Goal: Task Accomplishment & Management: Complete application form

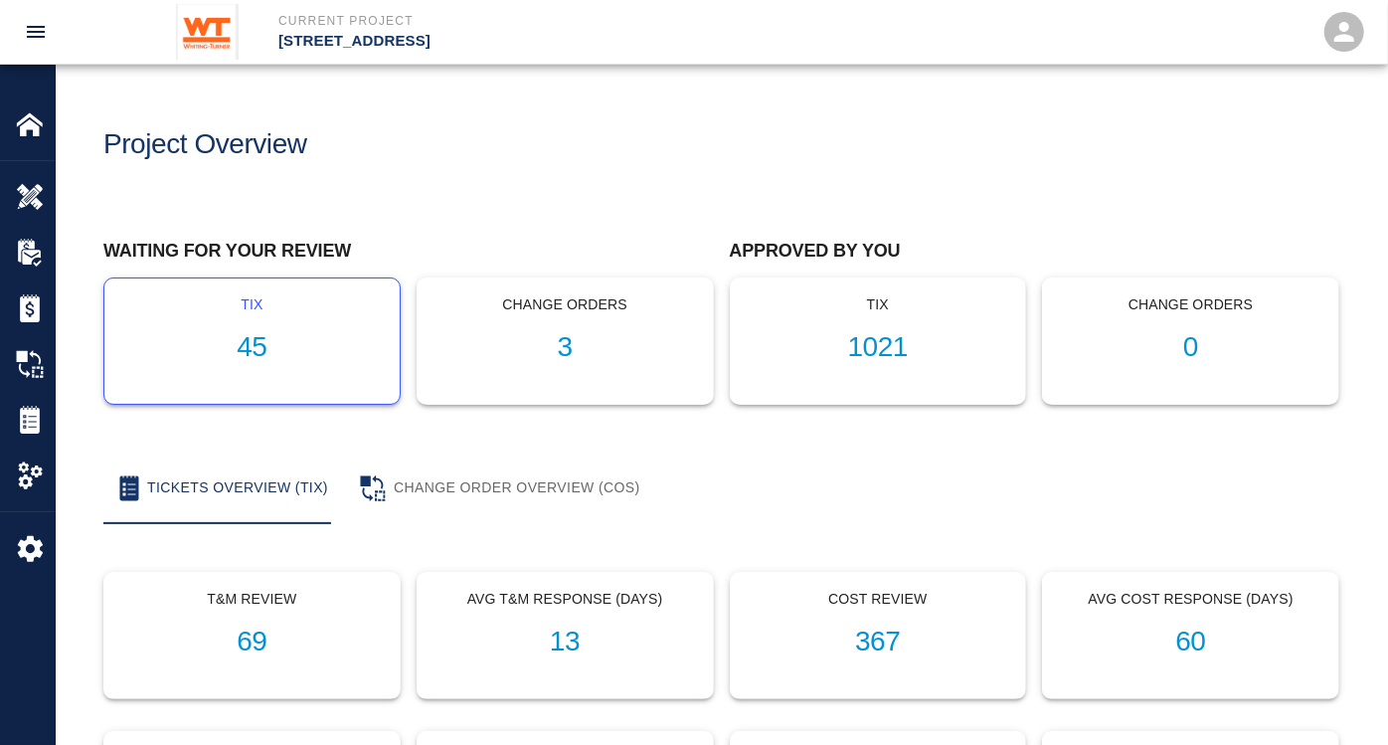
click at [255, 346] on h1 "45" at bounding box center [252, 347] width 264 height 33
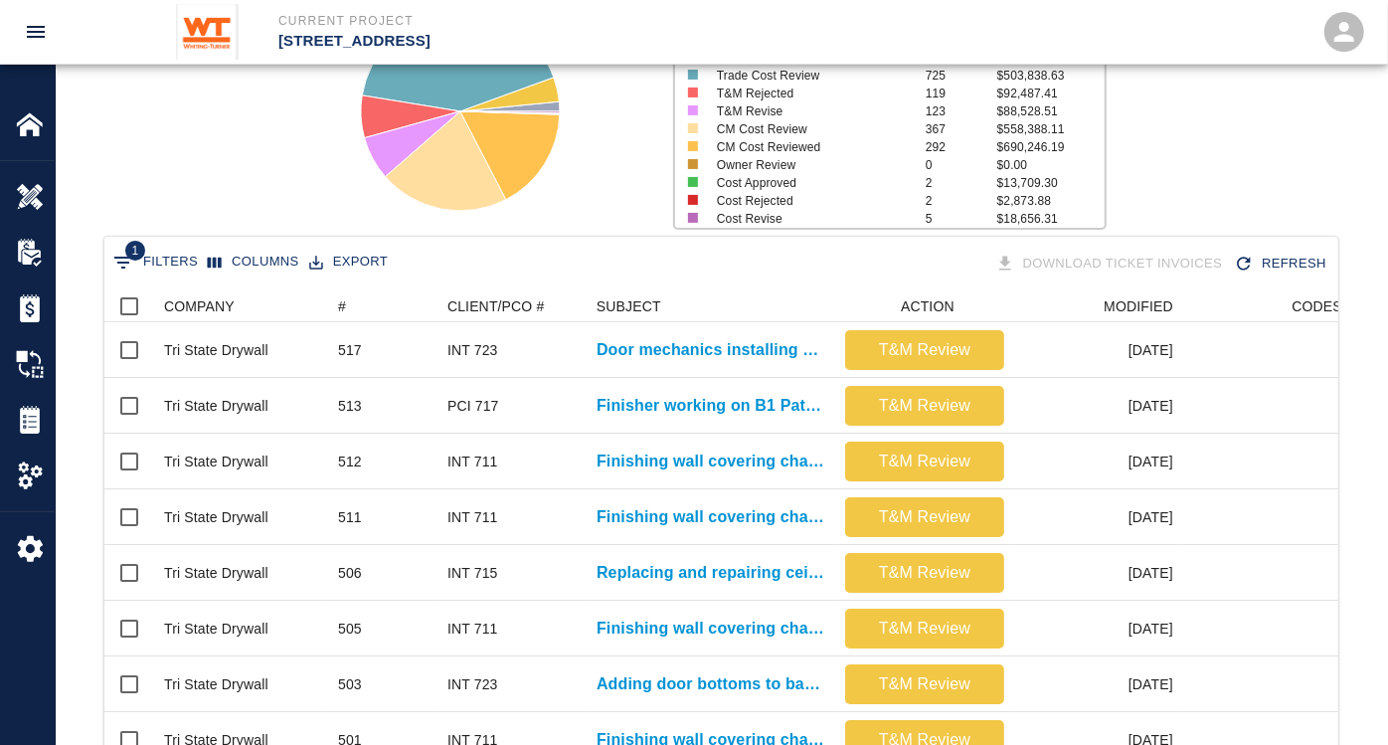
scroll to position [331, 0]
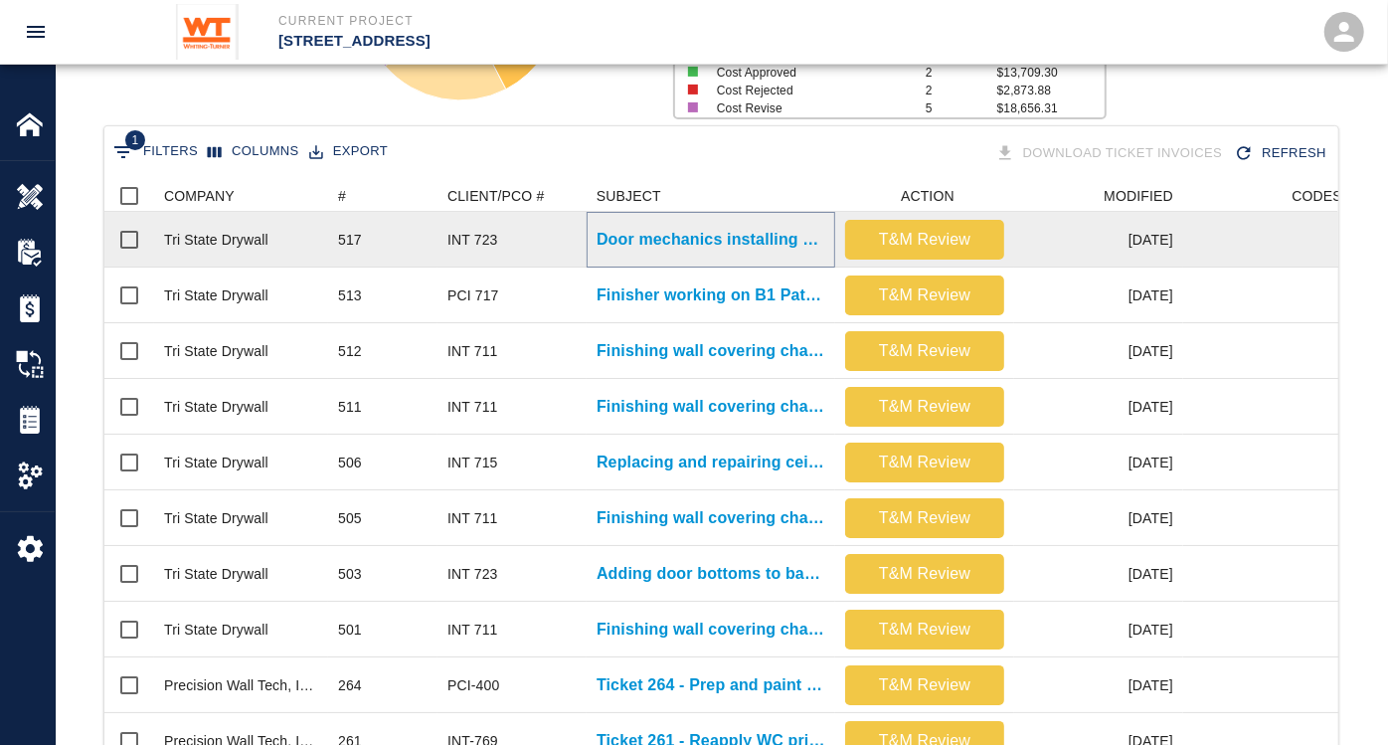
click at [730, 235] on p "Door mechanics installing added door bottoms on bathroom doors 3..." at bounding box center [711, 240] width 229 height 24
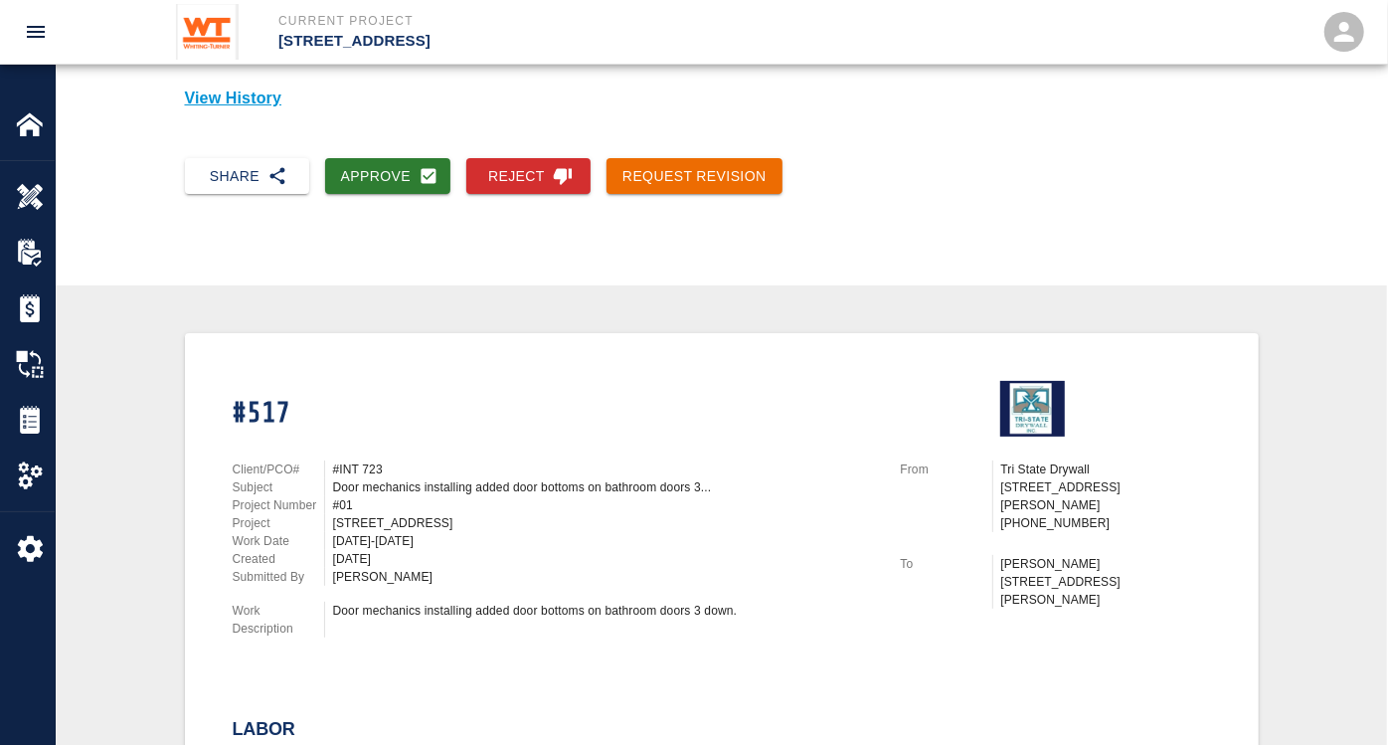
scroll to position [221, 0]
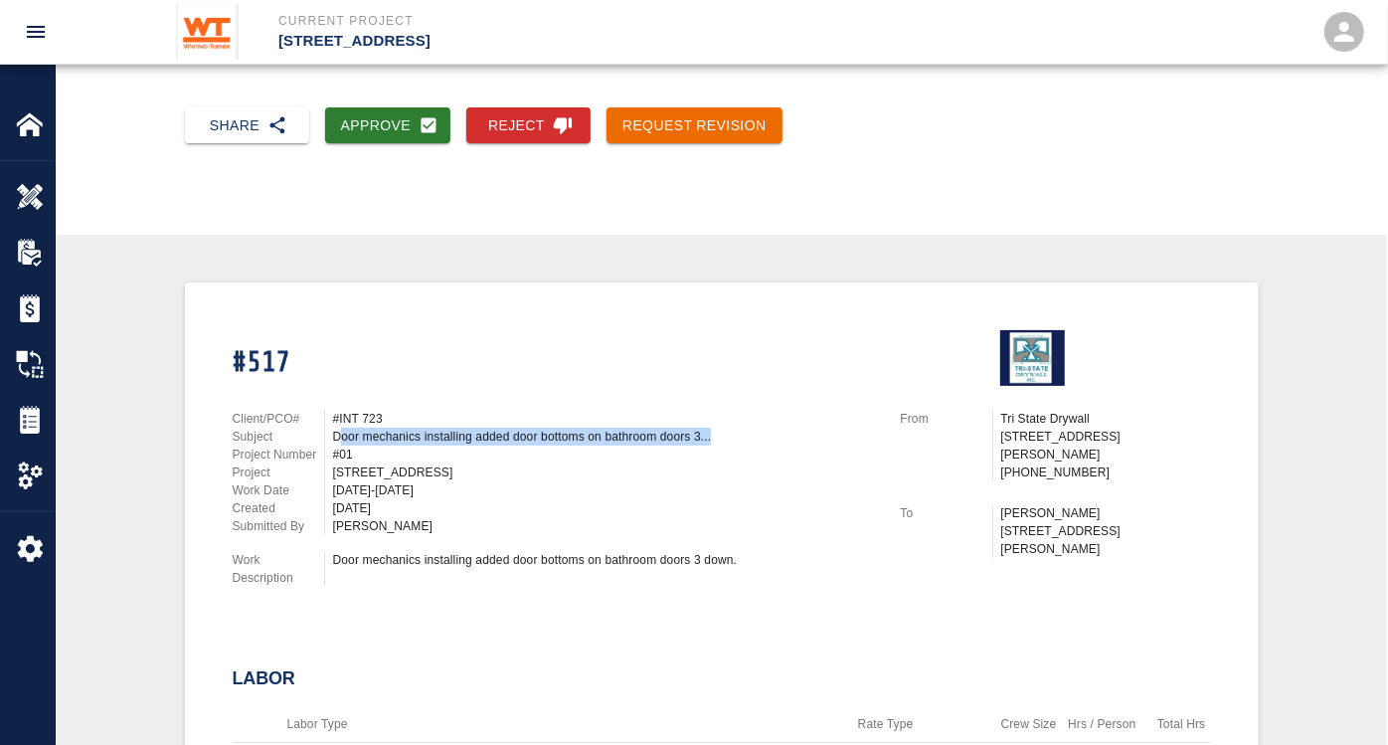
drag, startPoint x: 341, startPoint y: 435, endPoint x: 713, endPoint y: 435, distance: 372.0
click at [713, 435] on div "Door mechanics installing added door bottoms on bathroom doors 3..." at bounding box center [605, 437] width 544 height 18
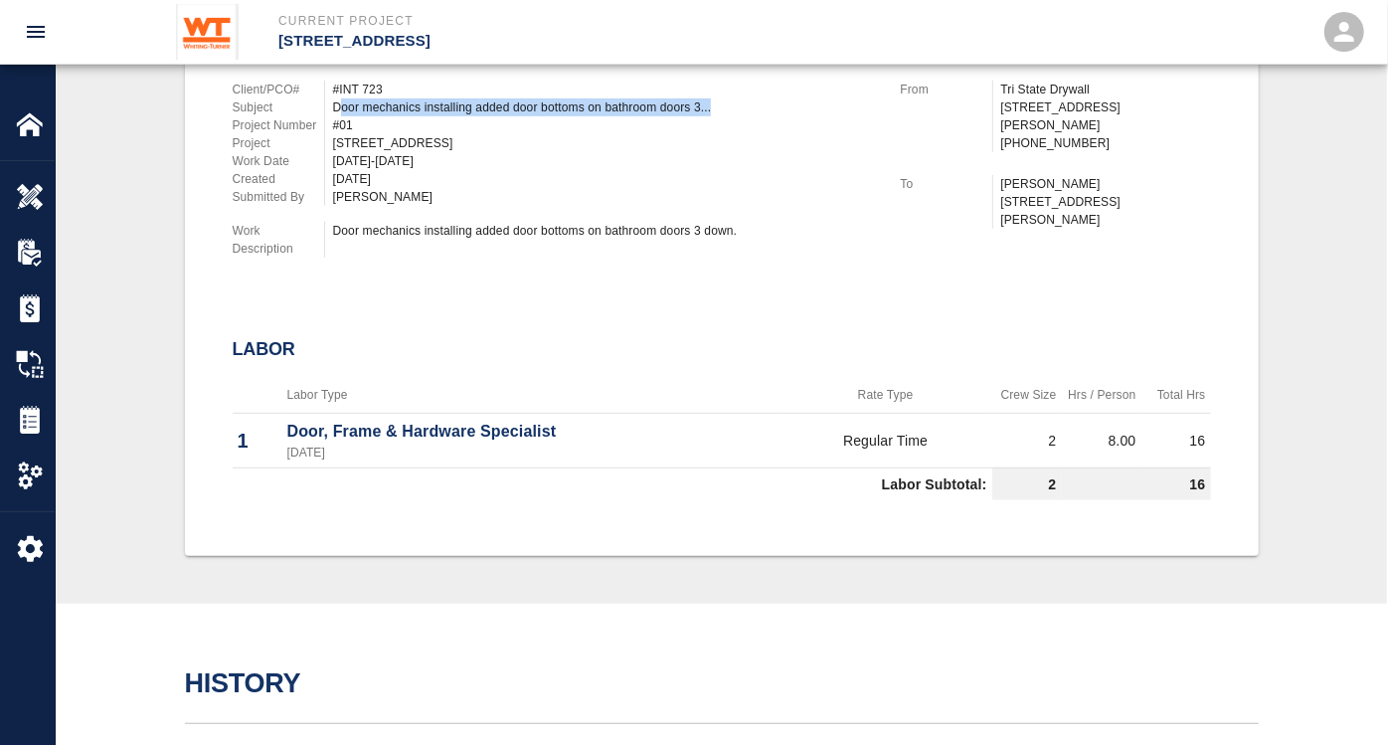
scroll to position [552, 0]
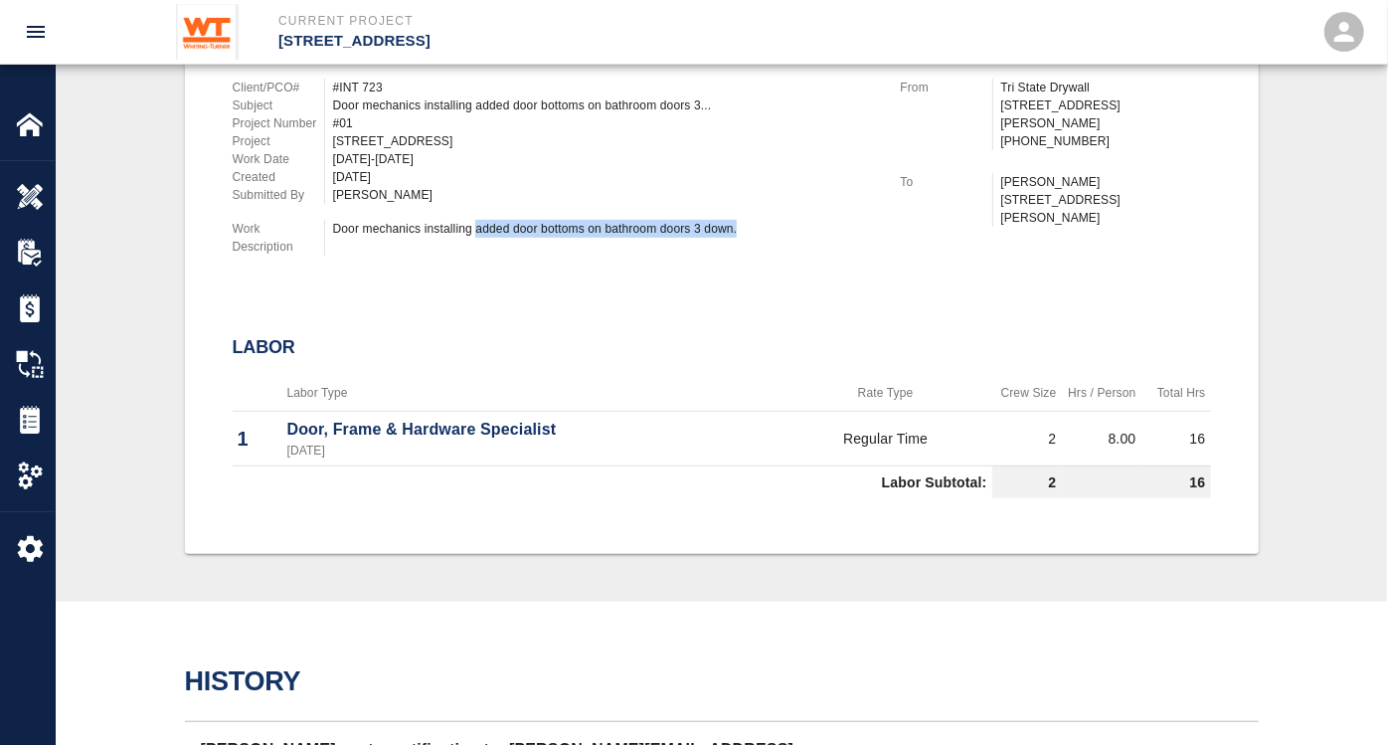
drag, startPoint x: 477, startPoint y: 230, endPoint x: 740, endPoint y: 223, distance: 262.7
click at [740, 223] on div "Door mechanics installing added door bottoms on bathroom doors 3 down." at bounding box center [605, 229] width 544 height 18
click at [738, 225] on div "Door mechanics installing added door bottoms on bathroom doors 3 down." at bounding box center [605, 229] width 544 height 18
click at [738, 224] on div "Door mechanics installing added door bottoms on bathroom doors 3 down." at bounding box center [605, 229] width 544 height 18
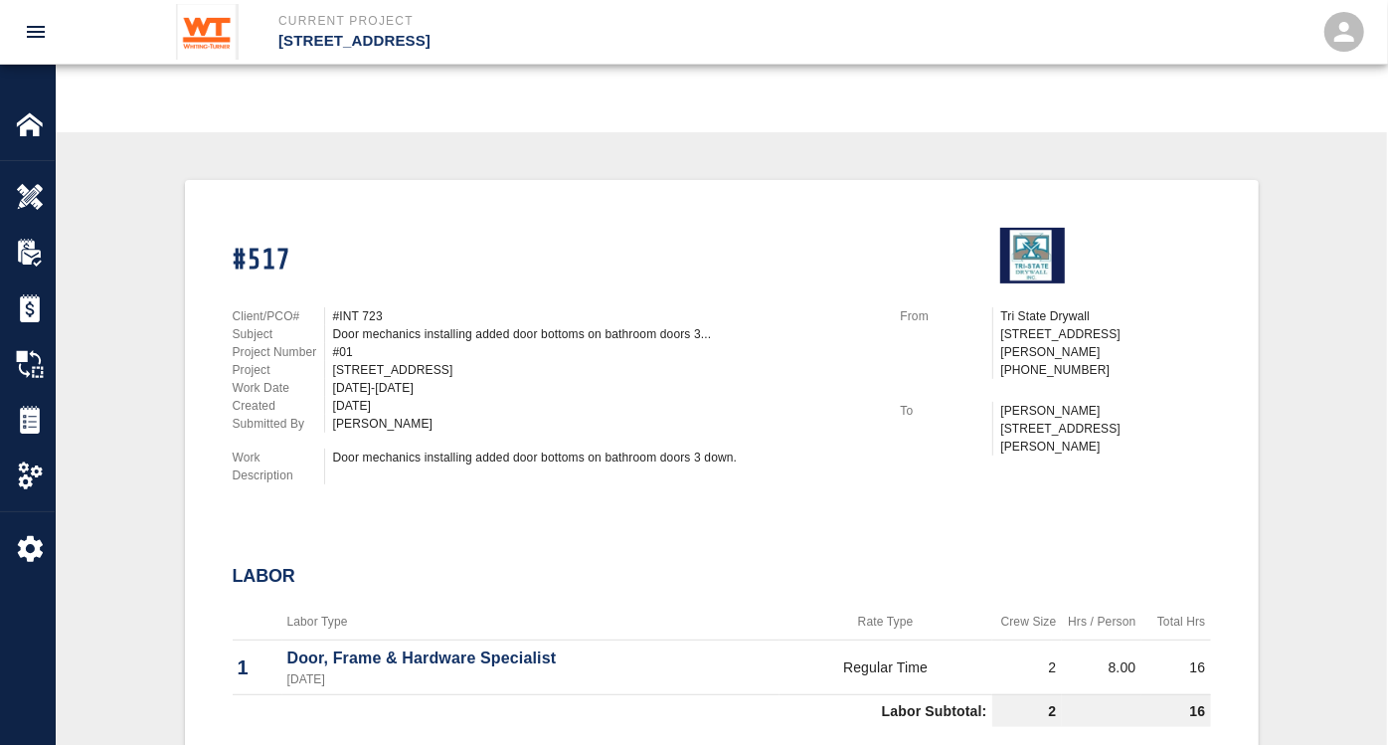
scroll to position [213, 0]
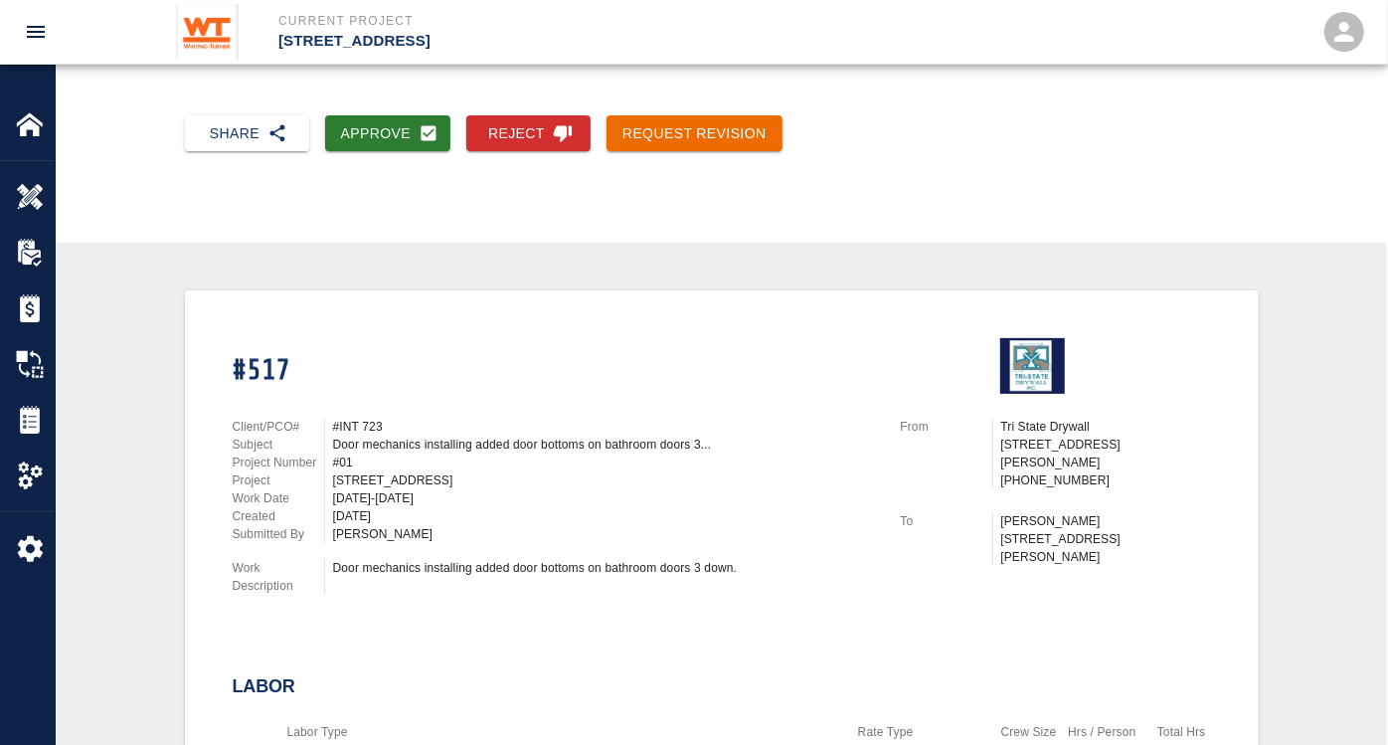
drag, startPoint x: 339, startPoint y: 491, endPoint x: 447, endPoint y: 483, distance: 107.7
click at [447, 483] on div "Client/PCO# #INT 723 Subject Door mechanics installing added door bottoms on ba…" at bounding box center [555, 480] width 644 height 125
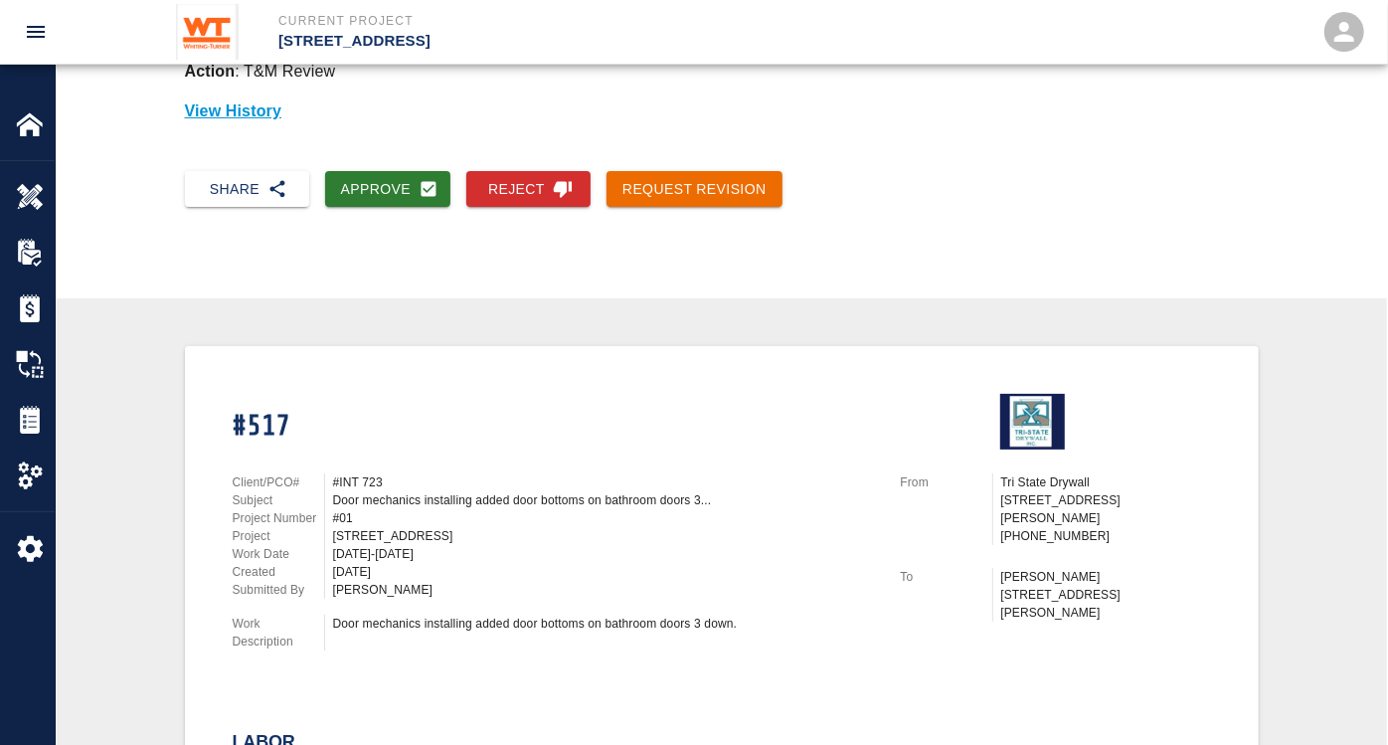
scroll to position [110, 0]
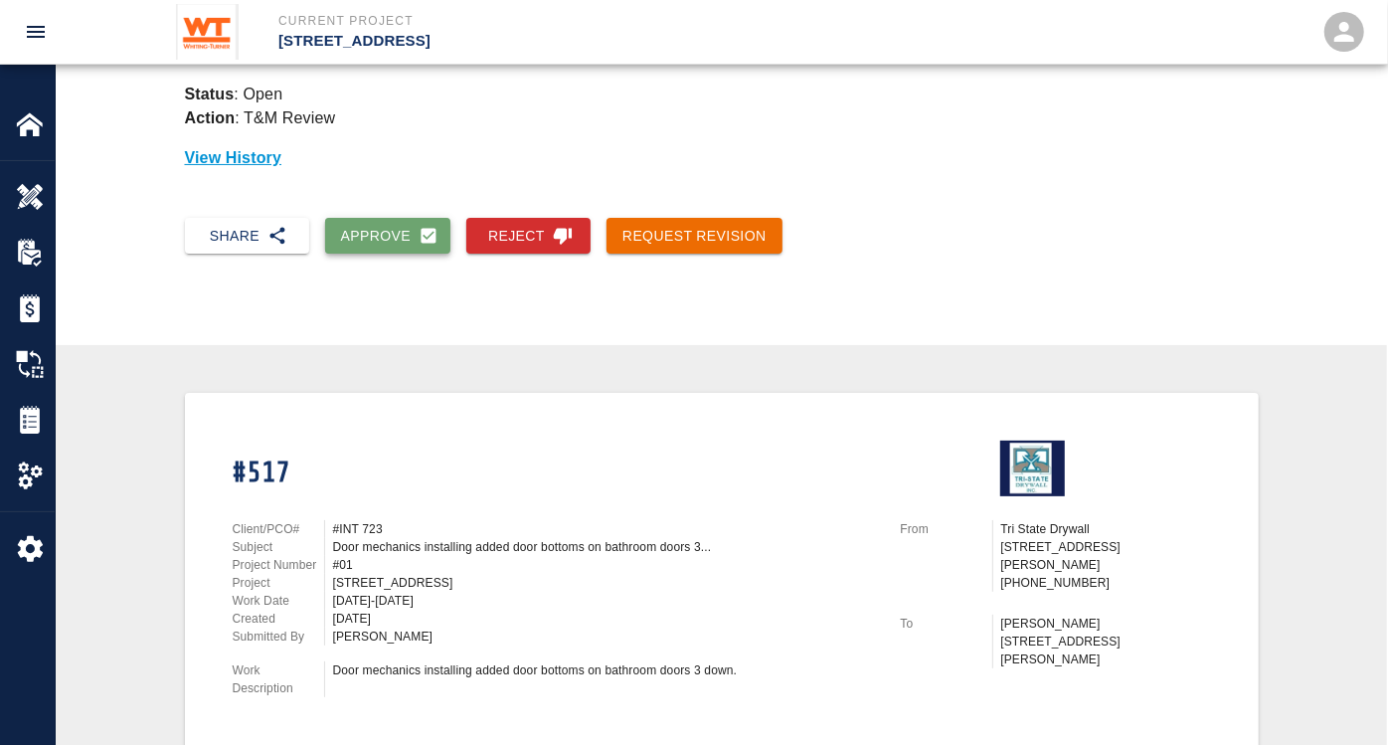
click at [381, 248] on button "Approve" at bounding box center [388, 236] width 126 height 37
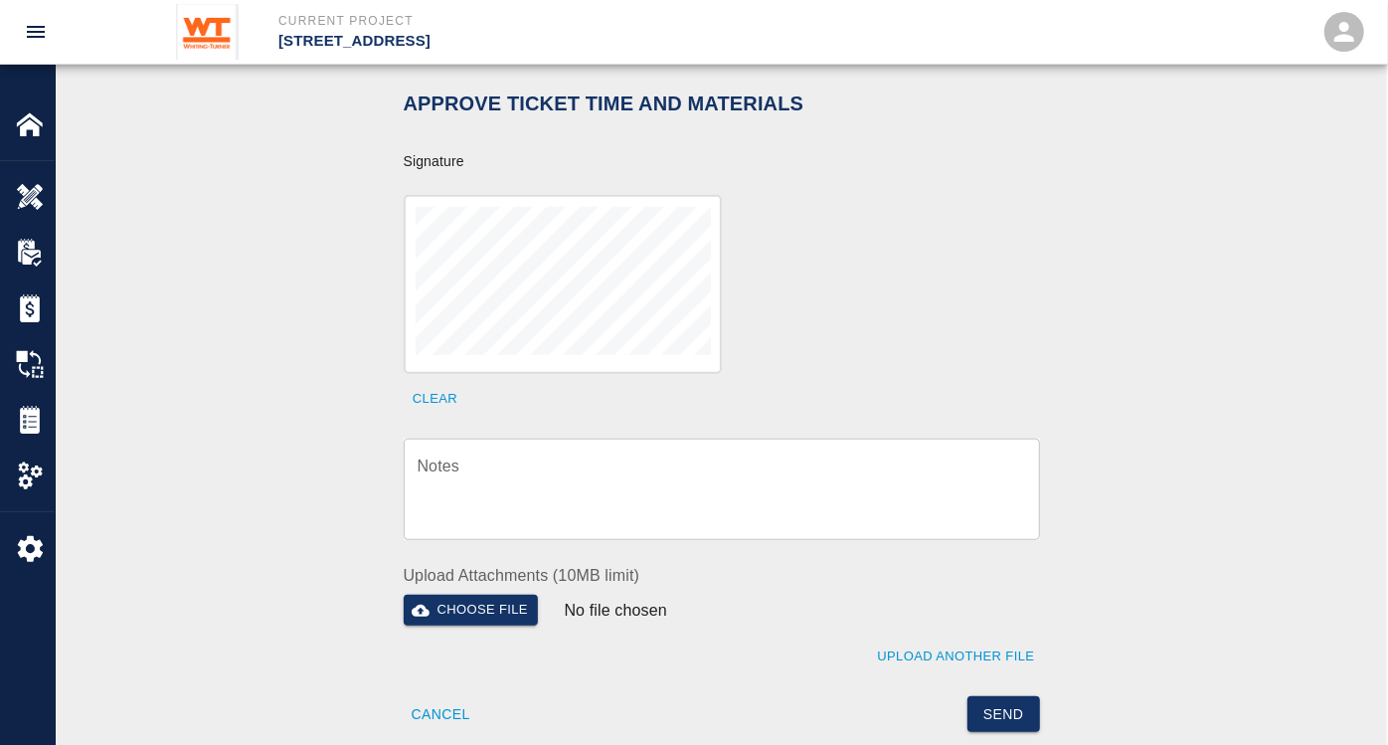
scroll to position [662, 0]
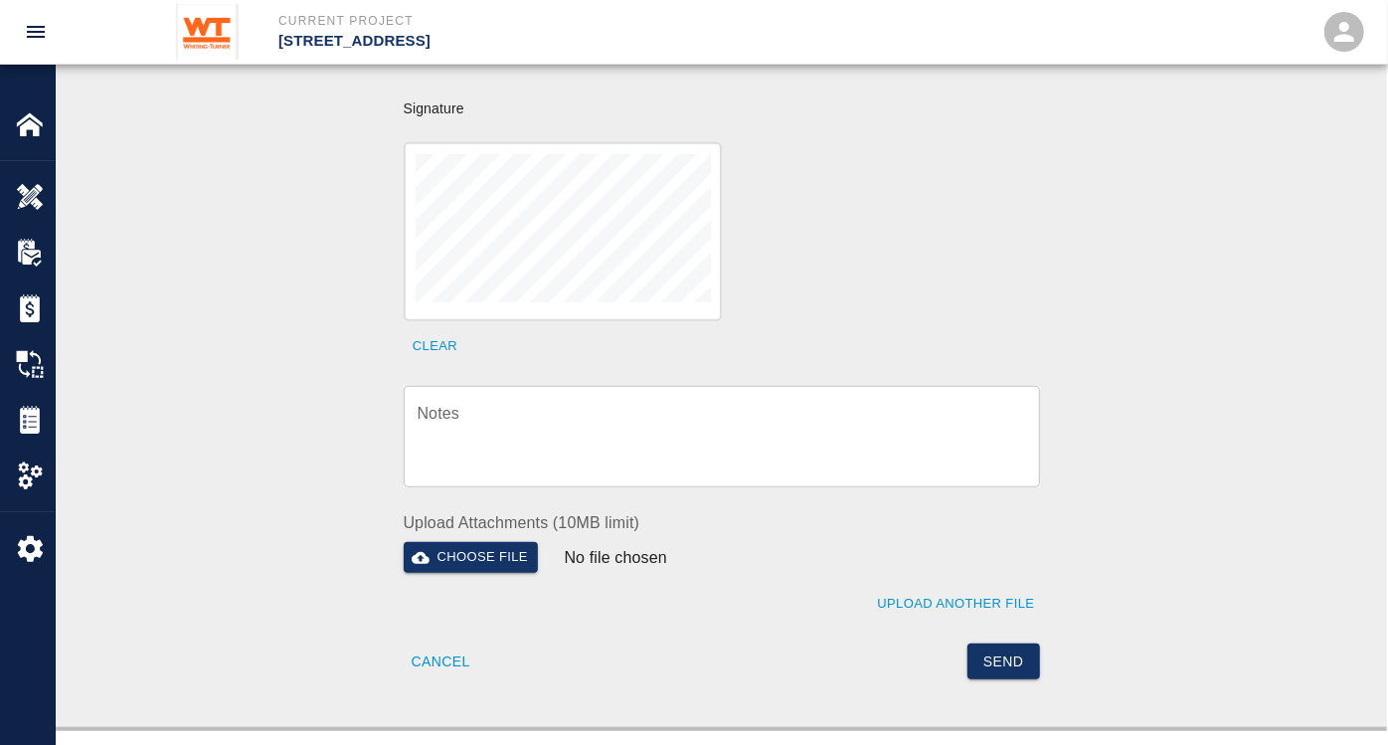
click at [567, 417] on textarea "Notes" at bounding box center [722, 437] width 609 height 69
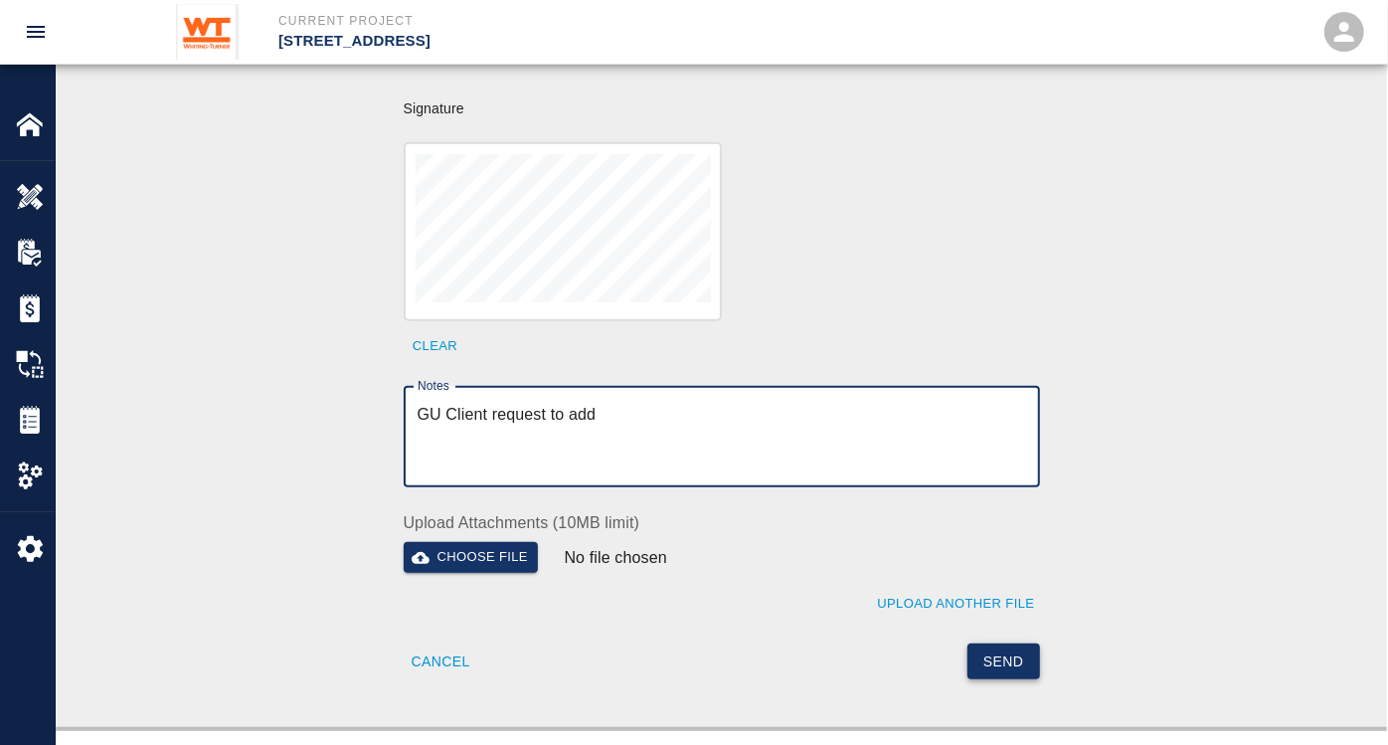
type textarea "GU Client request to add"
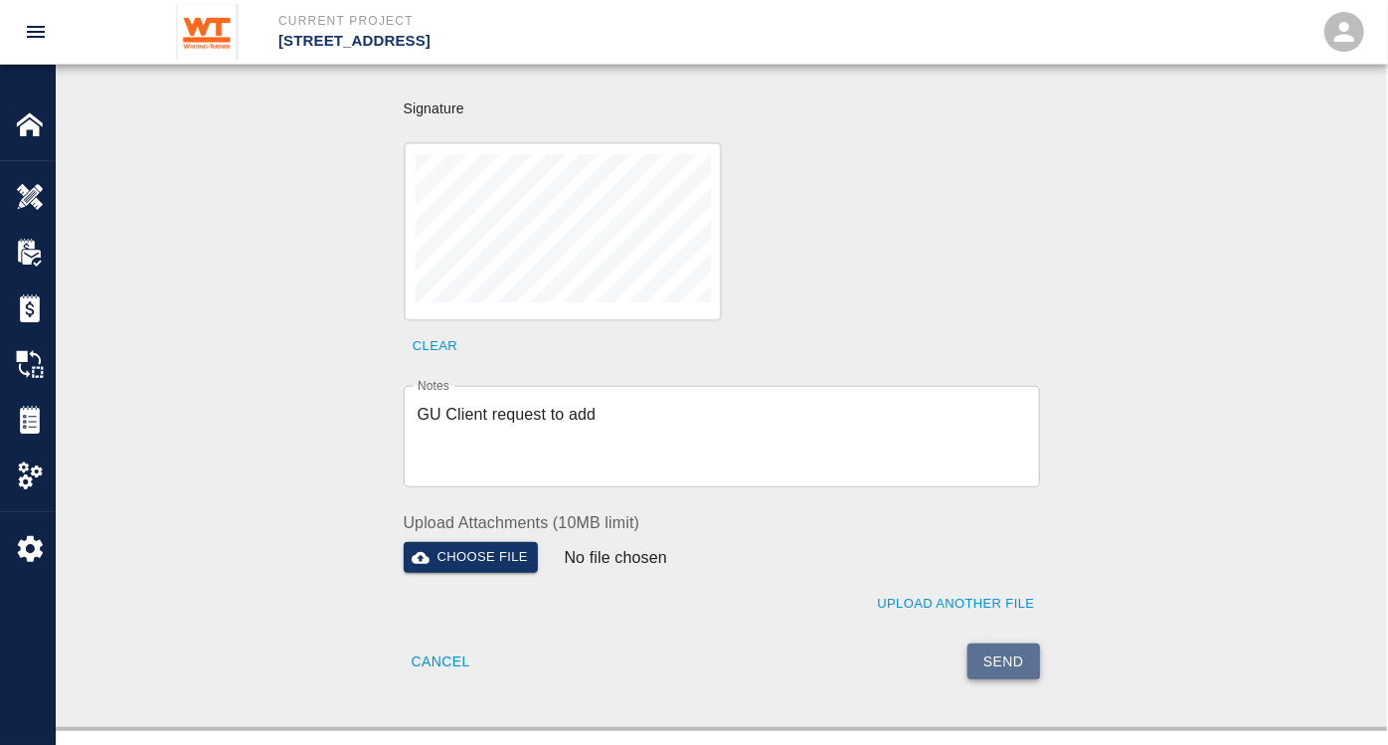
click at [1001, 643] on button "Send" at bounding box center [1004, 661] width 73 height 37
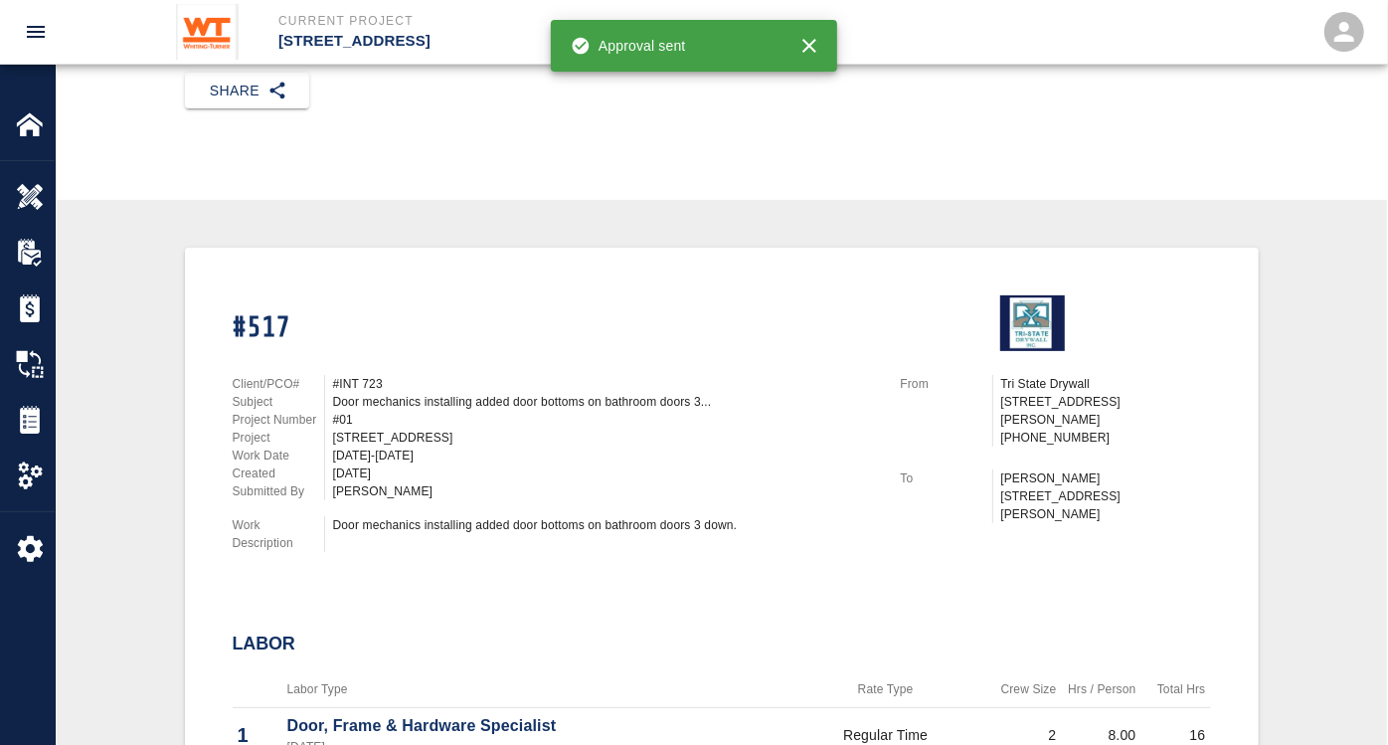
scroll to position [0, 0]
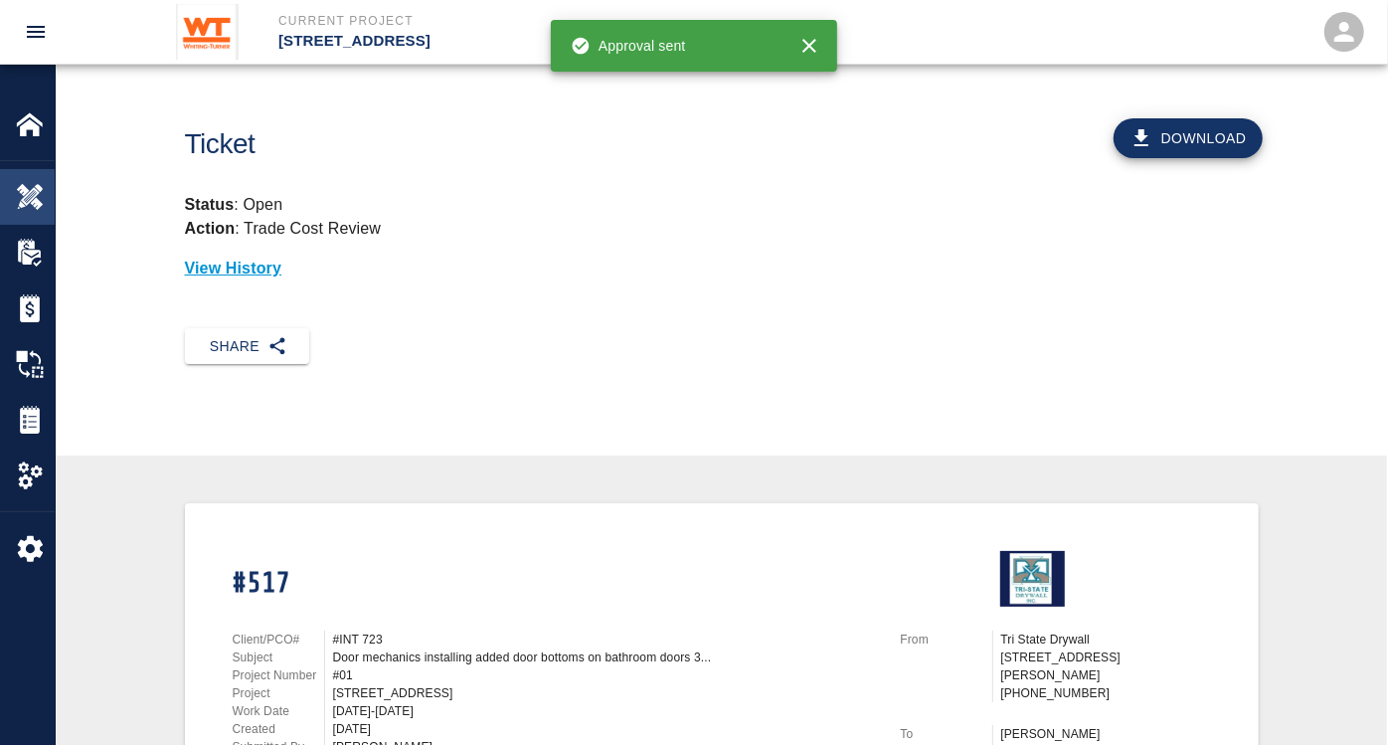
click at [31, 197] on img at bounding box center [30, 197] width 28 height 28
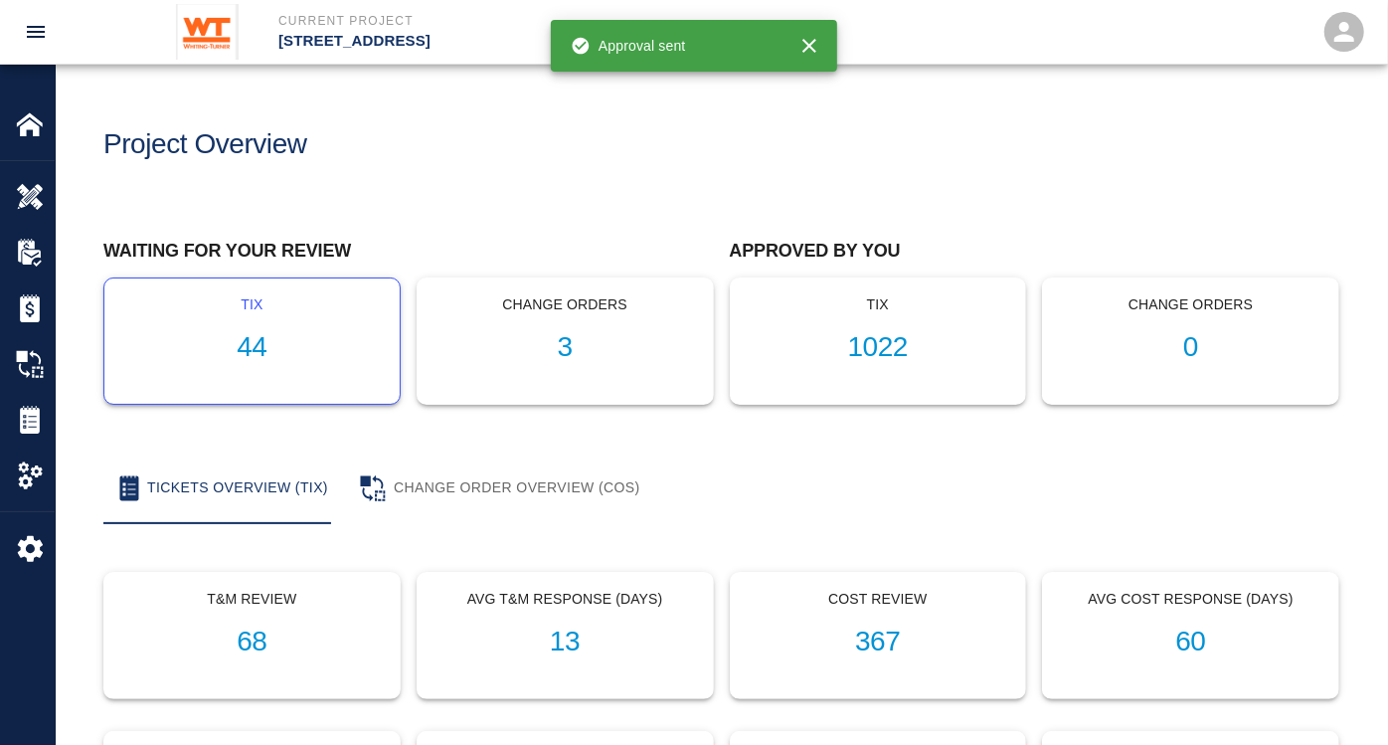
click at [261, 339] on h1 "44" at bounding box center [252, 347] width 264 height 33
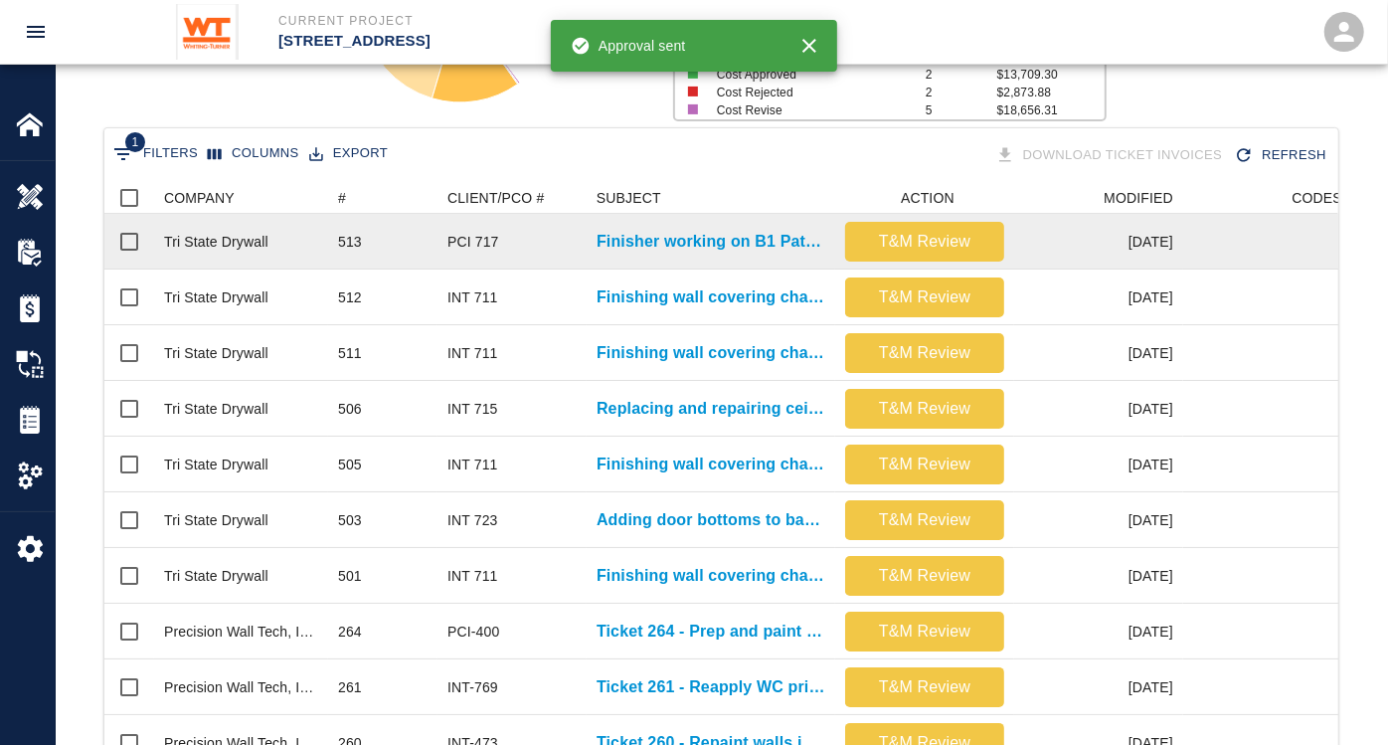
scroll to position [331, 0]
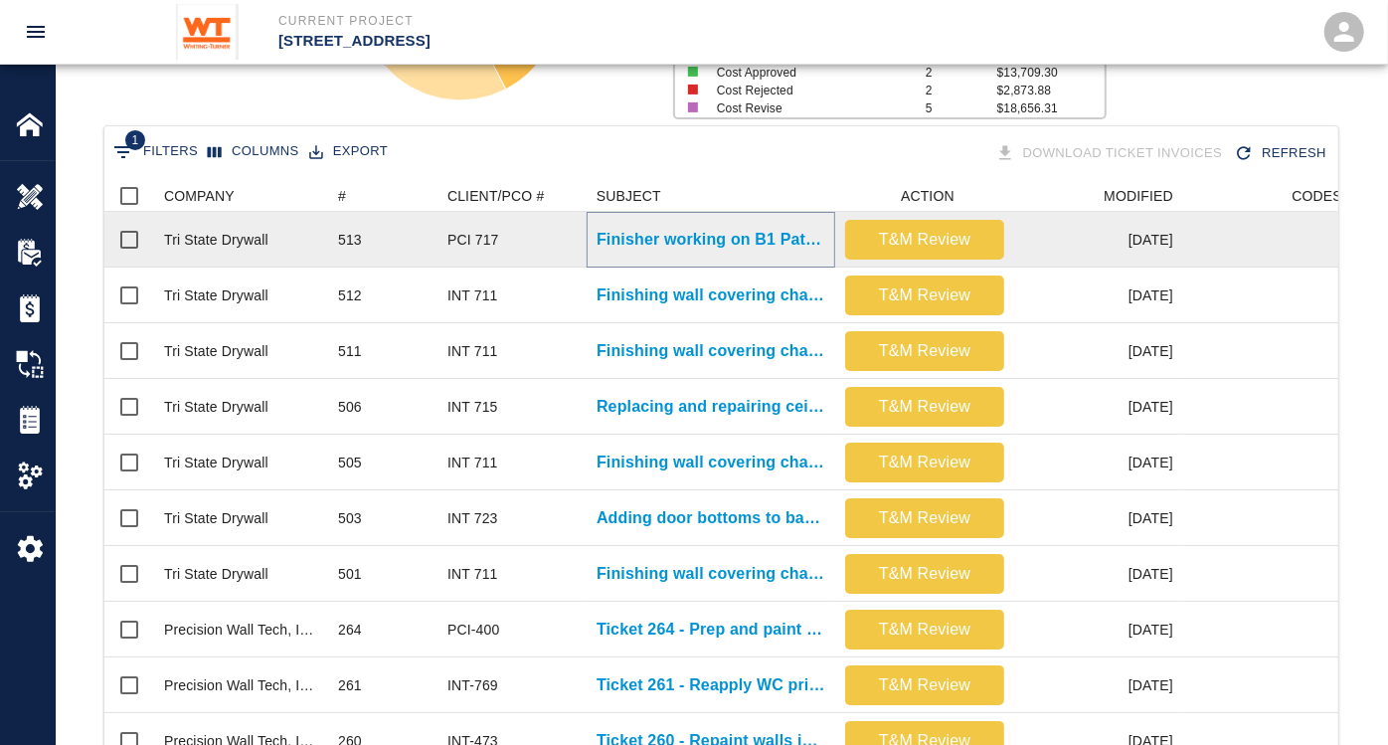
click at [665, 230] on p "Finisher working on B1 Patches." at bounding box center [711, 240] width 229 height 24
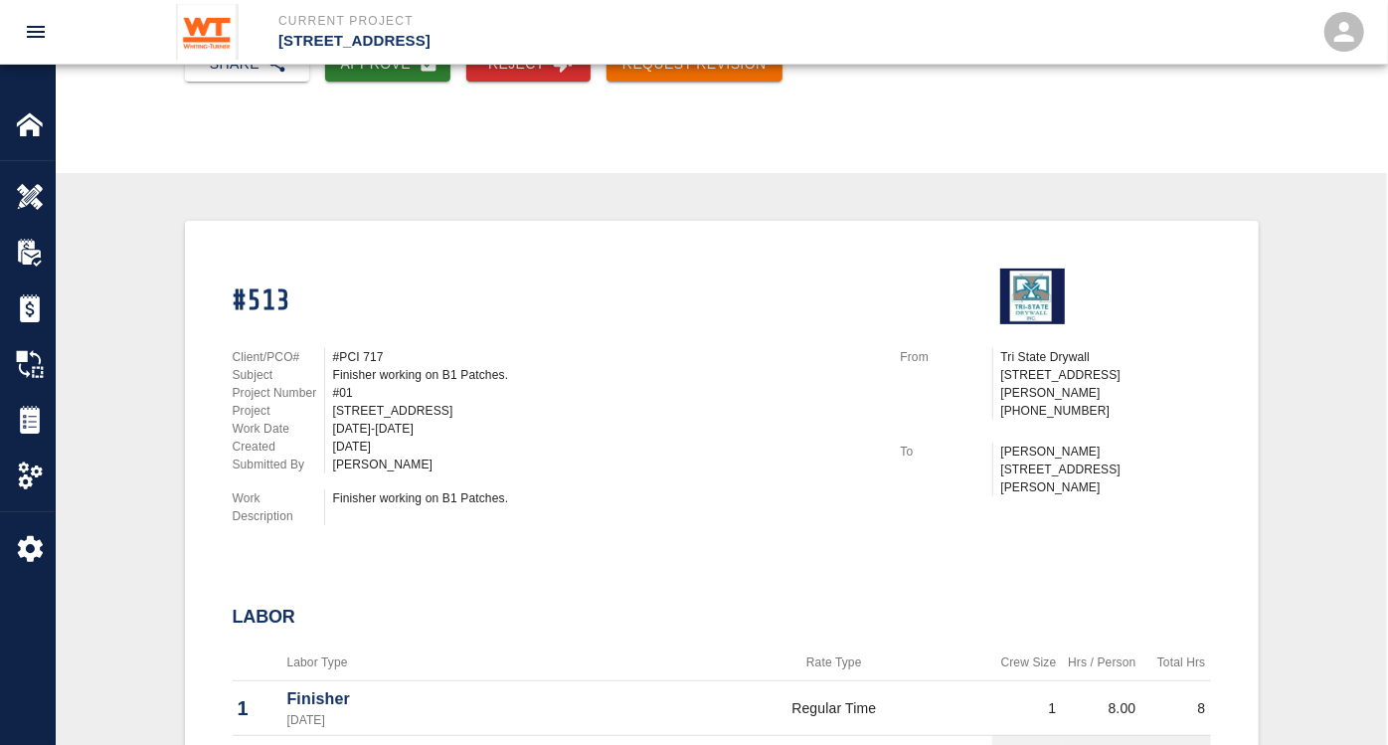
scroll to position [331, 0]
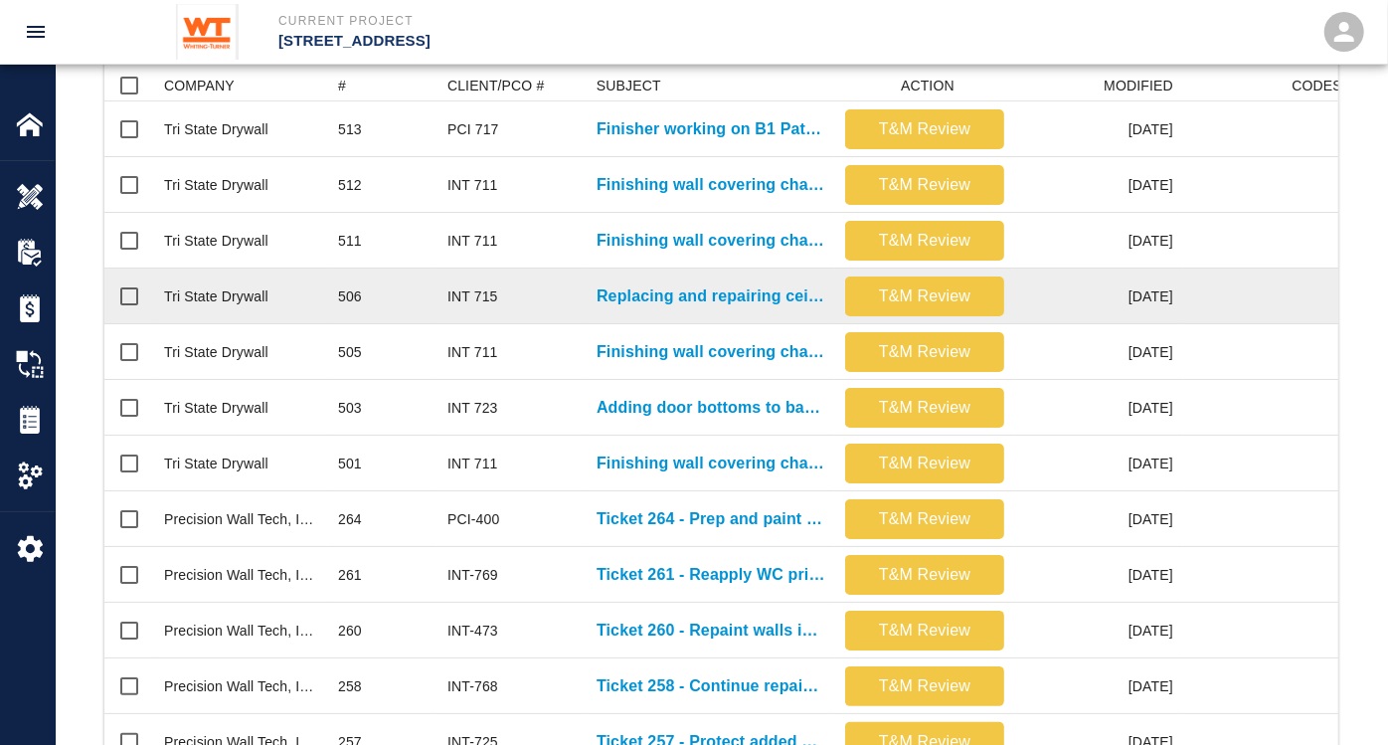
scroll to position [552, 0]
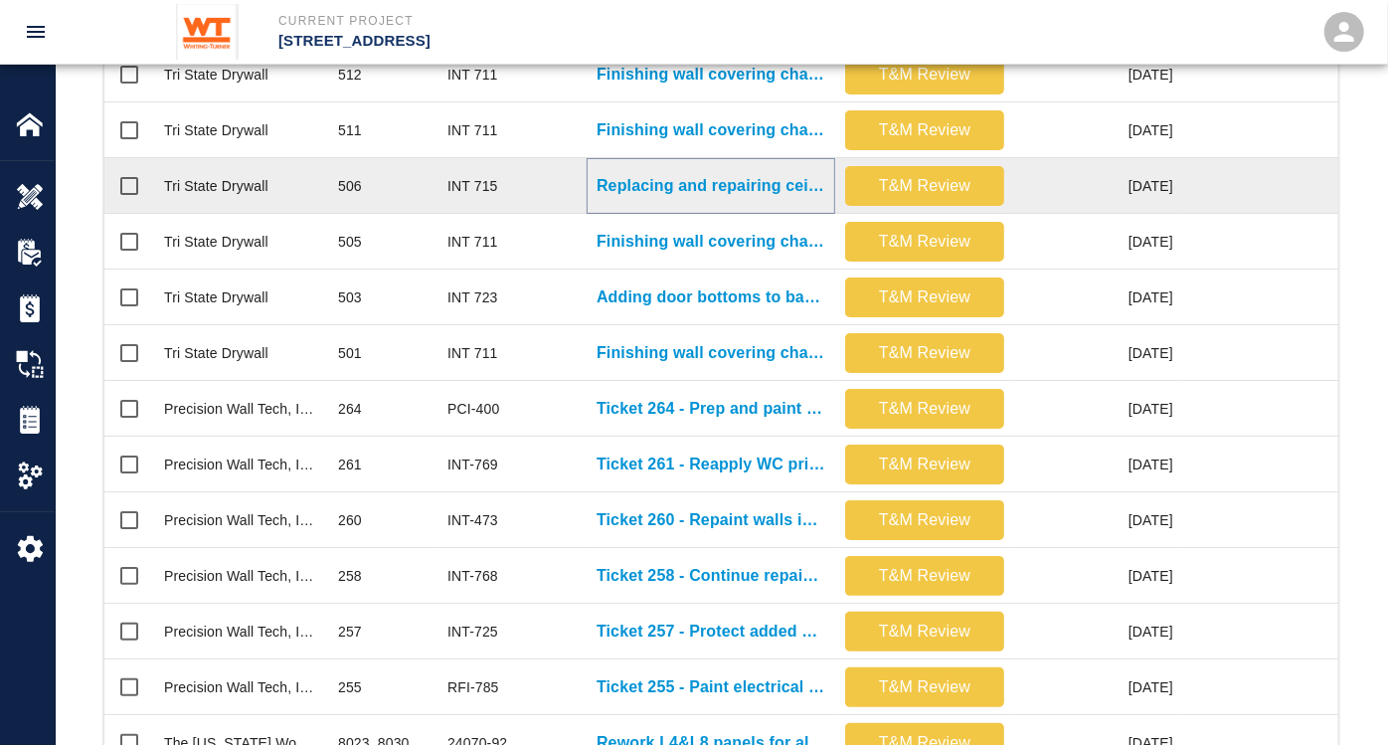
click at [762, 184] on p "Replacing and repairing ceiling tiles damaged by others 2nd floor..." at bounding box center [711, 186] width 229 height 24
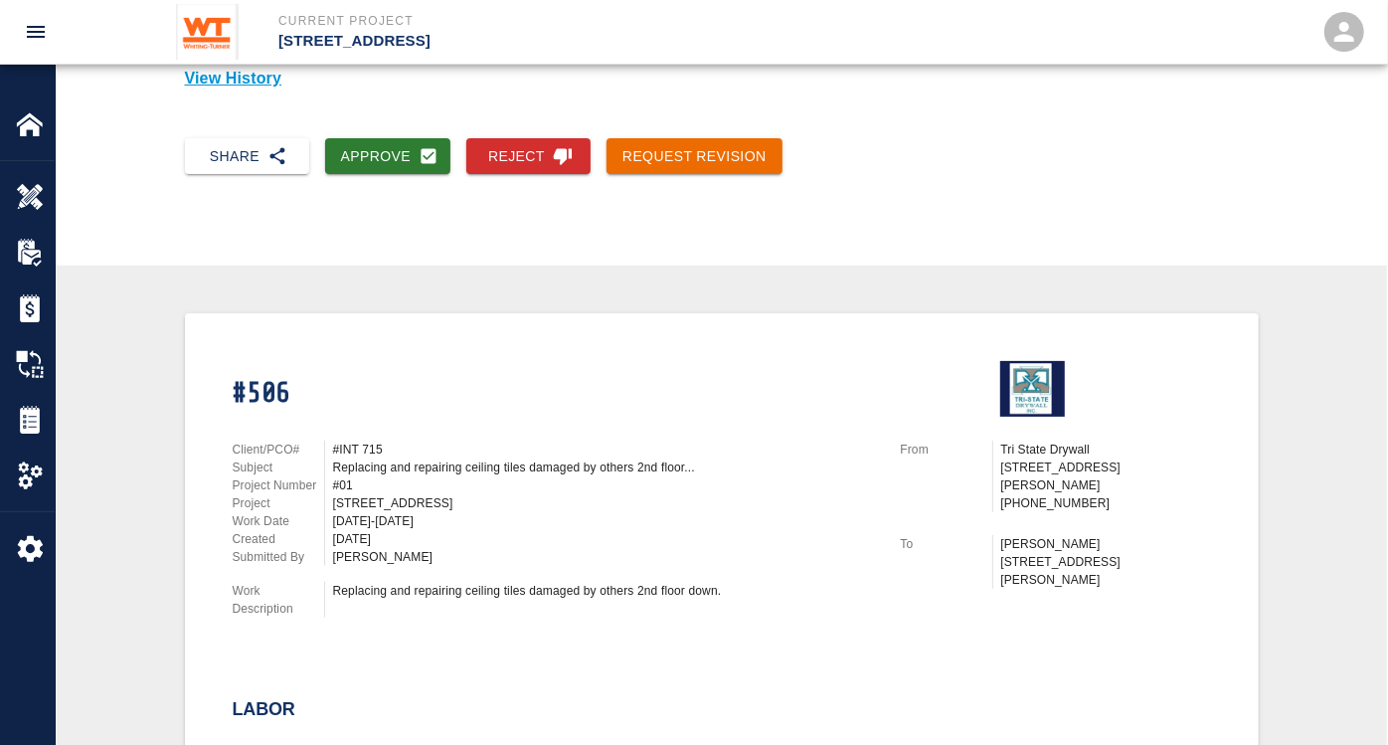
scroll to position [221, 0]
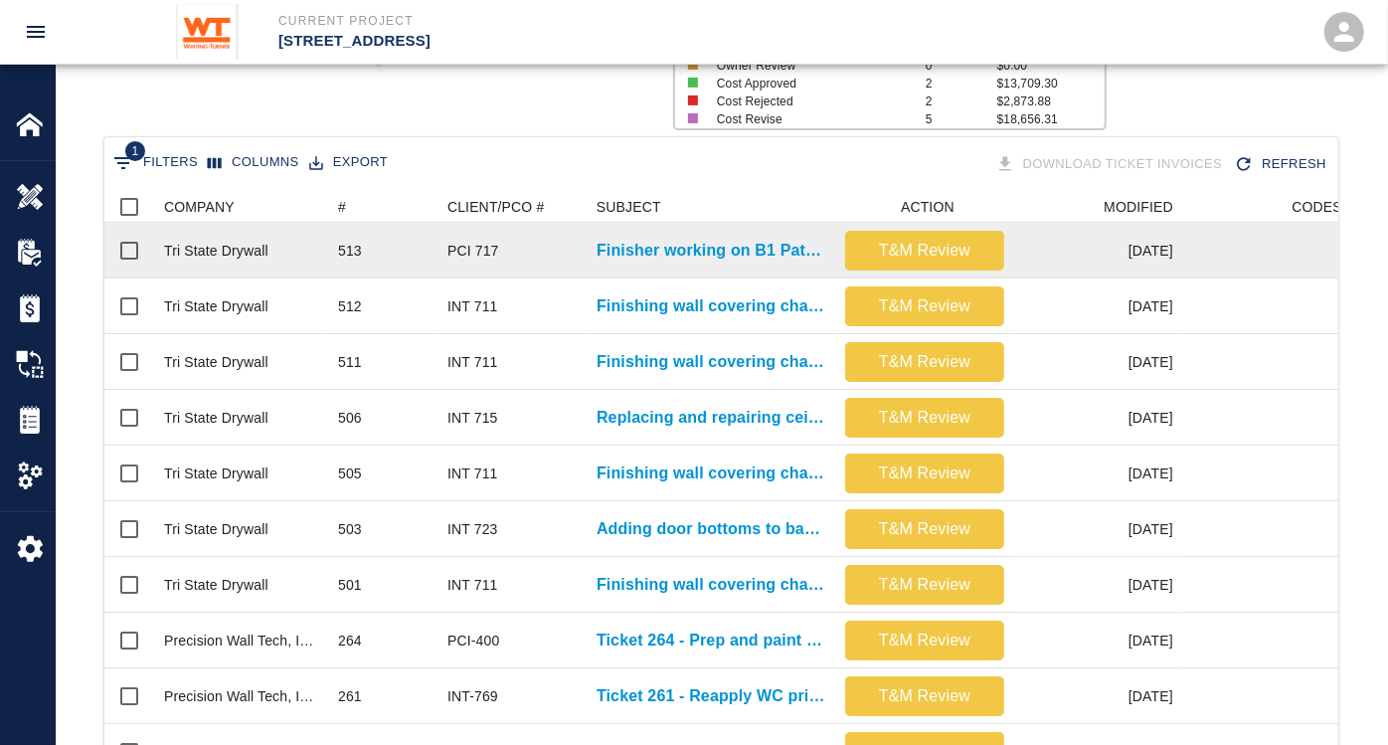
scroll to position [331, 0]
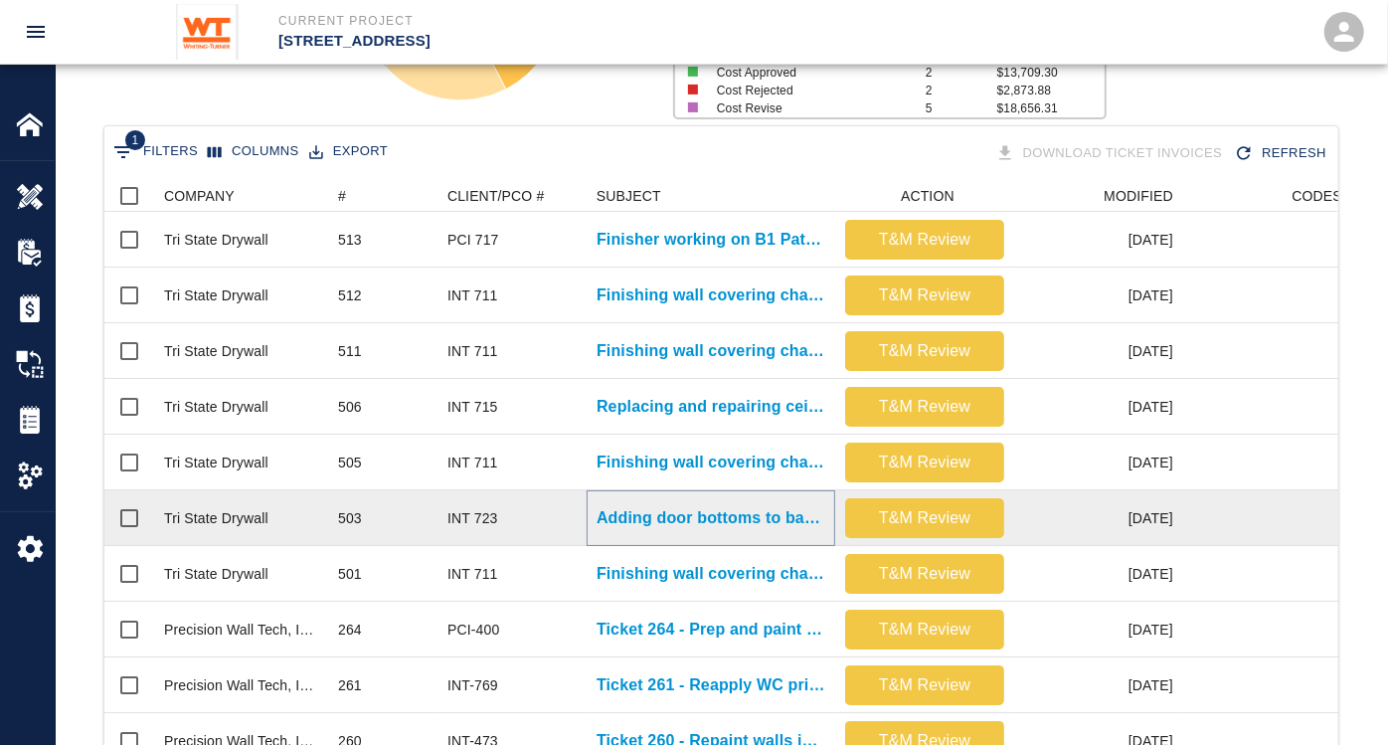
click at [652, 511] on p "Adding door bottoms to bathroom doors." at bounding box center [711, 518] width 229 height 24
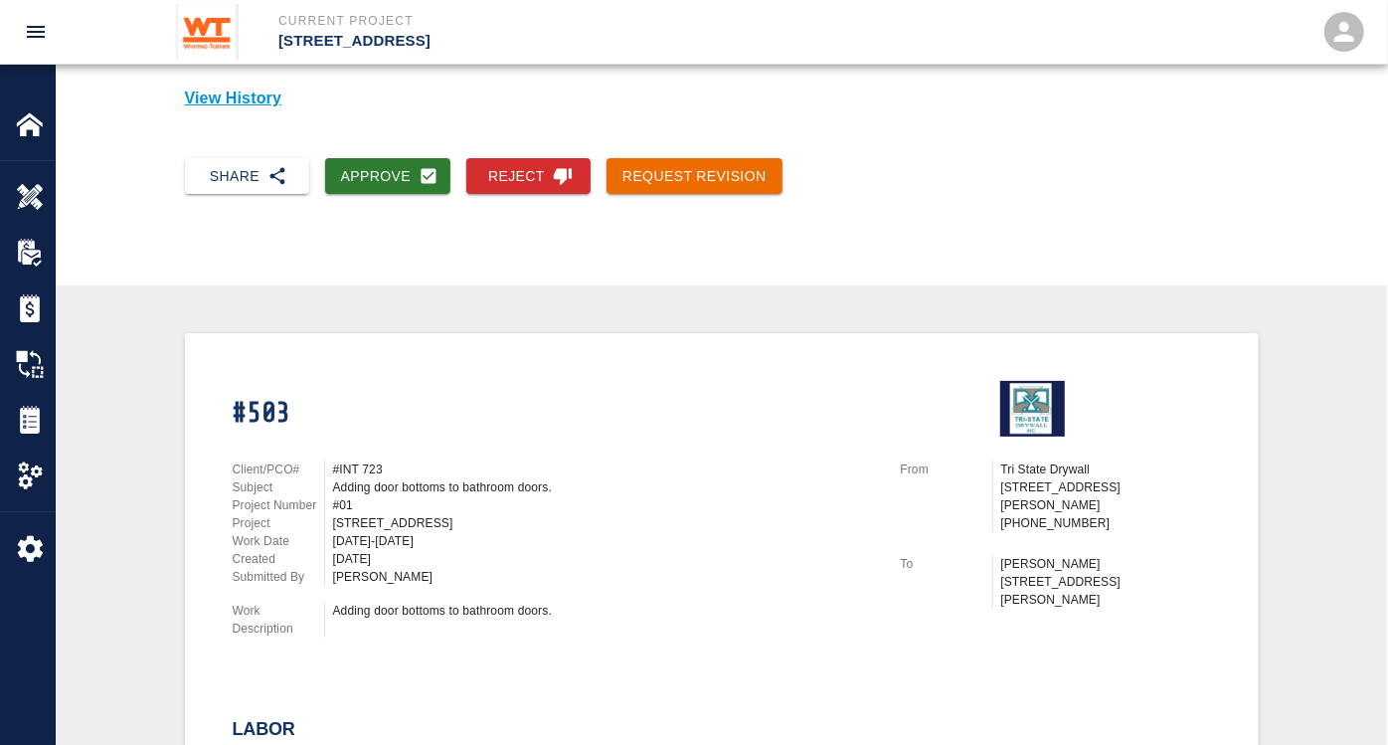
scroll to position [139, 0]
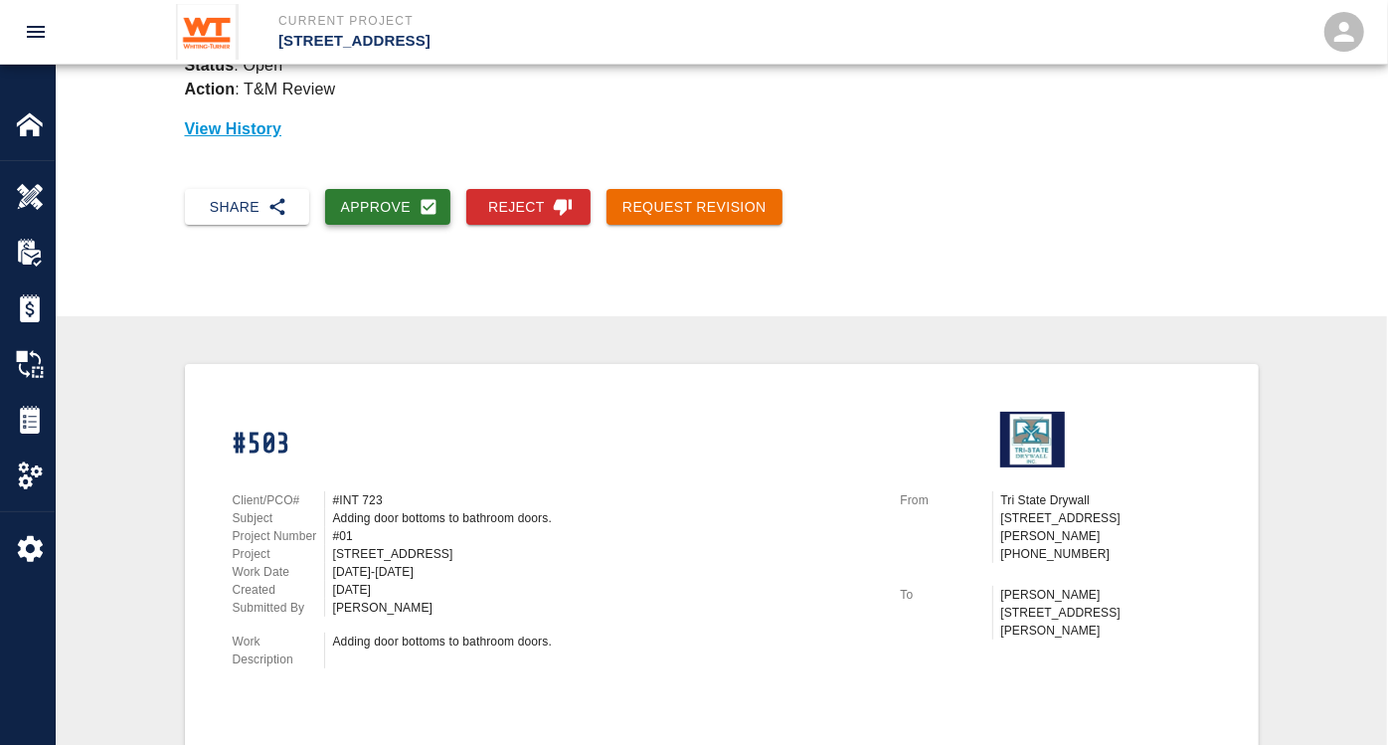
click at [381, 205] on button "Approve" at bounding box center [388, 207] width 126 height 37
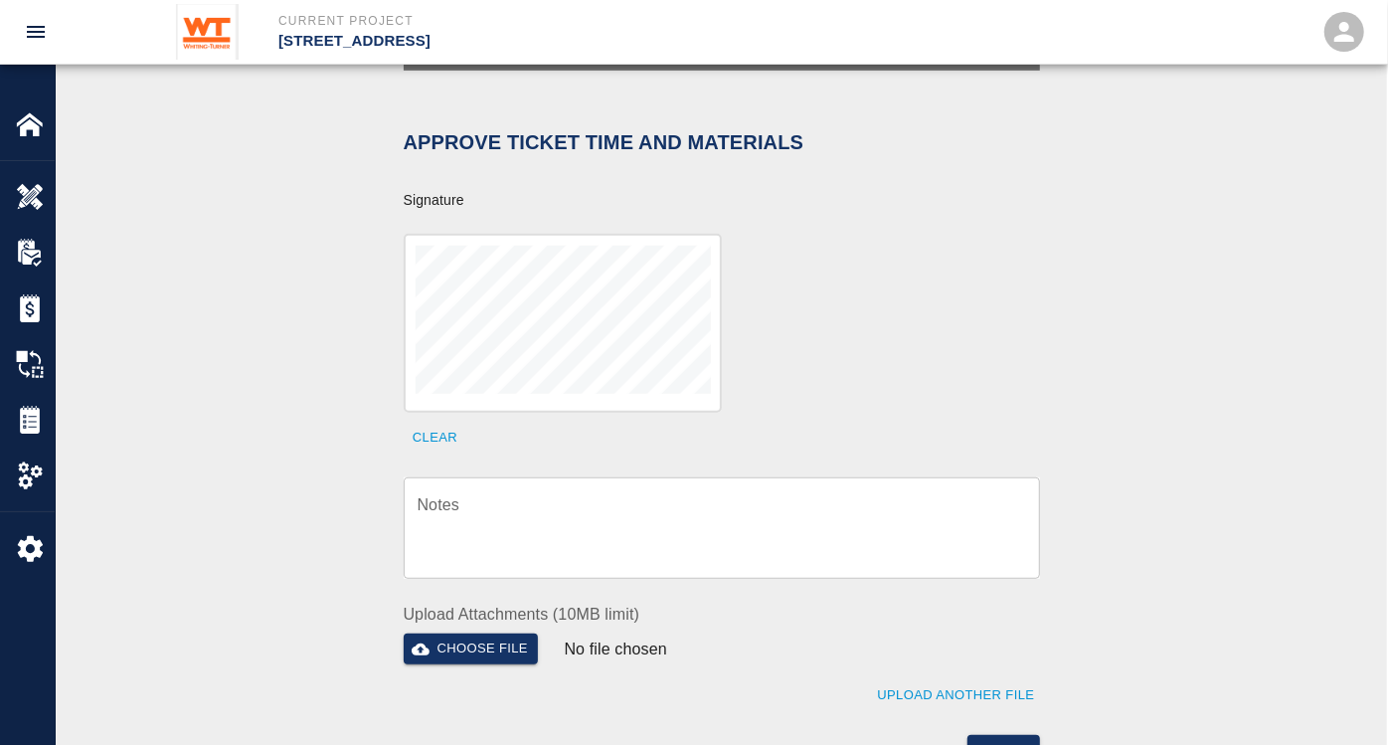
scroll to position [582, 0]
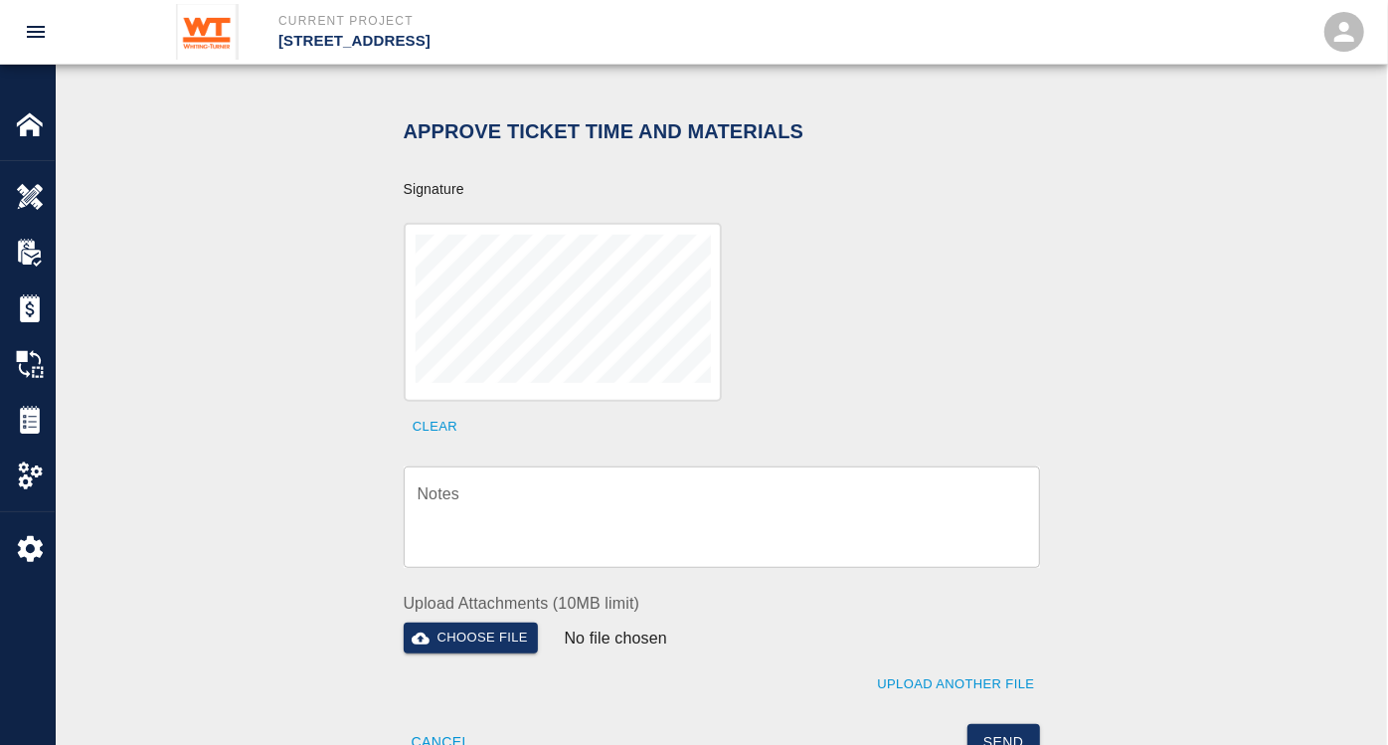
click at [559, 483] on textarea "Notes" at bounding box center [722, 517] width 609 height 69
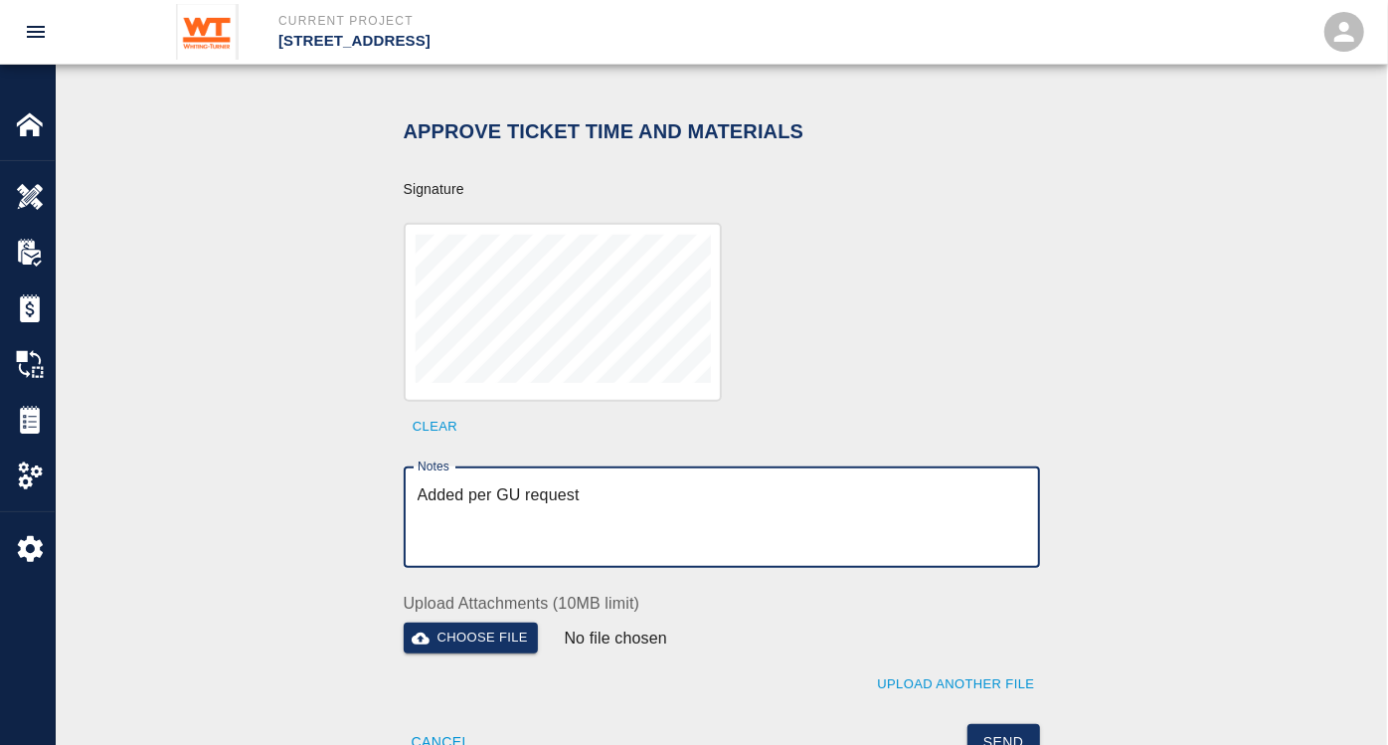
click at [663, 483] on textarea "Added per GU request" at bounding box center [722, 517] width 609 height 69
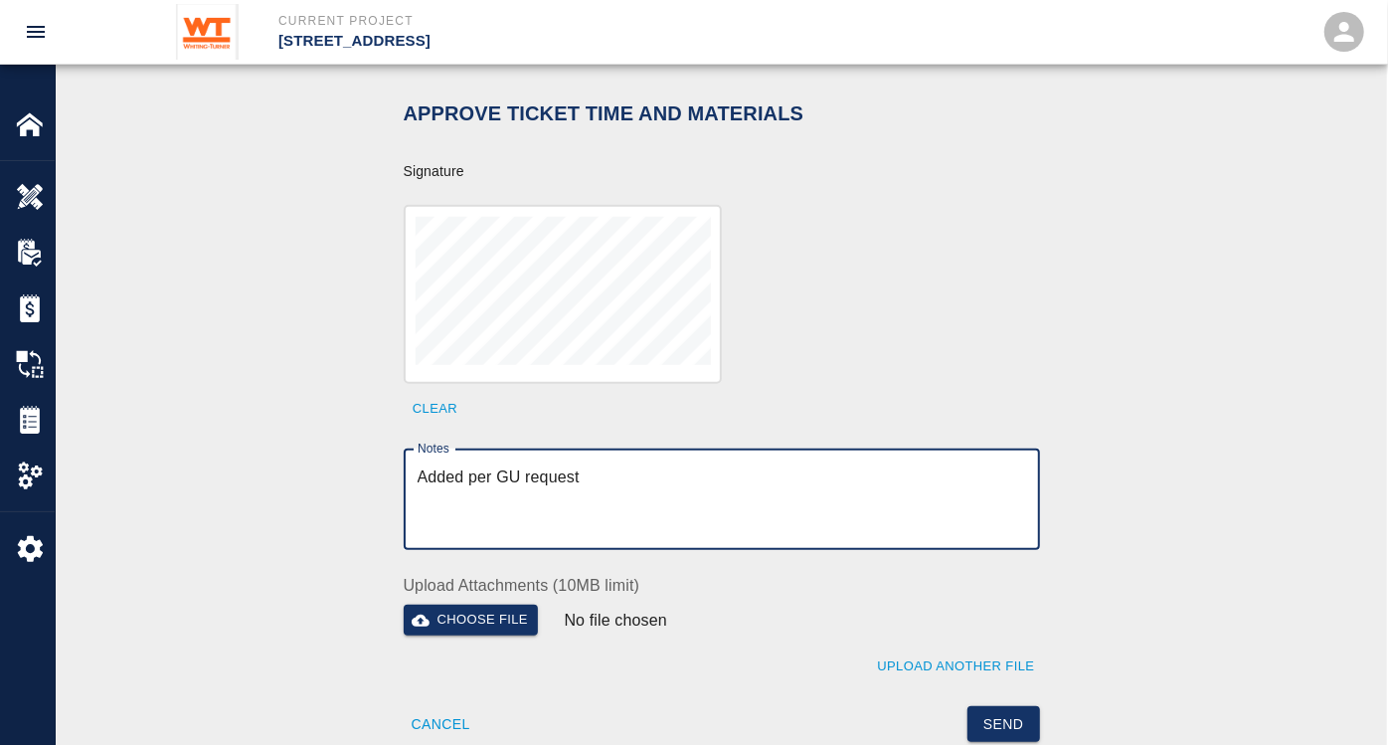
scroll to position [692, 0]
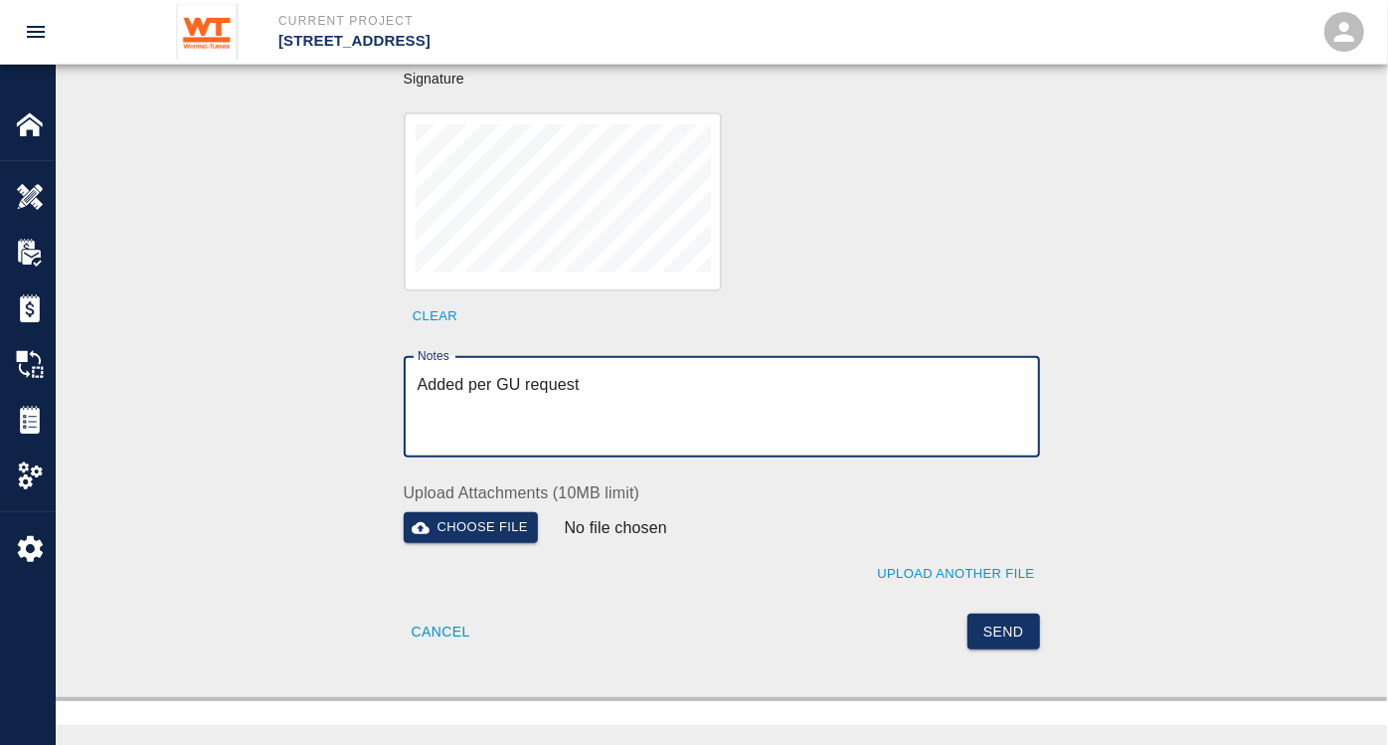
click at [605, 373] on textarea "Added per GU request" at bounding box center [722, 407] width 609 height 69
click at [900, 373] on textarea "Added per GU request. Once tickets are in, will review hours in total." at bounding box center [722, 407] width 609 height 69
type textarea "Added per GU request. Once tickets are in, will review hours in total once all …"
click at [998, 614] on button "Send" at bounding box center [1004, 632] width 73 height 37
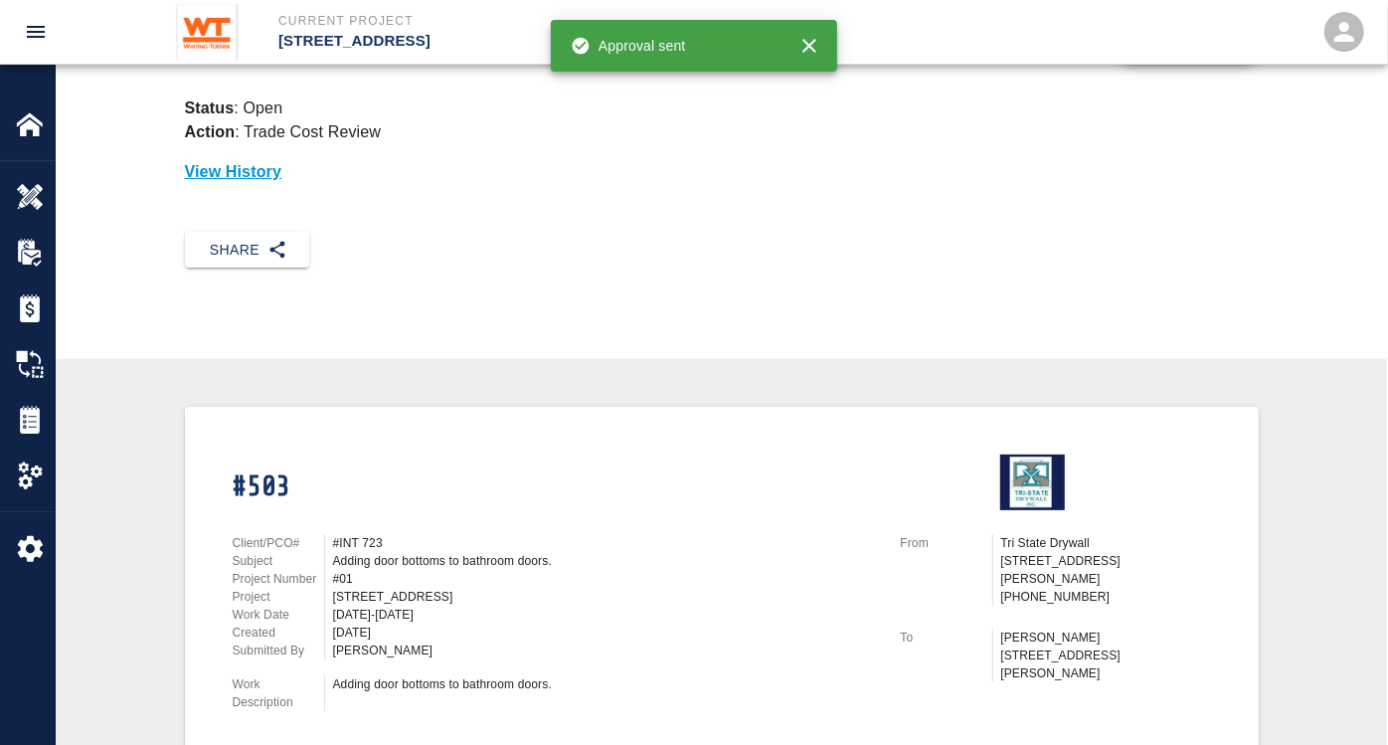
scroll to position [0, 0]
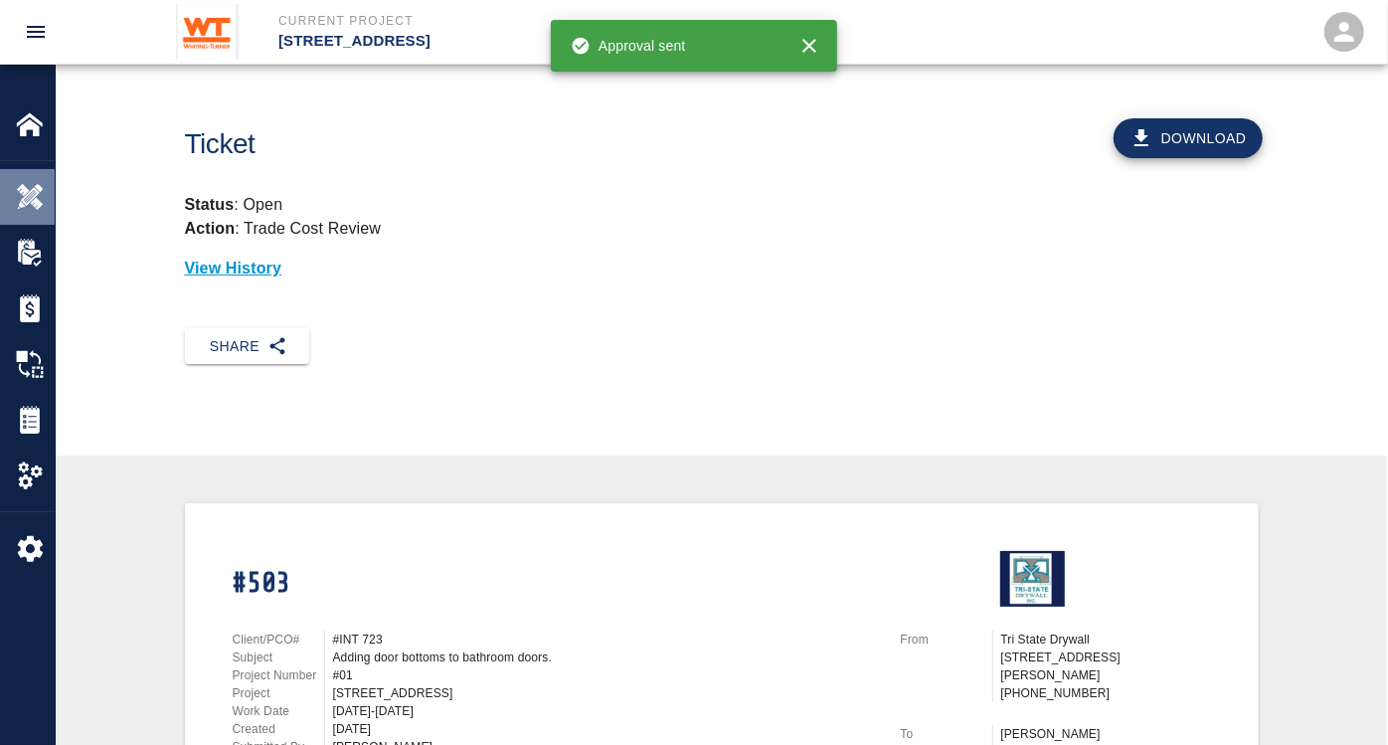
click at [32, 199] on img at bounding box center [30, 197] width 28 height 28
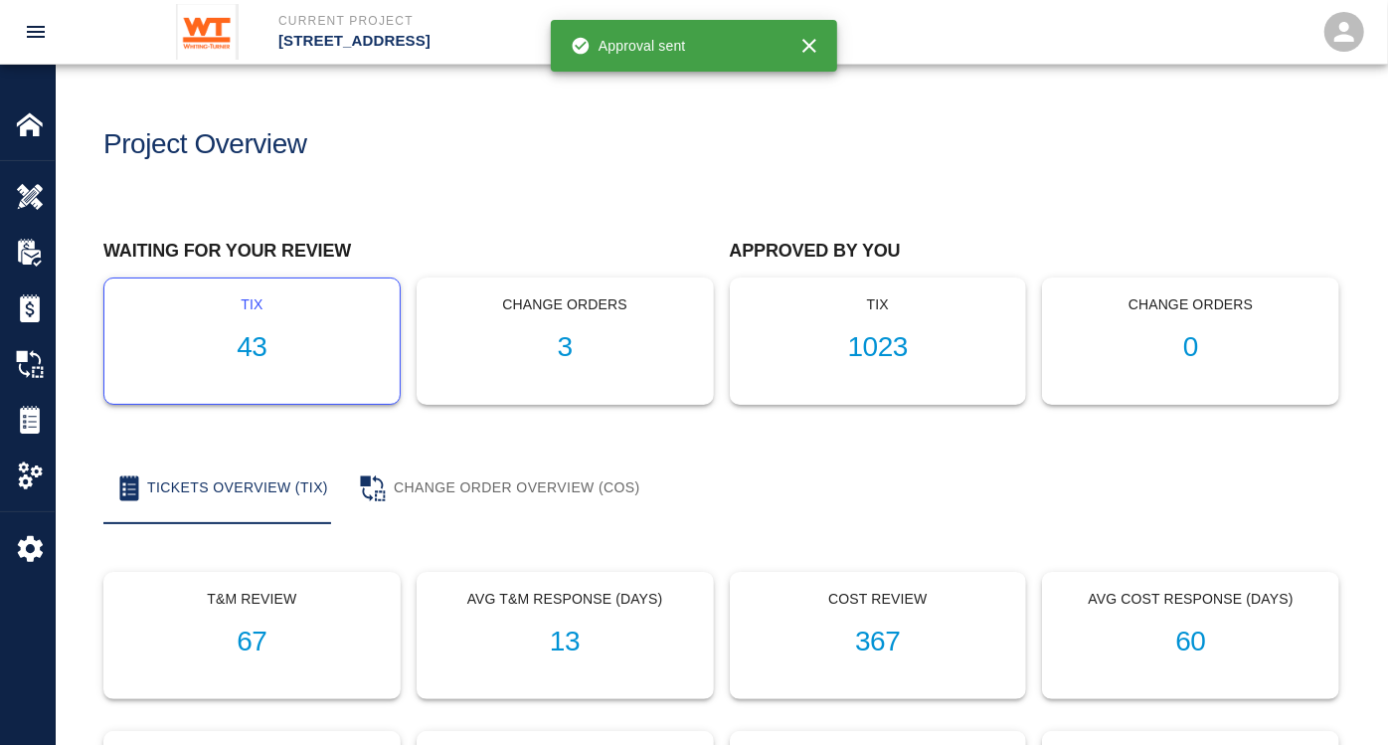
click at [245, 336] on h1 "43" at bounding box center [252, 347] width 264 height 33
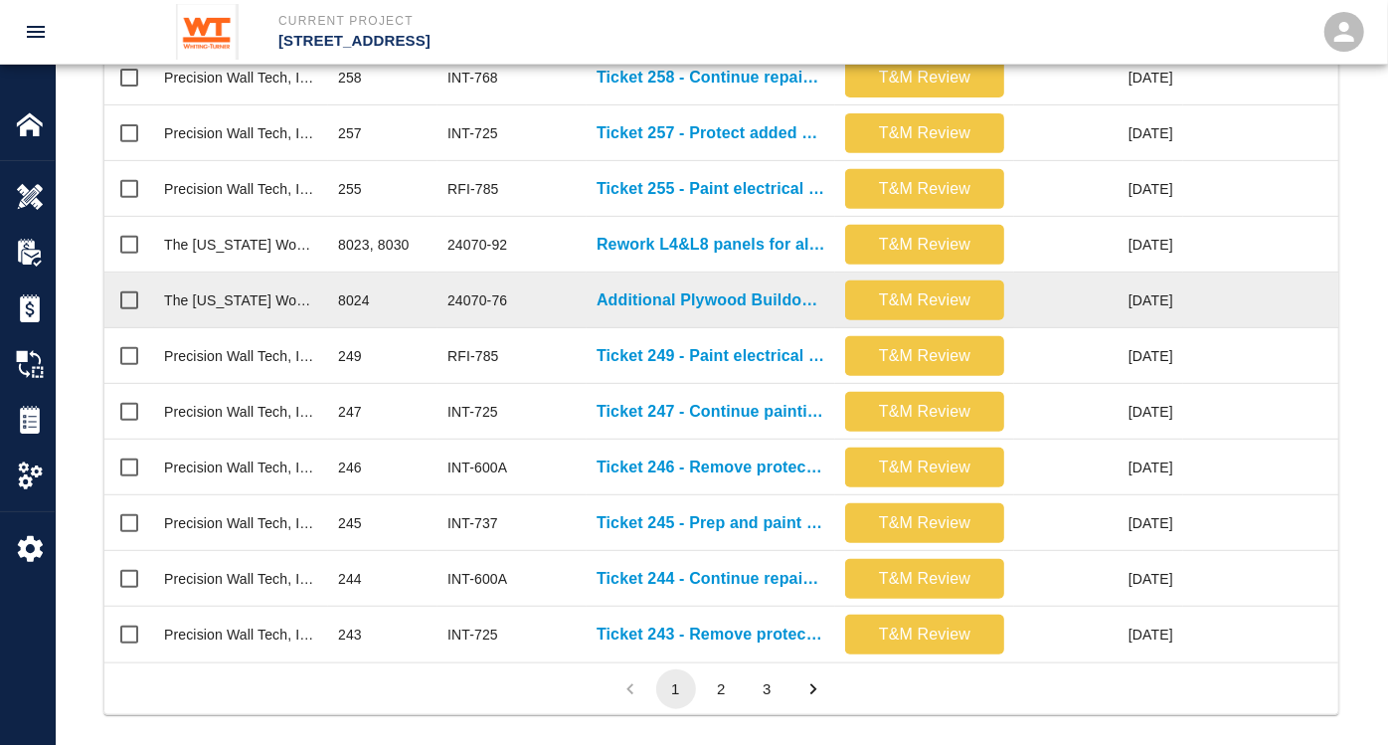
scroll to position [1028, 0]
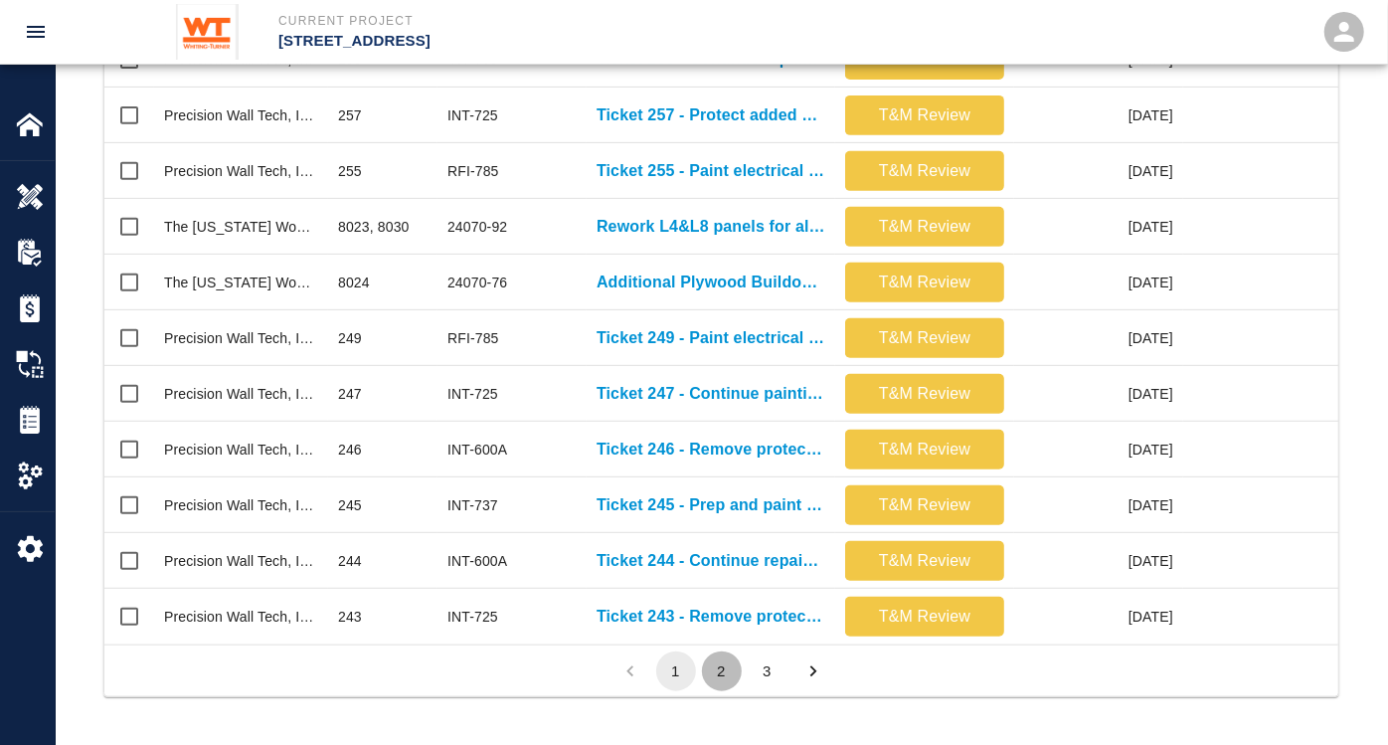
click at [717, 669] on button "2" at bounding box center [722, 671] width 40 height 40
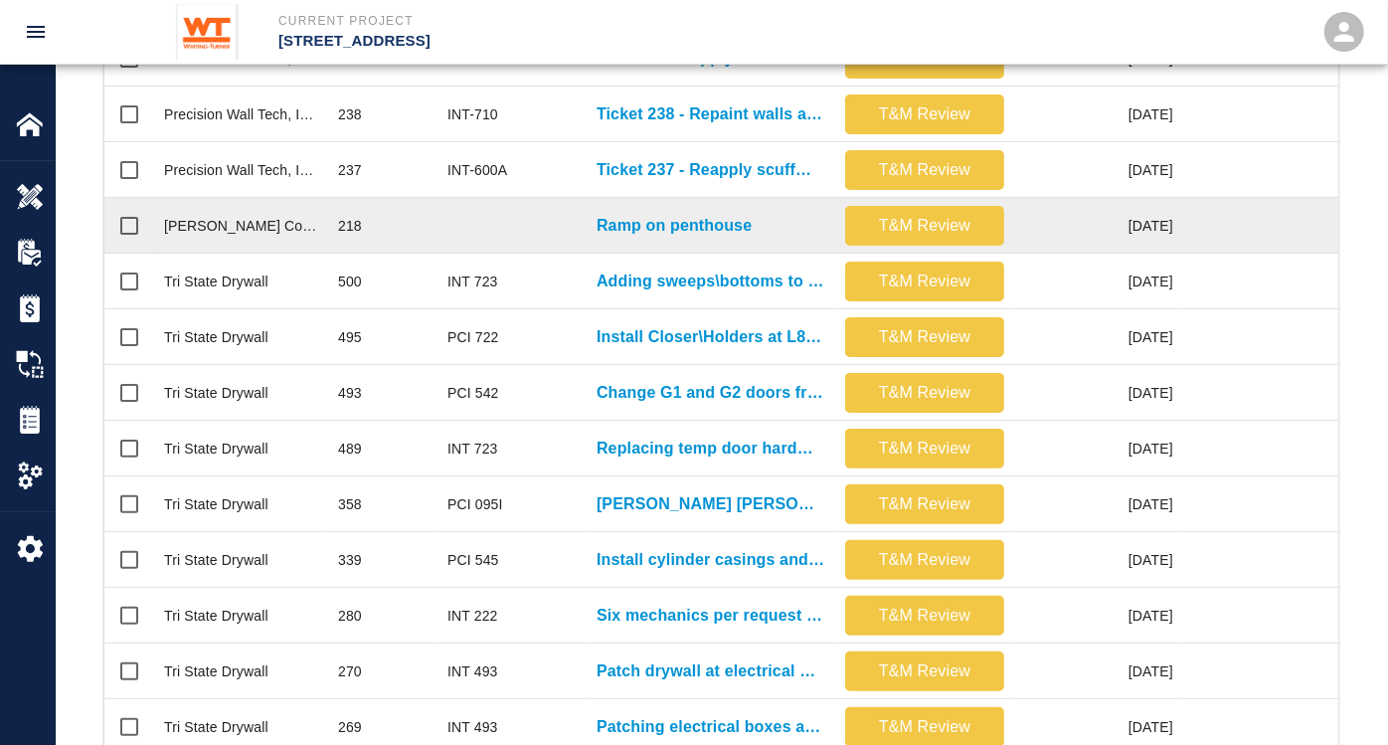
scroll to position [697, 0]
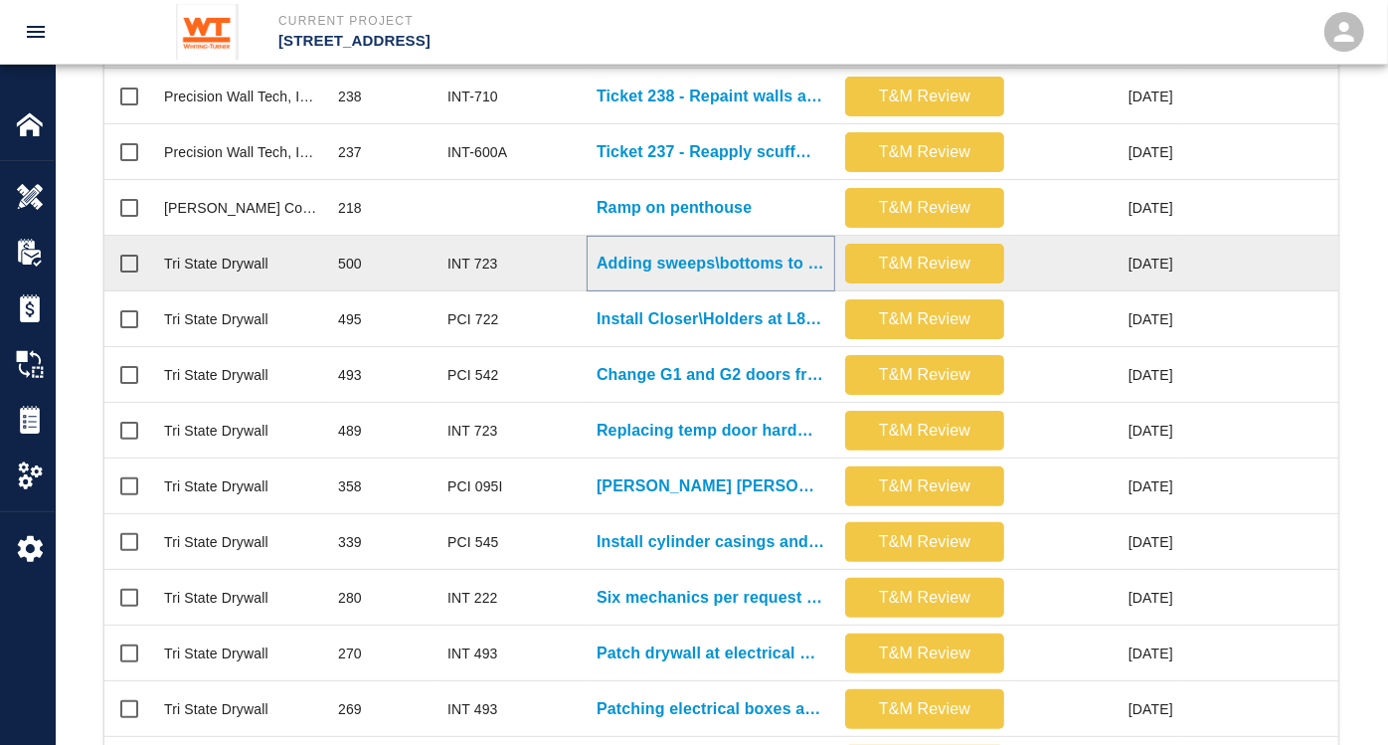
click at [708, 266] on p "Adding sweeps\bottoms to bathroom doors. All floors." at bounding box center [711, 264] width 229 height 24
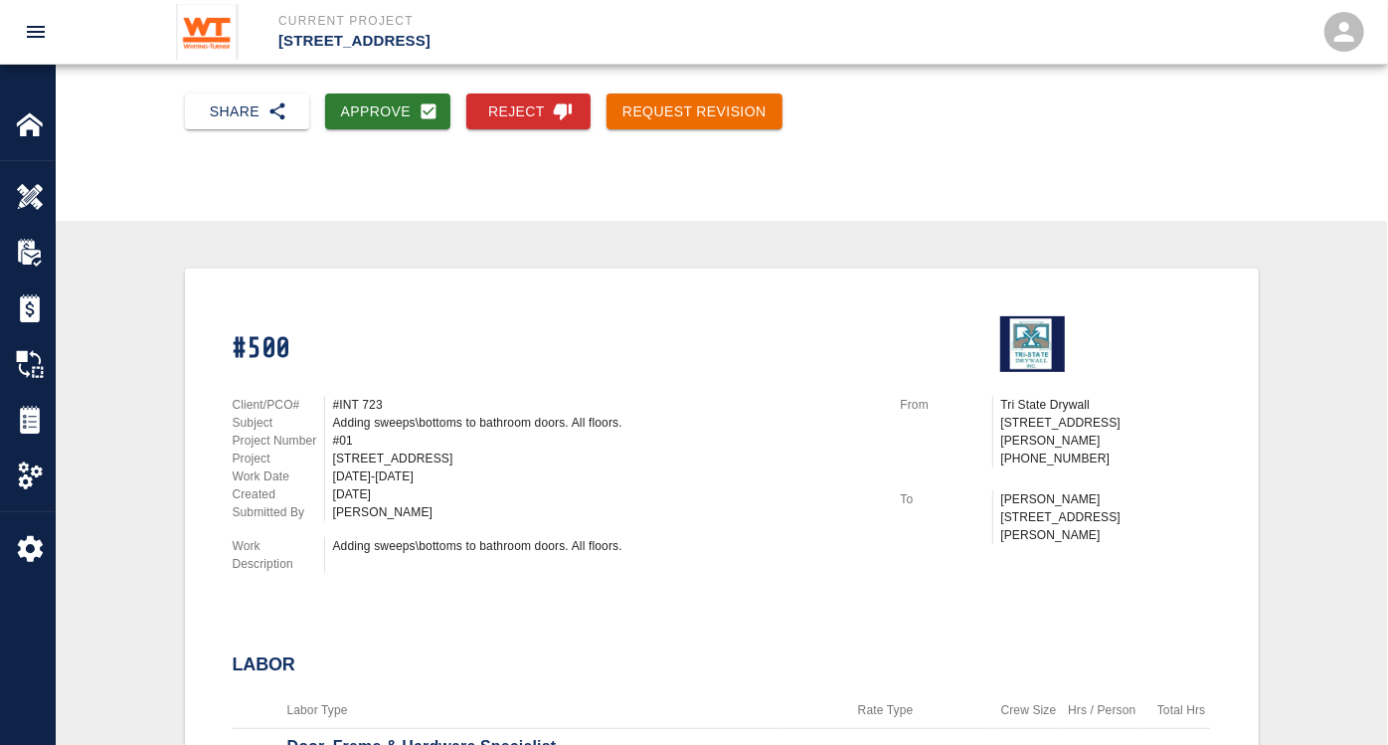
scroll to position [110, 0]
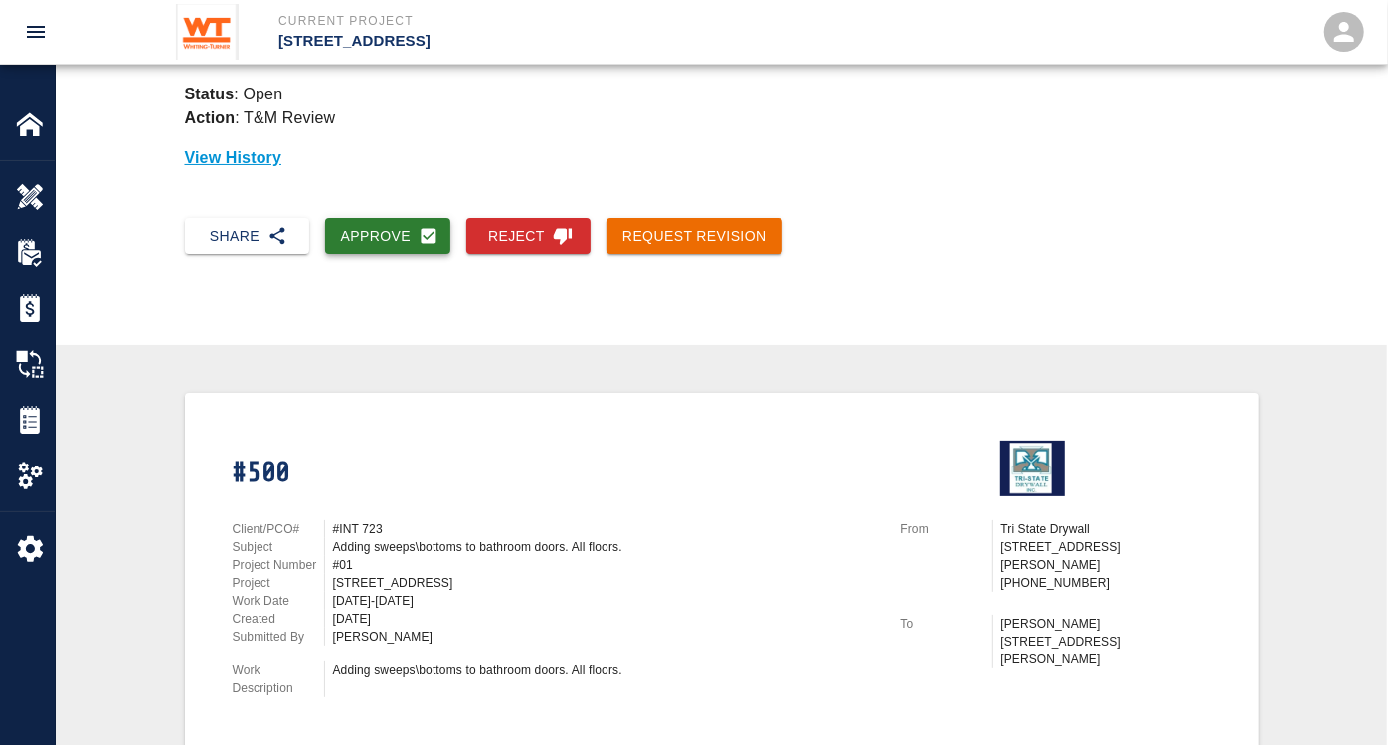
click at [393, 228] on button "Approve" at bounding box center [388, 236] width 126 height 37
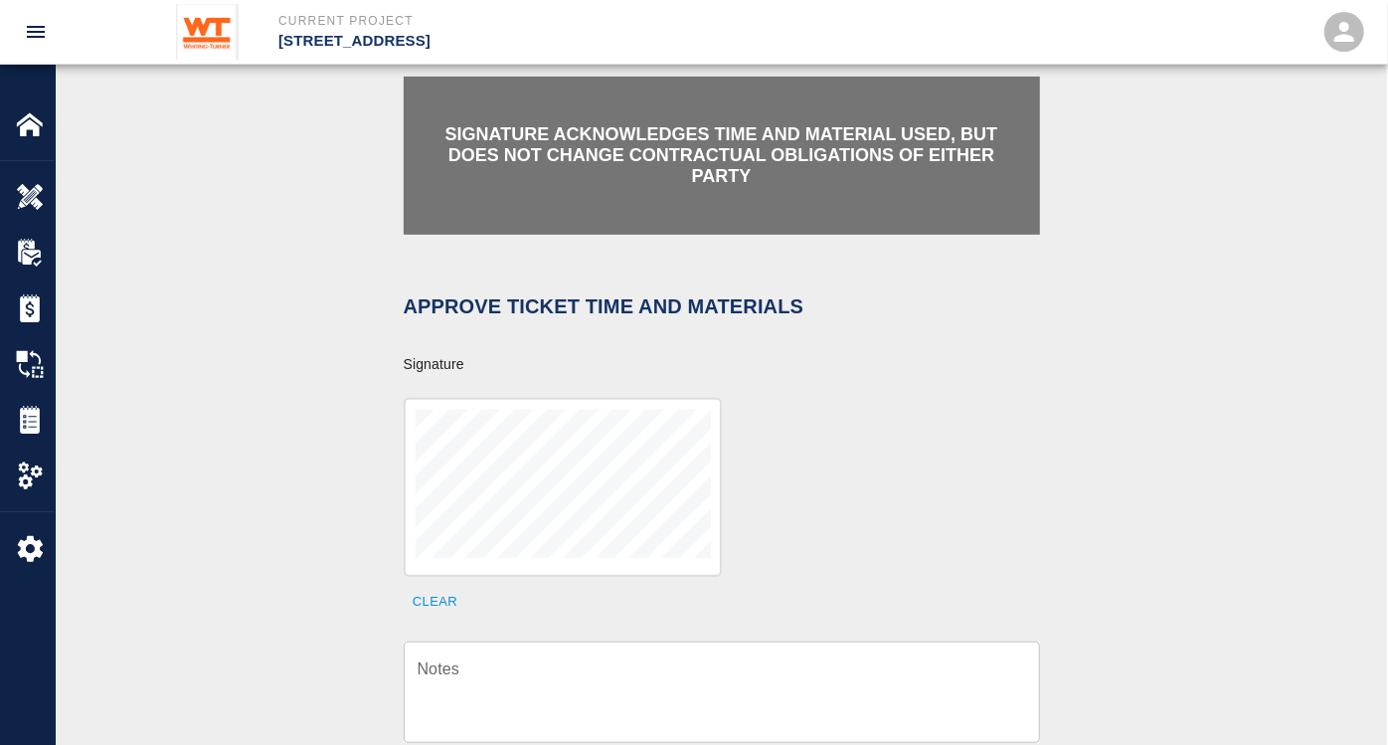
scroll to position [442, 0]
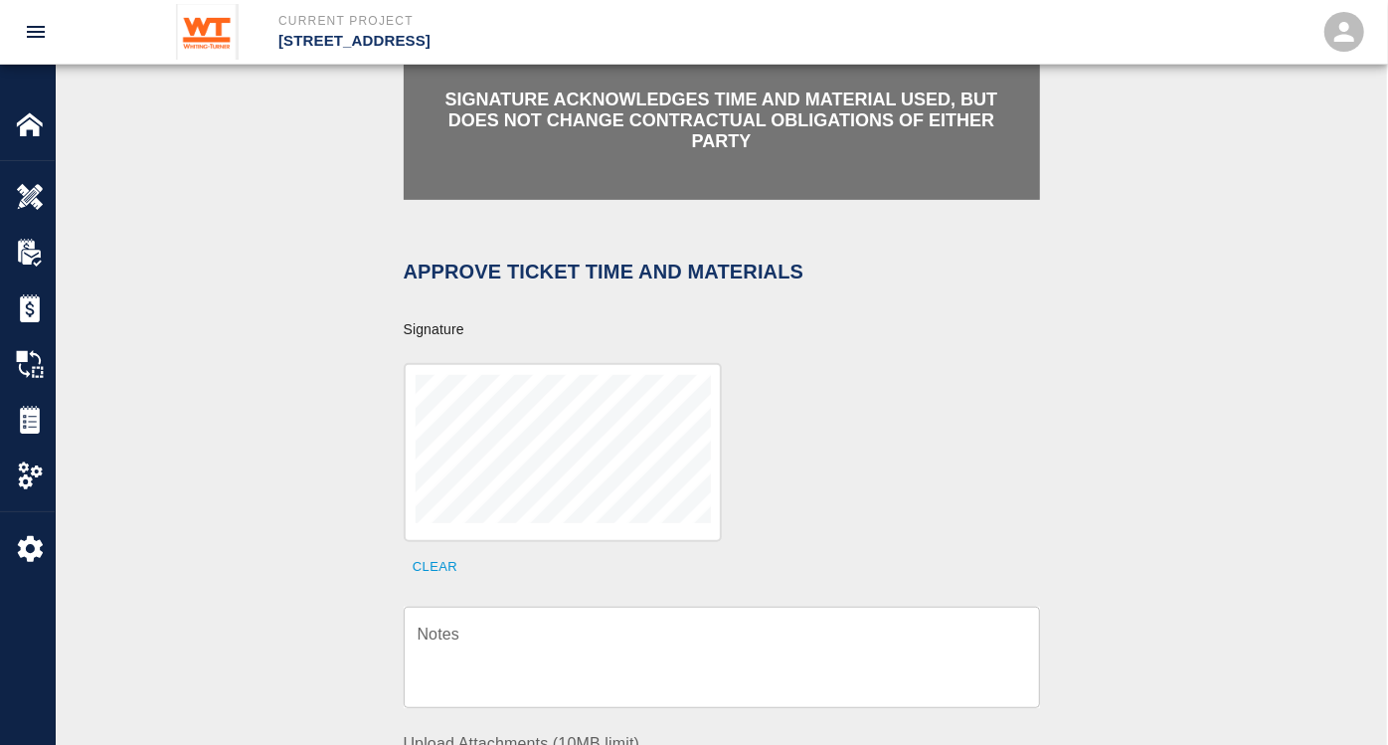
click at [570, 607] on div "x Notes" at bounding box center [722, 657] width 637 height 101
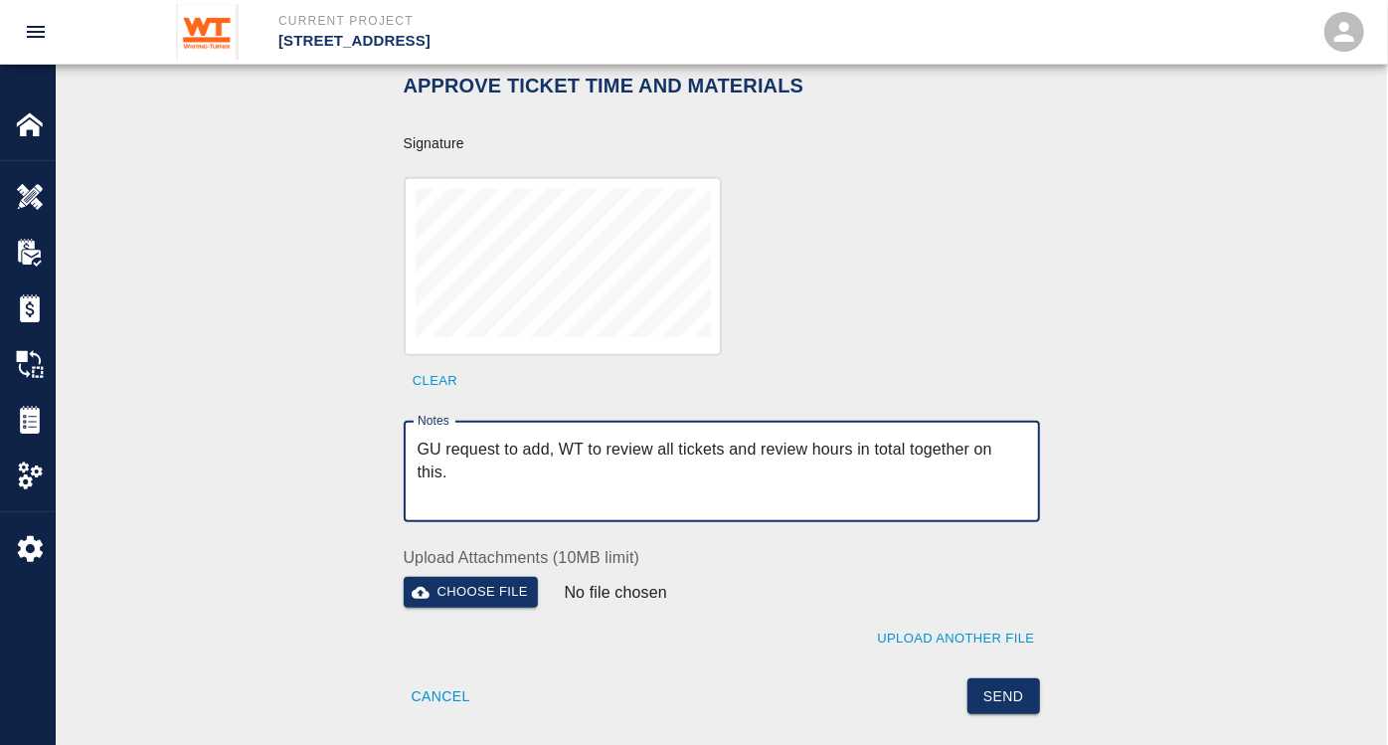
scroll to position [662, 0]
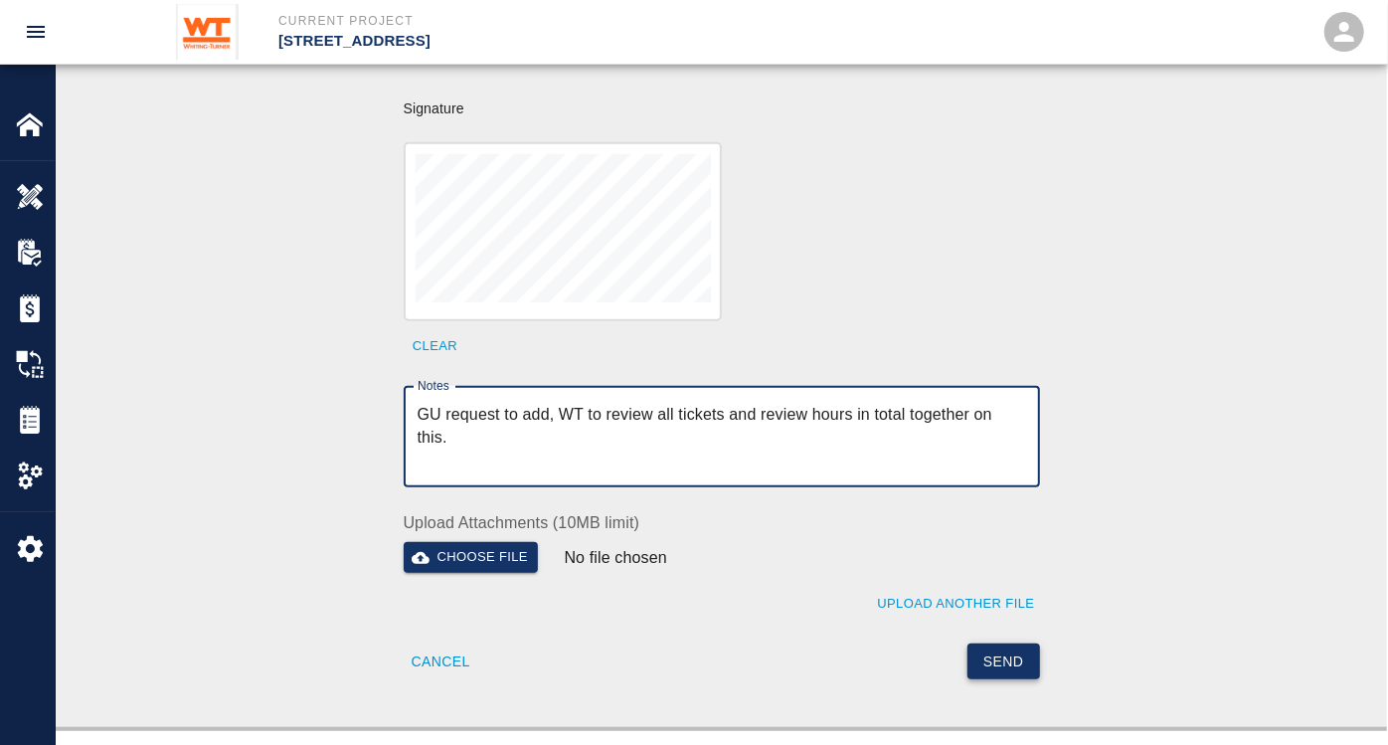
type textarea "GU request to add, WT to review all tickets and review hours in total together …"
click at [1015, 643] on button "Send" at bounding box center [1004, 661] width 73 height 37
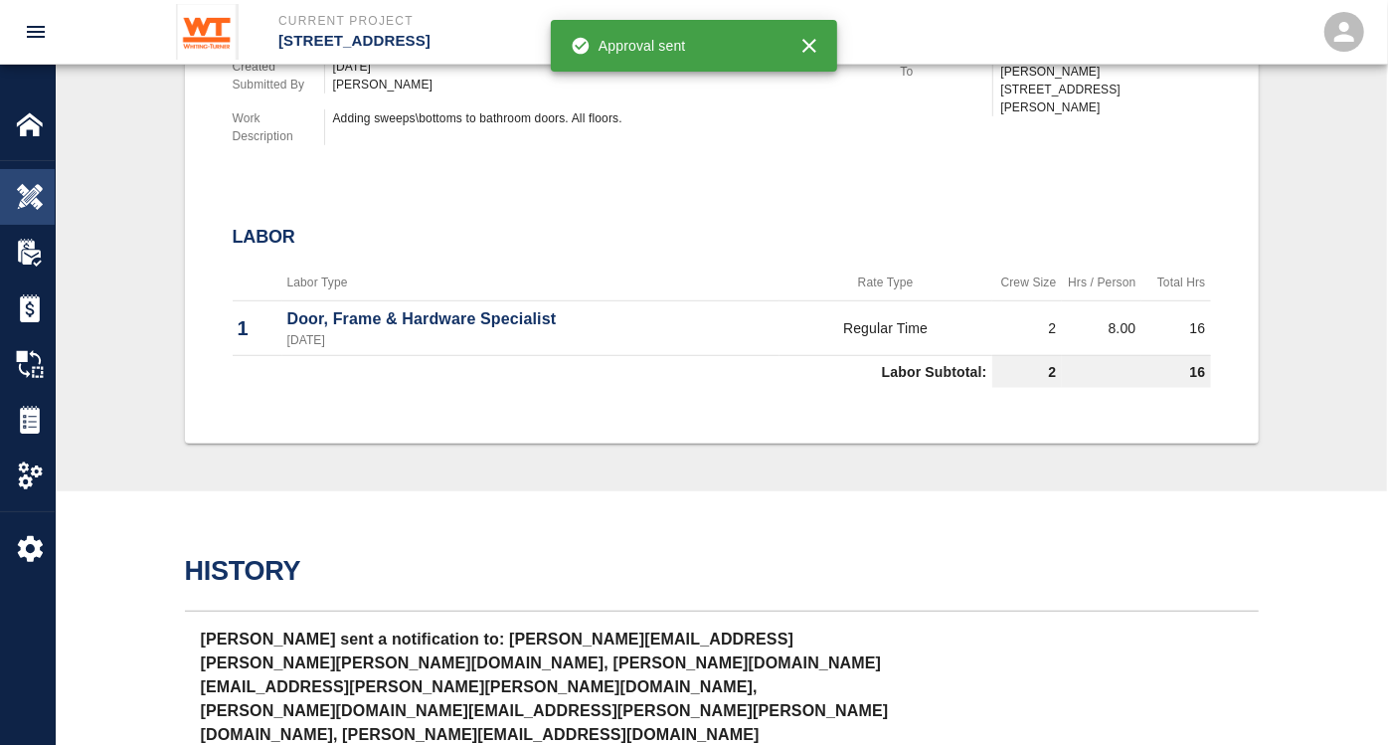
click at [32, 189] on img at bounding box center [30, 197] width 28 height 28
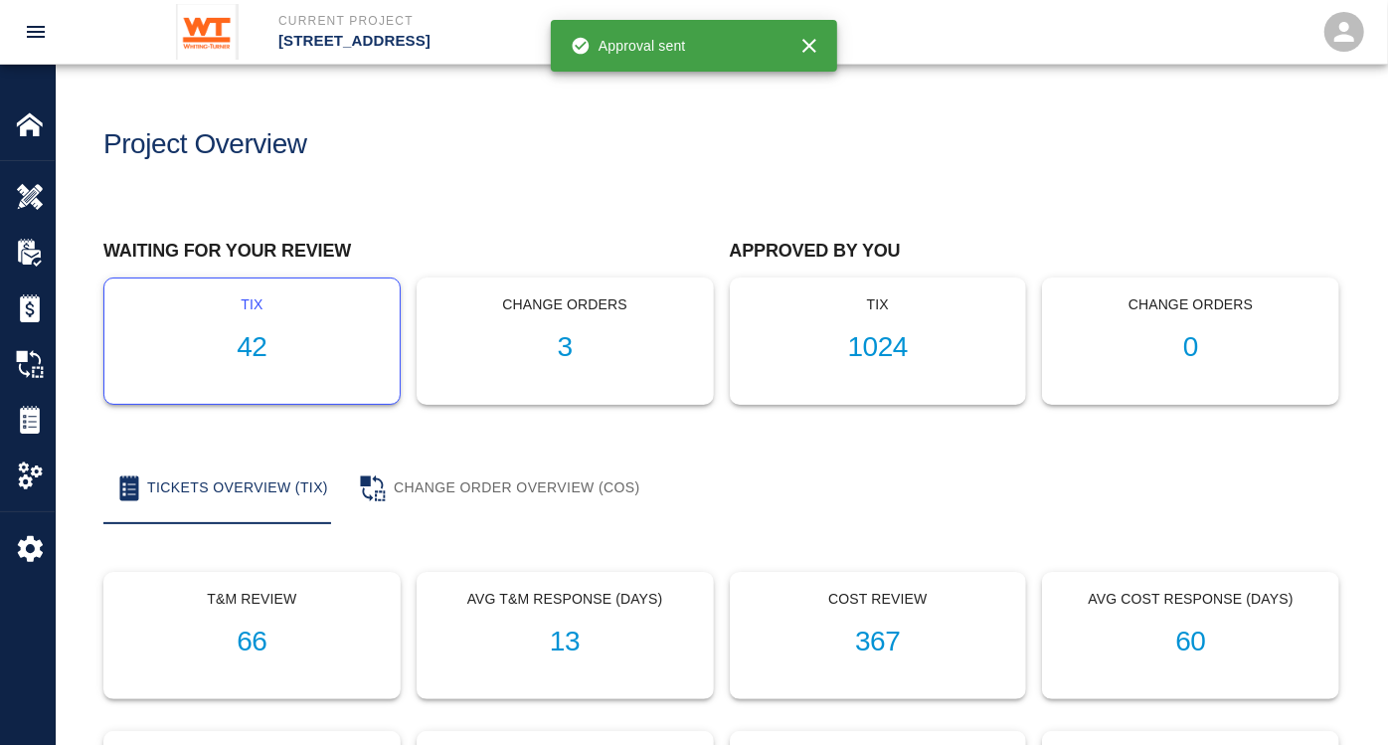
click at [273, 348] on h1 "42" at bounding box center [252, 347] width 264 height 33
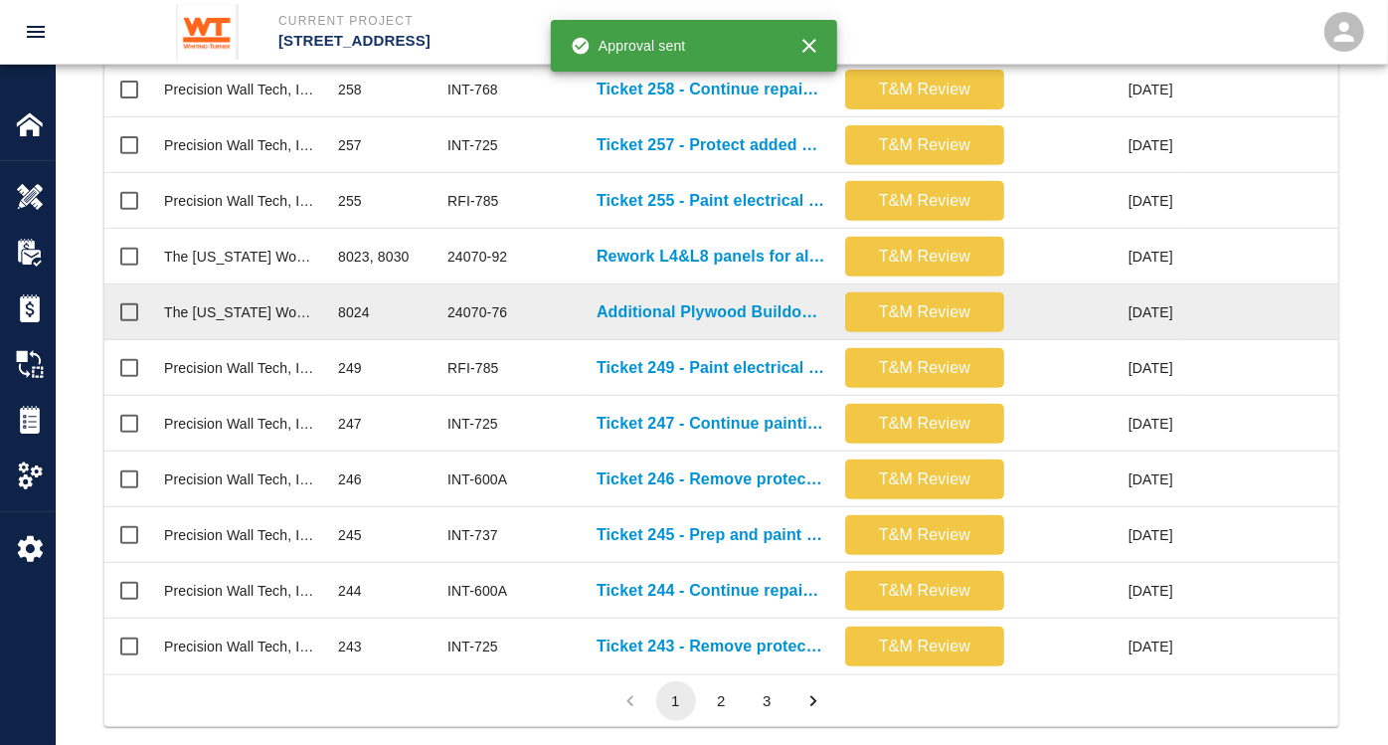
scroll to position [1028, 0]
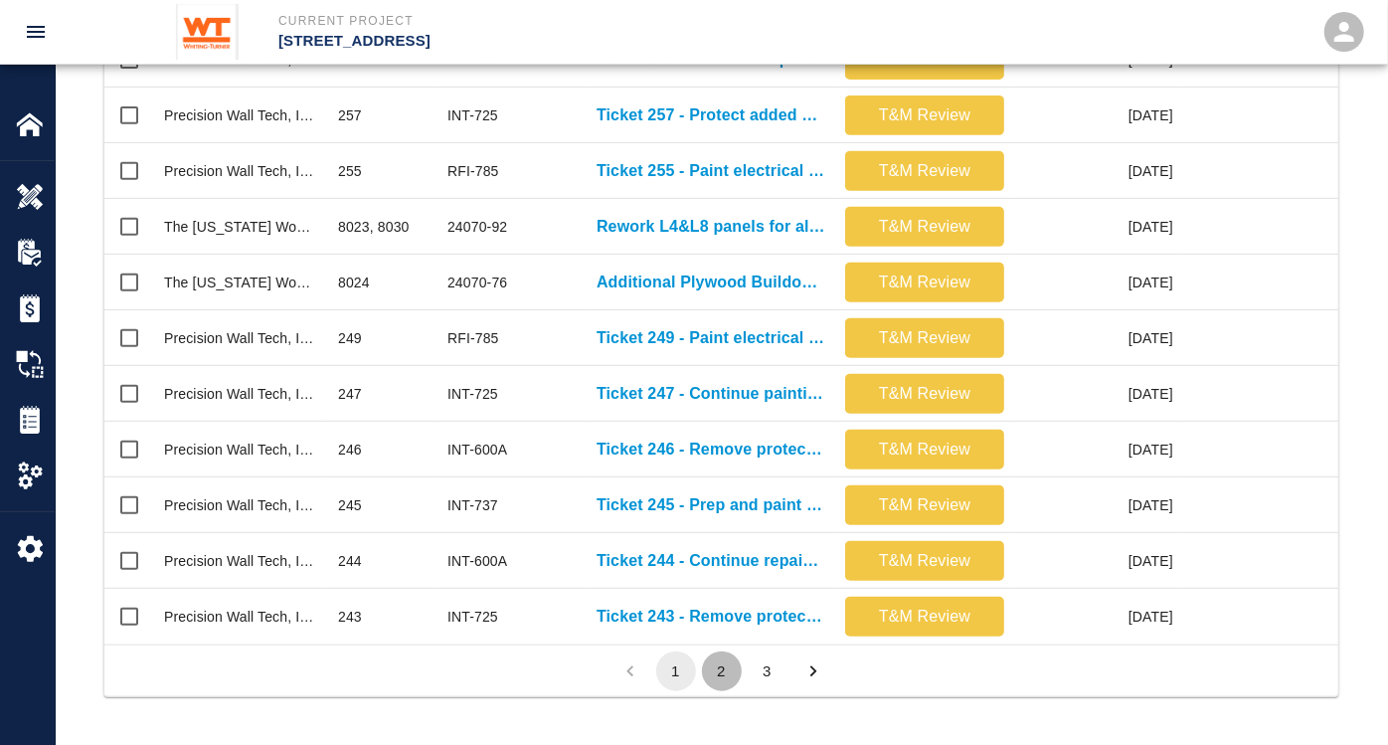
click at [726, 671] on button "2" at bounding box center [722, 671] width 40 height 40
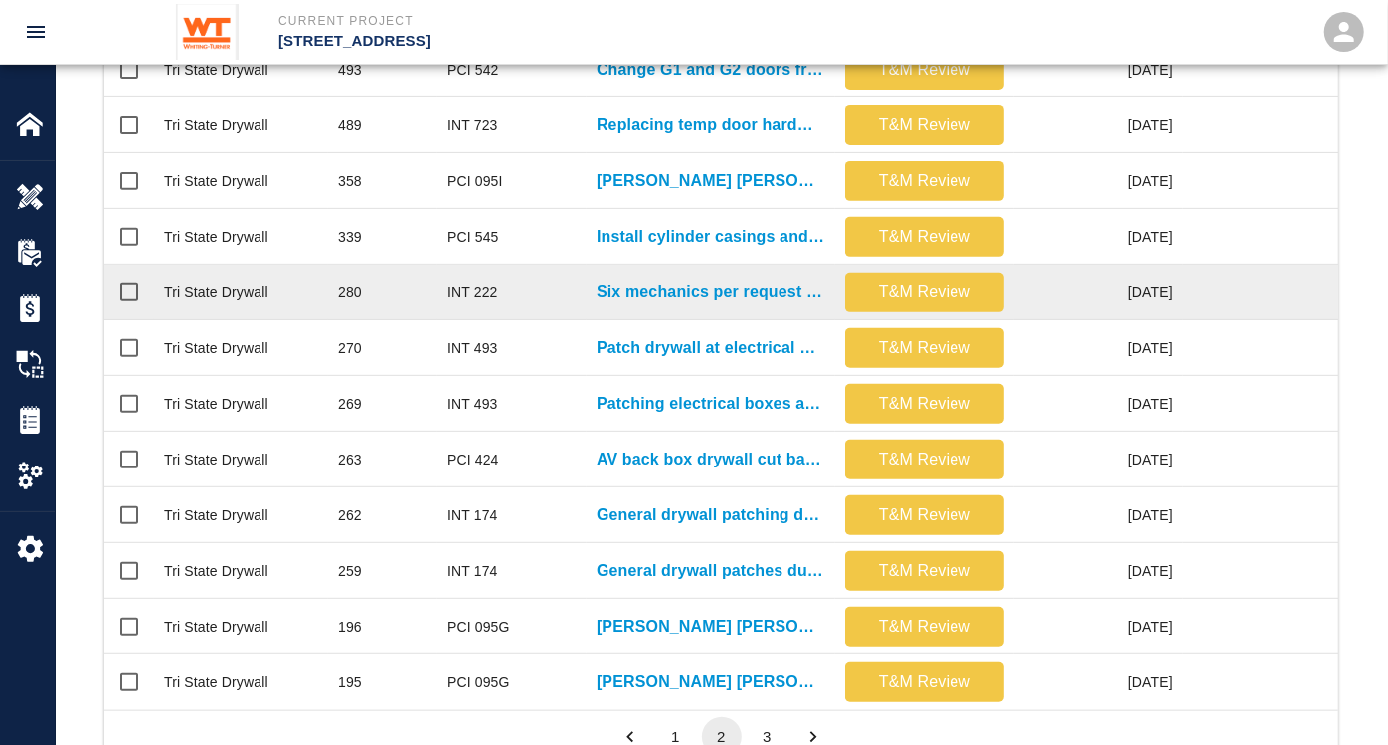
scroll to position [918, 0]
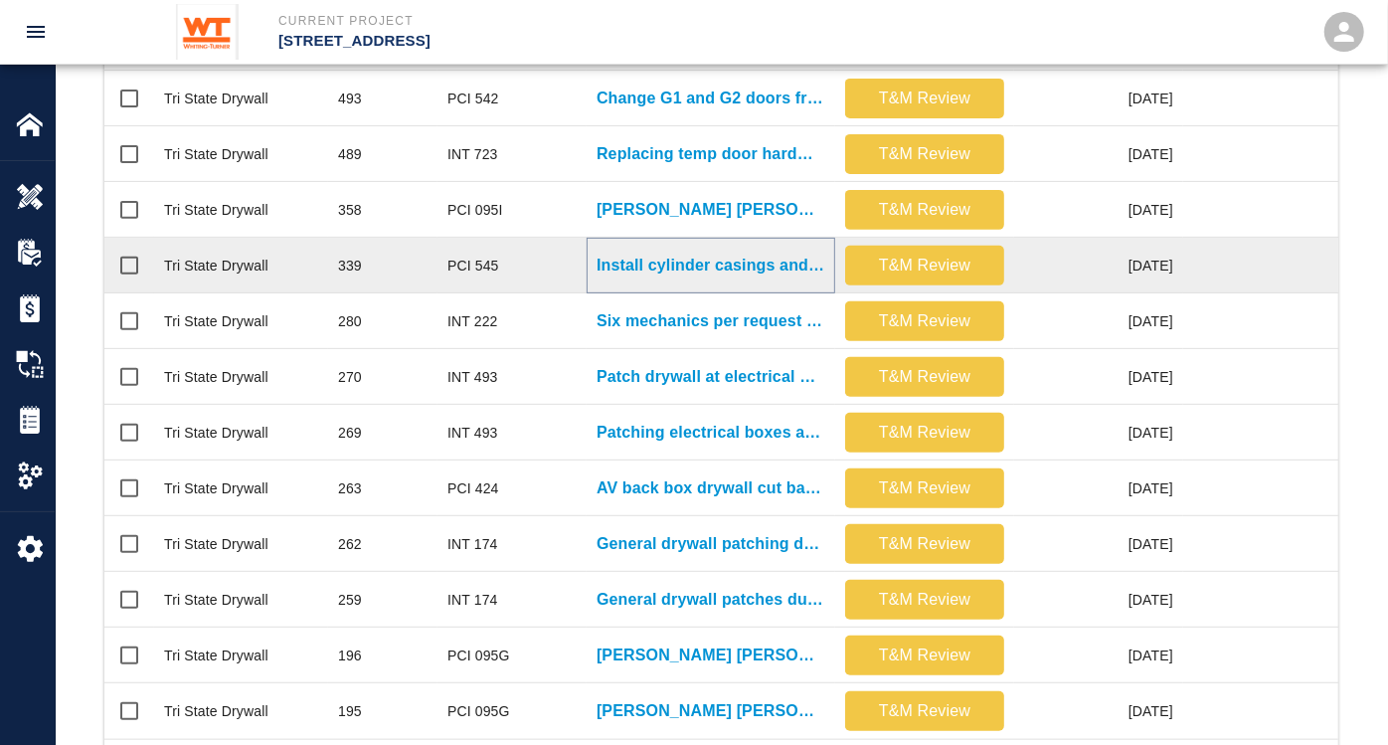
click at [734, 260] on p "Install cylinder casings and cores for classroom locksets." at bounding box center [711, 266] width 229 height 24
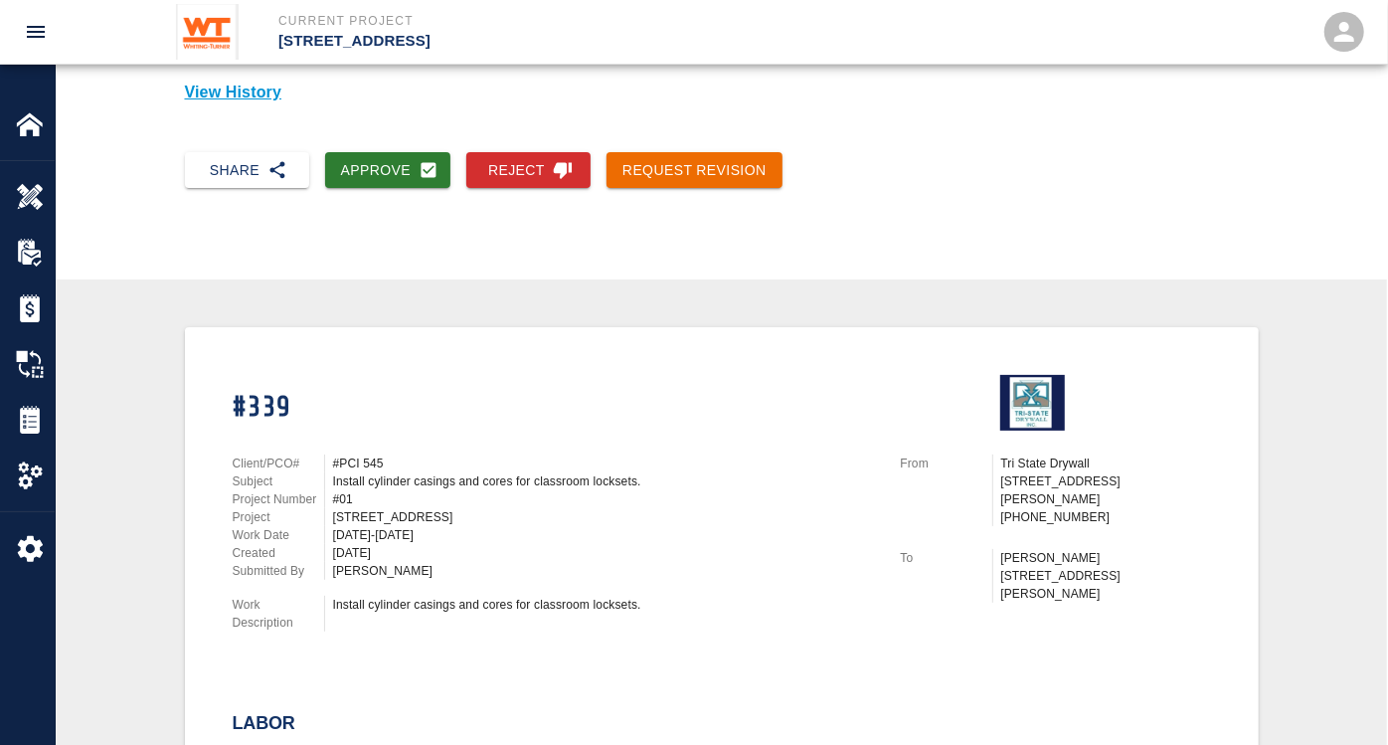
scroll to position [221, 0]
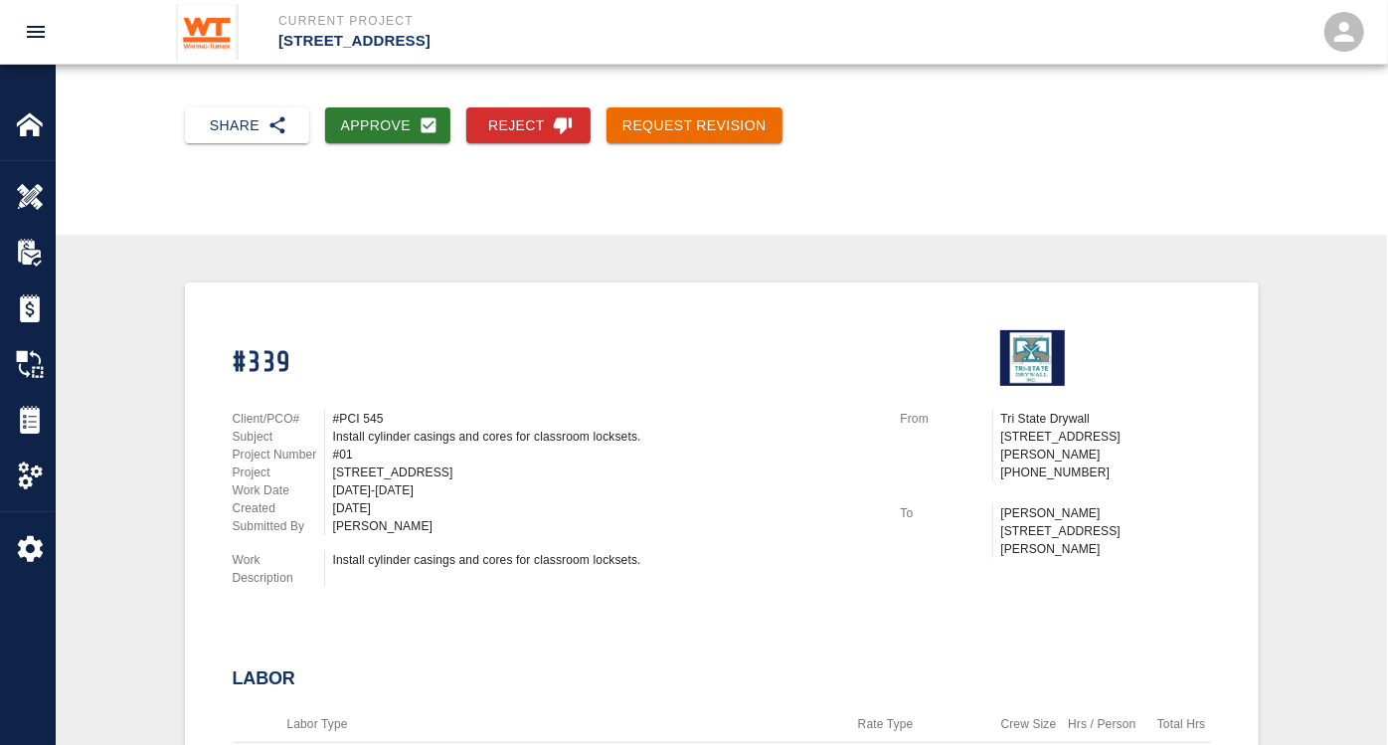
drag, startPoint x: 337, startPoint y: 482, endPoint x: 445, endPoint y: 483, distance: 107.4
click at [445, 483] on div "[DATE]-[DATE]" at bounding box center [605, 490] width 544 height 18
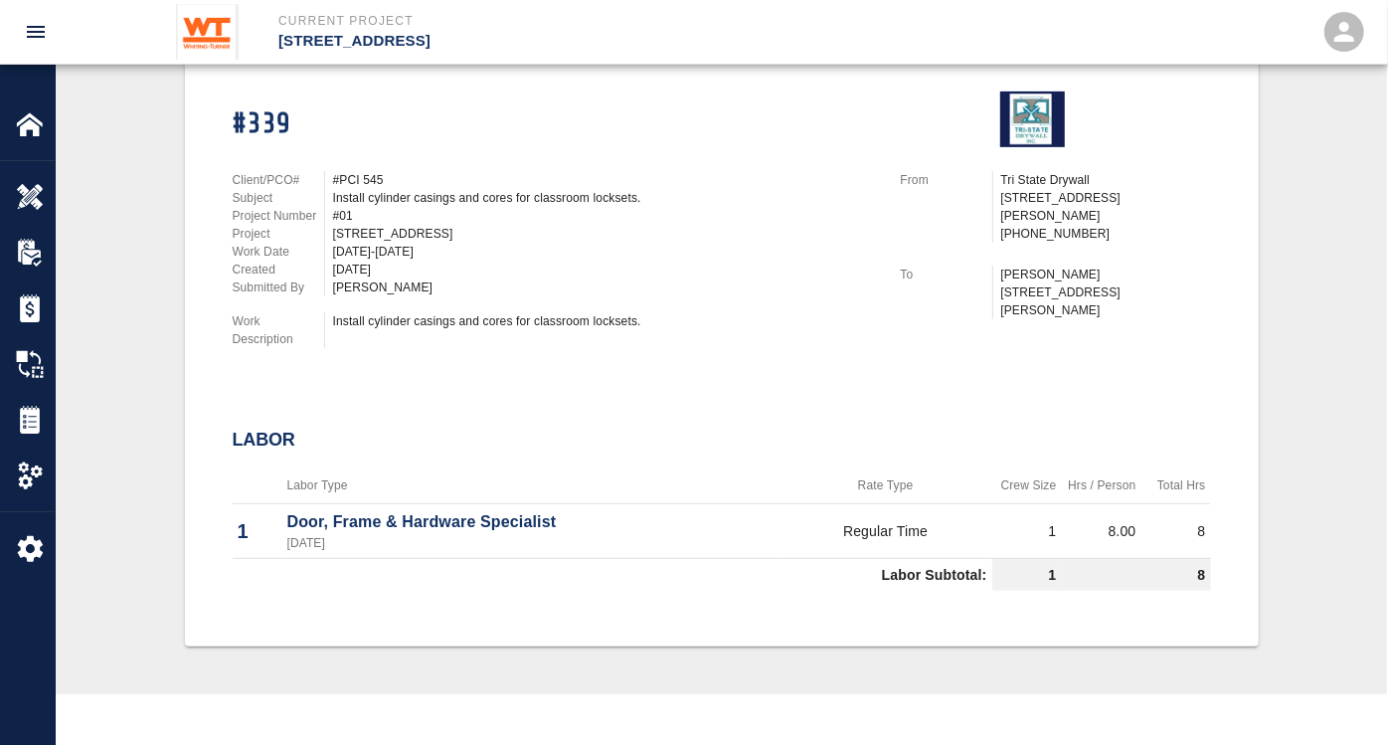
scroll to position [442, 0]
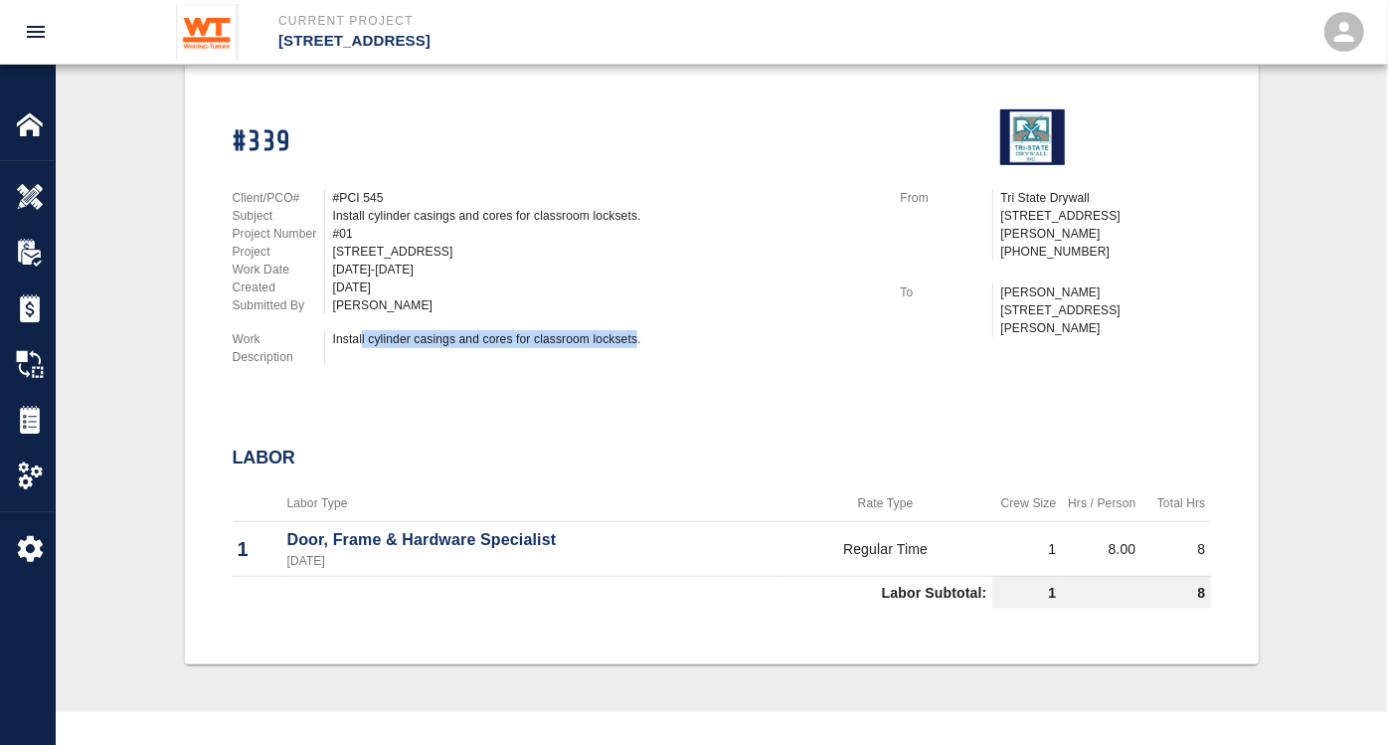
drag, startPoint x: 361, startPoint y: 335, endPoint x: 639, endPoint y: 335, distance: 277.5
click at [639, 335] on div "Install cylinder casings and cores for classroom locksets." at bounding box center [605, 339] width 544 height 18
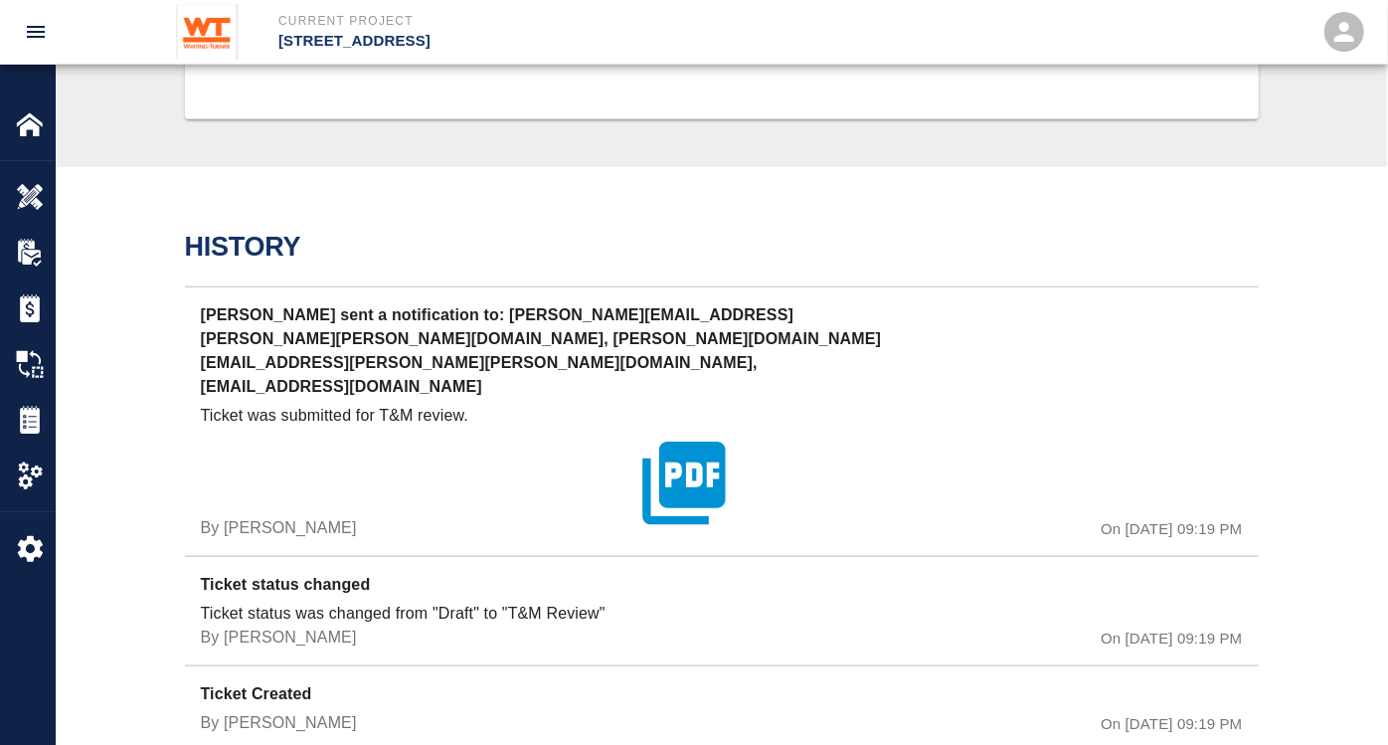
click at [696, 442] on icon "button" at bounding box center [683, 483] width 83 height 83
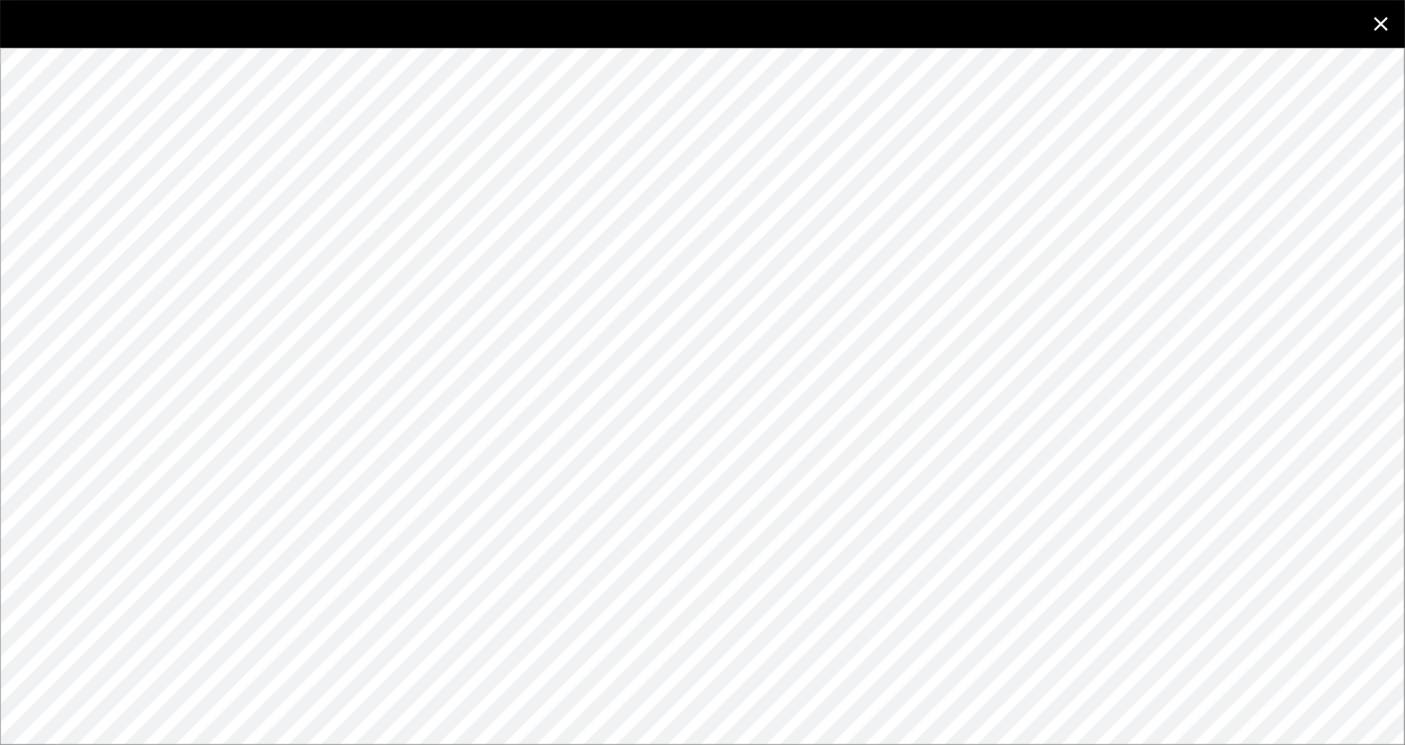
click at [1387, 26] on icon "close" at bounding box center [1382, 24] width 24 height 24
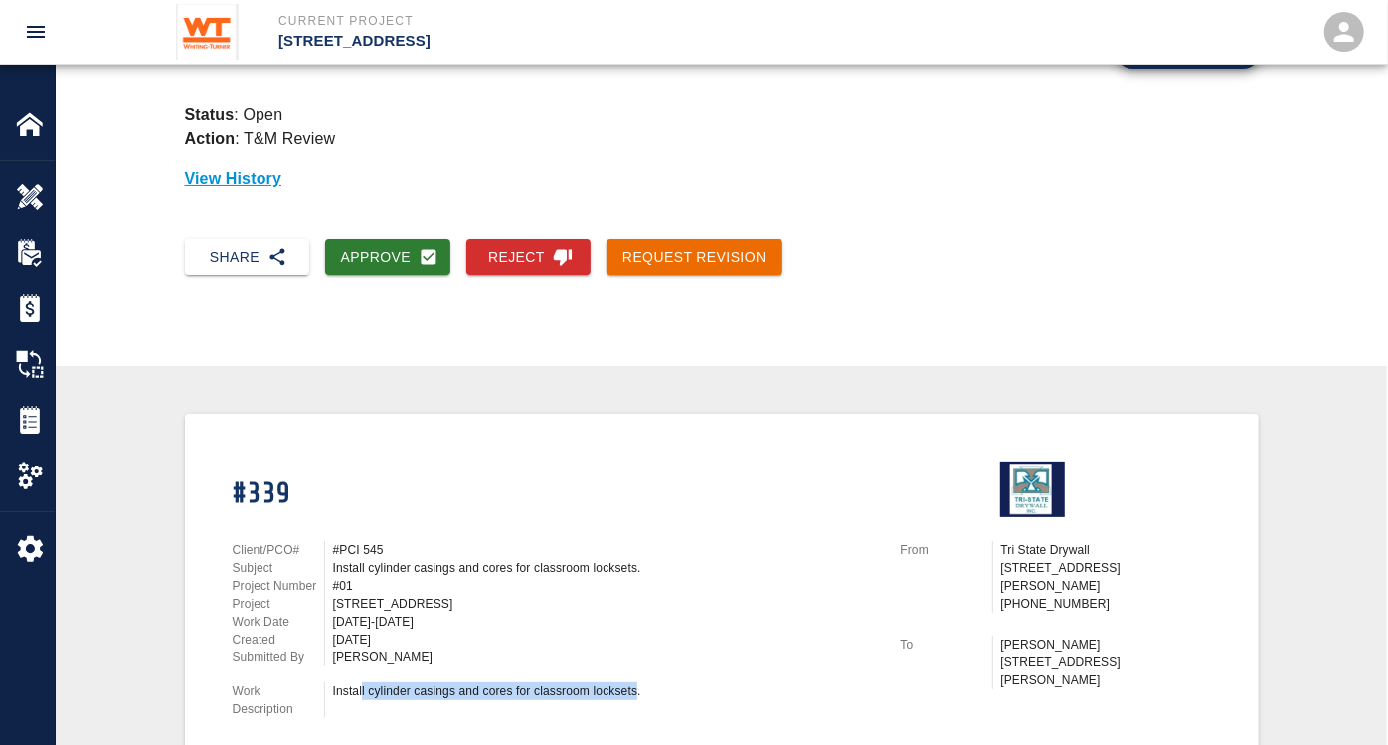
scroll to position [0, 0]
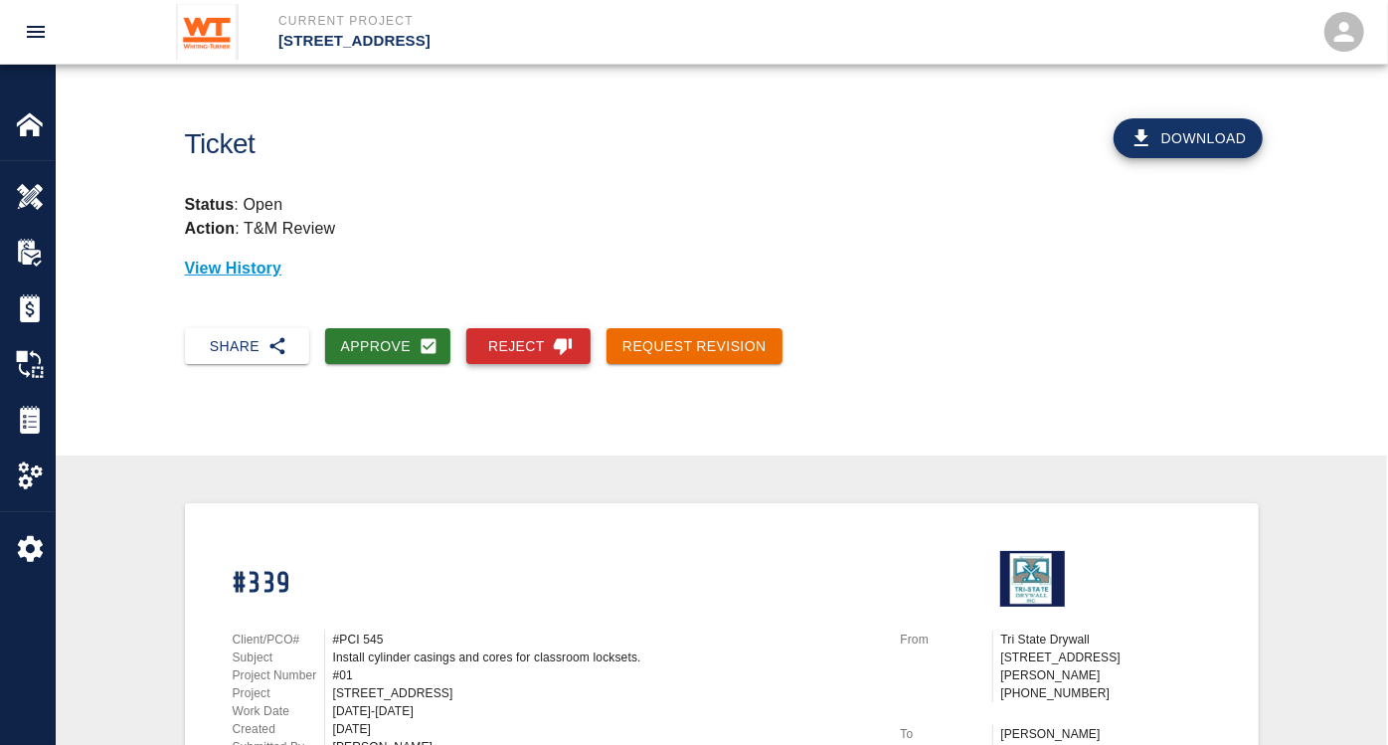
click at [534, 345] on button "Reject" at bounding box center [528, 346] width 124 height 37
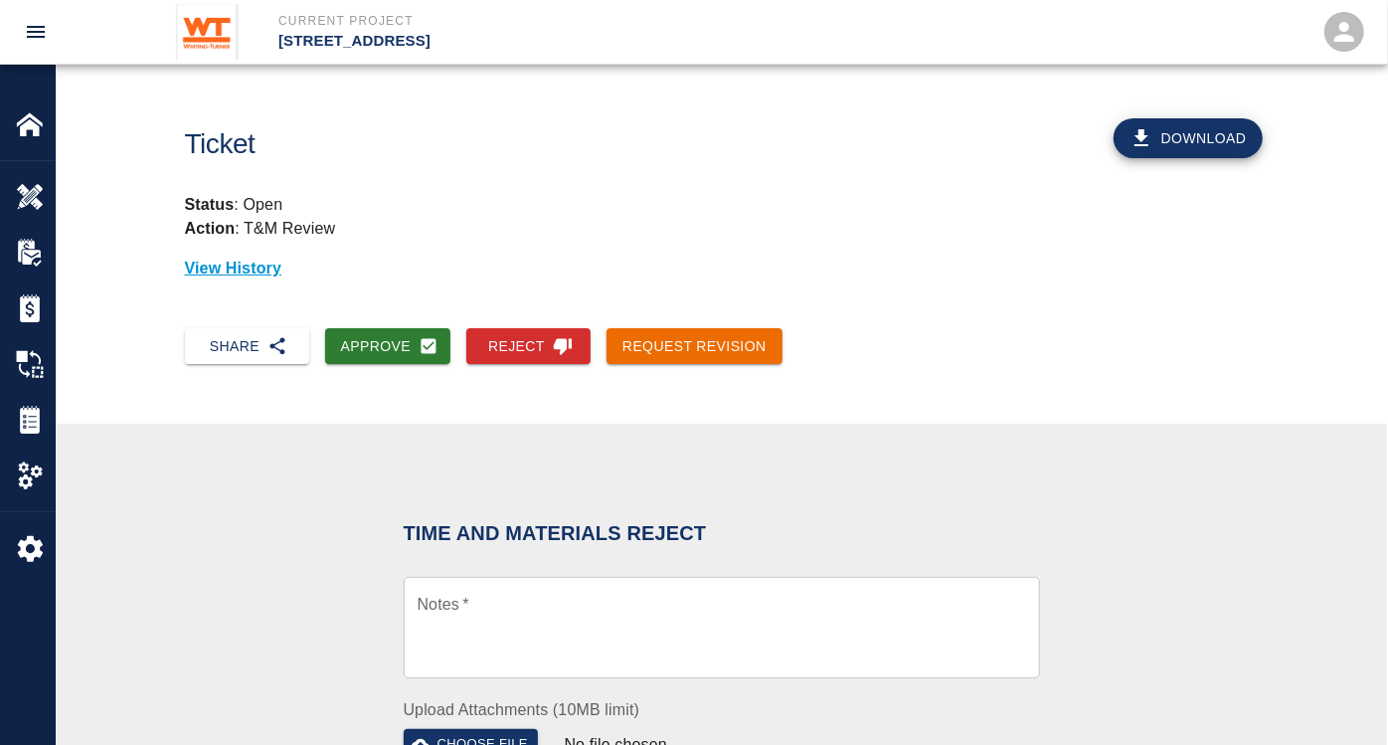
drag, startPoint x: 534, startPoint y: 345, endPoint x: 498, endPoint y: 292, distance: 63.7
click at [499, 248] on div "View History" at bounding box center [722, 261] width 1074 height 40
click at [503, 605] on textarea "Notes   *" at bounding box center [722, 628] width 609 height 69
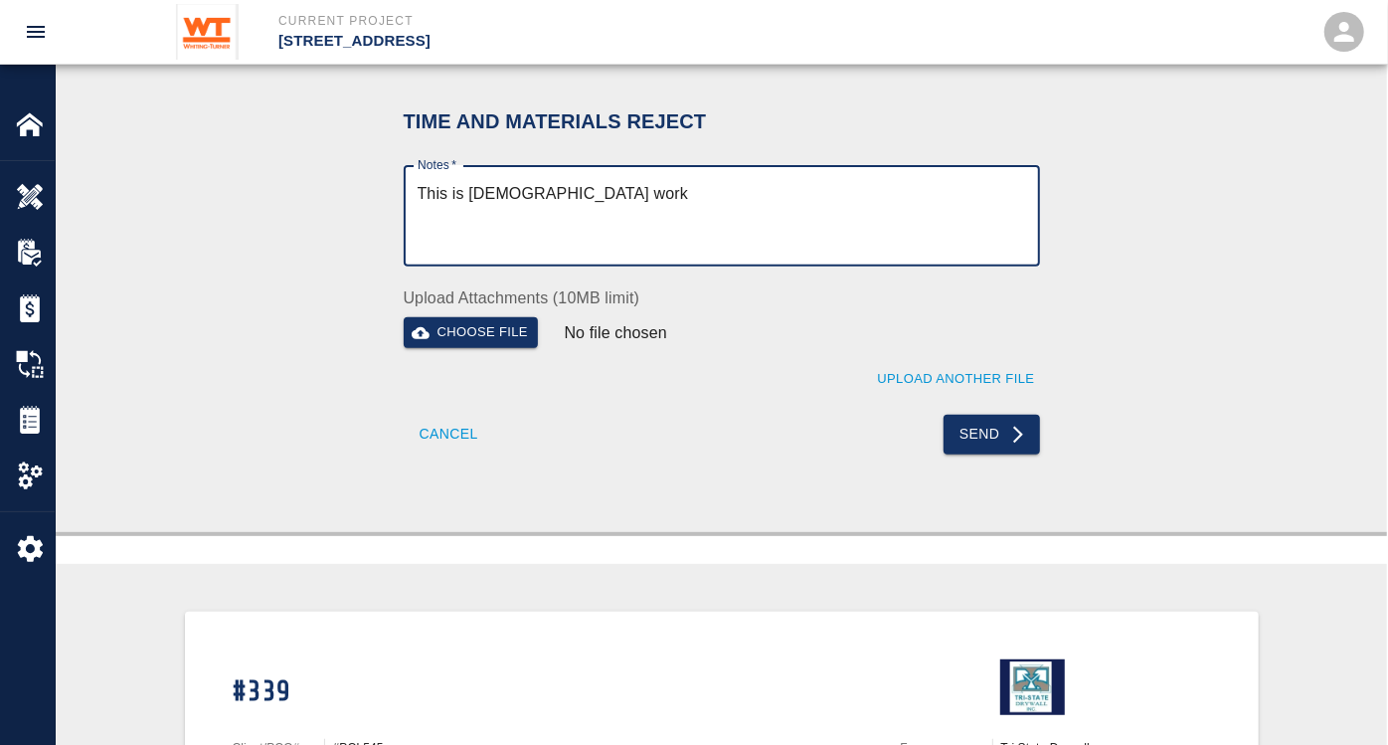
scroll to position [442, 0]
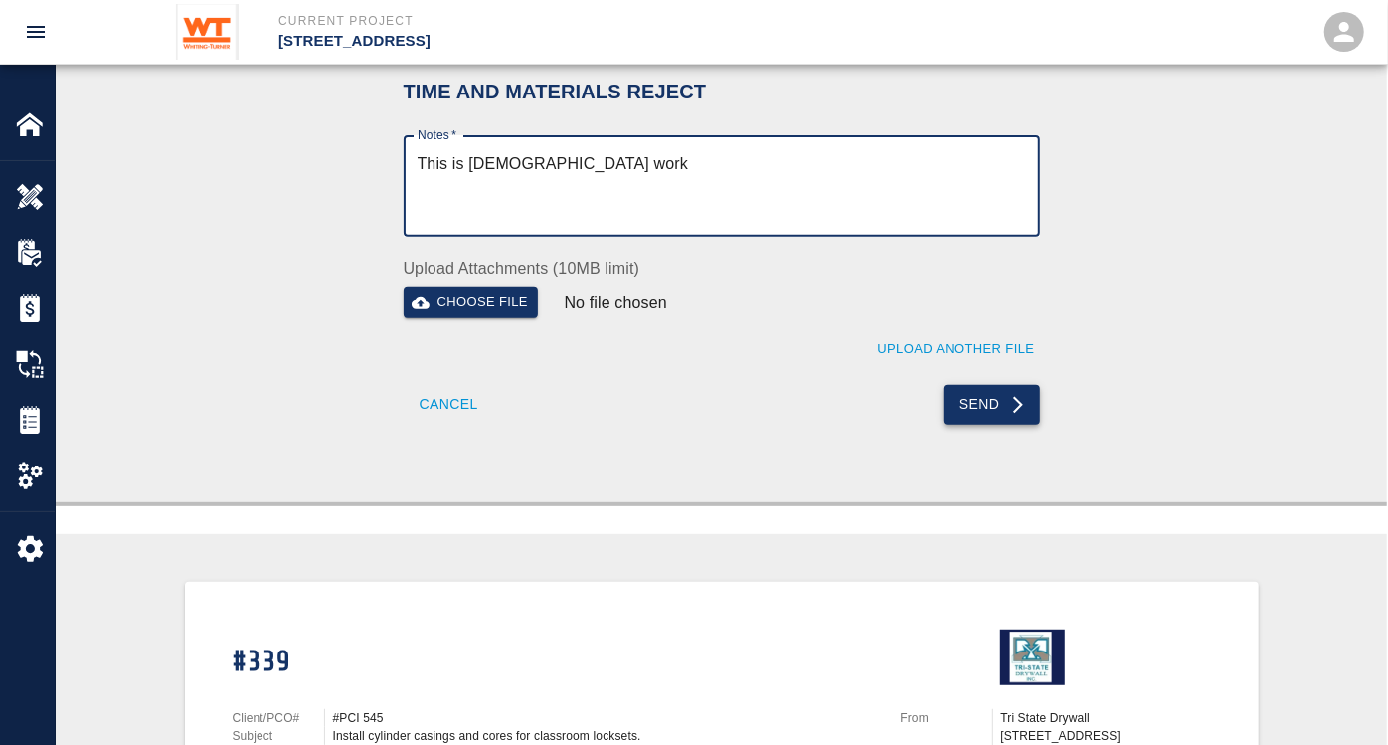
type textarea "This is [DEMOGRAPHIC_DATA] work"
click at [980, 396] on button "Send" at bounding box center [992, 405] width 96 height 40
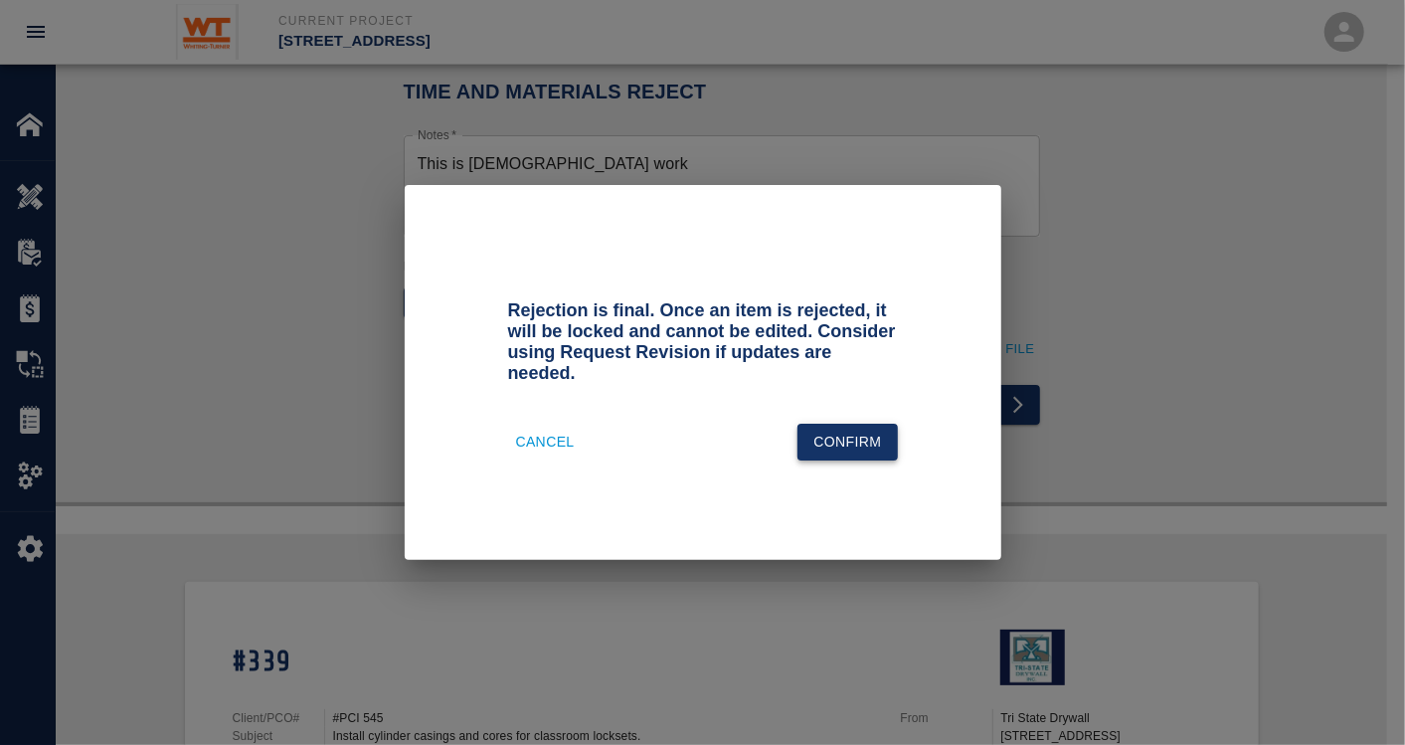
click at [863, 424] on button "Confirm" at bounding box center [847, 442] width 99 height 37
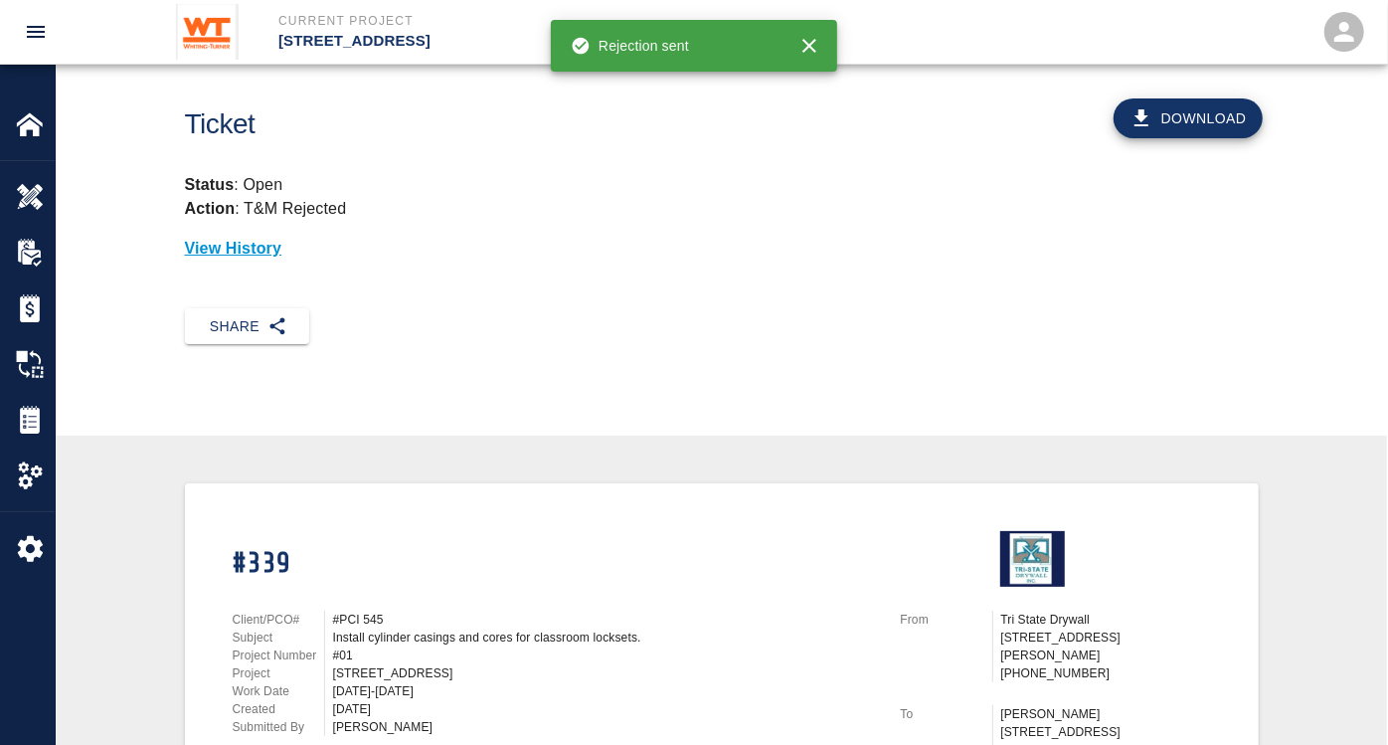
scroll to position [0, 0]
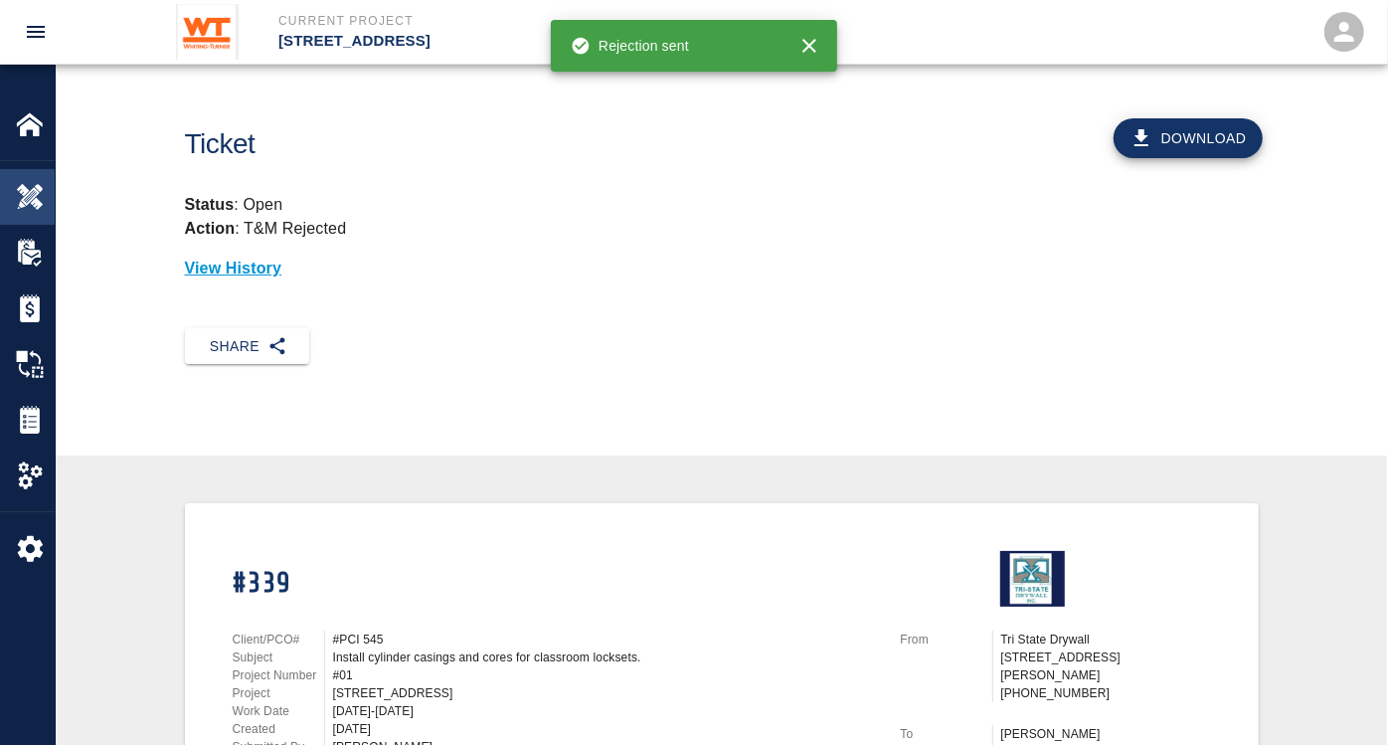
click at [43, 194] on img at bounding box center [30, 197] width 28 height 28
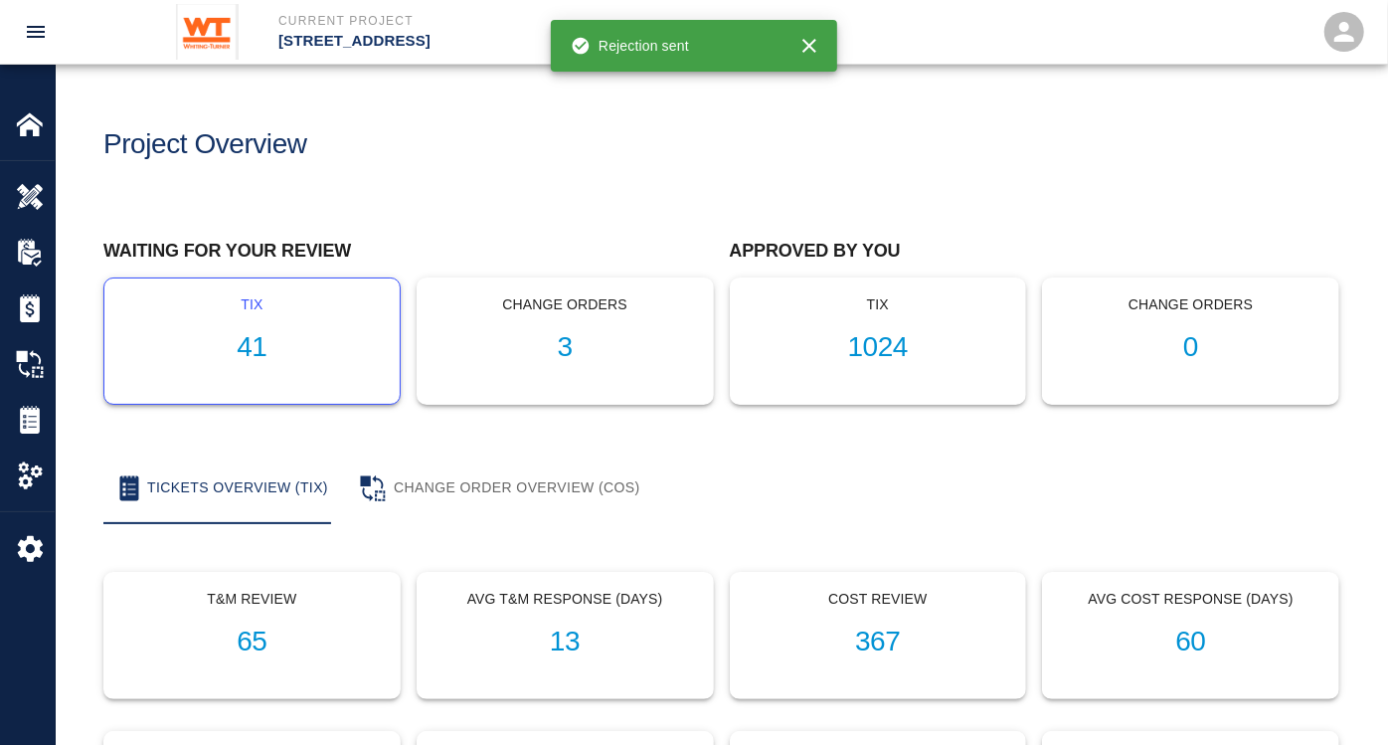
click at [267, 336] on h1 "41" at bounding box center [252, 347] width 264 height 33
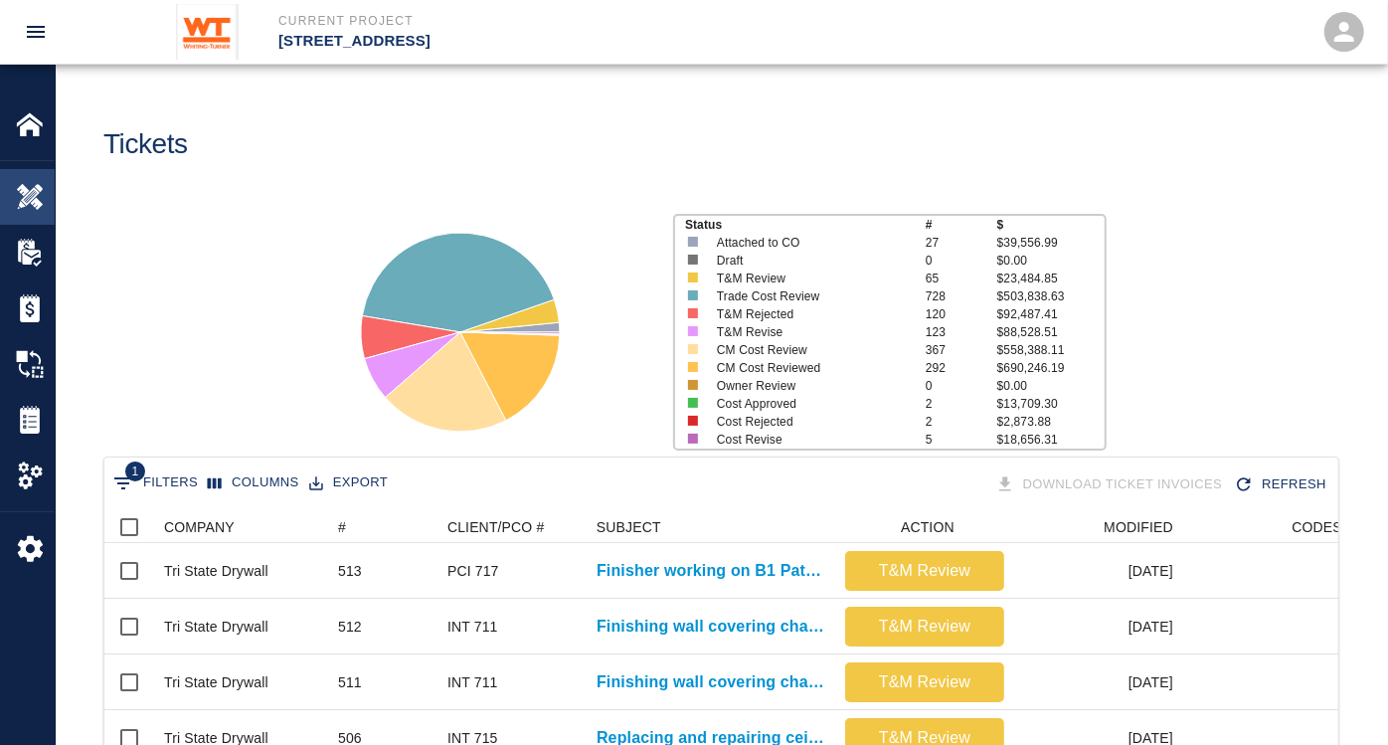
click at [24, 202] on img at bounding box center [30, 197] width 28 height 28
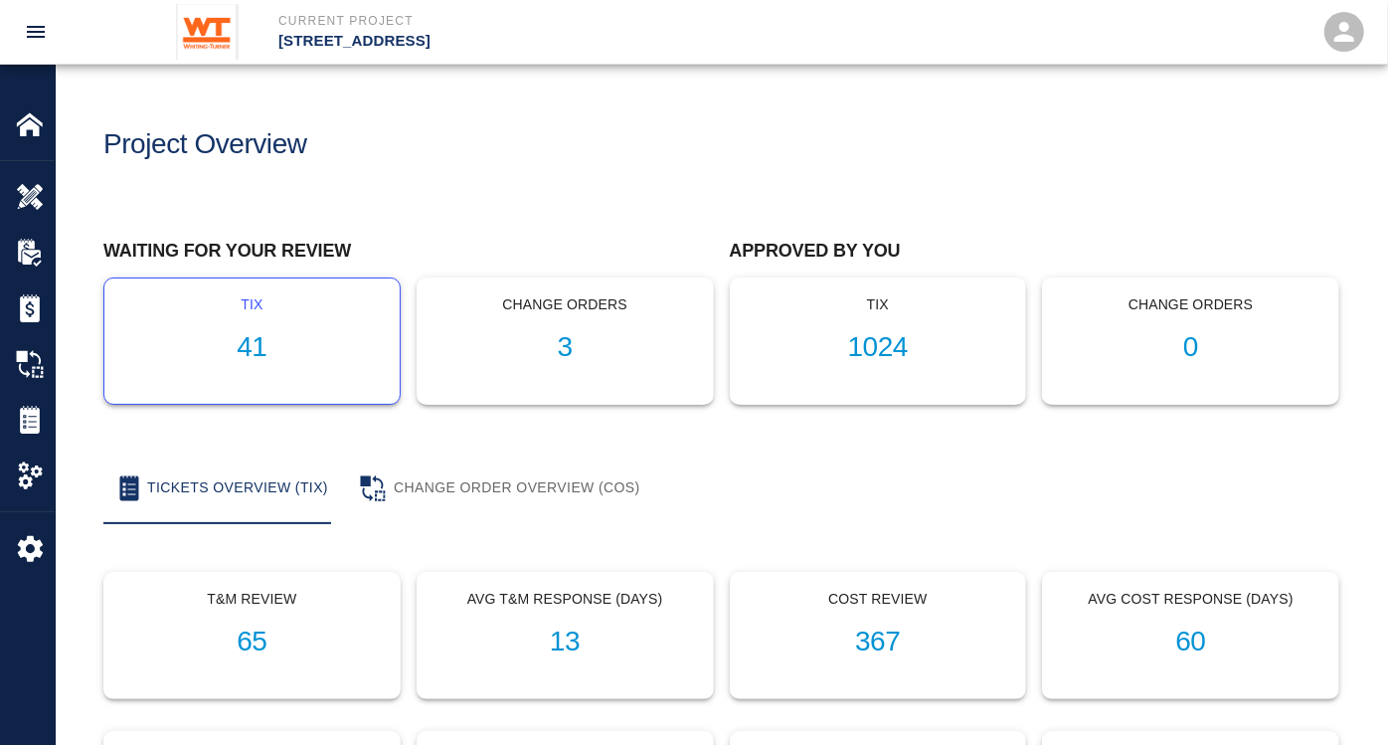
click at [246, 339] on h1 "41" at bounding box center [252, 347] width 264 height 33
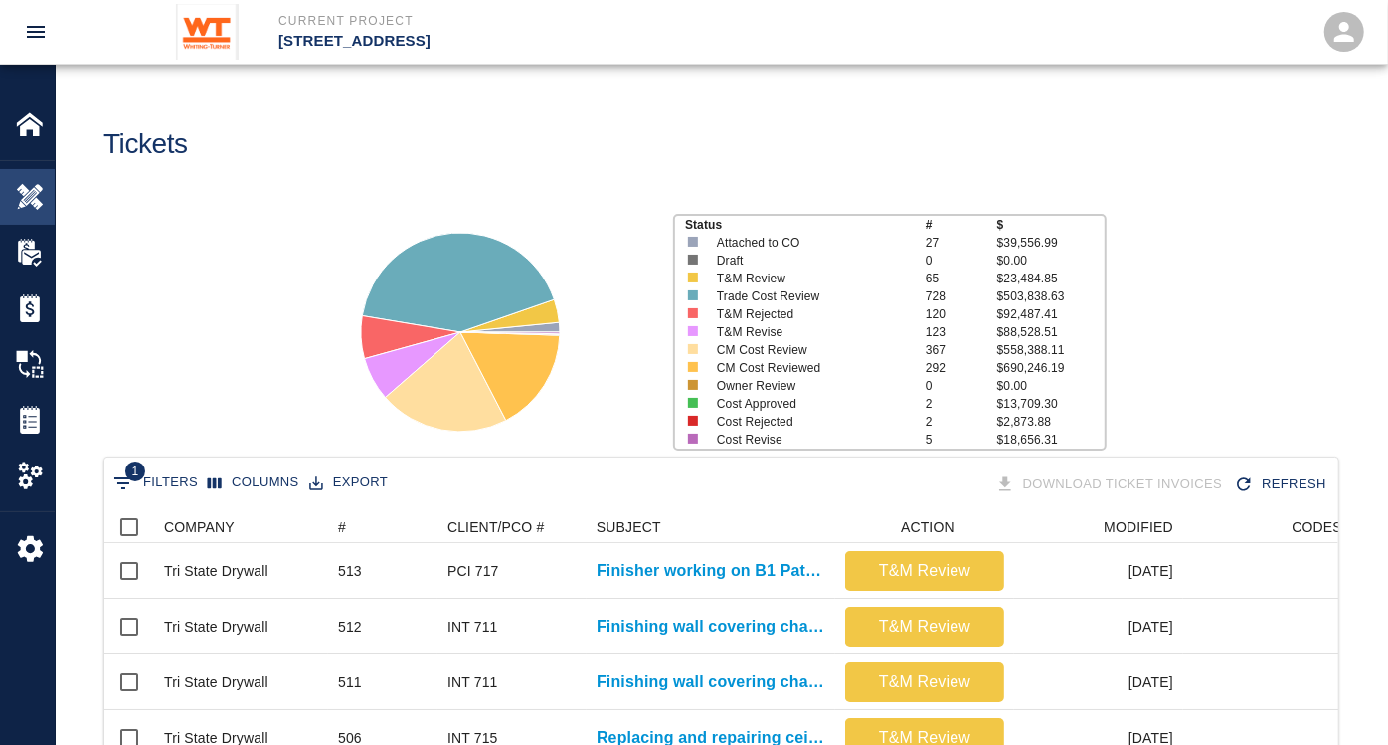
click at [29, 196] on img at bounding box center [30, 197] width 28 height 28
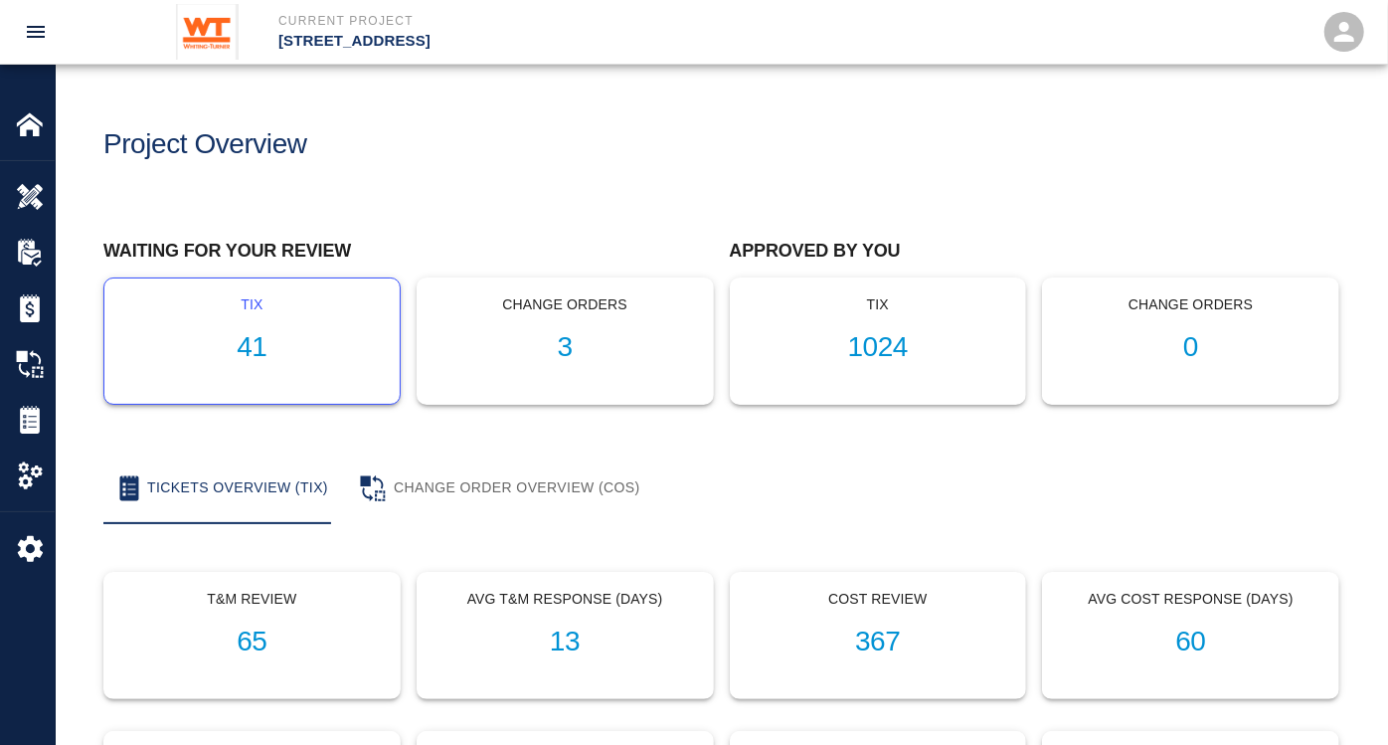
click at [247, 347] on h1 "41" at bounding box center [252, 347] width 264 height 33
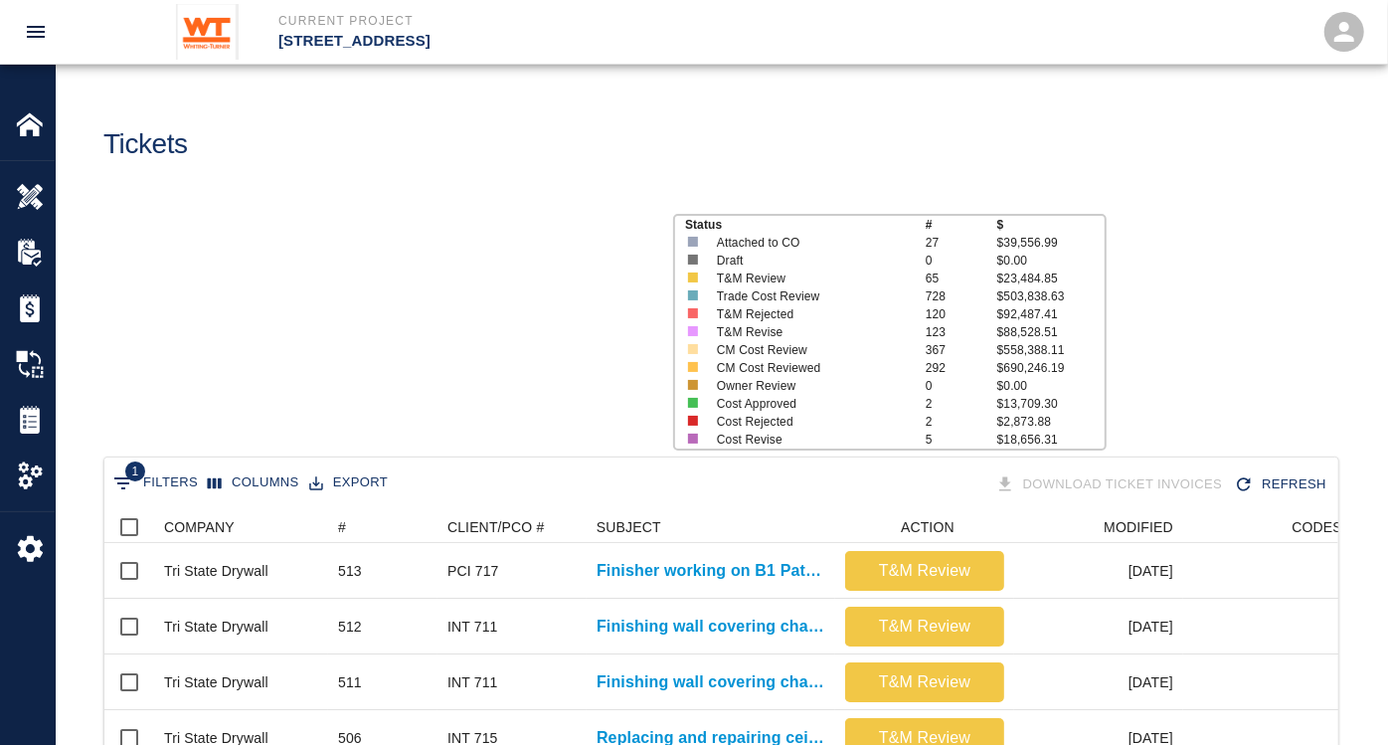
scroll to position [1145, 1218]
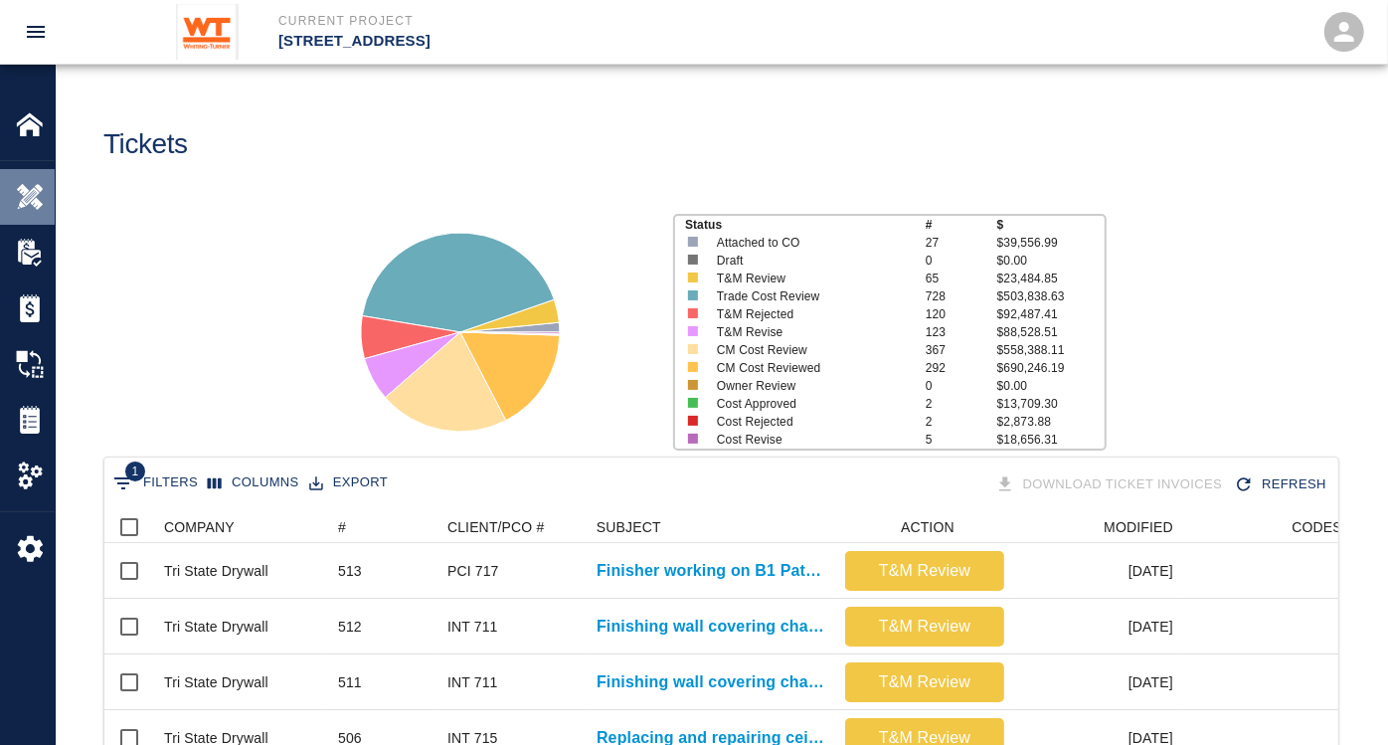
click at [30, 192] on img at bounding box center [30, 197] width 28 height 28
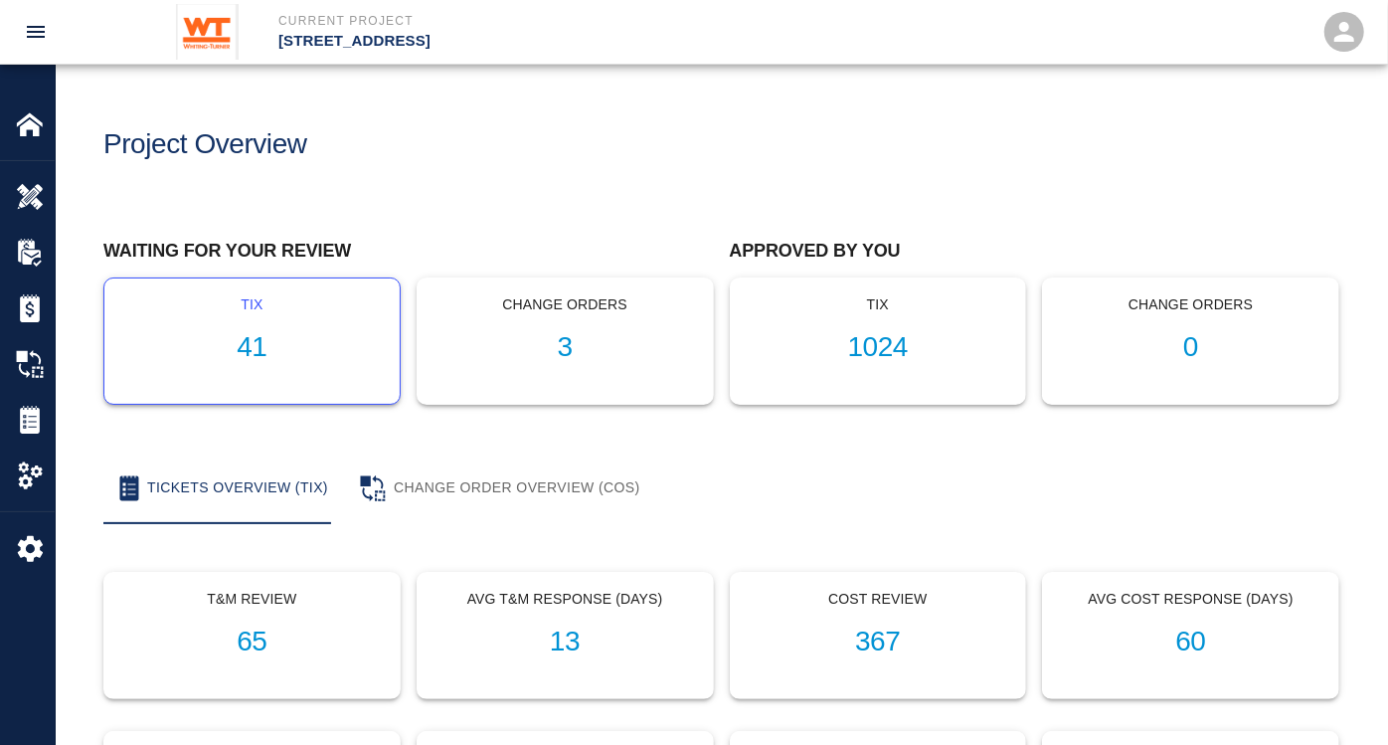
click at [236, 355] on h1 "41" at bounding box center [252, 347] width 264 height 33
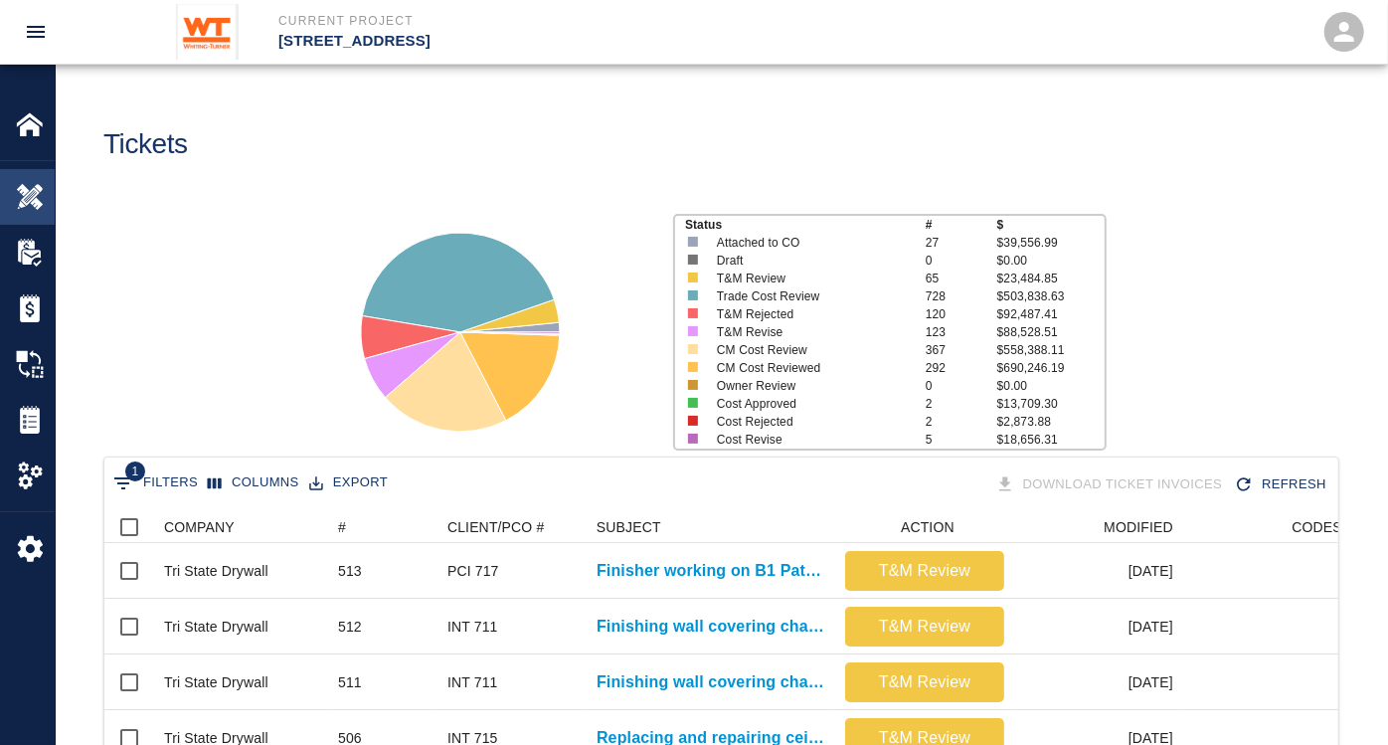
click at [34, 192] on img at bounding box center [30, 197] width 28 height 28
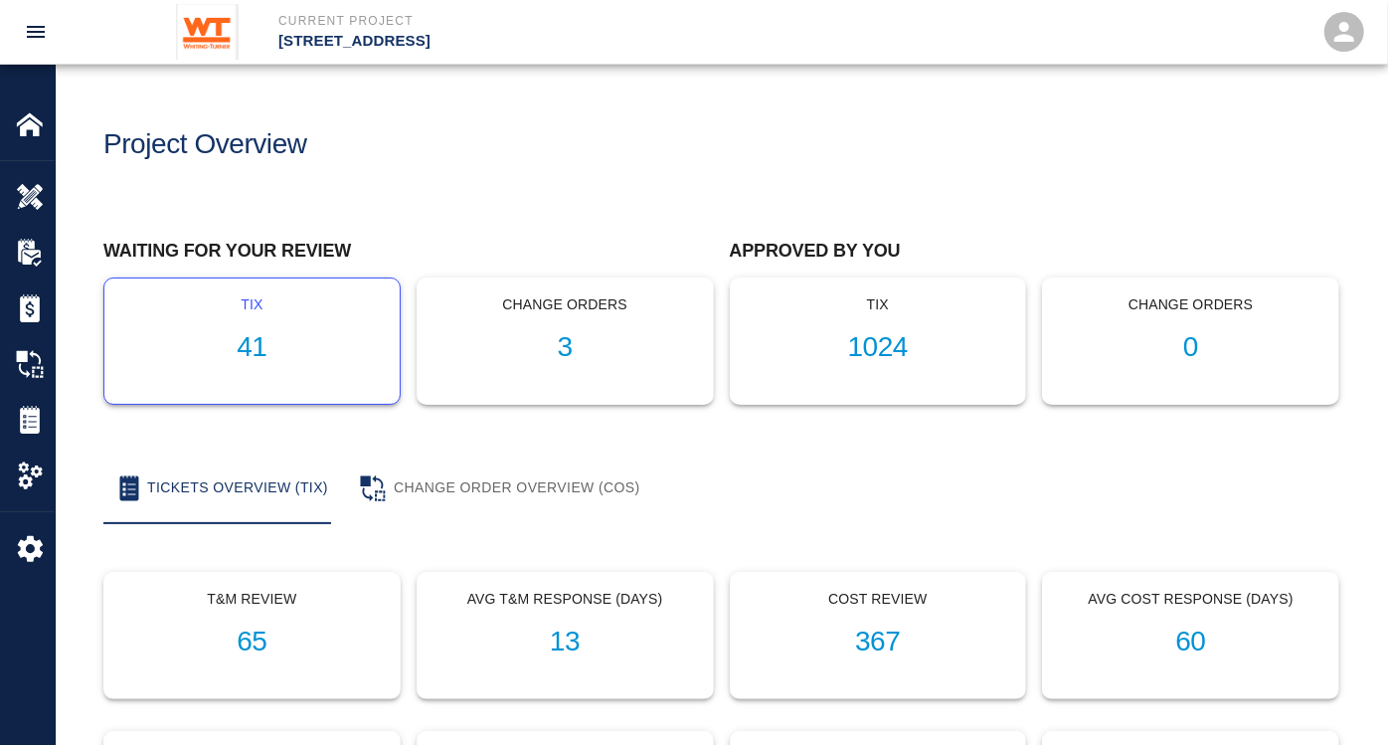
click at [269, 348] on h1 "41" at bounding box center [252, 347] width 264 height 33
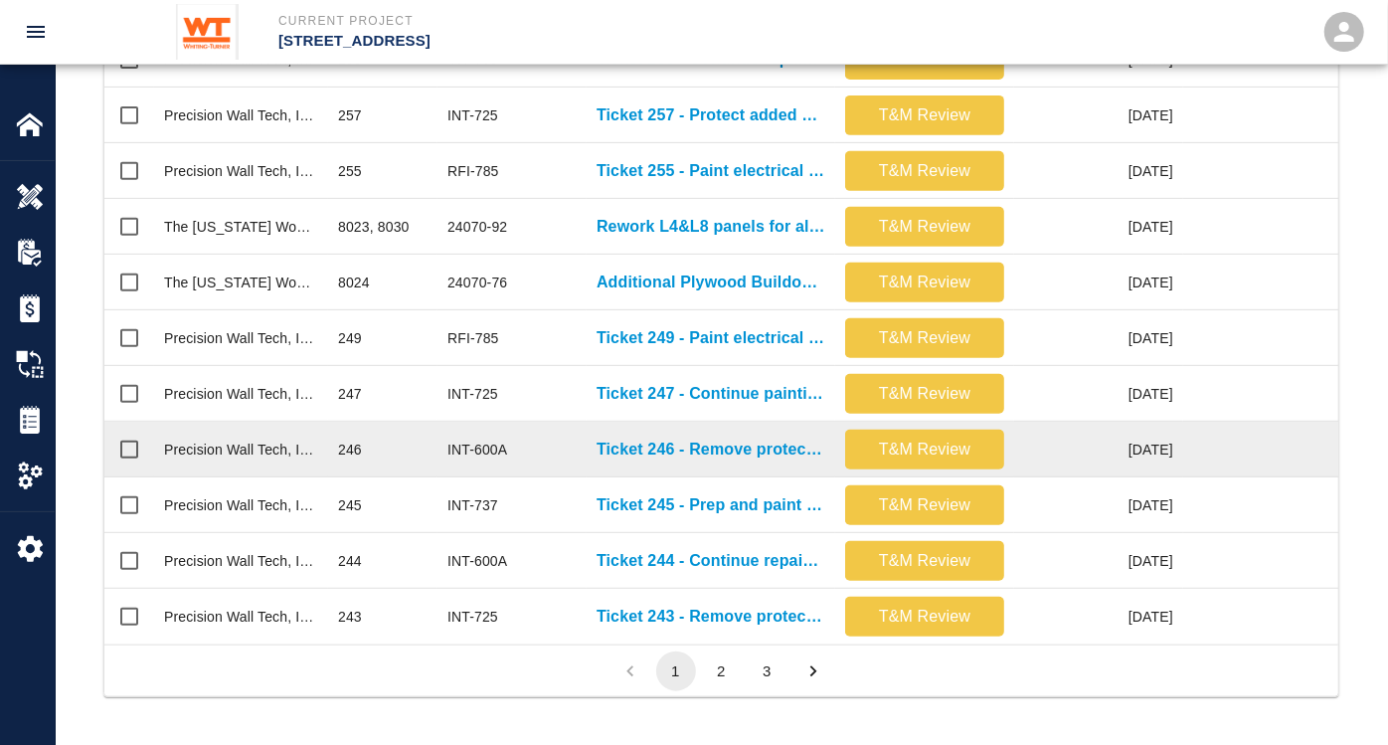
scroll to position [1028, 0]
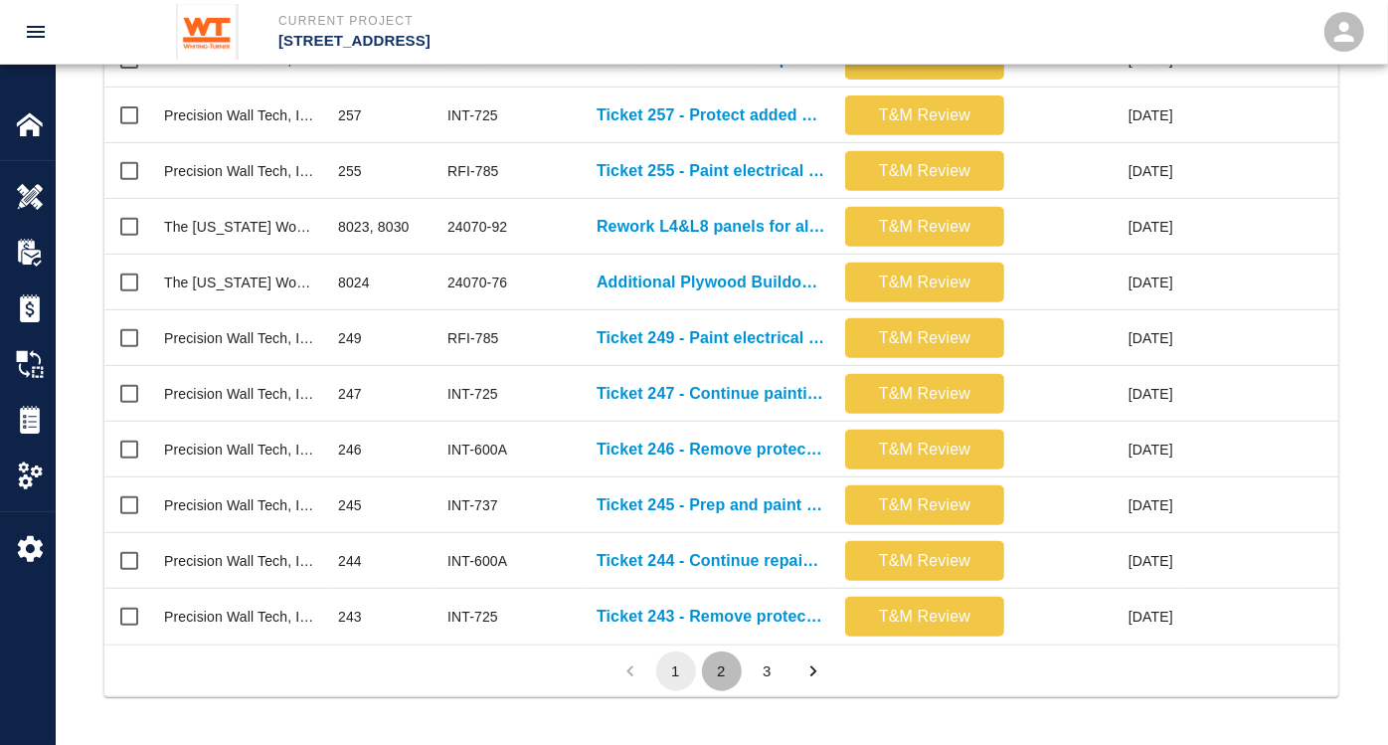
click at [725, 667] on button "2" at bounding box center [722, 671] width 40 height 40
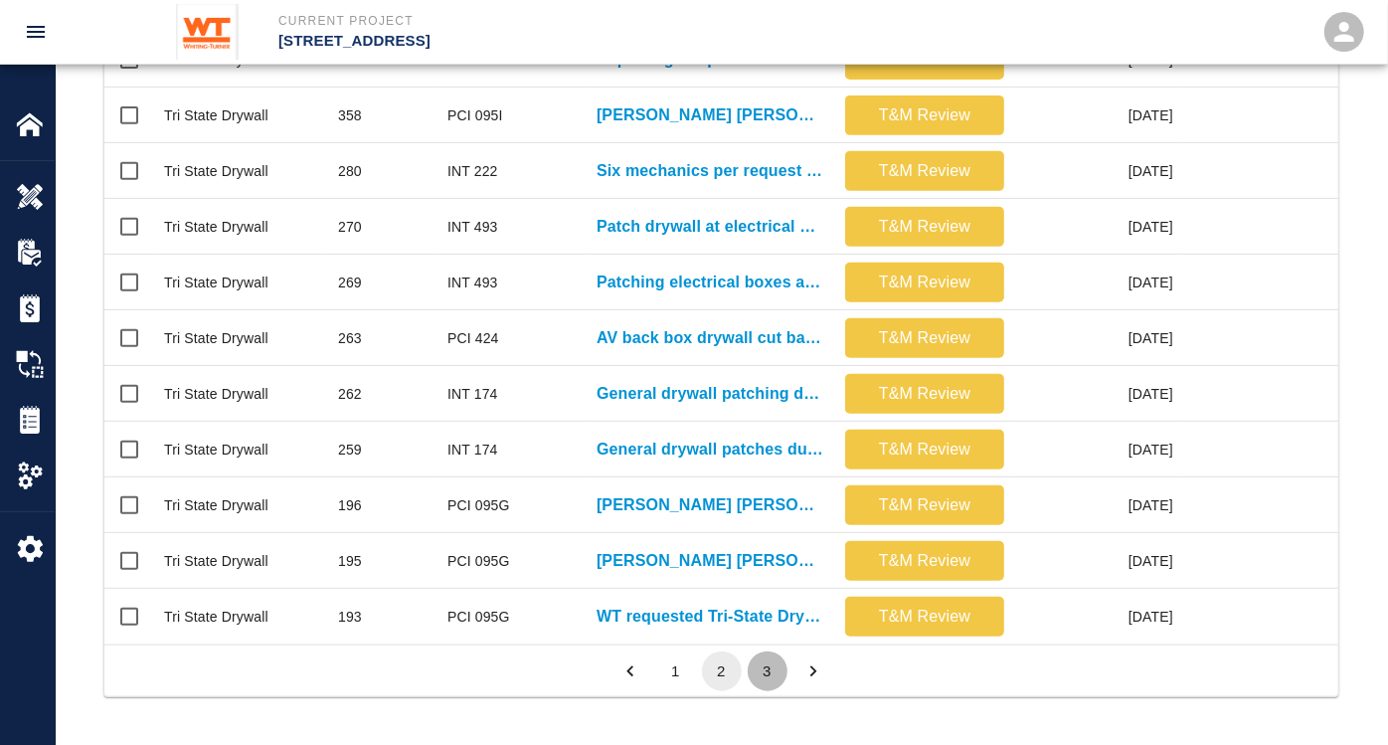
click at [758, 662] on button "3" at bounding box center [768, 671] width 40 height 40
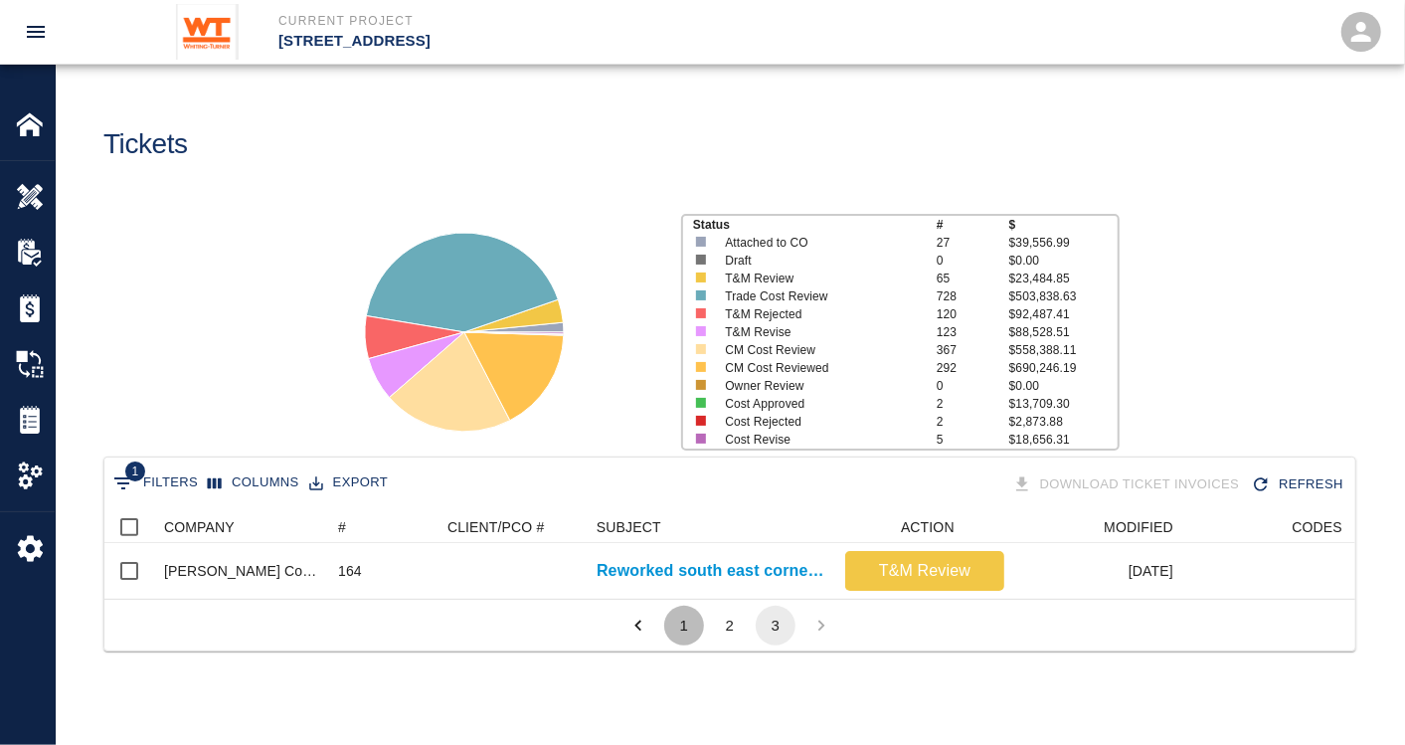
click at [680, 641] on button "1" at bounding box center [684, 626] width 40 height 40
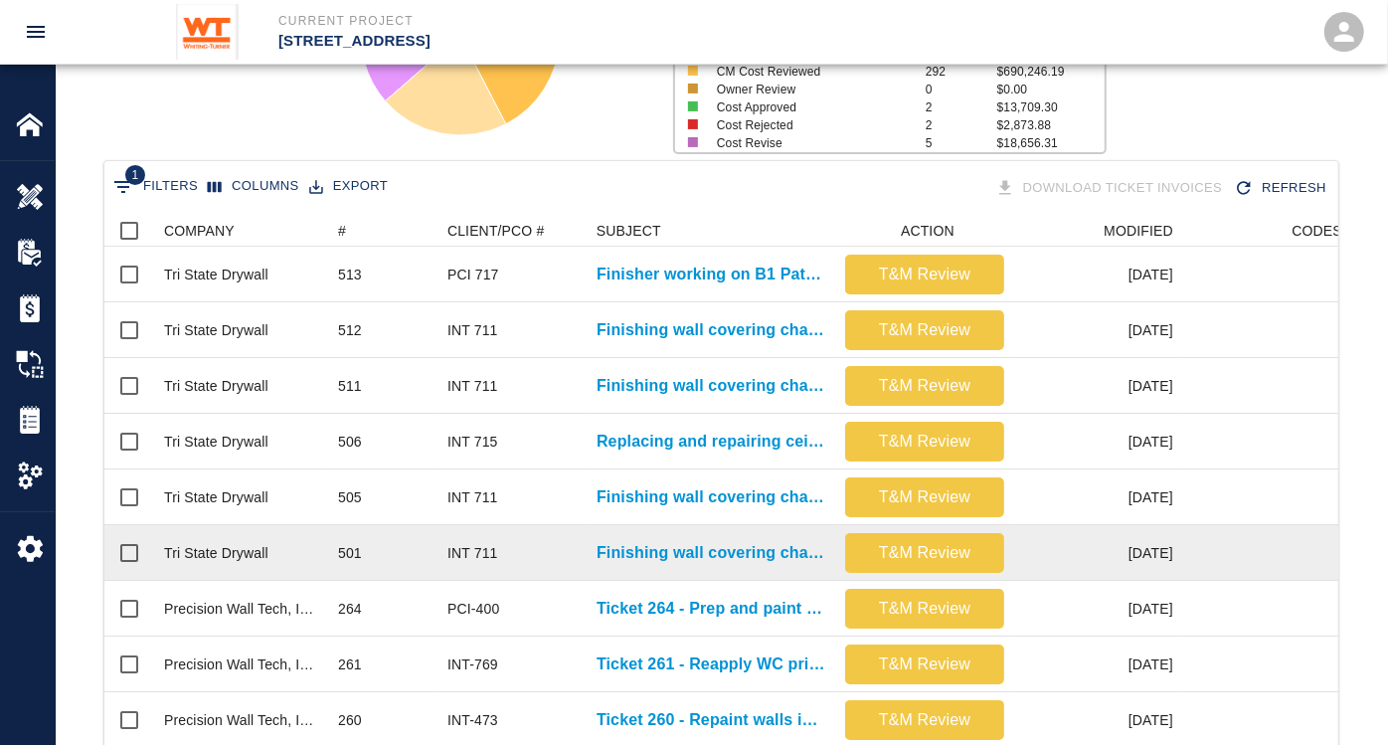
scroll to position [331, 0]
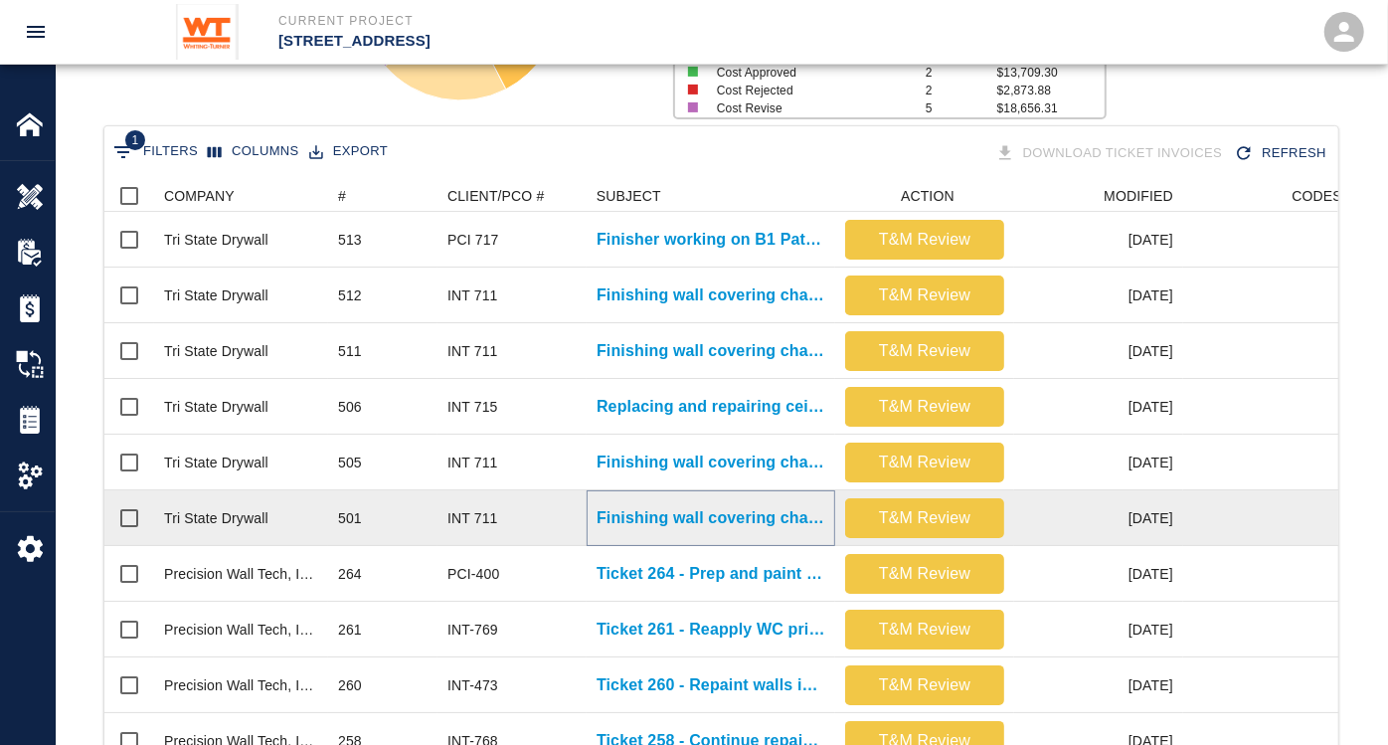
click at [690, 514] on p "Finishing wall covering changes where wall coverings were removed in..." at bounding box center [711, 518] width 229 height 24
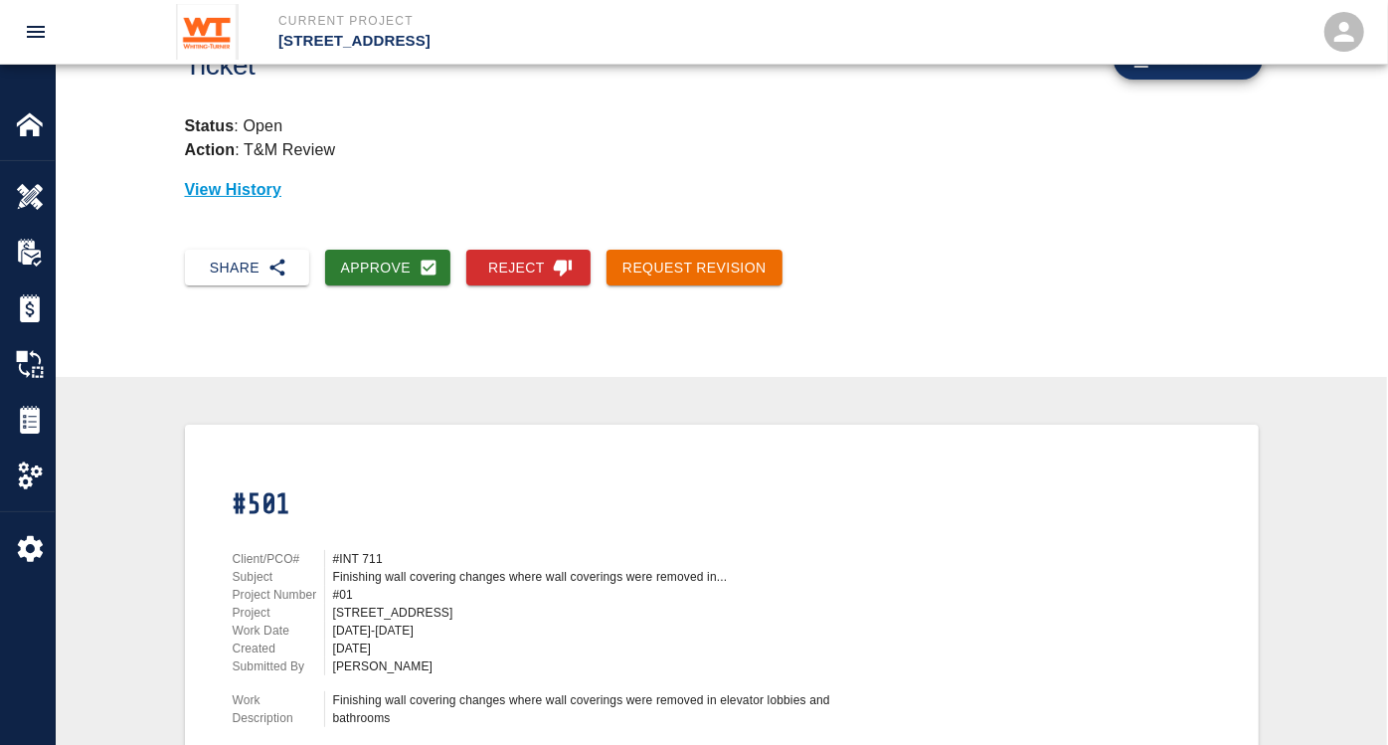
scroll to position [110, 0]
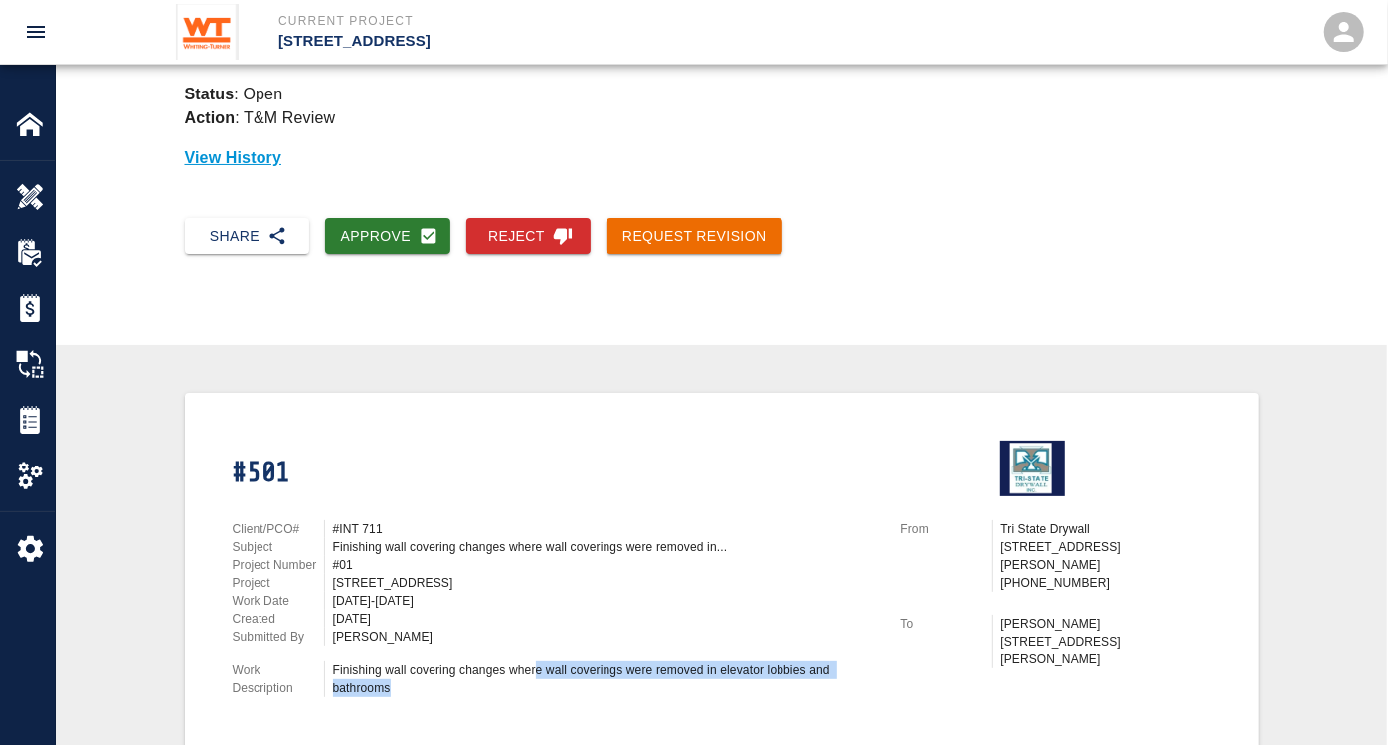
drag, startPoint x: 534, startPoint y: 670, endPoint x: 790, endPoint y: 683, distance: 255.9
click at [790, 683] on div "Finishing wall covering changes where wall coverings were removed in elevator l…" at bounding box center [605, 679] width 544 height 36
click at [716, 667] on div "Finishing wall covering changes where wall coverings were removed in elevator l…" at bounding box center [605, 679] width 544 height 36
drag, startPoint x: 716, startPoint y: 667, endPoint x: 804, endPoint y: 662, distance: 87.7
click at [804, 662] on div "Finishing wall covering changes where wall coverings were removed in elevator l…" at bounding box center [605, 679] width 544 height 36
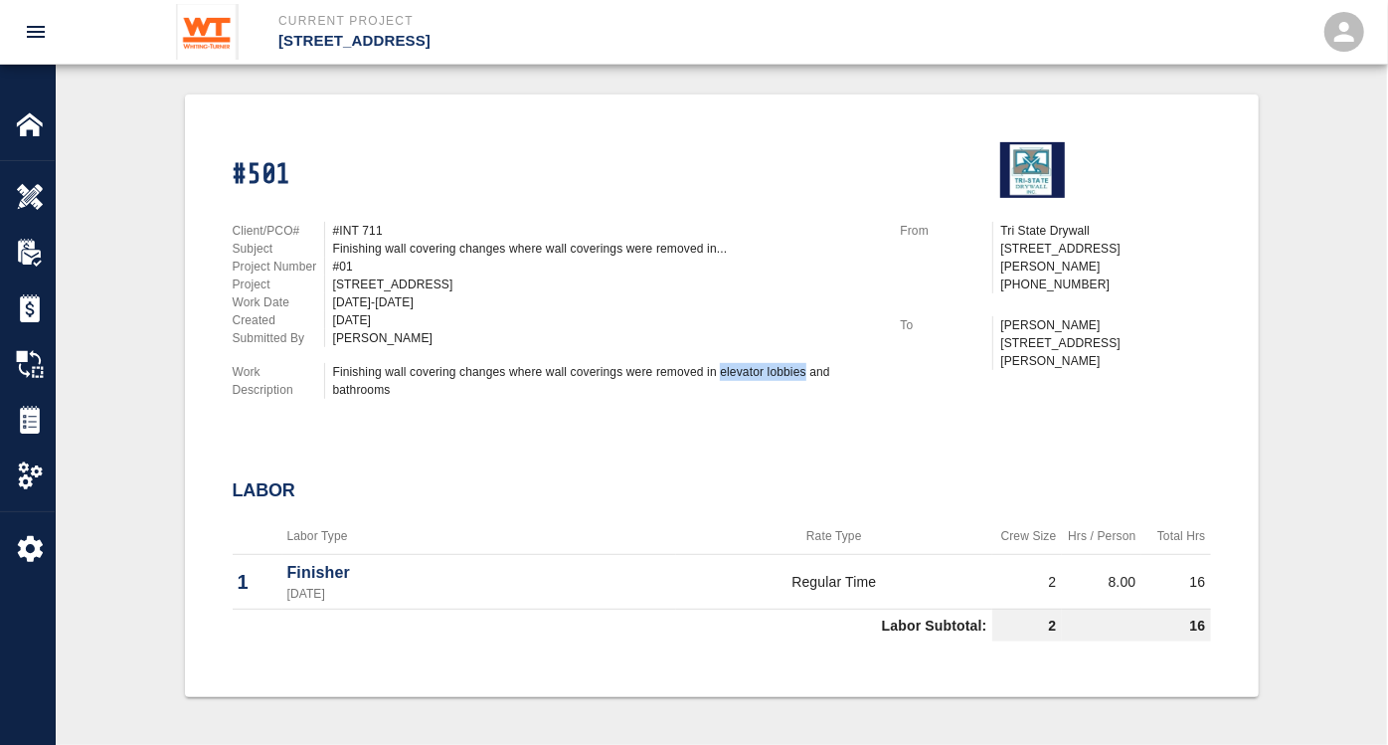
scroll to position [442, 0]
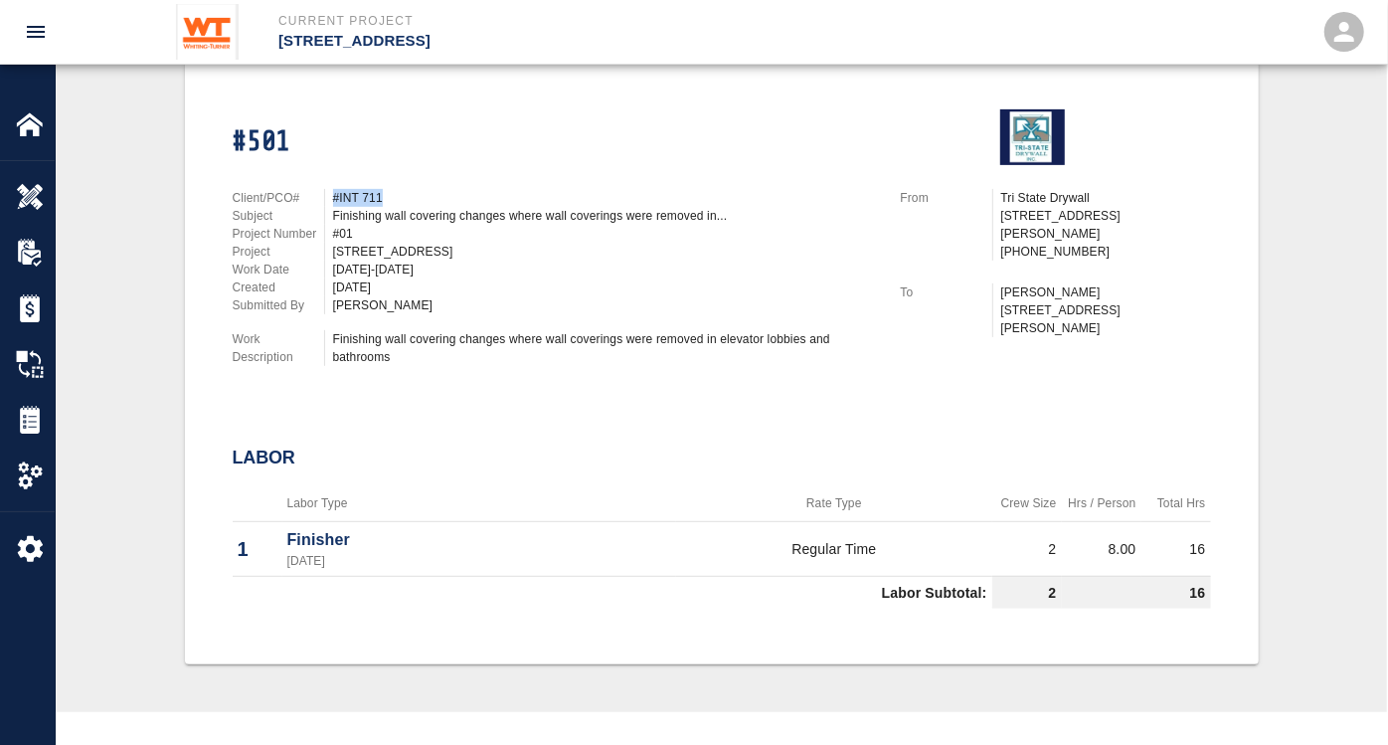
drag, startPoint x: 382, startPoint y: 194, endPoint x: 334, endPoint y: 183, distance: 49.0
click at [334, 183] on div "Client/PCO# #INT 711 Subject Finishing wall covering changes where wall coverin…" at bounding box center [543, 273] width 668 height 217
click at [401, 360] on div "Finishing wall covering changes where wall coverings were removed in elevator l…" at bounding box center [605, 348] width 544 height 36
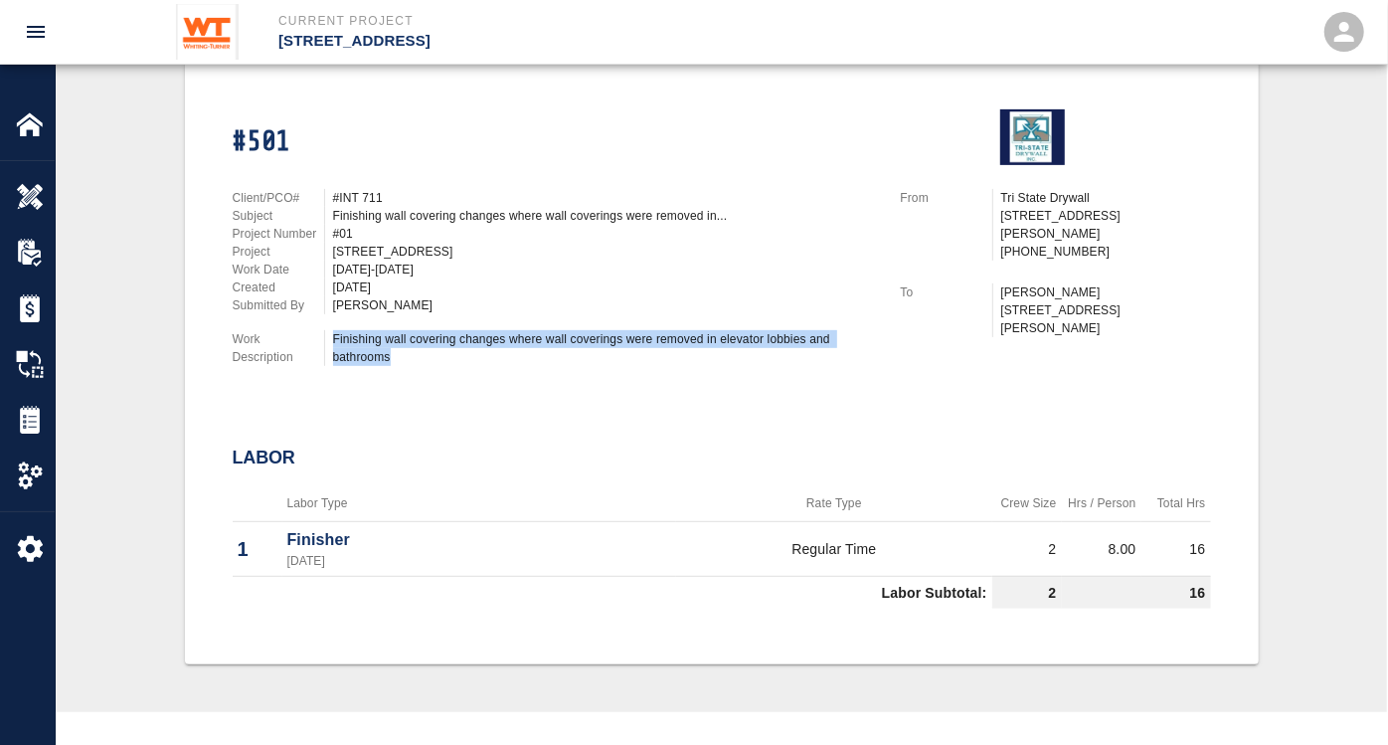
drag, startPoint x: 408, startPoint y: 356, endPoint x: 331, endPoint y: 338, distance: 78.6
click at [331, 338] on div "Finishing wall covering changes where wall coverings were removed in elevator l…" at bounding box center [600, 348] width 553 height 36
click at [755, 351] on div "Finishing wall covering changes where wall coverings were removed in elevator l…" at bounding box center [605, 348] width 544 height 36
drag, startPoint x: 777, startPoint y: 331, endPoint x: 680, endPoint y: 329, distance: 96.5
click at [680, 330] on div "Finishing wall covering changes where wall coverings were removed in elevator l…" at bounding box center [605, 348] width 544 height 36
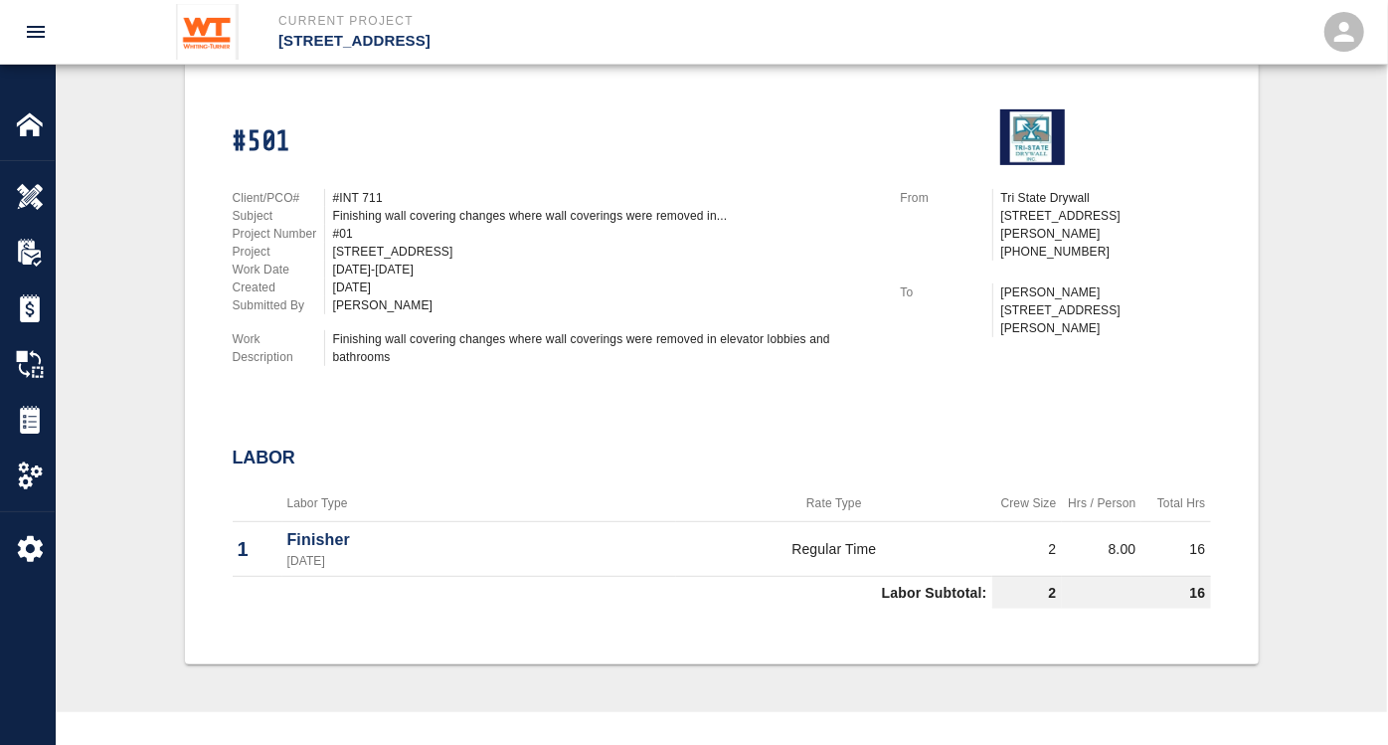
click at [573, 364] on div "Client/PCO# #INT 711 Subject Finishing wall covering changes where wall coverin…" at bounding box center [543, 273] width 668 height 217
drag, startPoint x: 512, startPoint y: 349, endPoint x: 330, endPoint y: 343, distance: 182.1
click at [330, 343] on div "Finishing wall covering changes where wall coverings were removed in elevator l…" at bounding box center [600, 348] width 553 height 36
drag, startPoint x: 330, startPoint y: 343, endPoint x: 471, endPoint y: 388, distance: 148.2
click at [471, 388] on div "#501 Client/PCO# #INT 711 Subject Finishing wall covering changes where wall co…" at bounding box center [722, 351] width 979 height 531
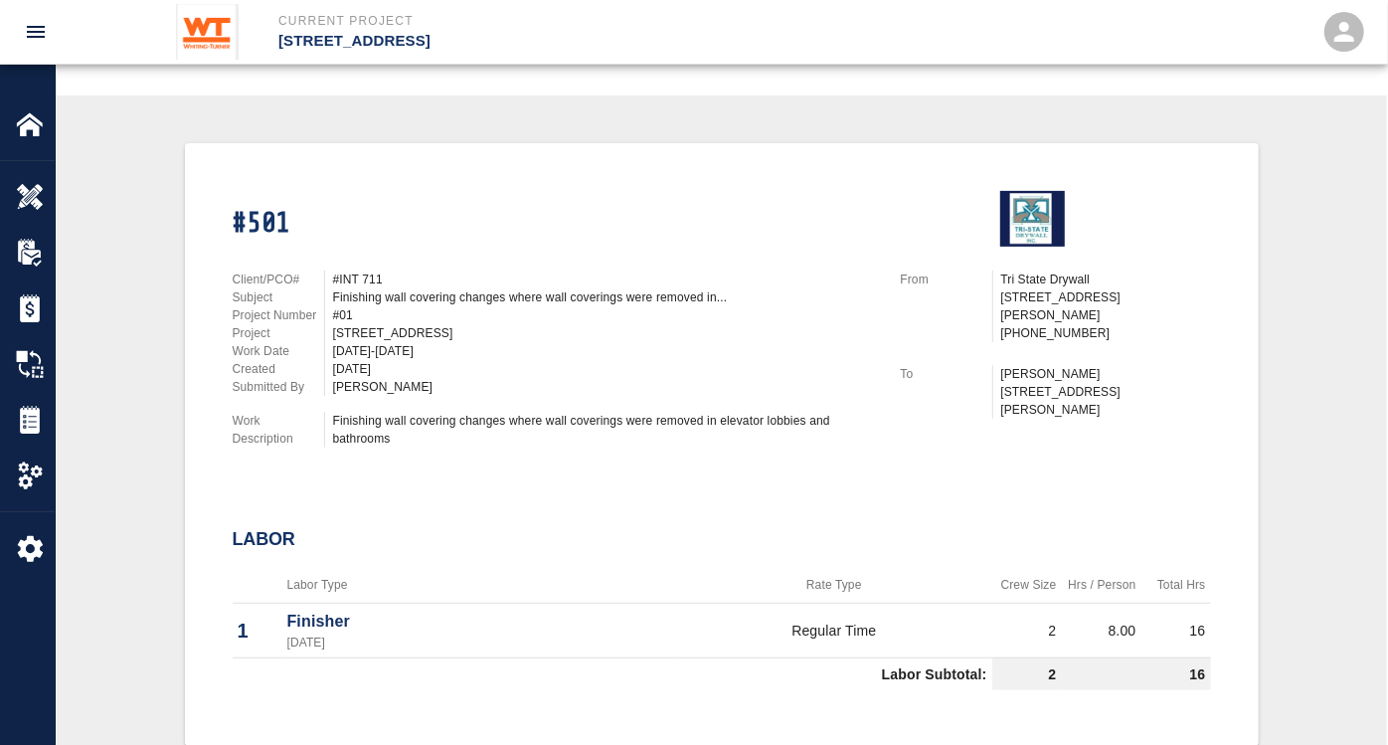
scroll to position [221, 0]
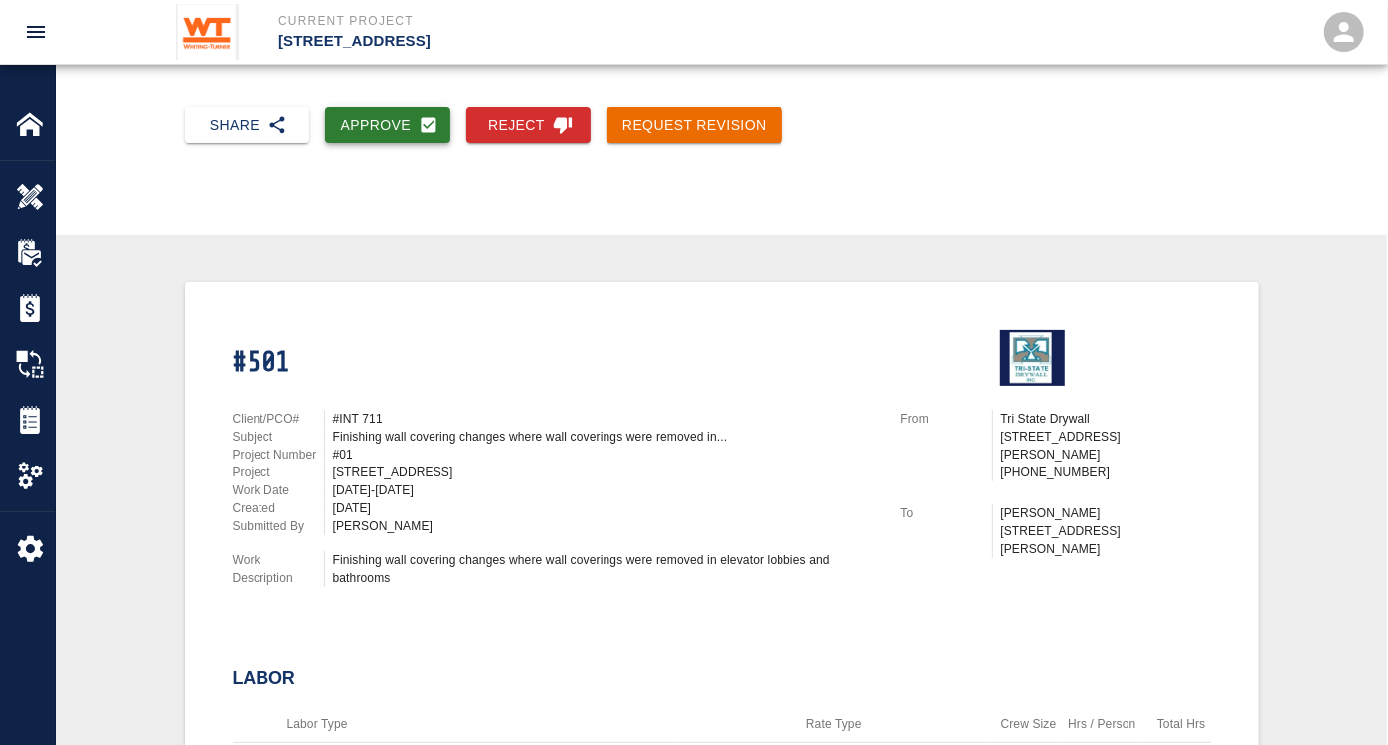
click at [395, 124] on button "Approve" at bounding box center [388, 125] width 126 height 37
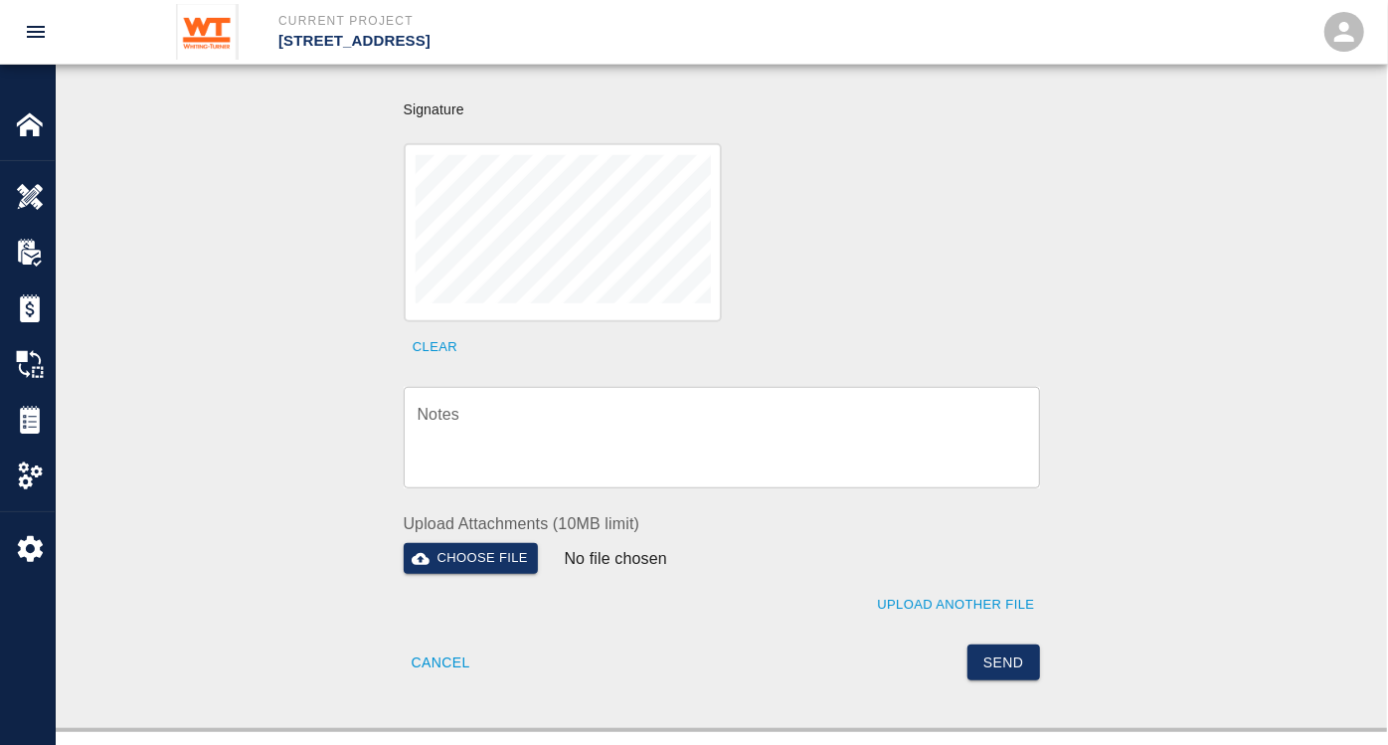
scroll to position [662, 0]
click at [574, 414] on textarea "Notes" at bounding box center [722, 437] width 609 height 69
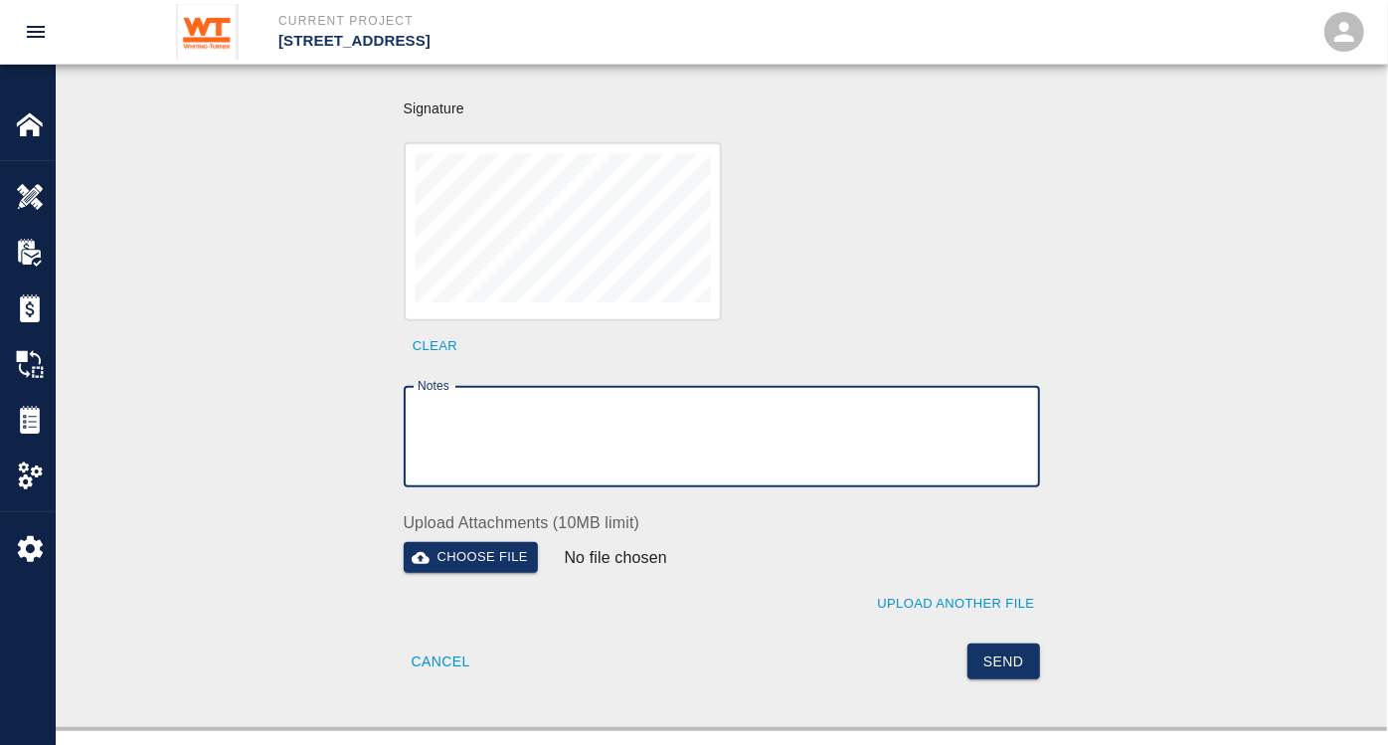
type textarea "P"
drag, startPoint x: 837, startPoint y: 385, endPoint x: 306, endPoint y: 367, distance: 531.4
click at [308, 369] on div "Signature acknowledges time and material used, but does not change contractual …" at bounding box center [722, 246] width 1074 height 866
click at [997, 415] on textarea "BackCharge to Precision to for quality issues on Install of wall covering" at bounding box center [722, 437] width 609 height 69
click at [1003, 403] on textarea "BackCharge to Precision to for quality issues on Install of wall covering" at bounding box center [722, 437] width 609 height 69
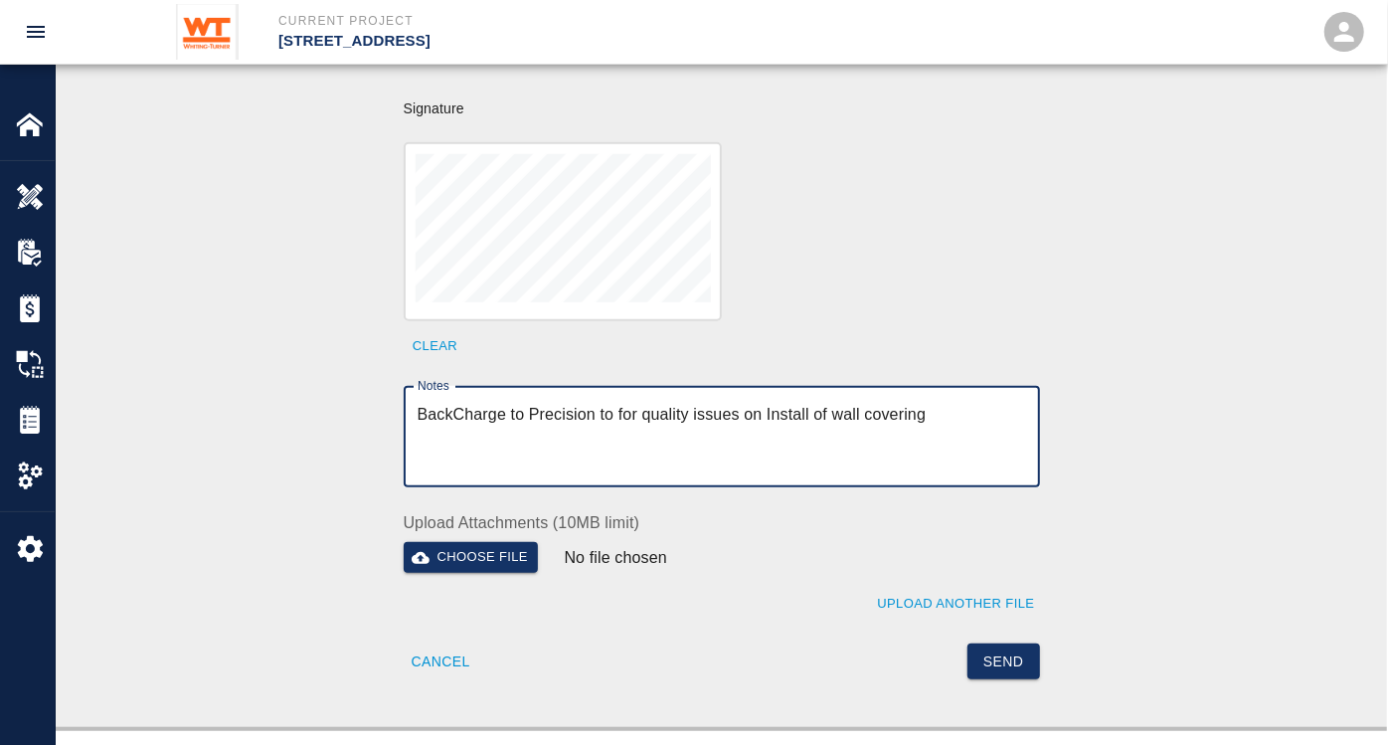
click at [874, 403] on textarea "BackCharge to Precision to for quality issues on Install of wall covering" at bounding box center [722, 437] width 609 height 69
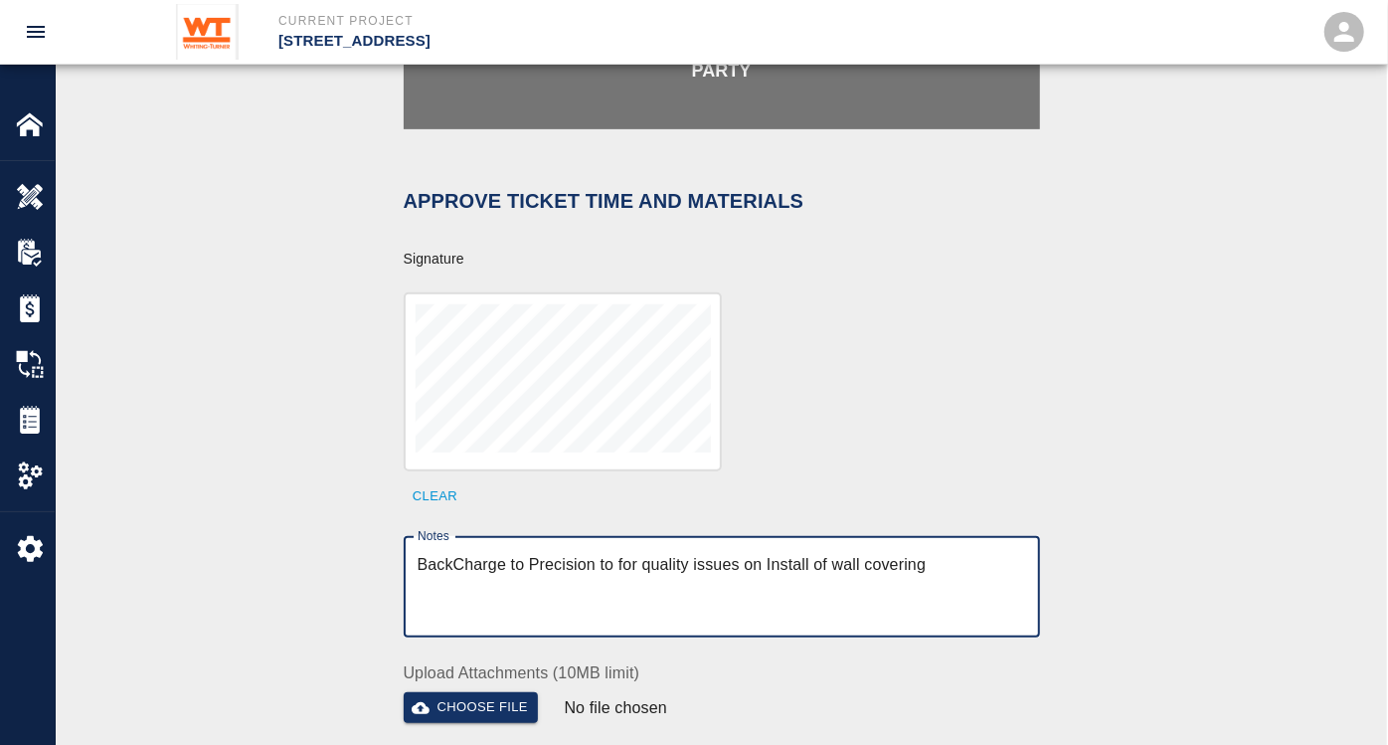
scroll to position [637, 0]
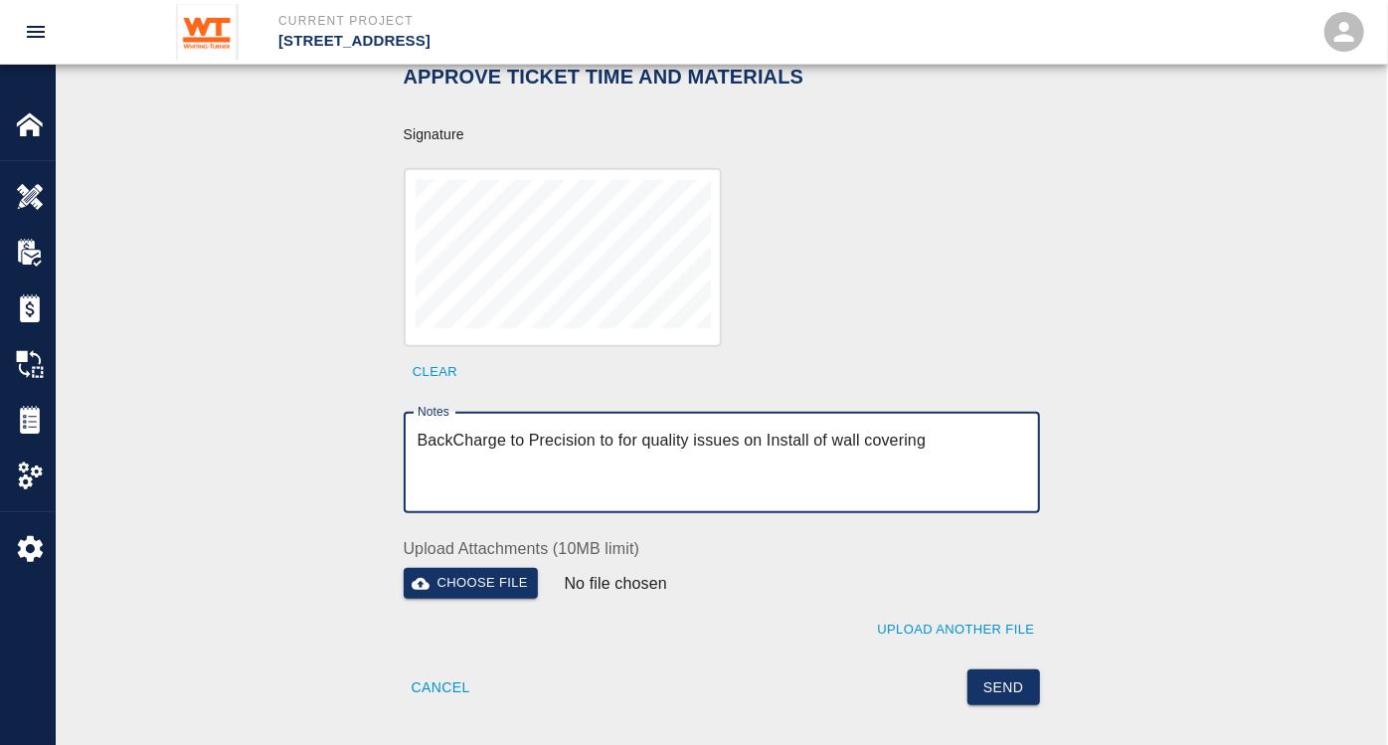
click at [935, 429] on textarea "BackCharge to Precision to for quality issues on Install of wall covering" at bounding box center [722, 463] width 609 height 69
drag, startPoint x: 937, startPoint y: 413, endPoint x: 380, endPoint y: 406, distance: 557.0
click at [380, 406] on div "Notes BackCharge to Precision to for quality issues on Install of wall covering…" at bounding box center [710, 450] width 660 height 125
click at [935, 445] on textarea "BackCharge to Precision to for quality issues on Install of wall covering. Ther…" at bounding box center [722, 463] width 609 height 69
type textarea "BackCharge to Precision to for quality issues on Install of wall covering. Ther…"
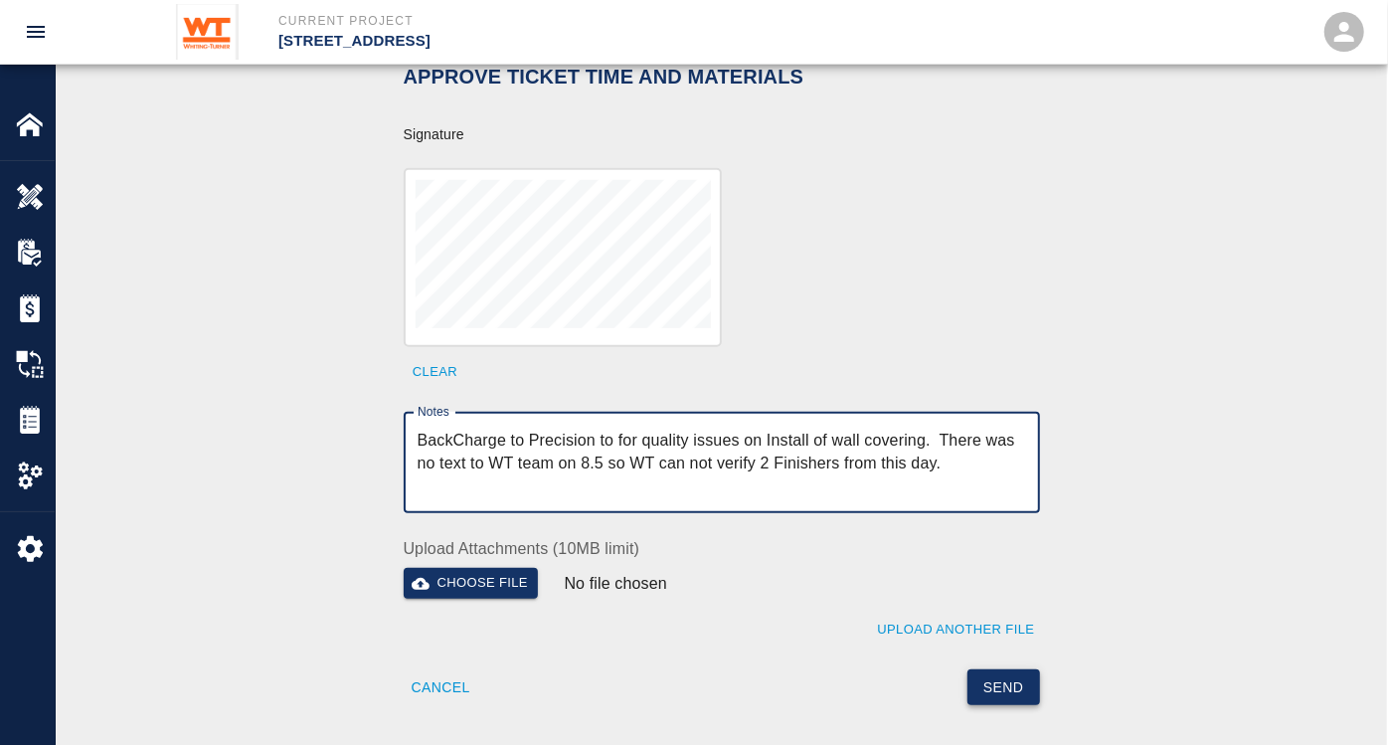
click at [1010, 669] on button "Send" at bounding box center [1004, 687] width 73 height 37
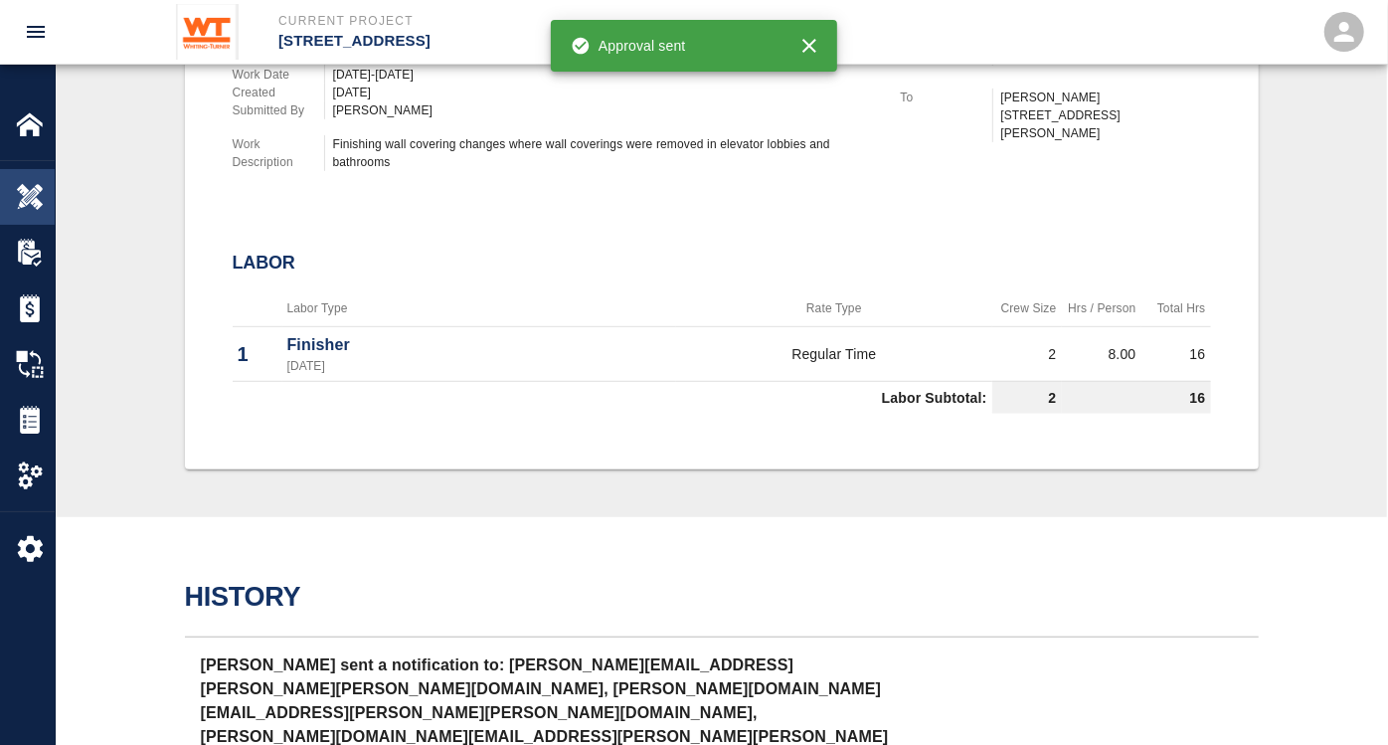
click at [12, 190] on div "Overview" at bounding box center [27, 197] width 55 height 56
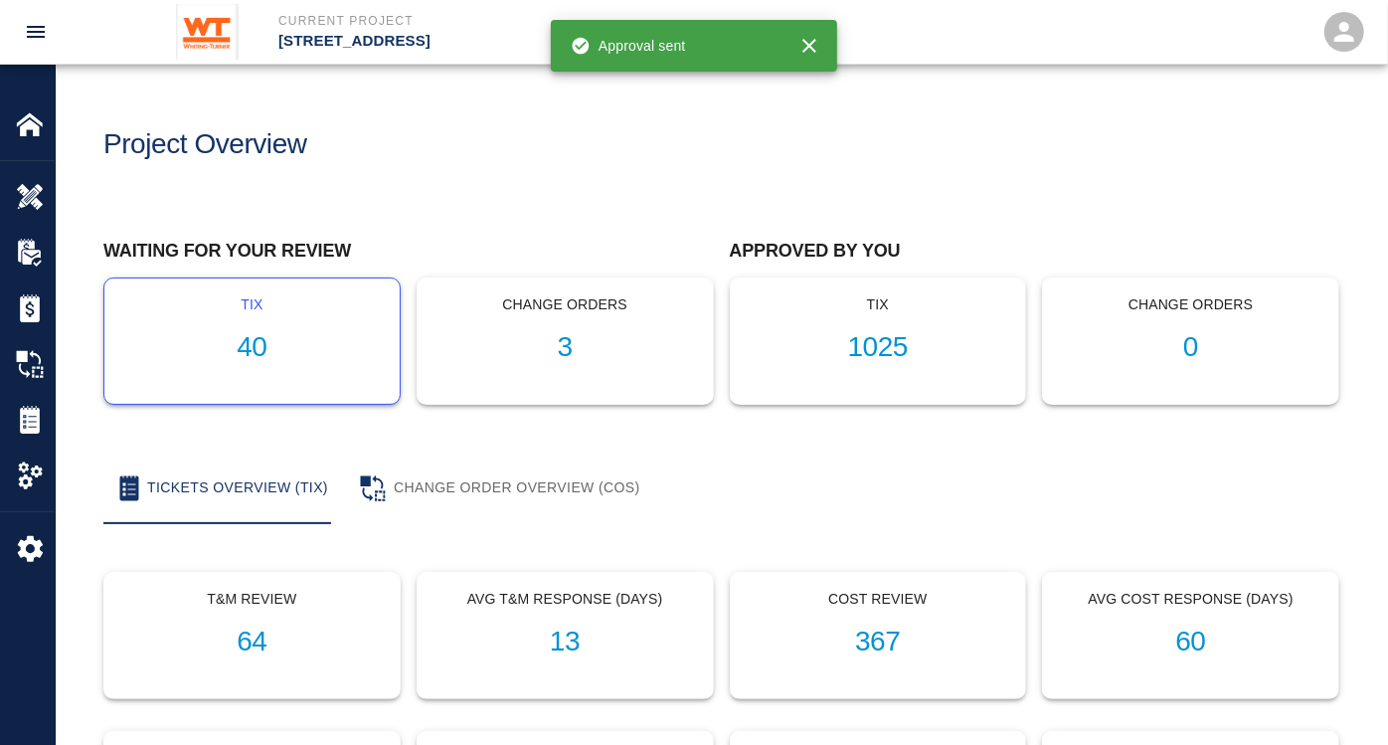
click at [260, 343] on h1 "40" at bounding box center [252, 347] width 264 height 33
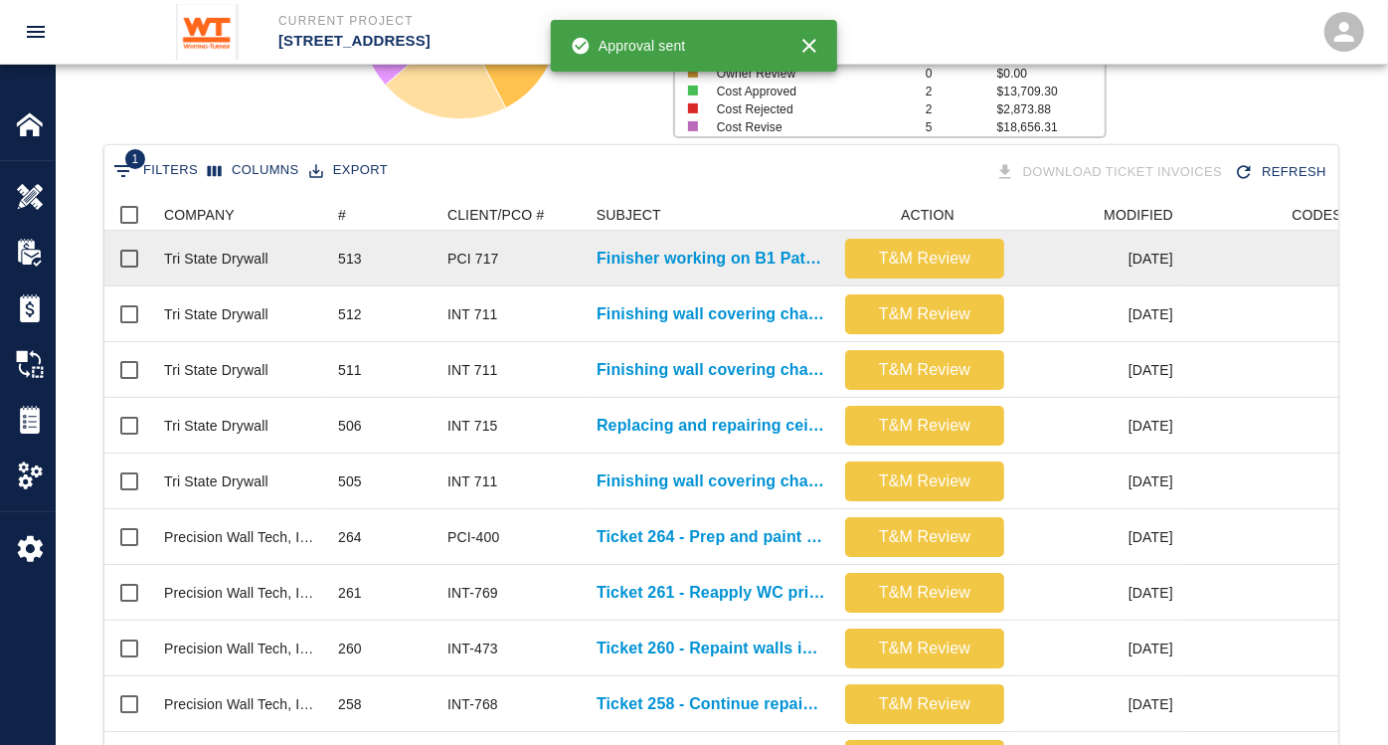
scroll to position [331, 0]
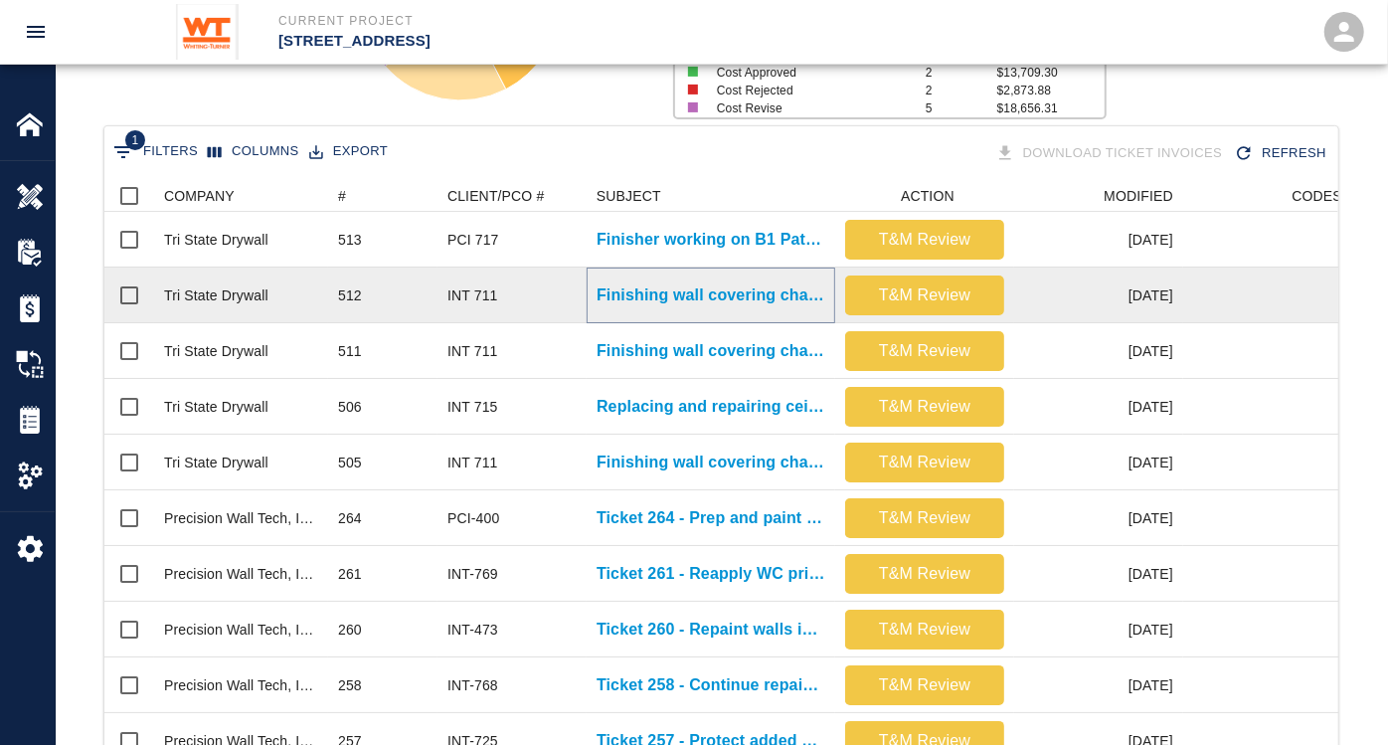
click at [644, 295] on p "Finishing wall covering changes where wall coverings were removed in..." at bounding box center [711, 295] width 229 height 24
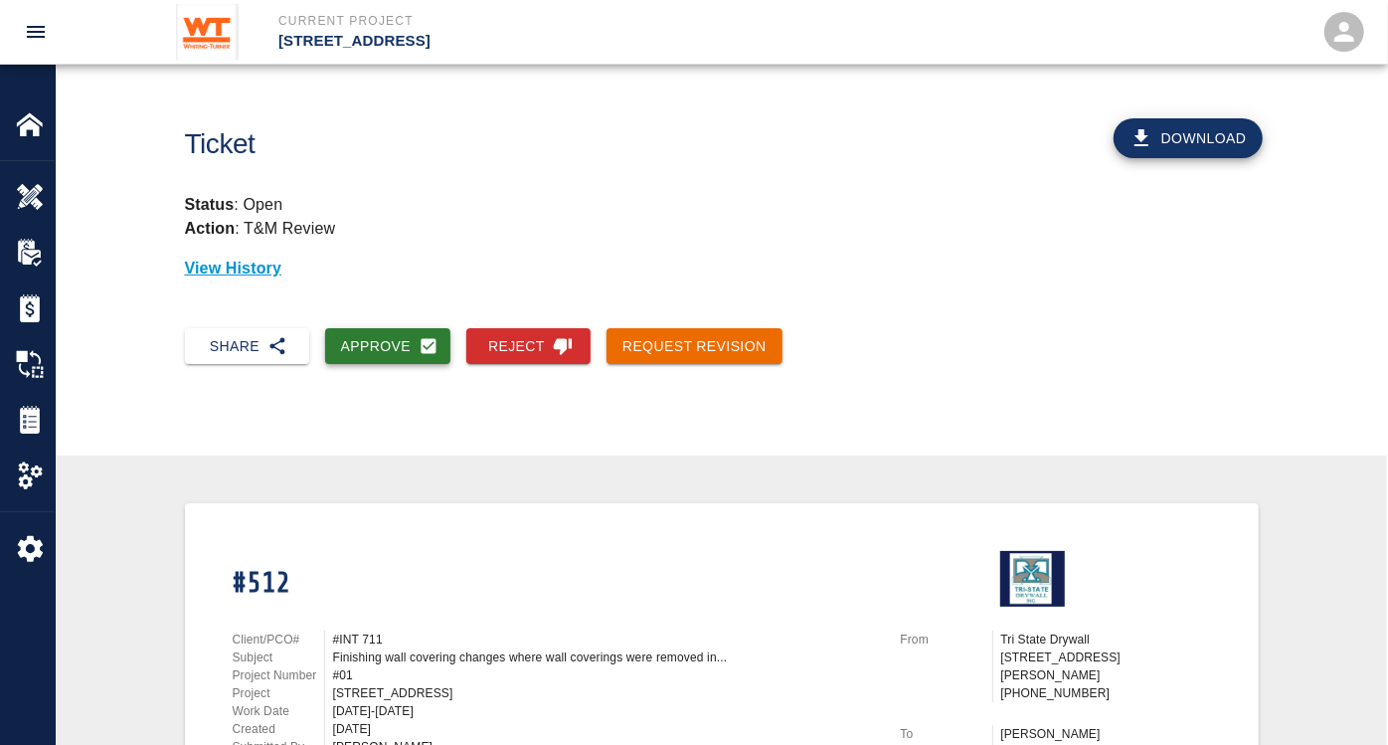
click at [398, 341] on button "Approve" at bounding box center [388, 346] width 126 height 37
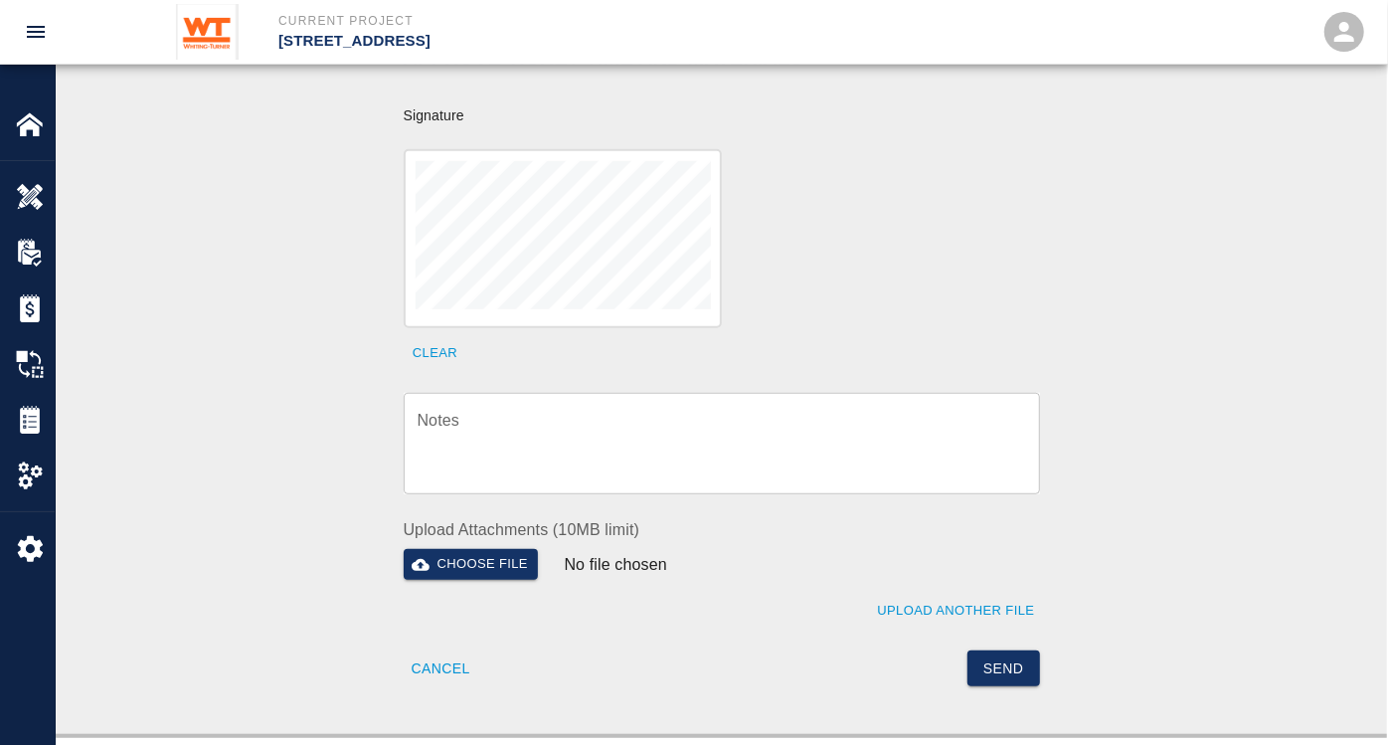
scroll to position [662, 0]
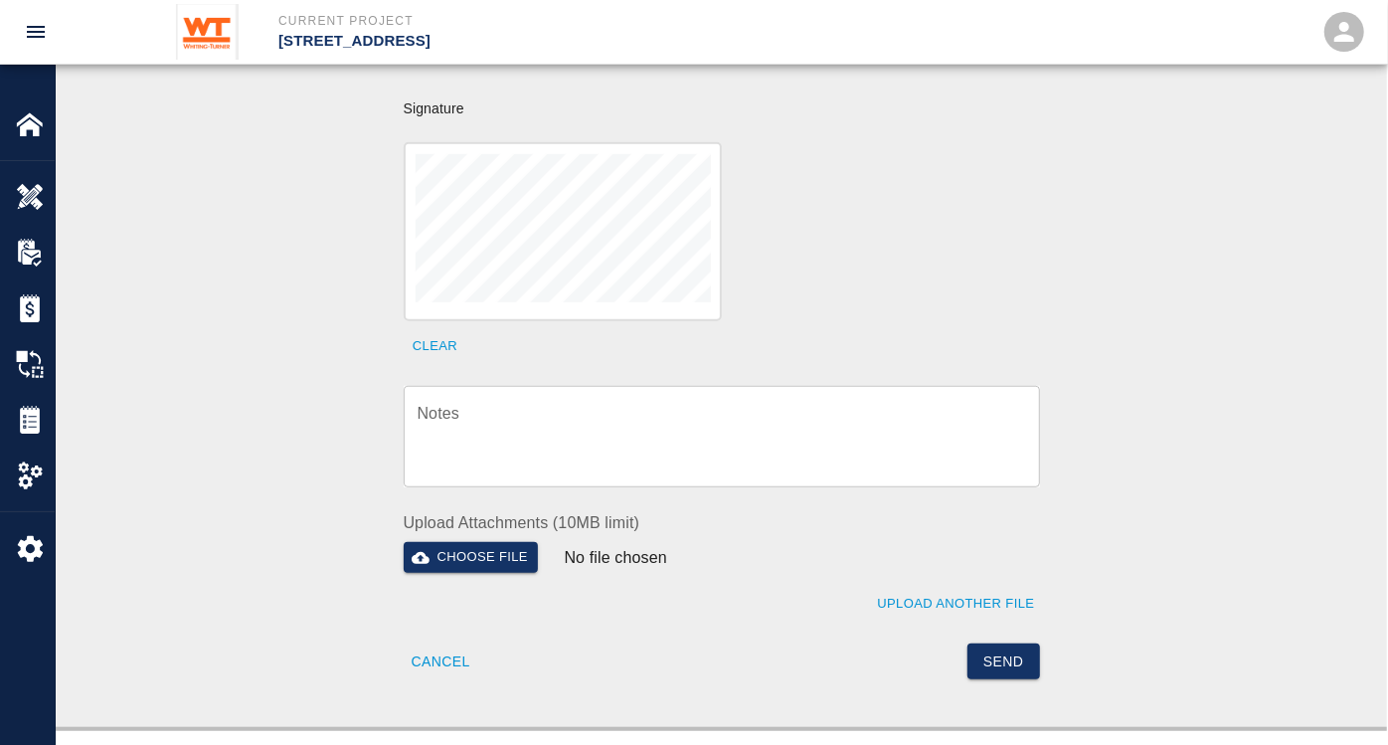
click at [741, 234] on div "Clear" at bounding box center [710, 240] width 660 height 244
click at [605, 409] on textarea "Notes" at bounding box center [722, 437] width 609 height 69
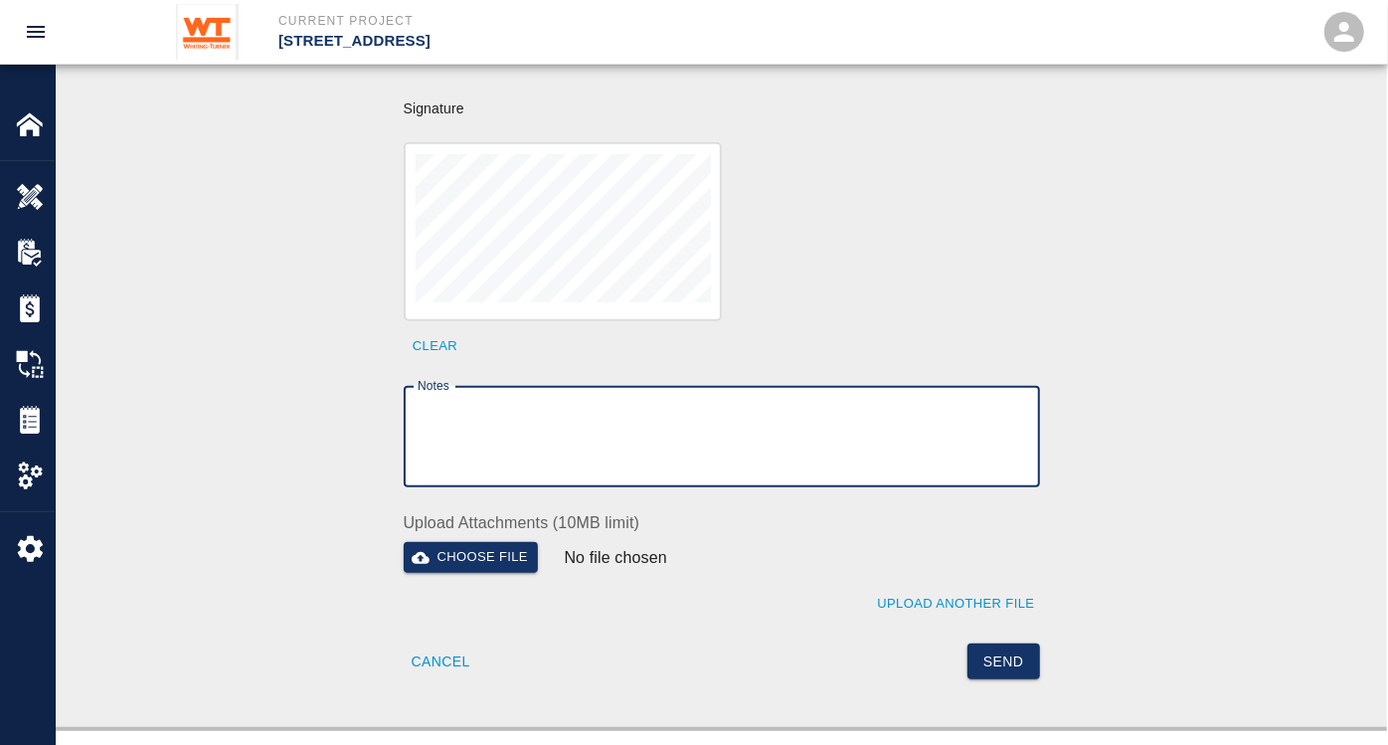
paste textarea "BackCharge to Precision to for quality issues on Install of wall covering."
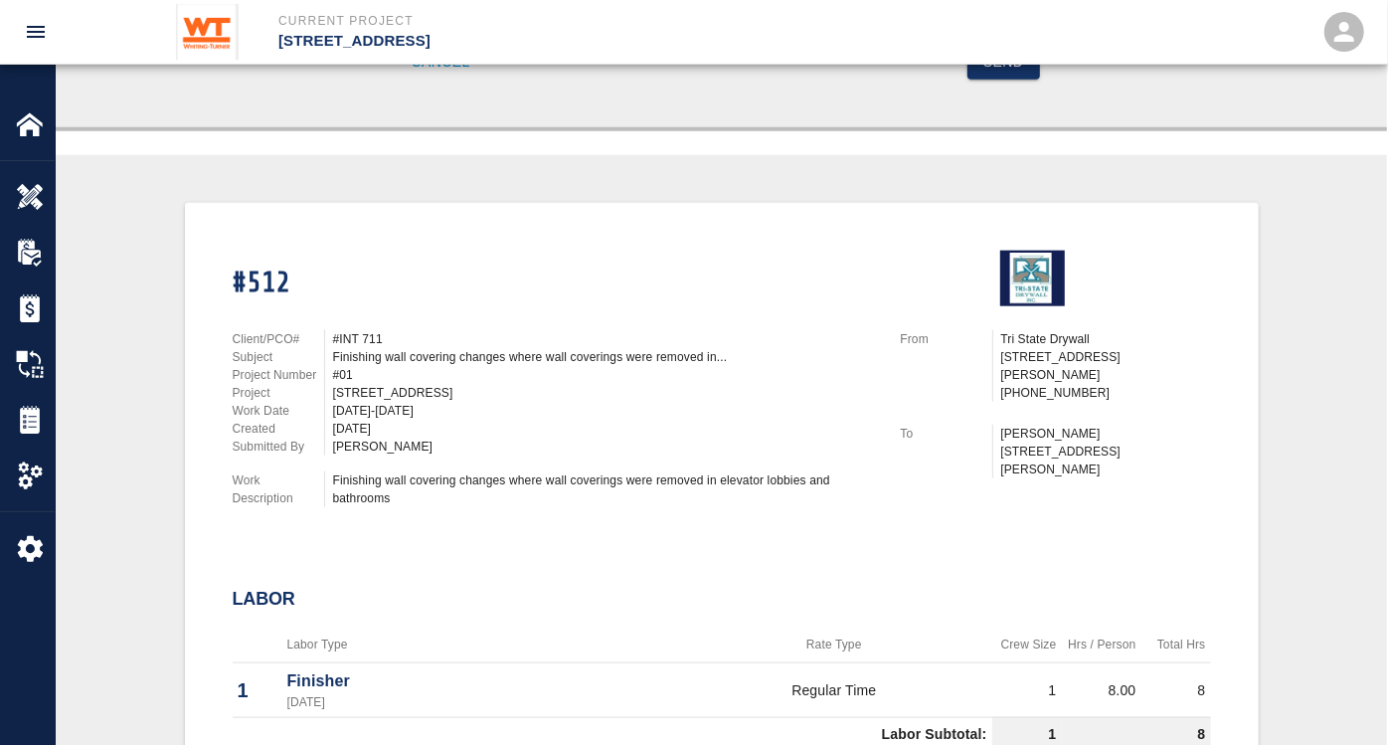
scroll to position [821, 0]
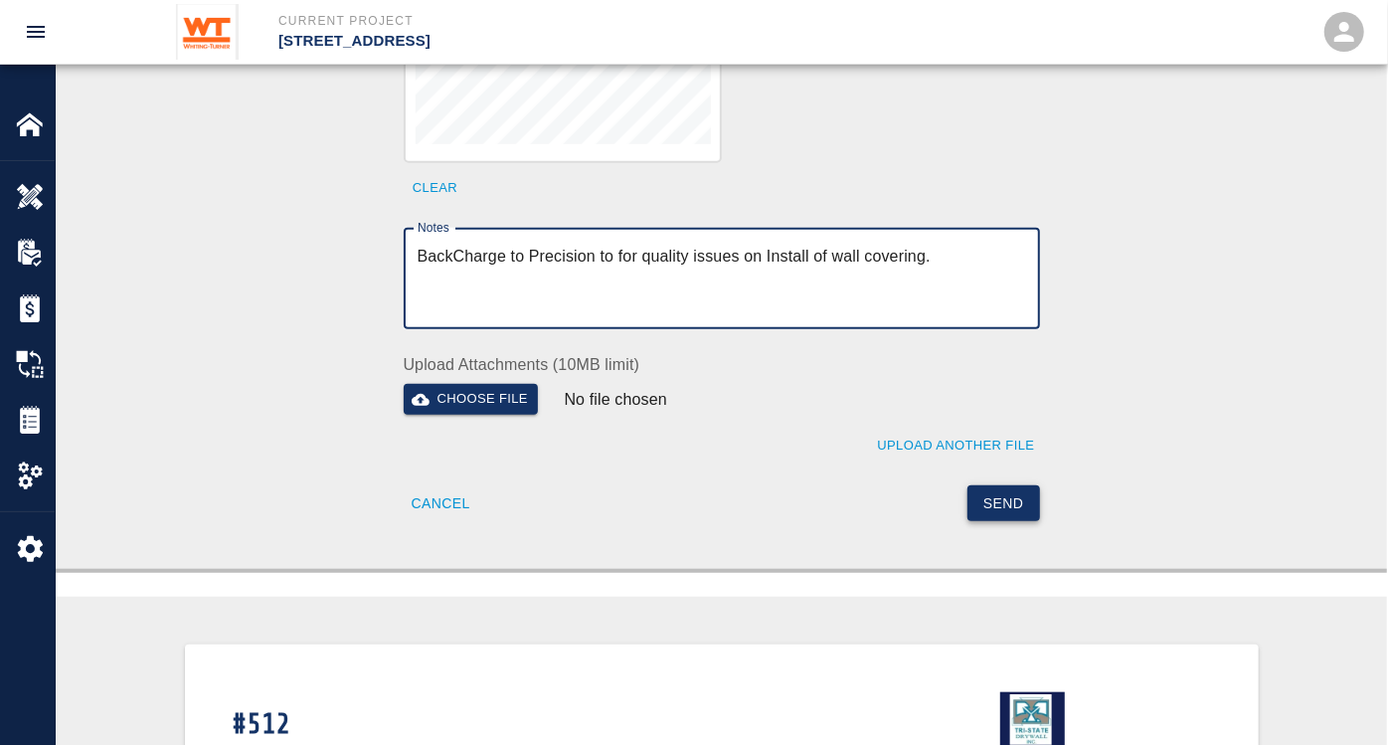
type textarea "BackCharge to Precision to for quality issues on Install of wall covering."
click at [992, 485] on button "Send" at bounding box center [1004, 503] width 73 height 37
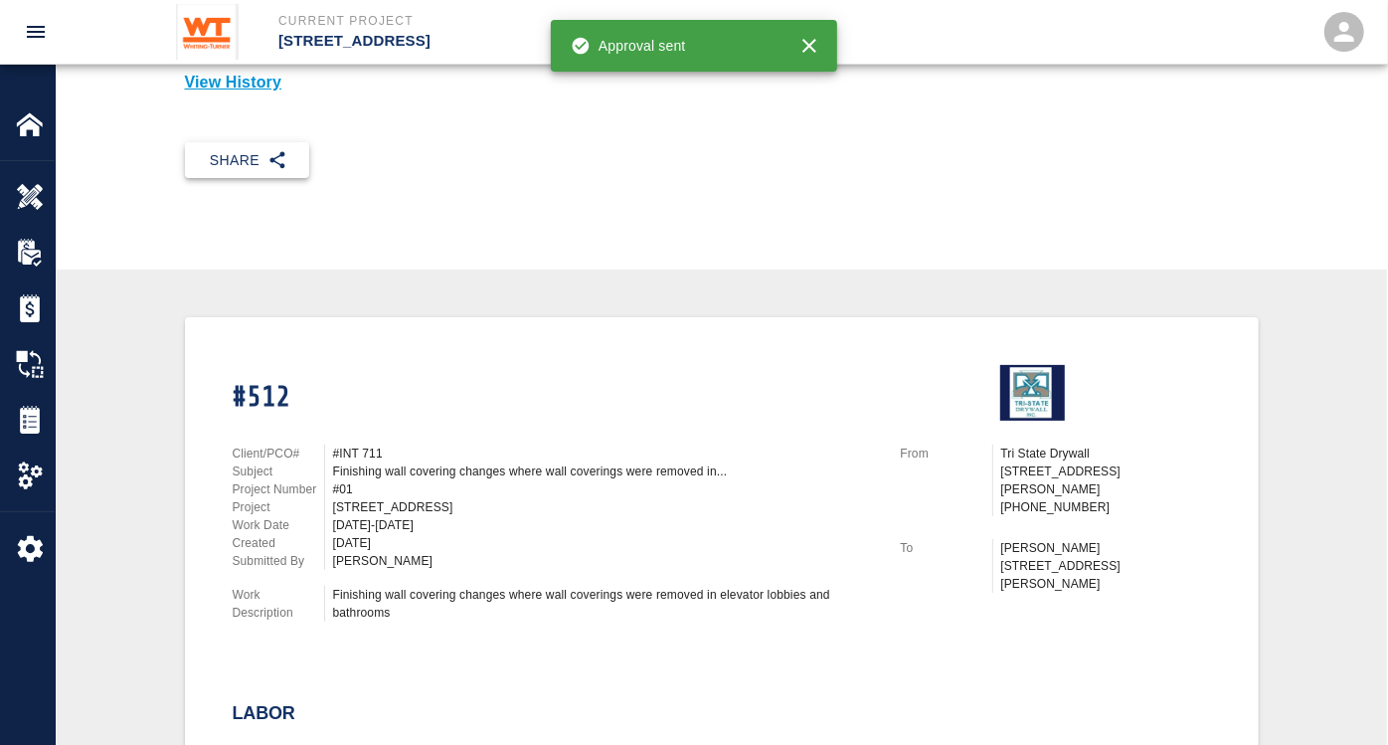
scroll to position [0, 0]
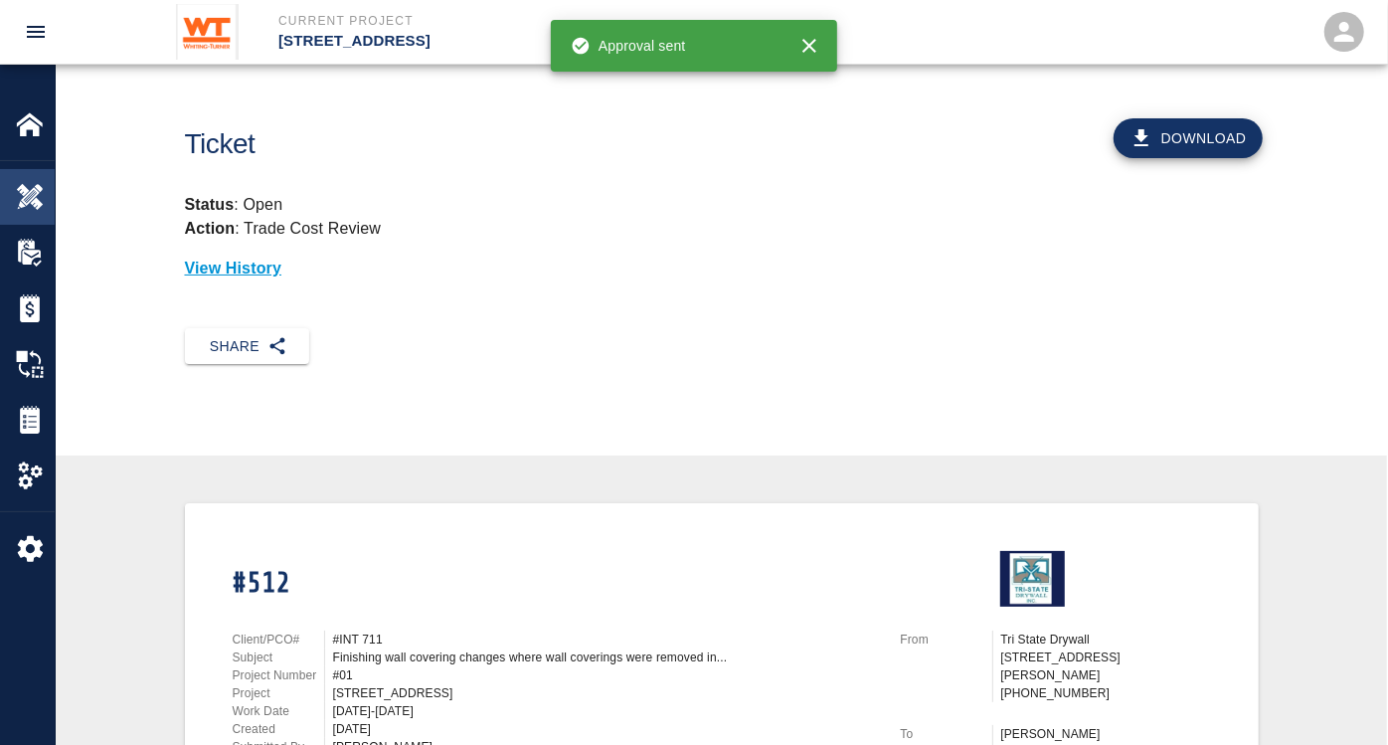
click at [42, 196] on img at bounding box center [30, 197] width 28 height 28
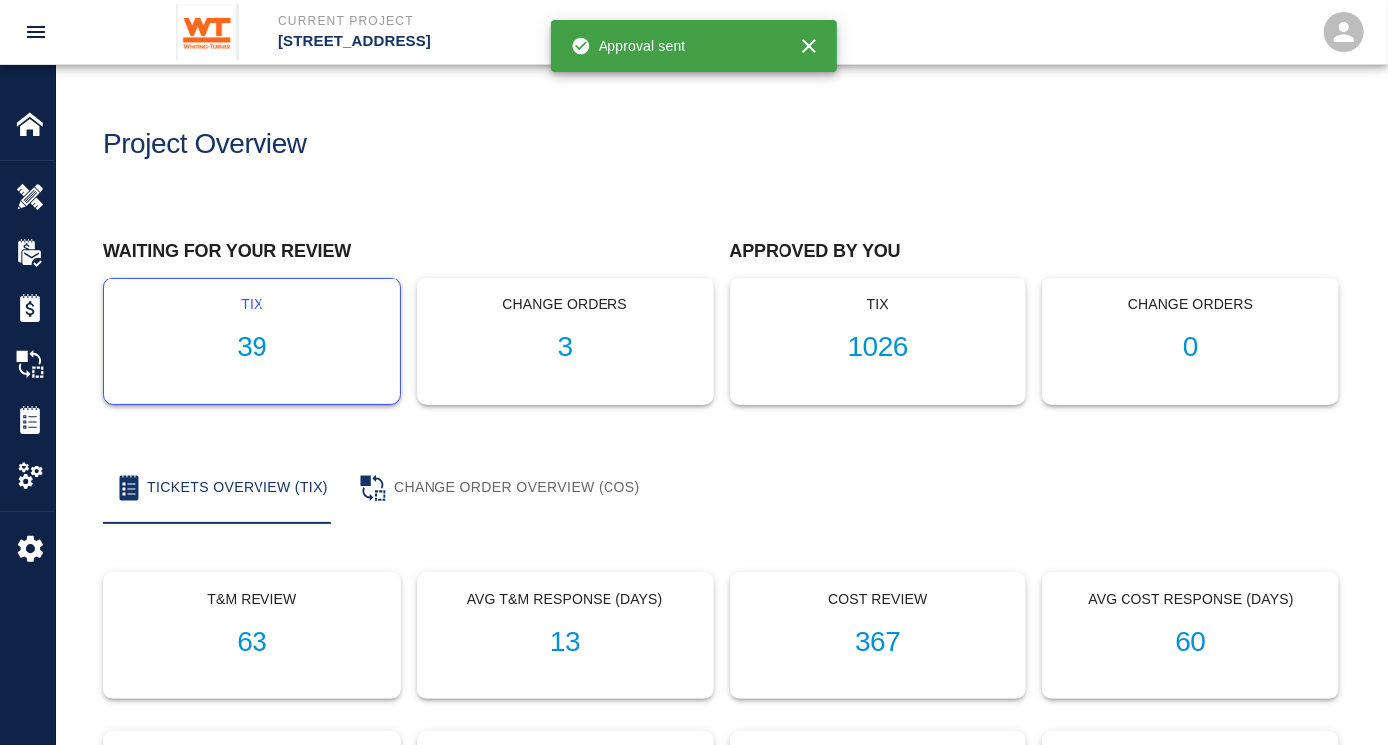
click at [238, 338] on h1 "39" at bounding box center [252, 347] width 264 height 33
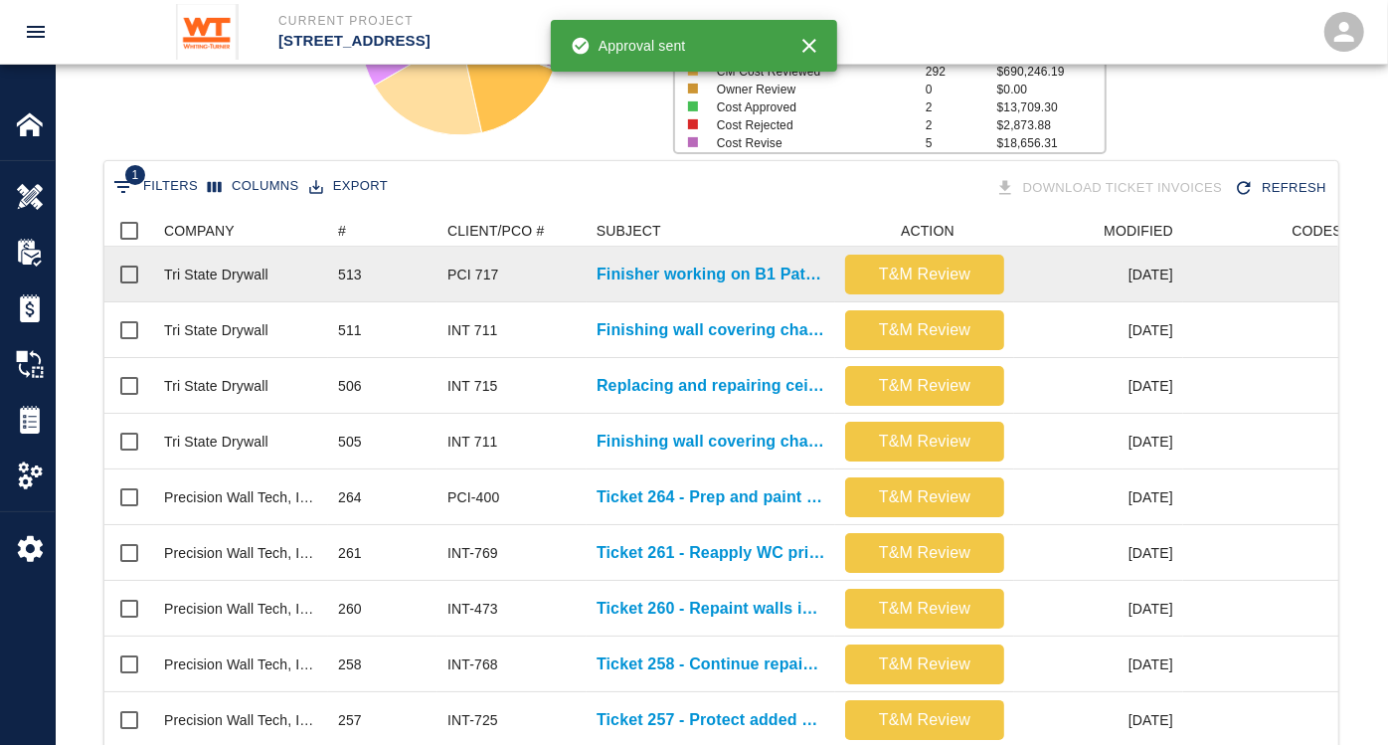
scroll to position [331, 0]
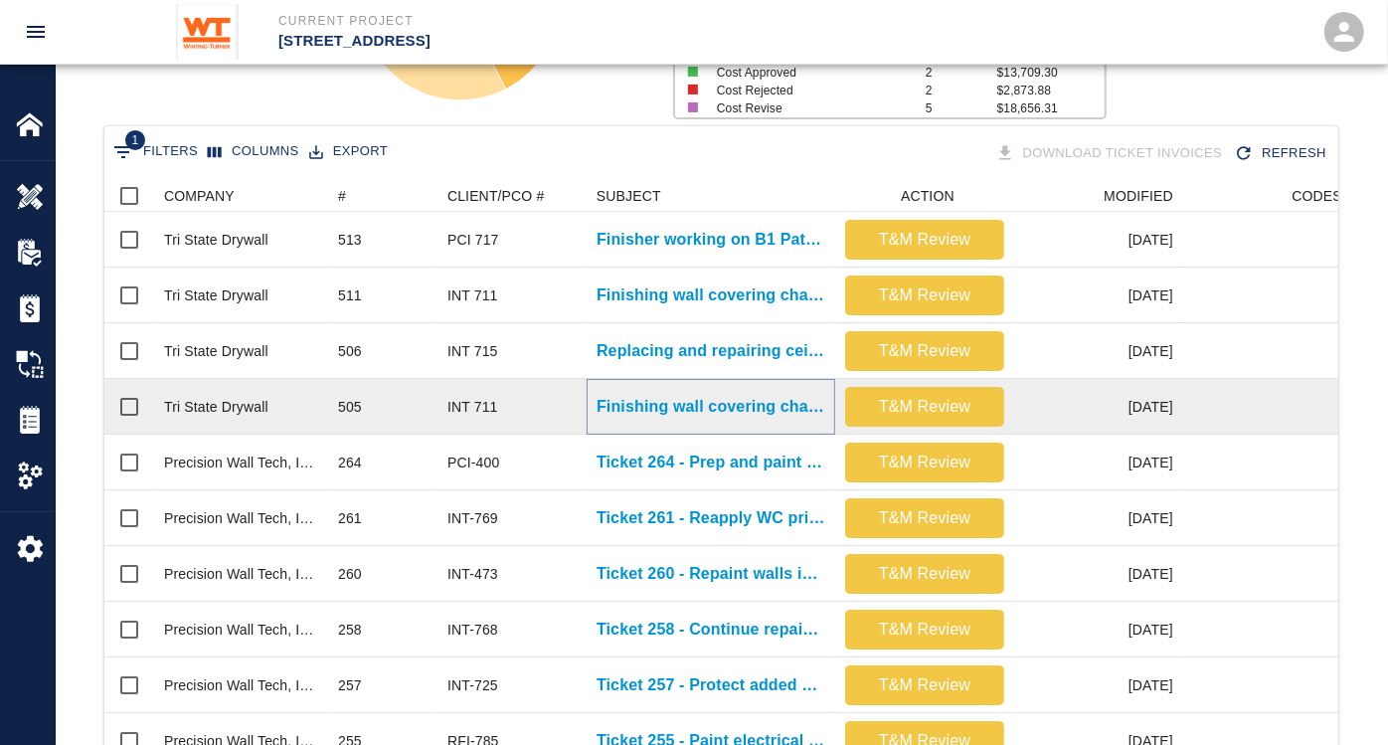
click at [742, 403] on p "Finishing wall covering changes where wall coverings were removed in..." at bounding box center [711, 407] width 229 height 24
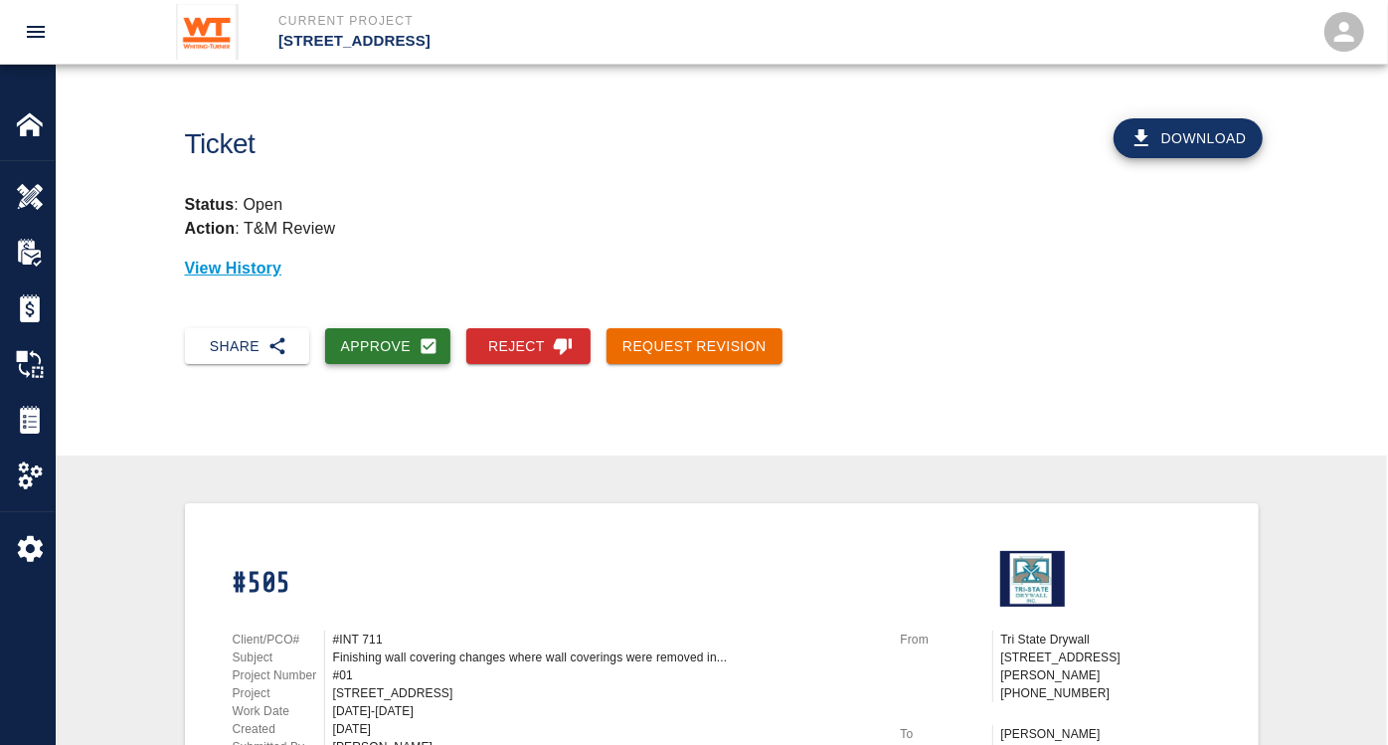
click at [389, 352] on button "Approve" at bounding box center [388, 346] width 126 height 37
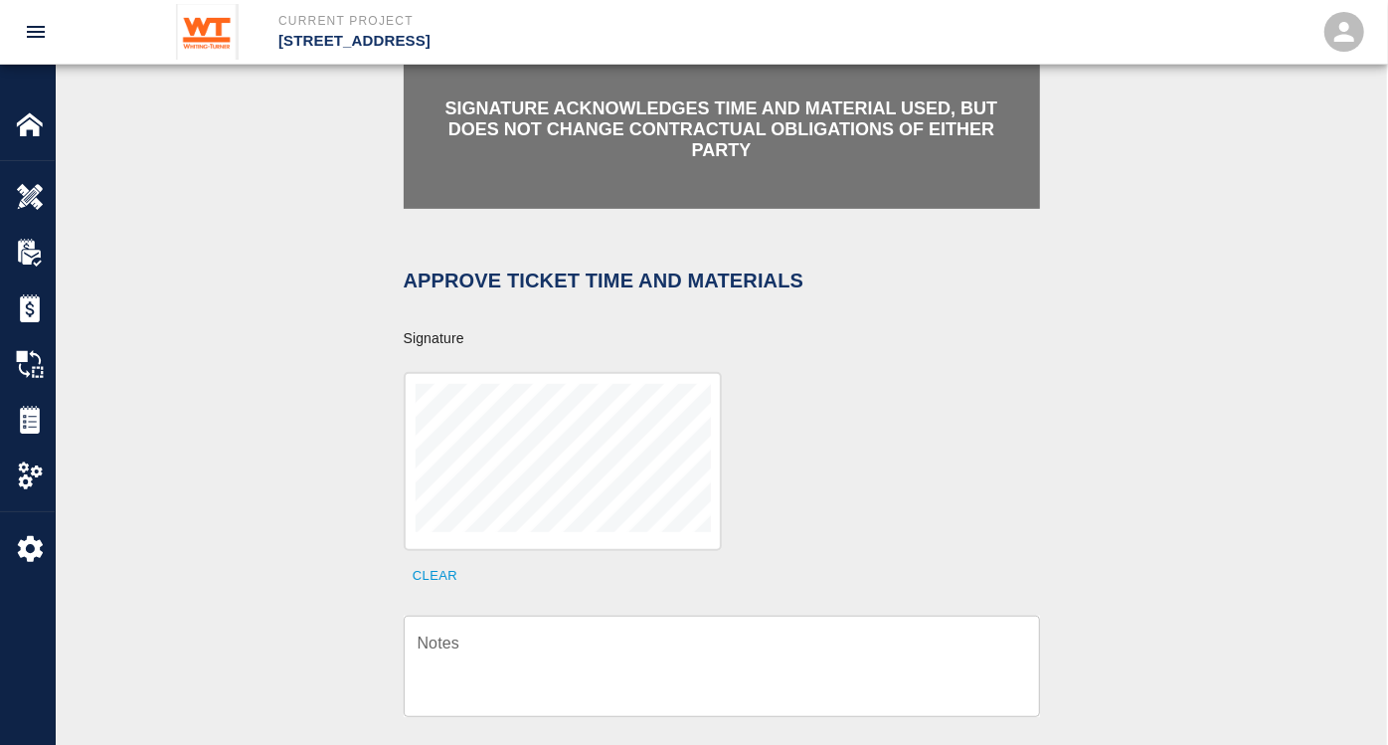
scroll to position [442, 0]
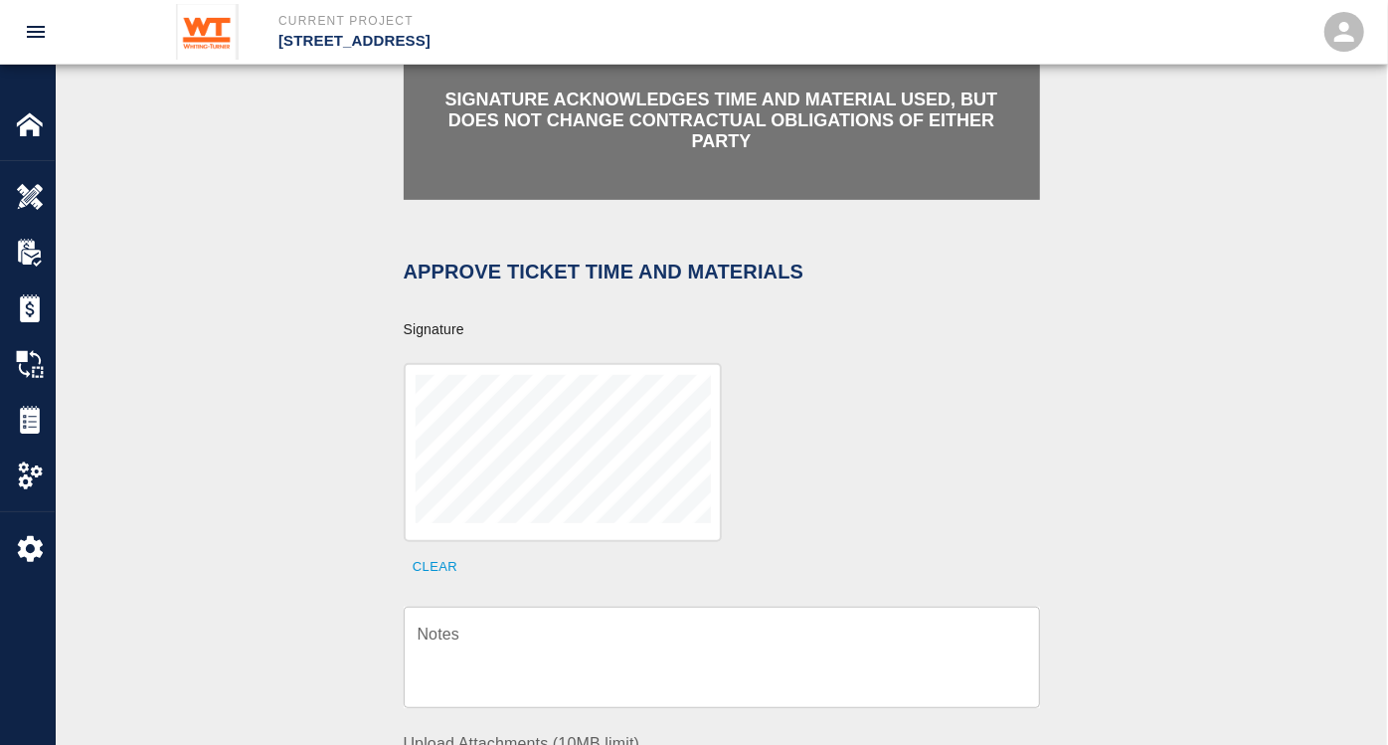
click at [570, 637] on textarea "Notes" at bounding box center [722, 658] width 609 height 69
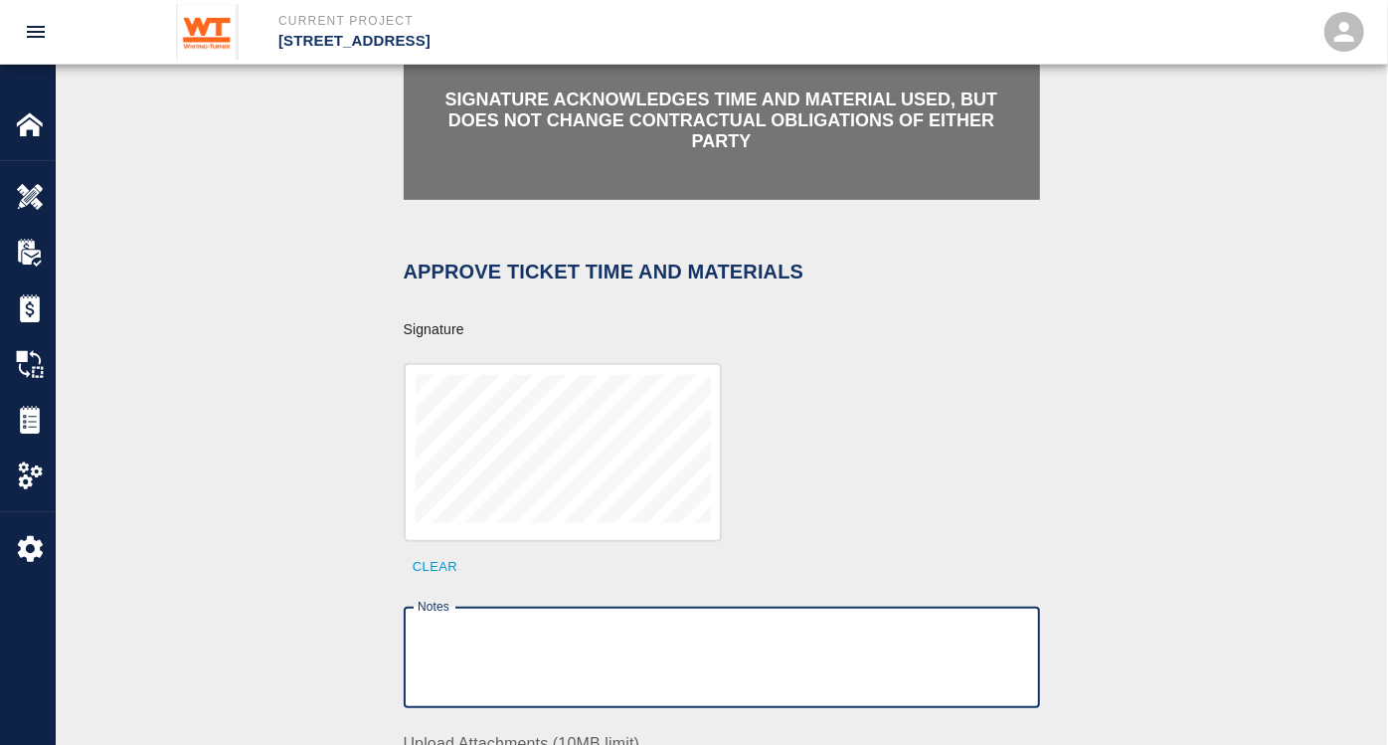
paste textarea "BackCharge to Precision to for quality issues on Install of wall covering."
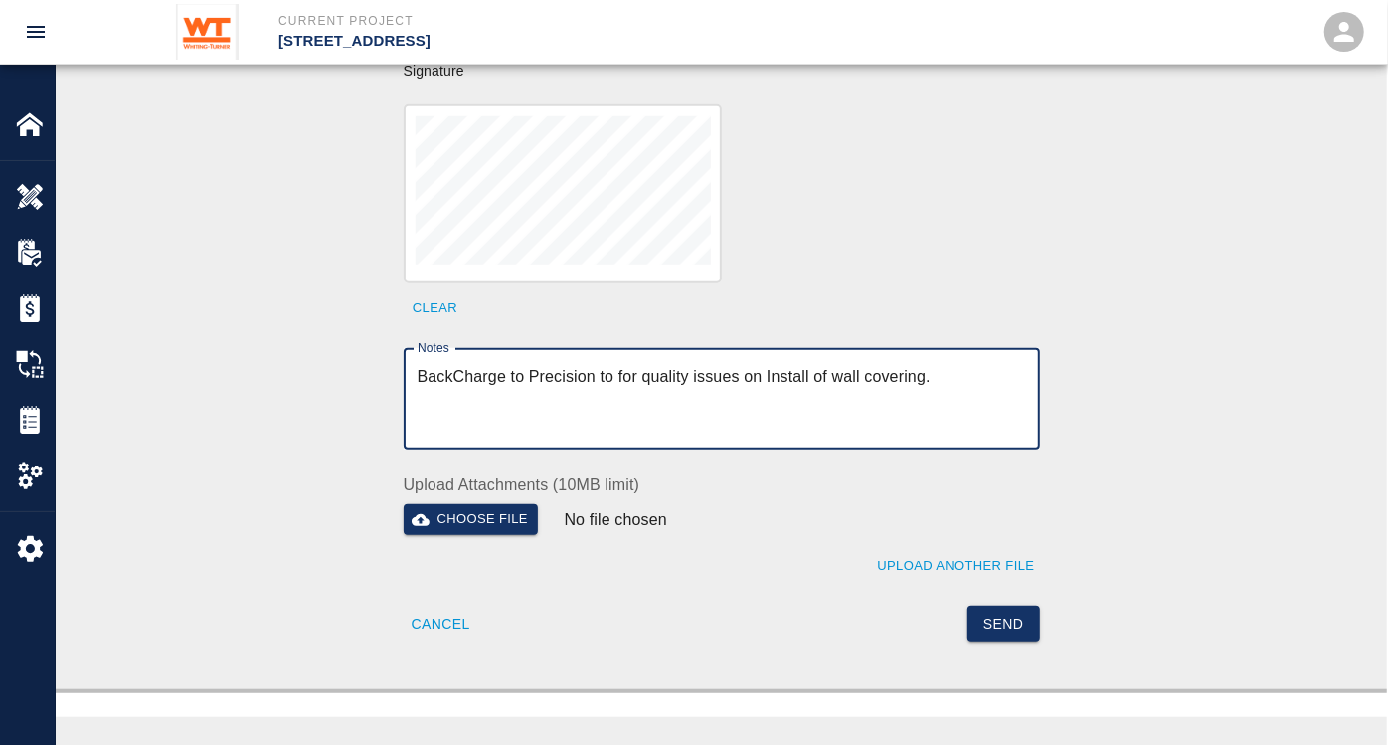
scroll to position [773, 0]
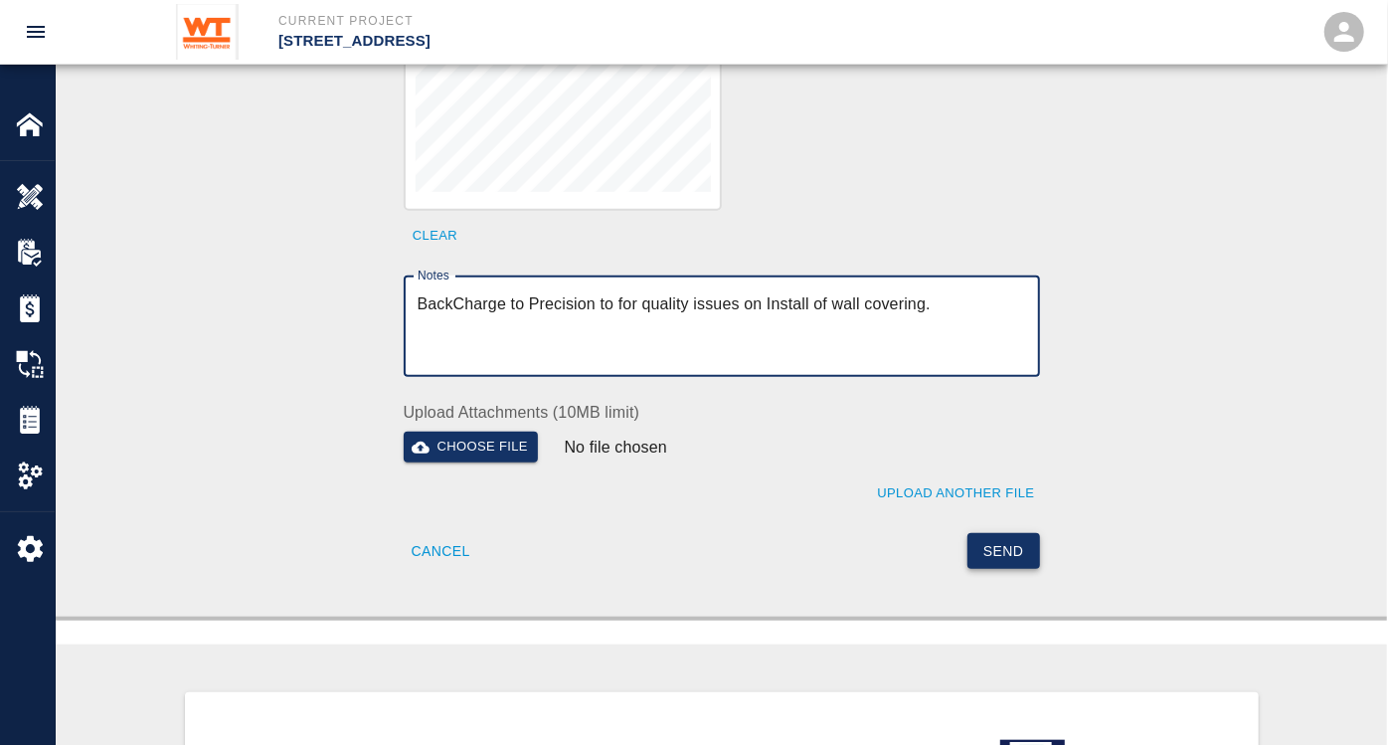
type textarea "BackCharge to Precision to for quality issues on Install of wall covering."
click at [1001, 533] on button "Send" at bounding box center [1004, 551] width 73 height 37
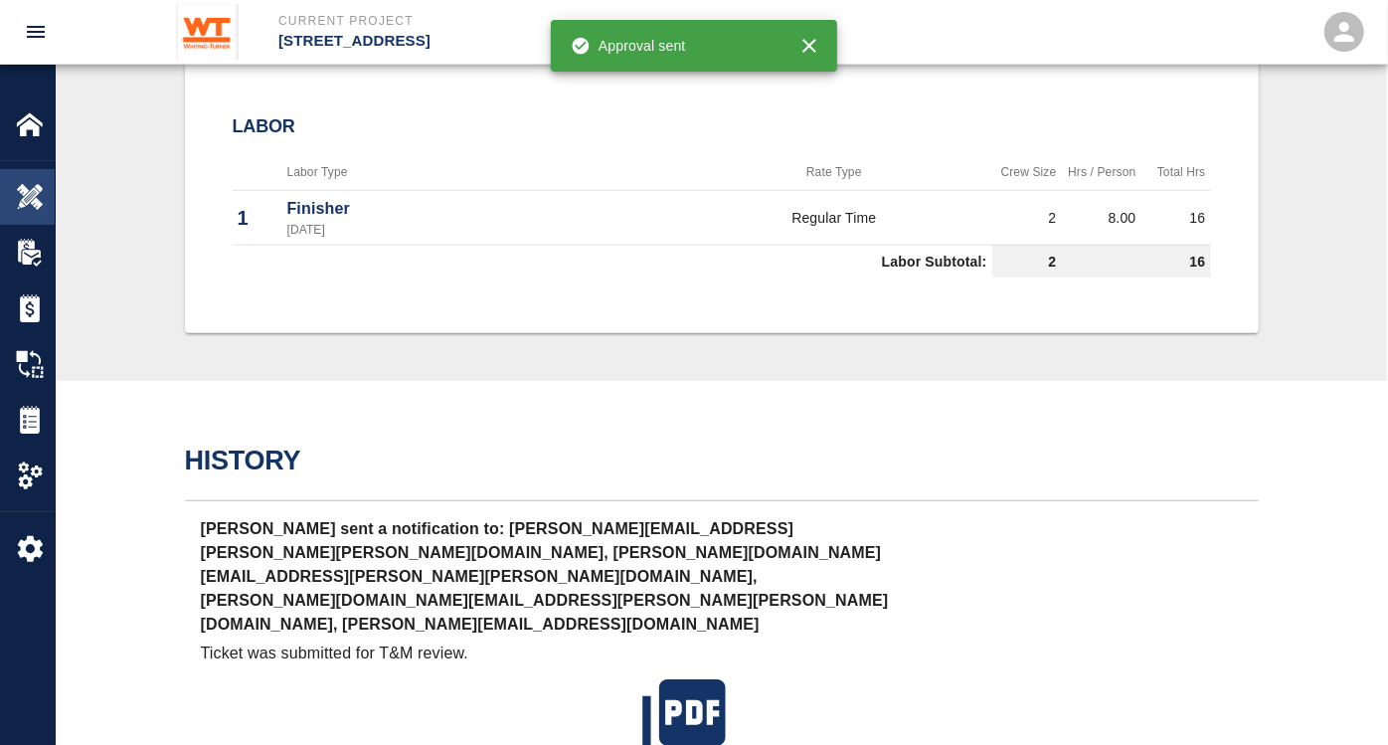
click at [33, 195] on img at bounding box center [30, 197] width 28 height 28
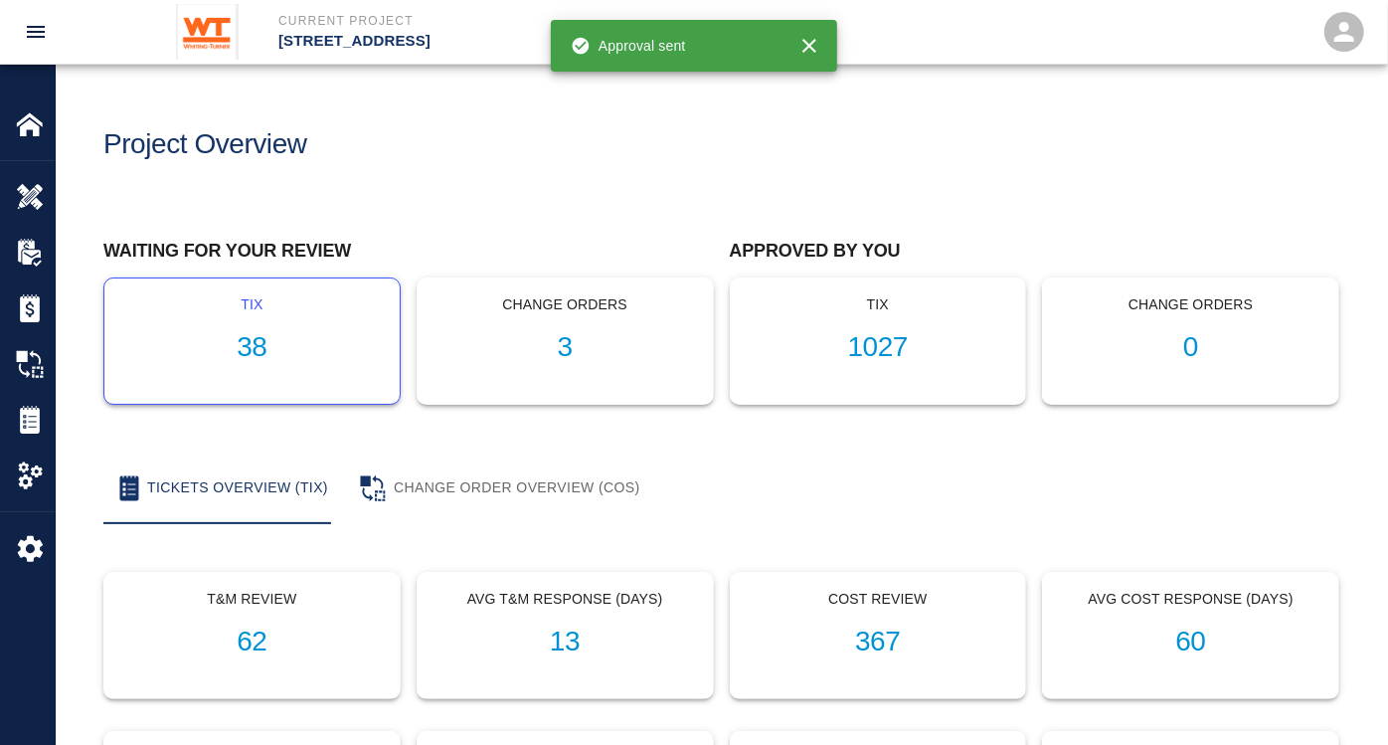
click at [248, 352] on h1 "38" at bounding box center [252, 347] width 264 height 33
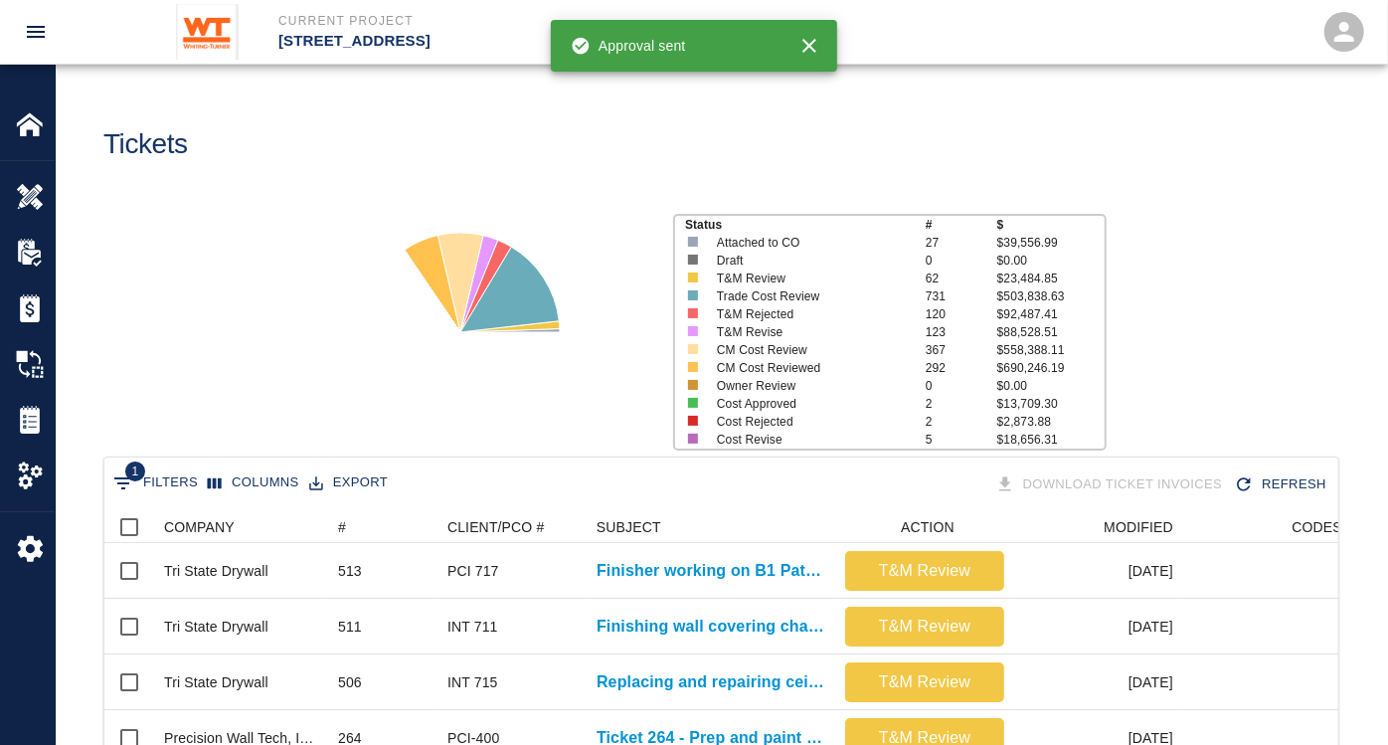
scroll to position [110, 0]
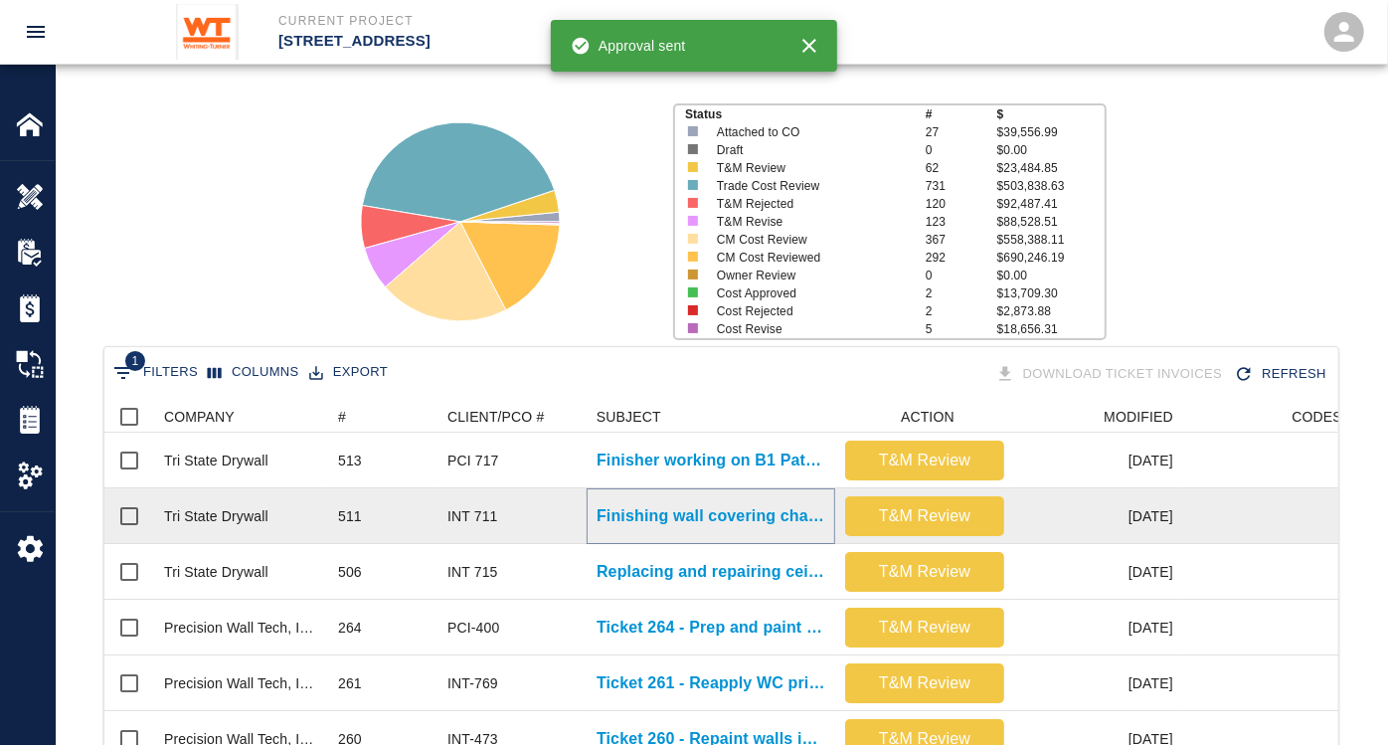
click at [693, 508] on p "Finishing wall covering changes where wall coverings were removed in..." at bounding box center [711, 516] width 229 height 24
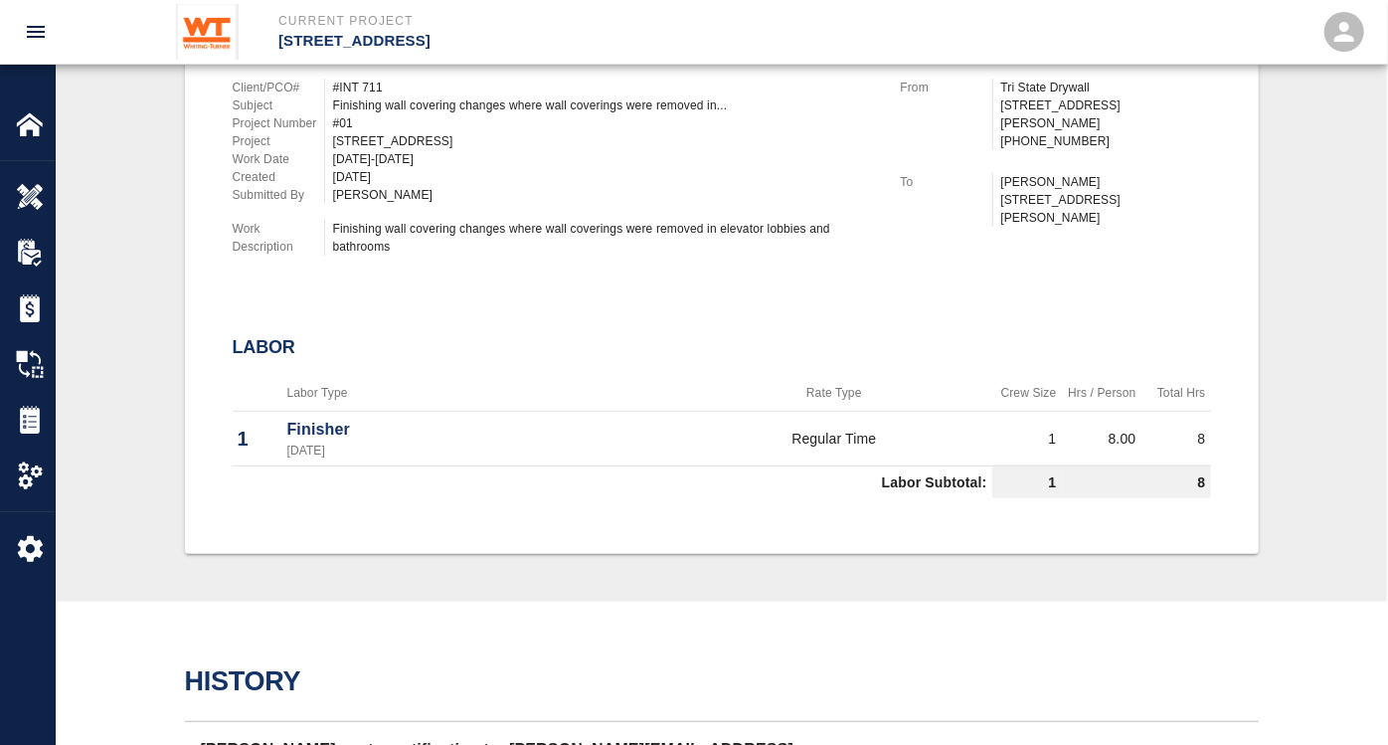
scroll to position [221, 0]
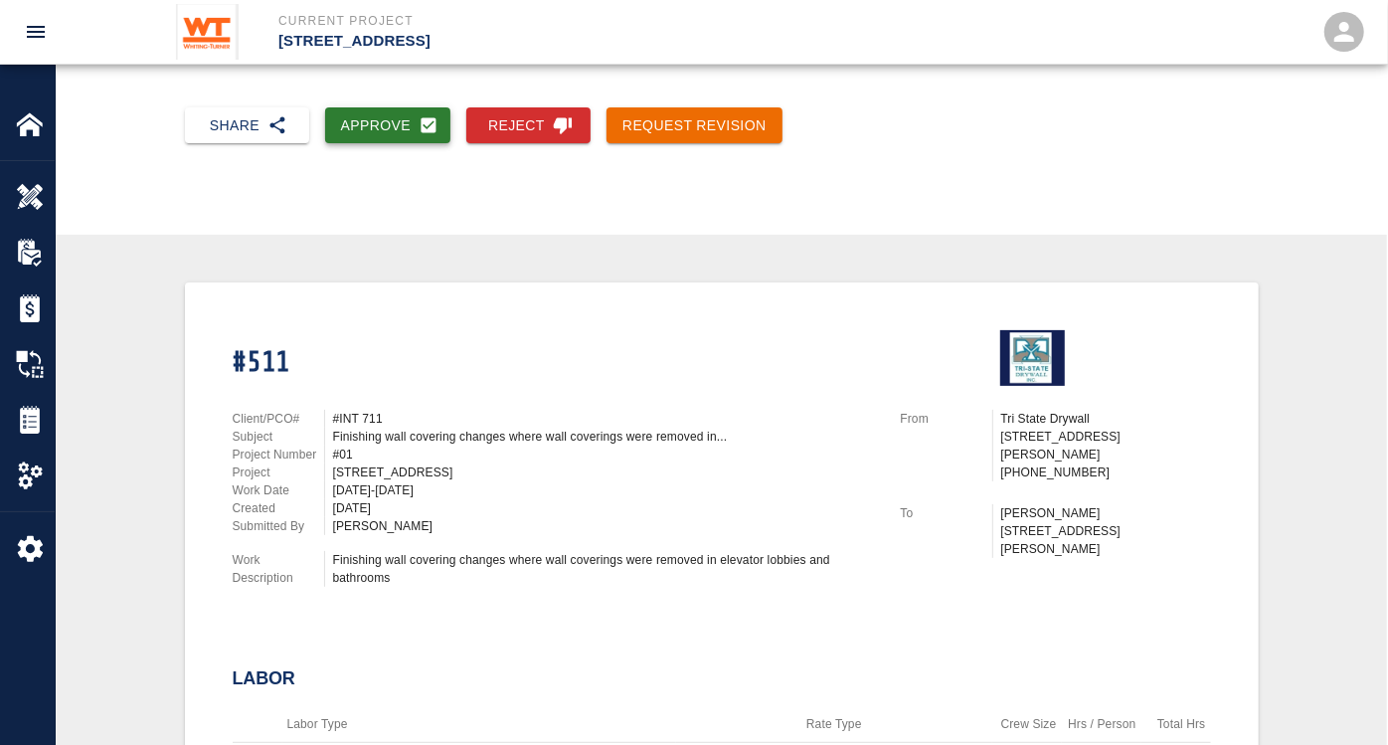
click at [395, 120] on button "Approve" at bounding box center [388, 125] width 126 height 37
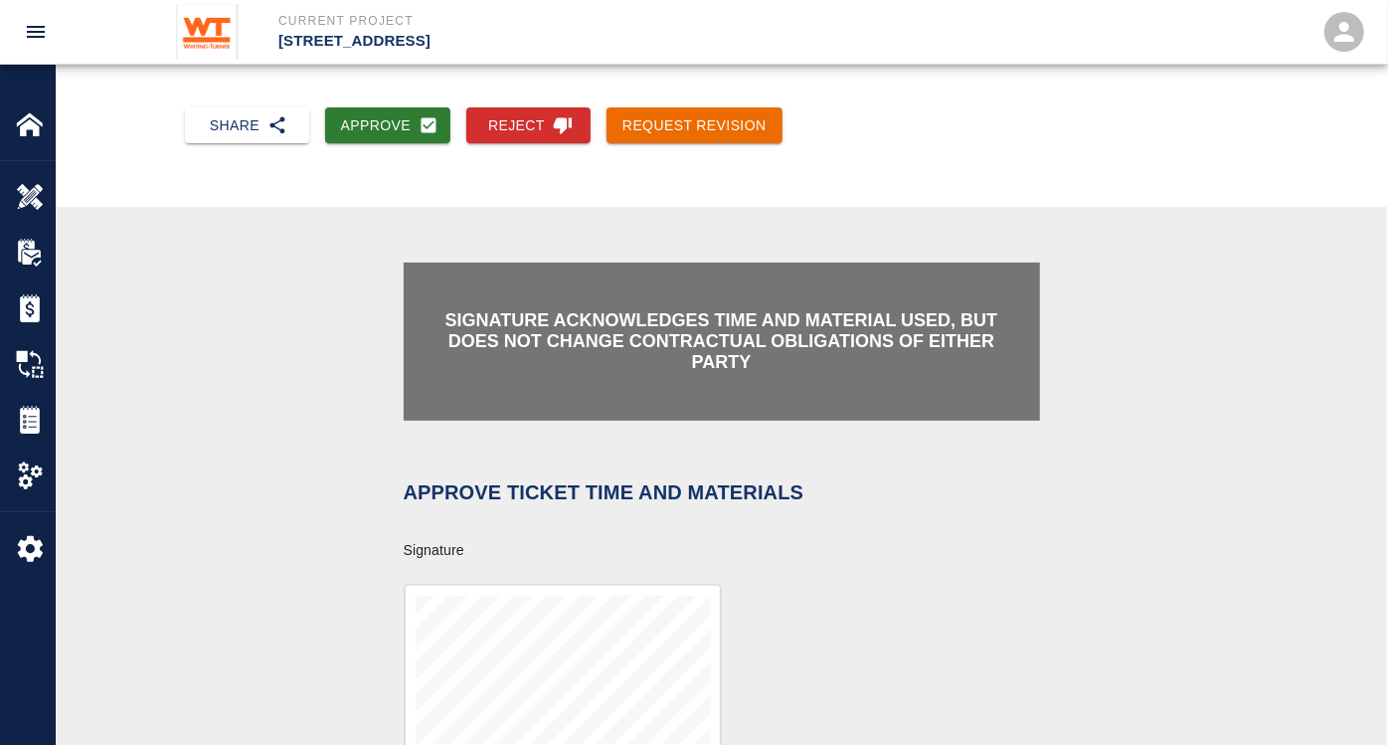
scroll to position [552, 0]
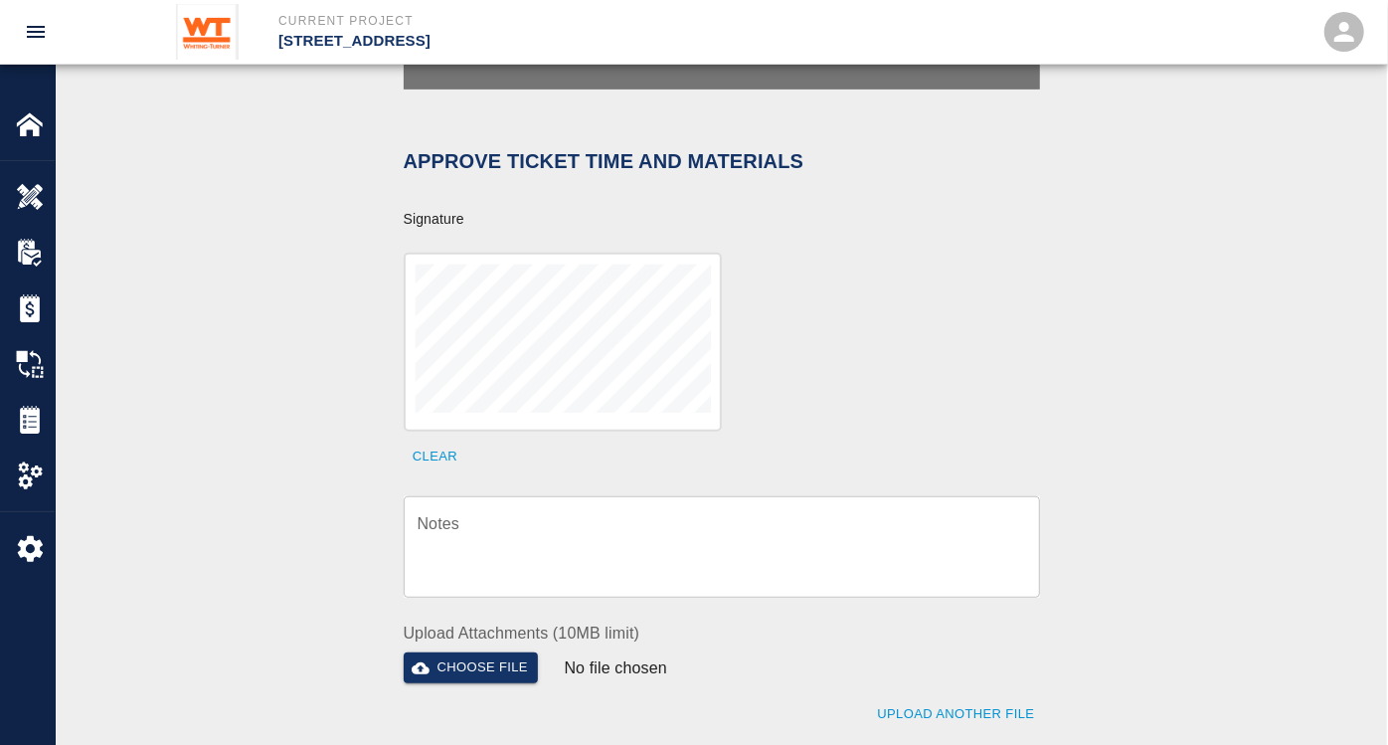
click at [546, 513] on textarea "Notes" at bounding box center [722, 547] width 609 height 69
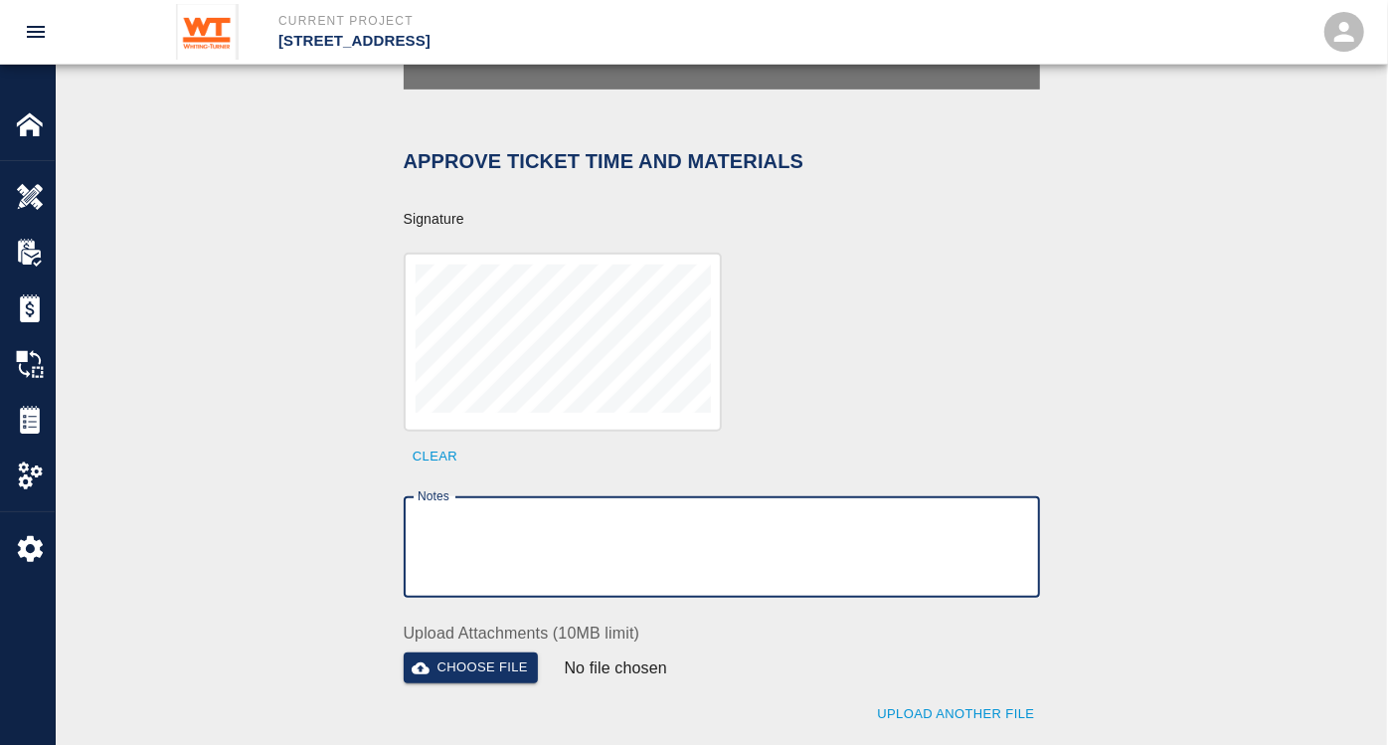
paste textarea "BackCharge to Precision to for quality issues on Install of wall covering."
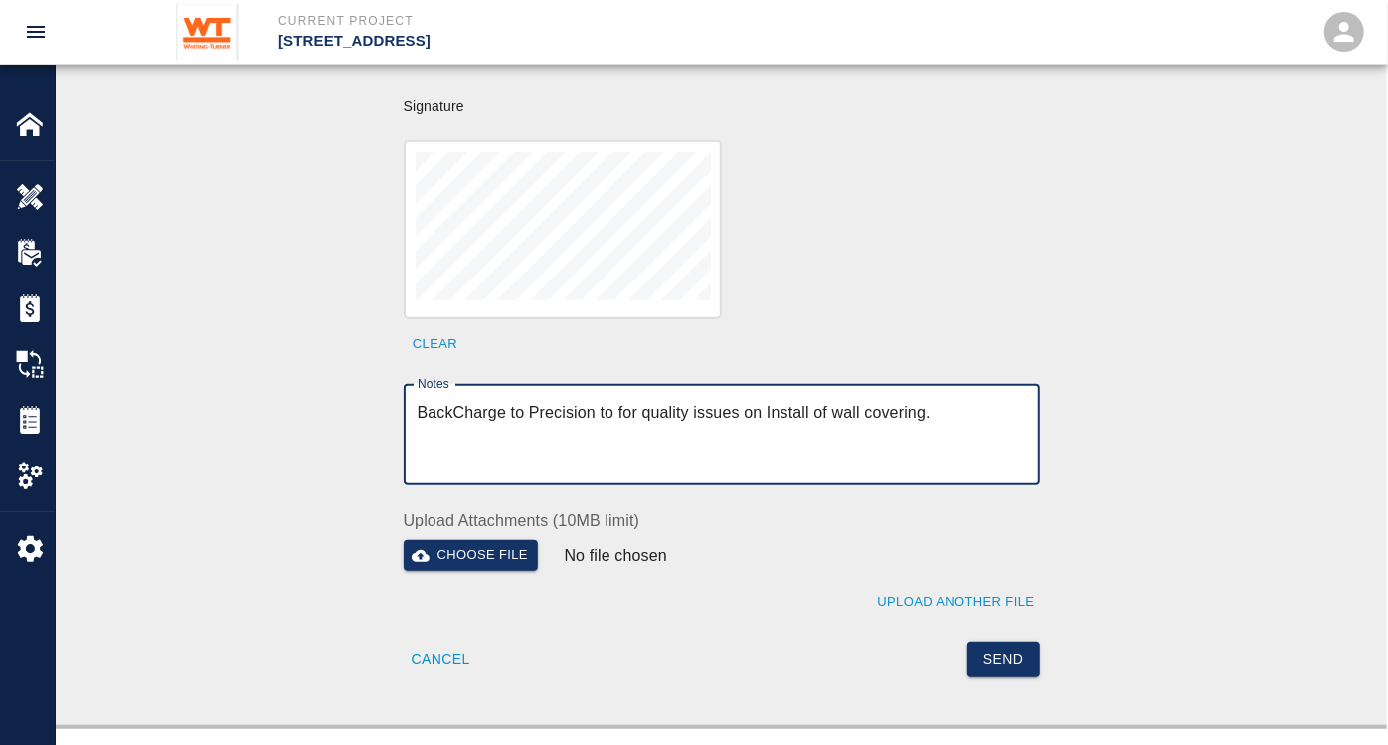
scroll to position [662, 0]
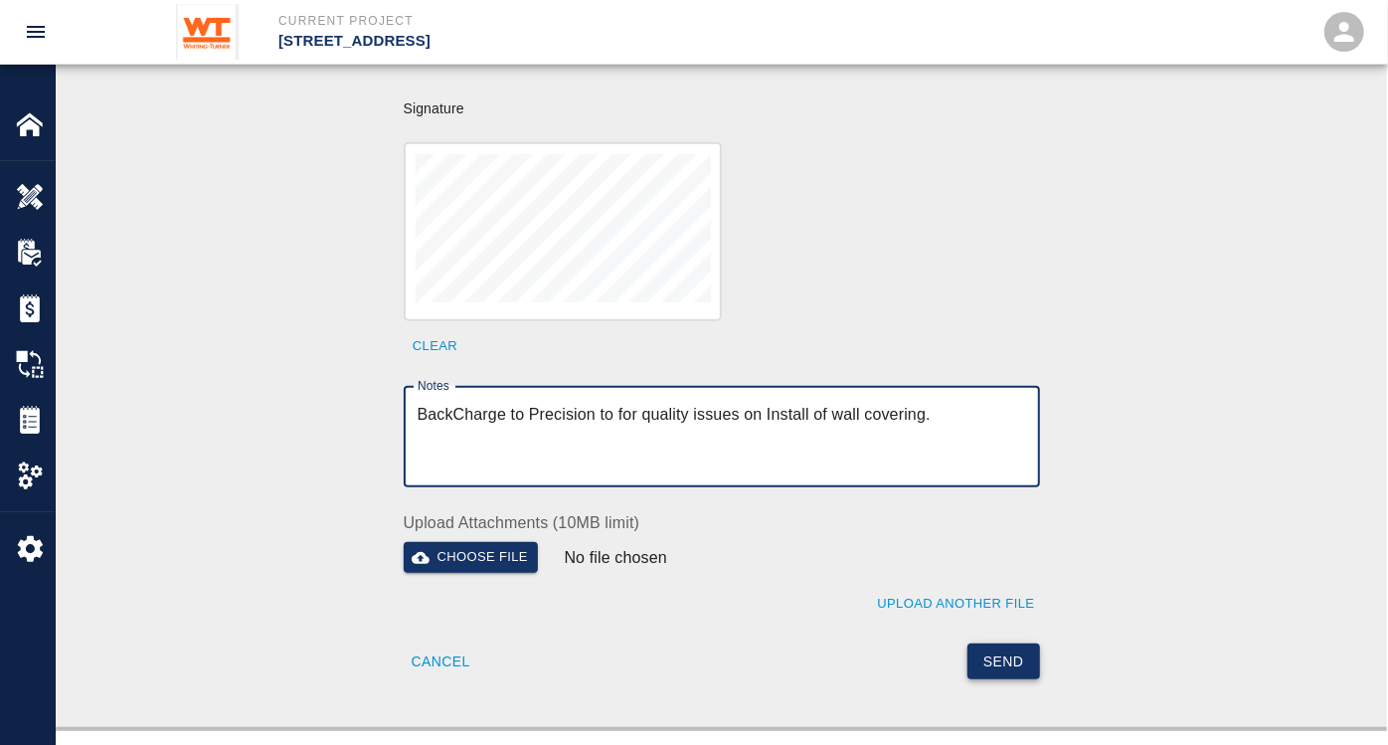
type textarea "BackCharge to Precision to for quality issues on Install of wall covering."
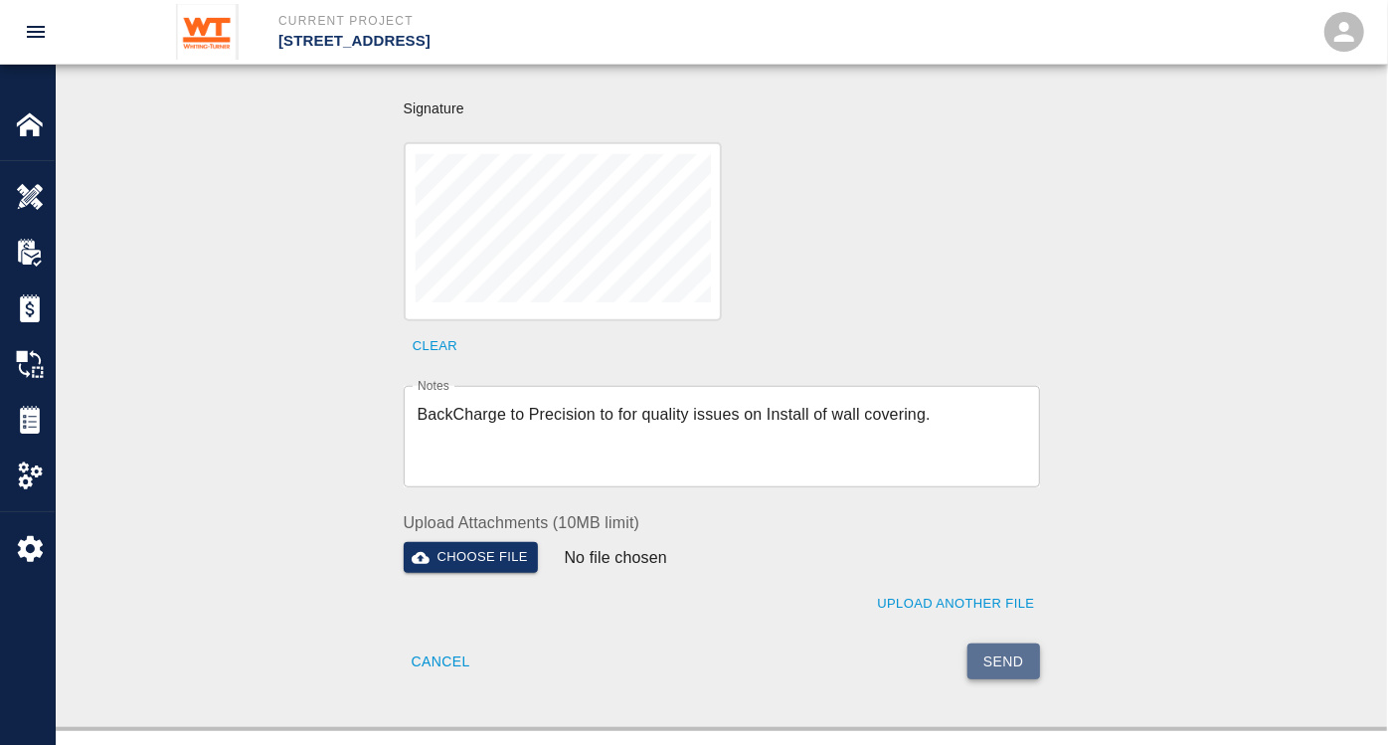
click at [1019, 645] on button "Send" at bounding box center [1004, 661] width 73 height 37
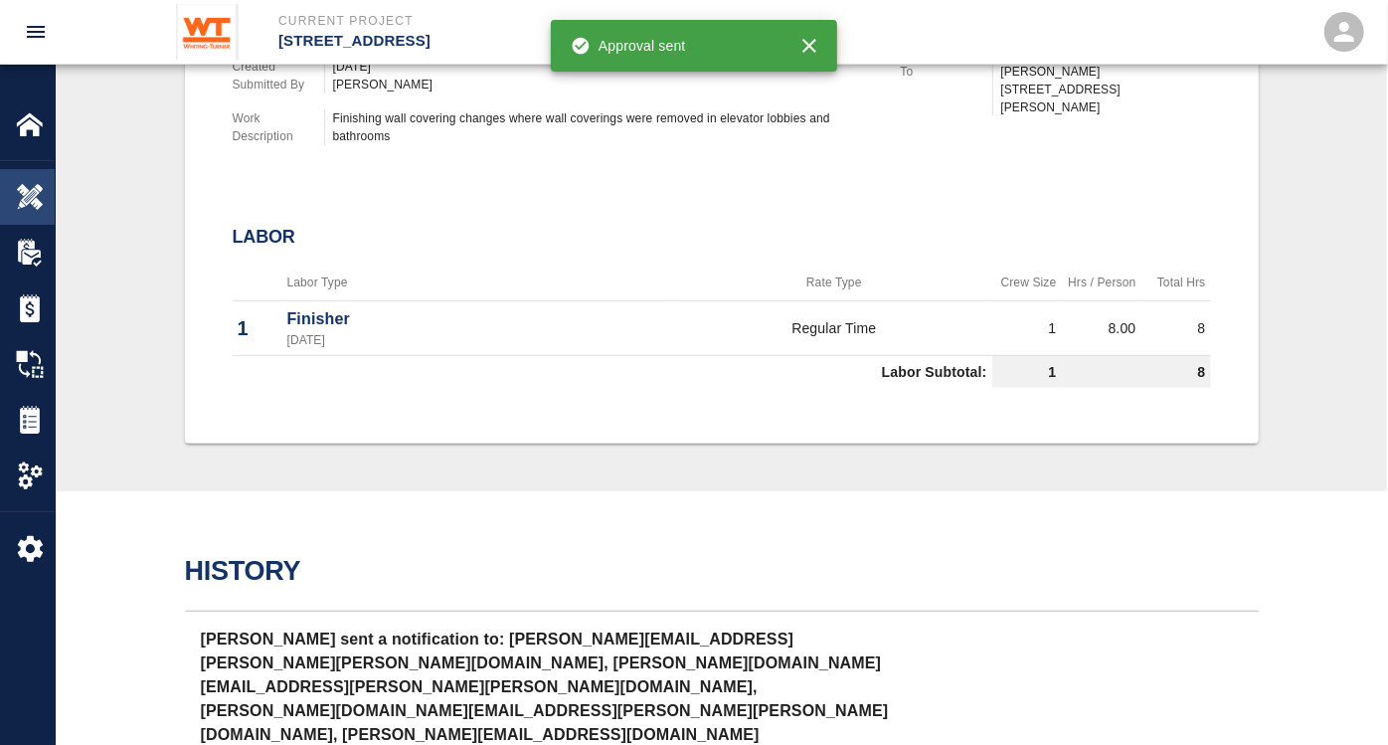
click at [30, 202] on img at bounding box center [30, 197] width 28 height 28
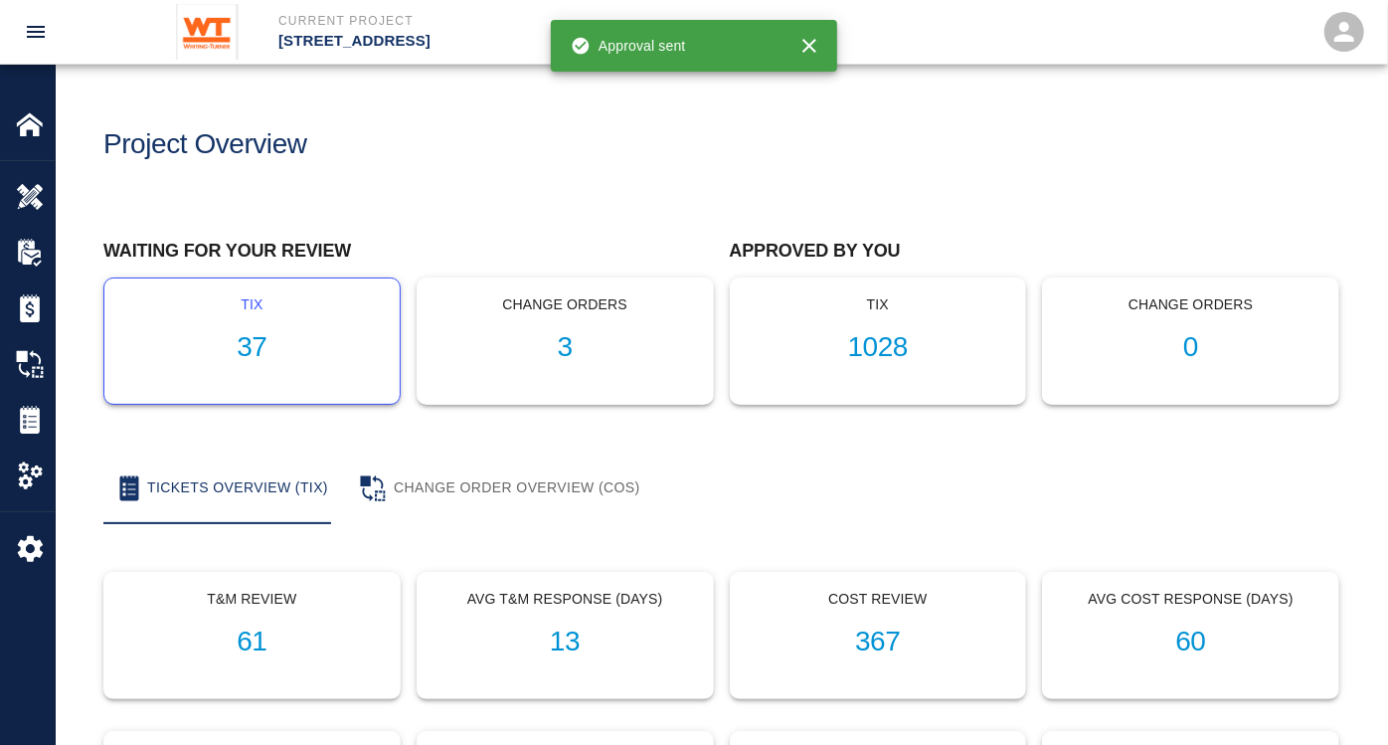
click at [247, 343] on h1 "37" at bounding box center [252, 347] width 264 height 33
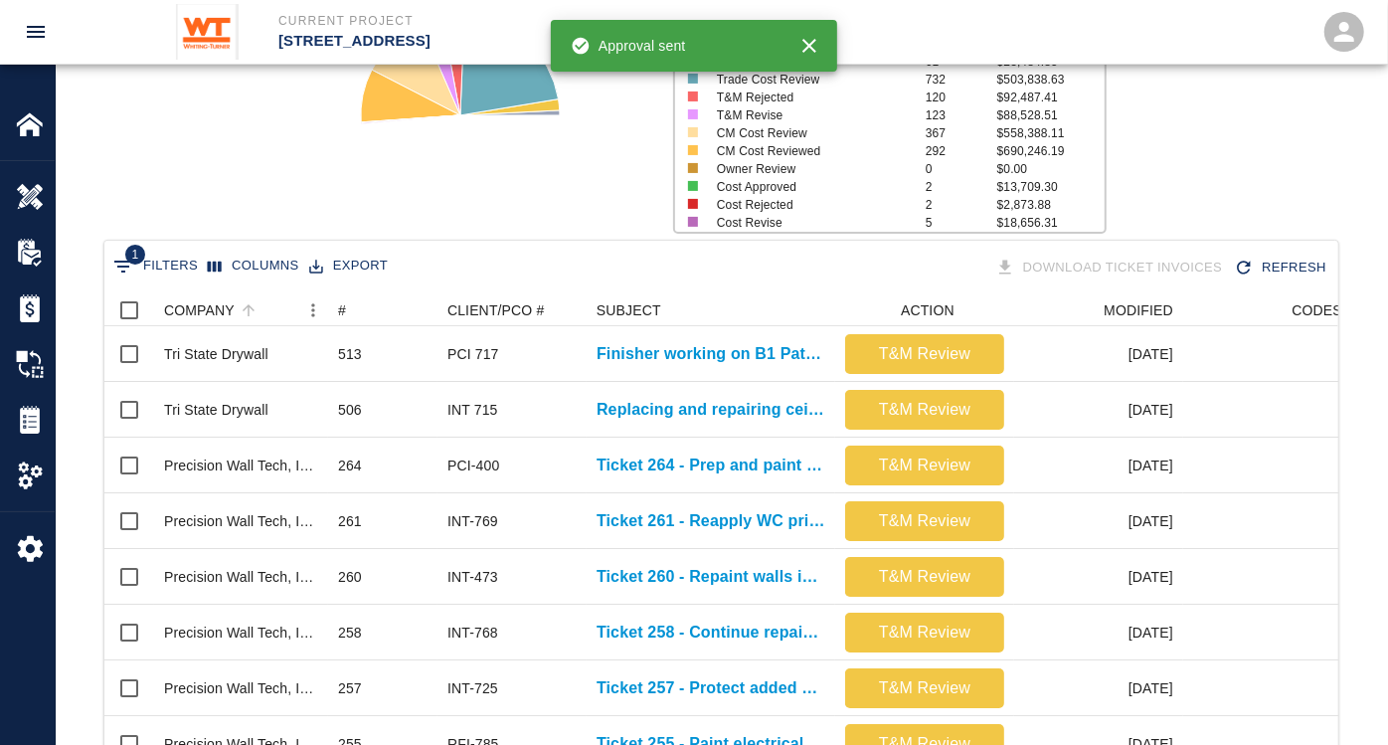
scroll to position [221, 0]
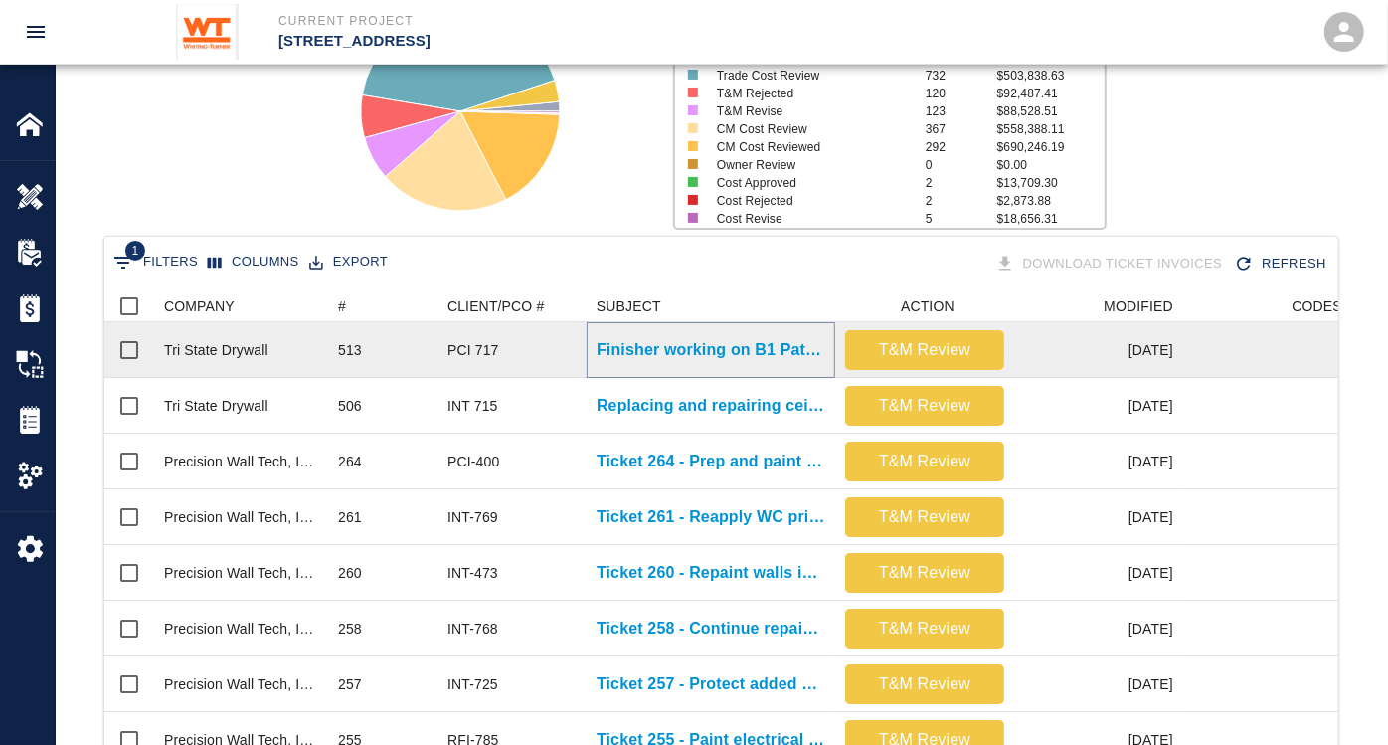
click at [775, 356] on p "Finisher working on B1 Patches." at bounding box center [711, 350] width 229 height 24
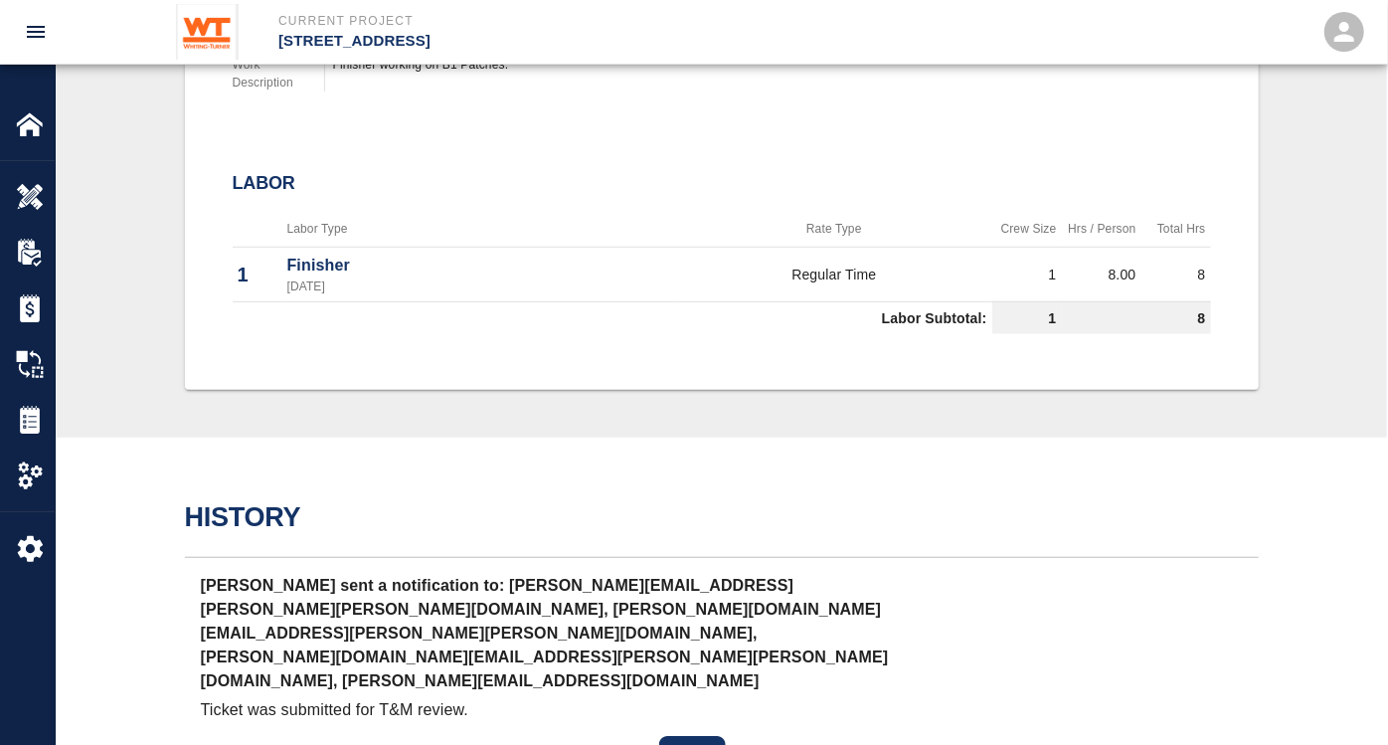
scroll to position [883, 0]
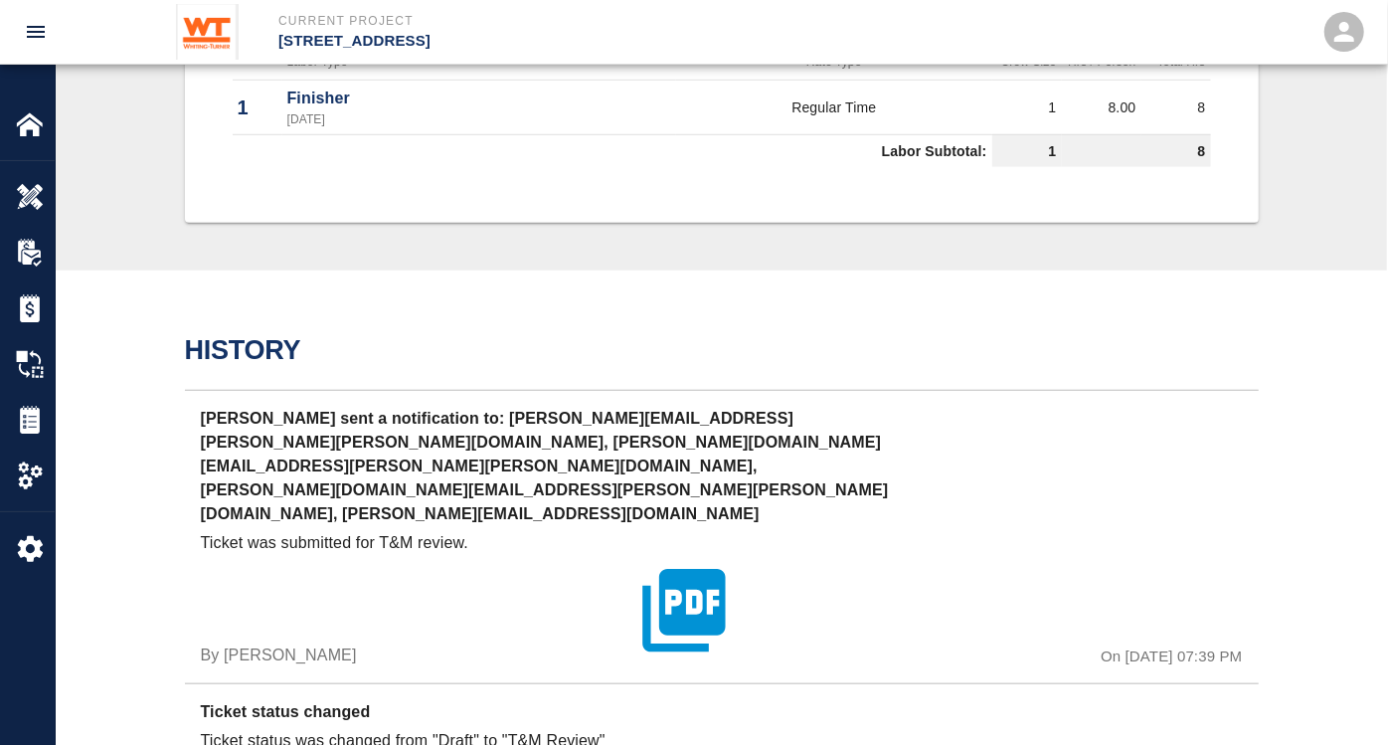
click at [675, 561] on icon "button" at bounding box center [684, 610] width 99 height 99
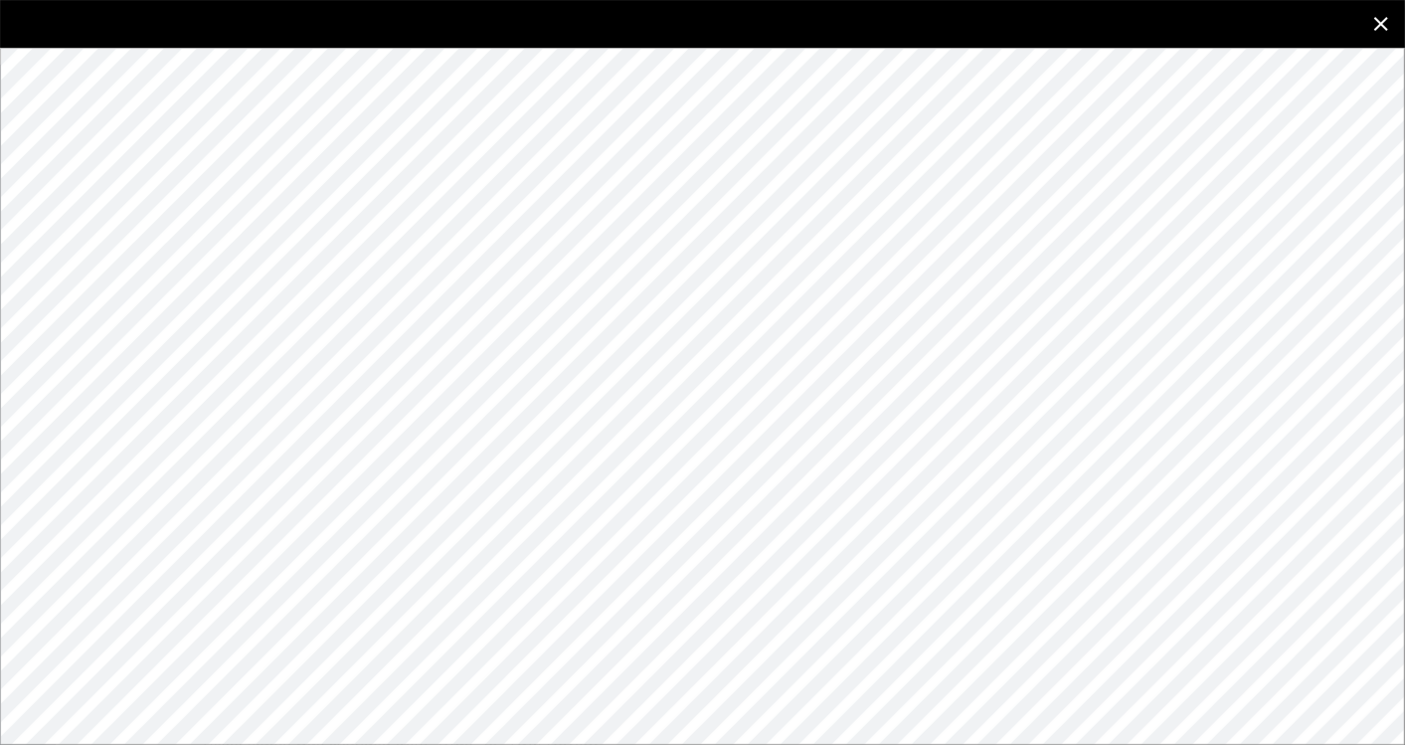
click at [1368, 18] on button "close" at bounding box center [1382, 24] width 48 height 48
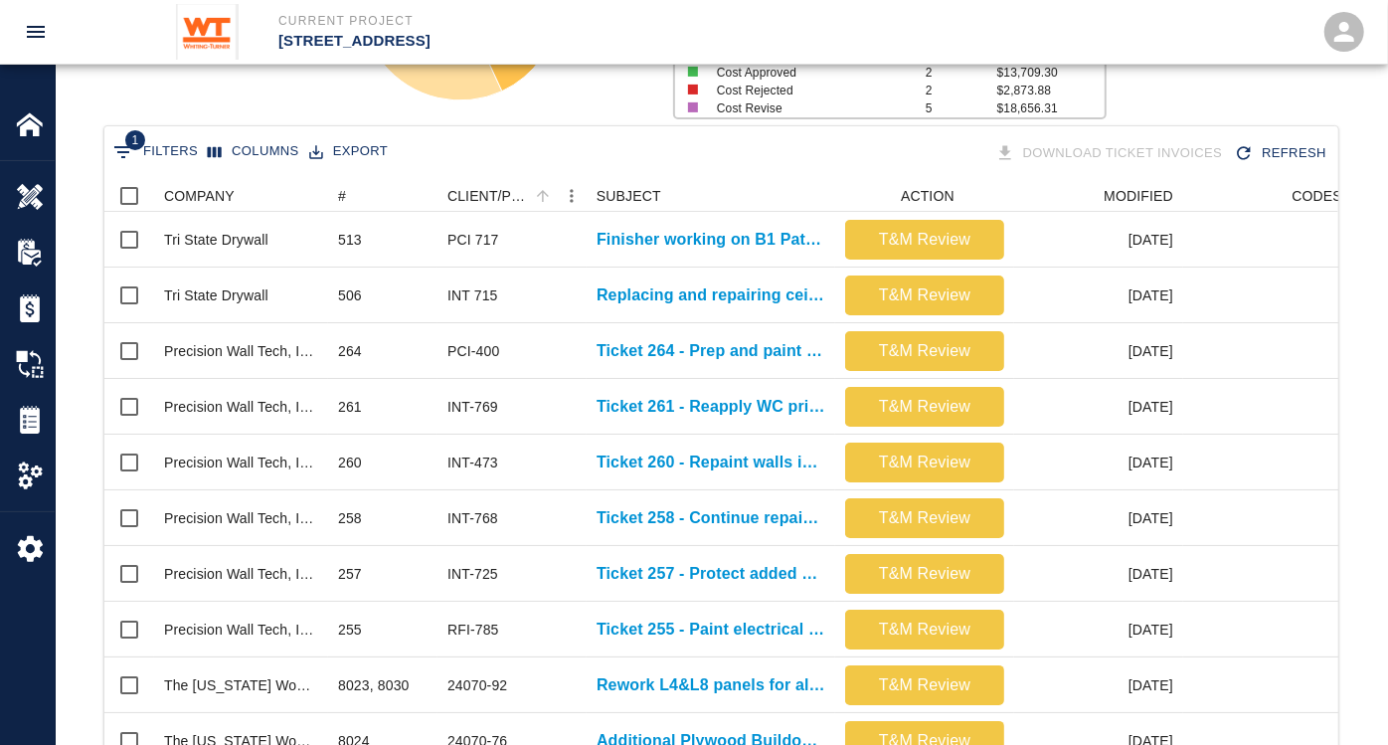
scroll to position [442, 0]
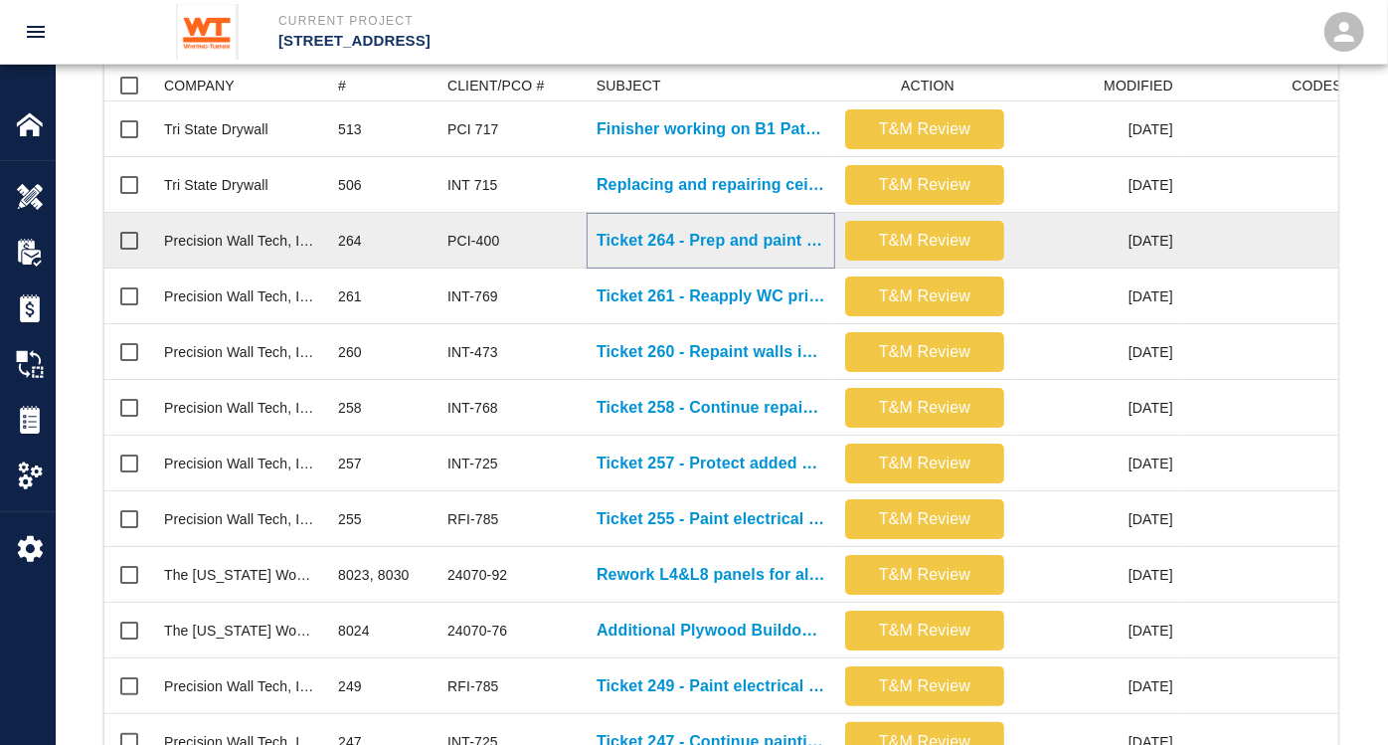
click at [686, 241] on p "Ticket 264 - Prep and paint elevator returns on G1 level" at bounding box center [711, 241] width 229 height 24
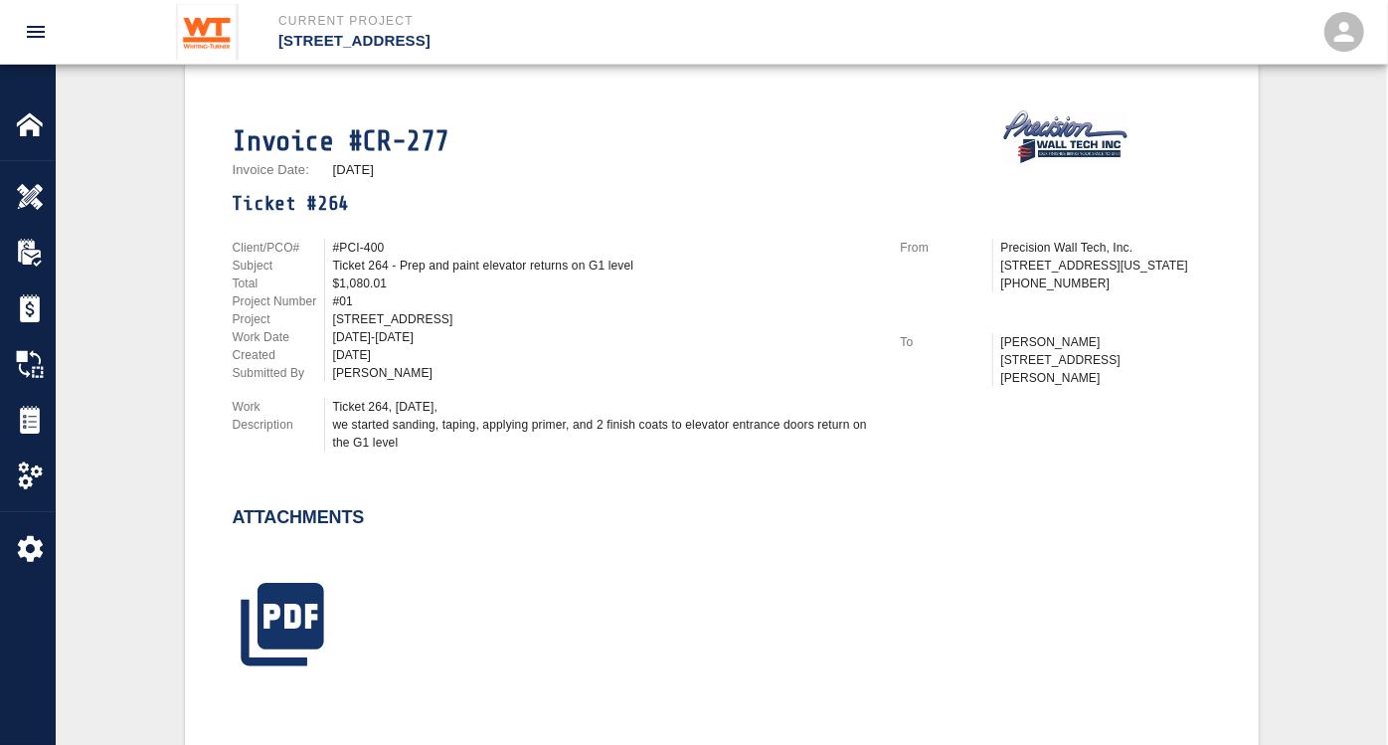
scroll to position [552, 0]
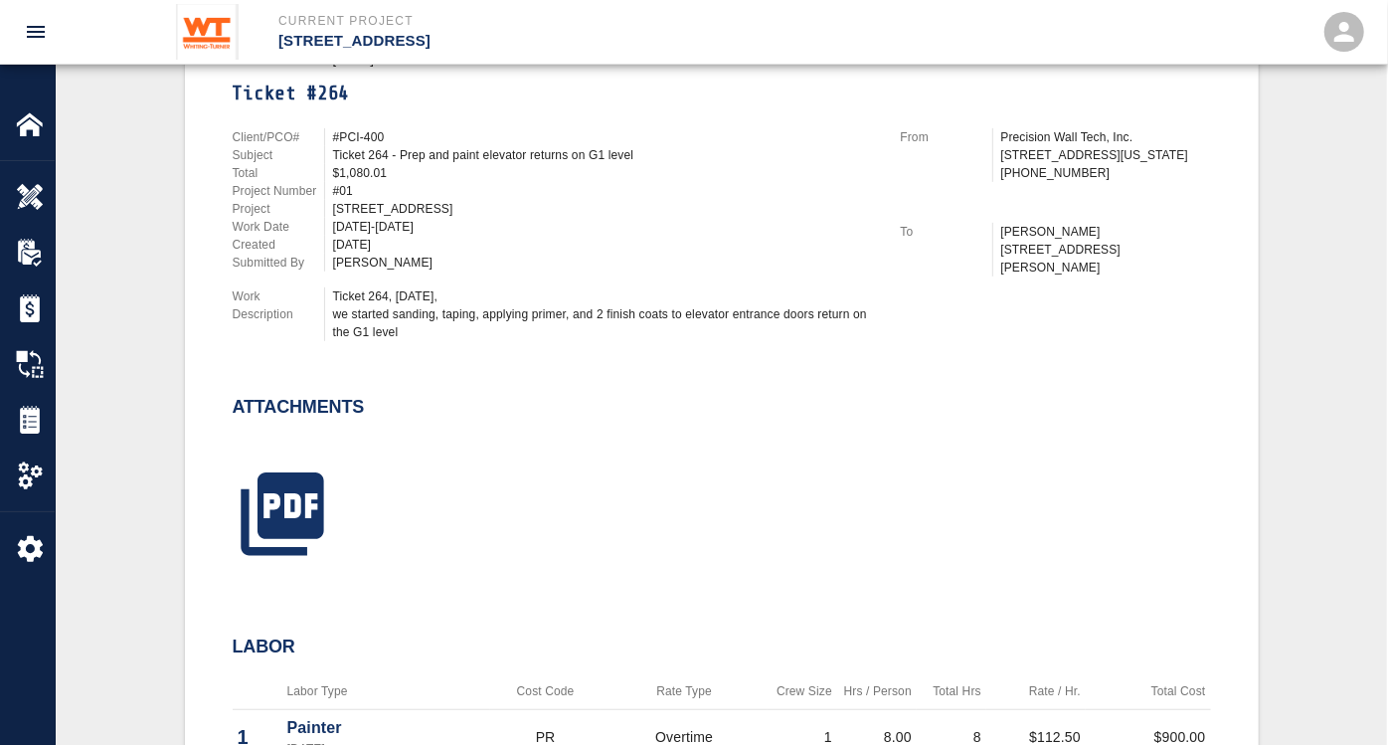
drag, startPoint x: 332, startPoint y: 224, endPoint x: 433, endPoint y: 224, distance: 100.5
click at [433, 224] on div "[DATE]-[DATE]" at bounding box center [600, 227] width 553 height 18
click at [302, 498] on icon "button" at bounding box center [282, 513] width 83 height 83
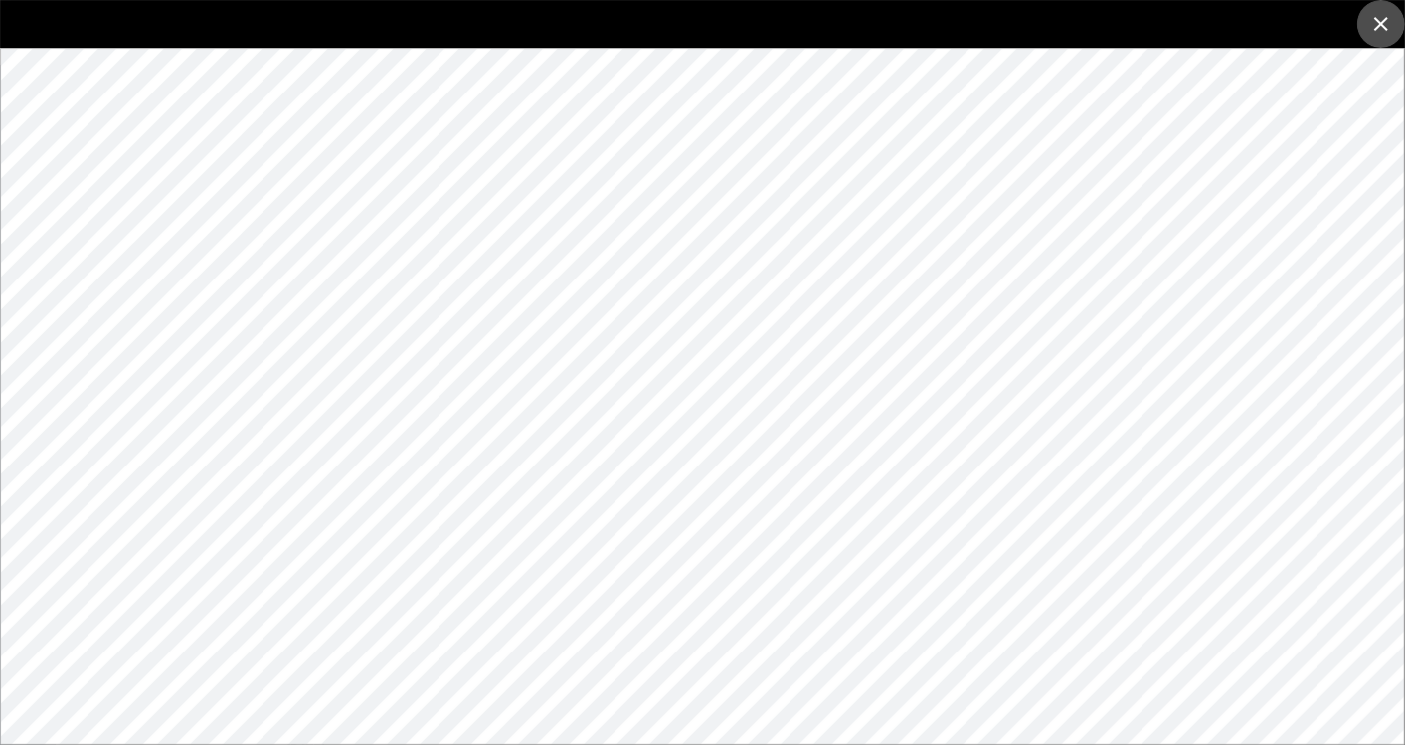
click at [1378, 20] on icon "close" at bounding box center [1381, 24] width 14 height 14
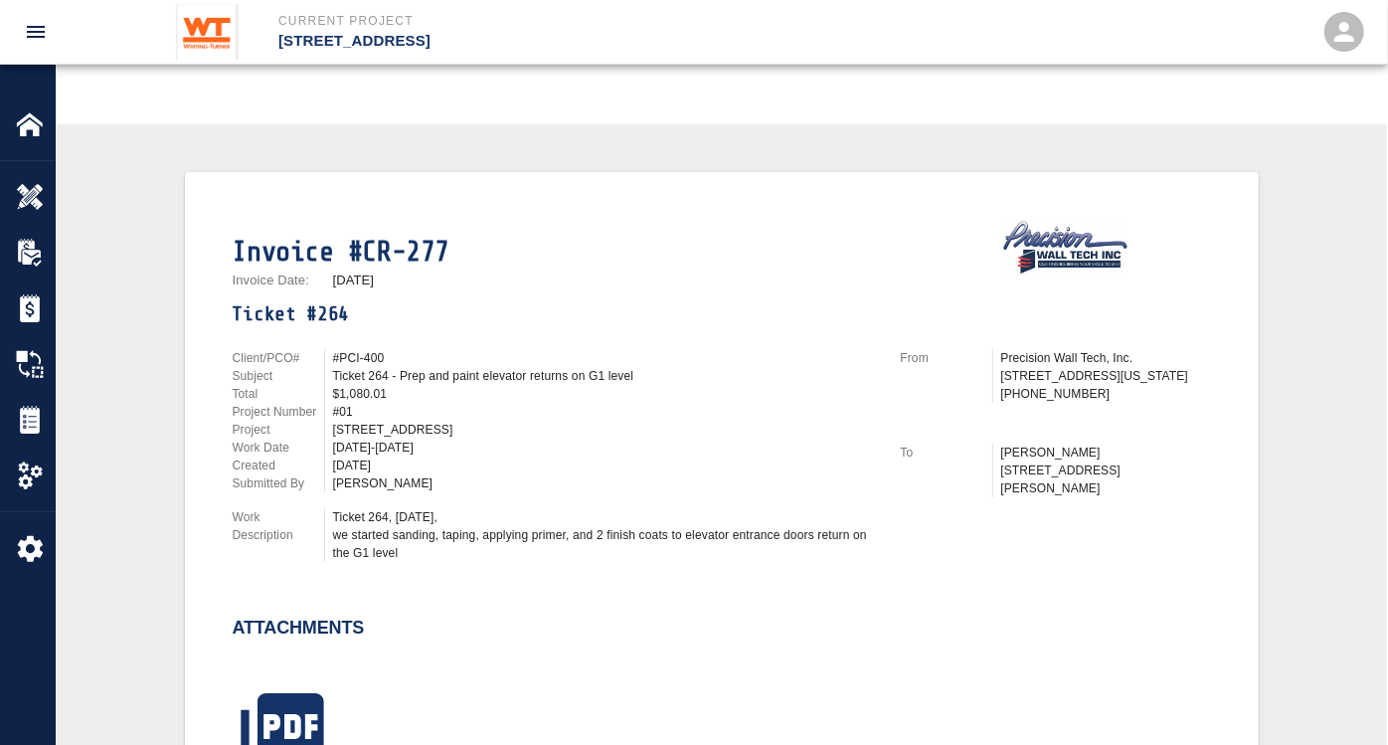
scroll to position [221, 0]
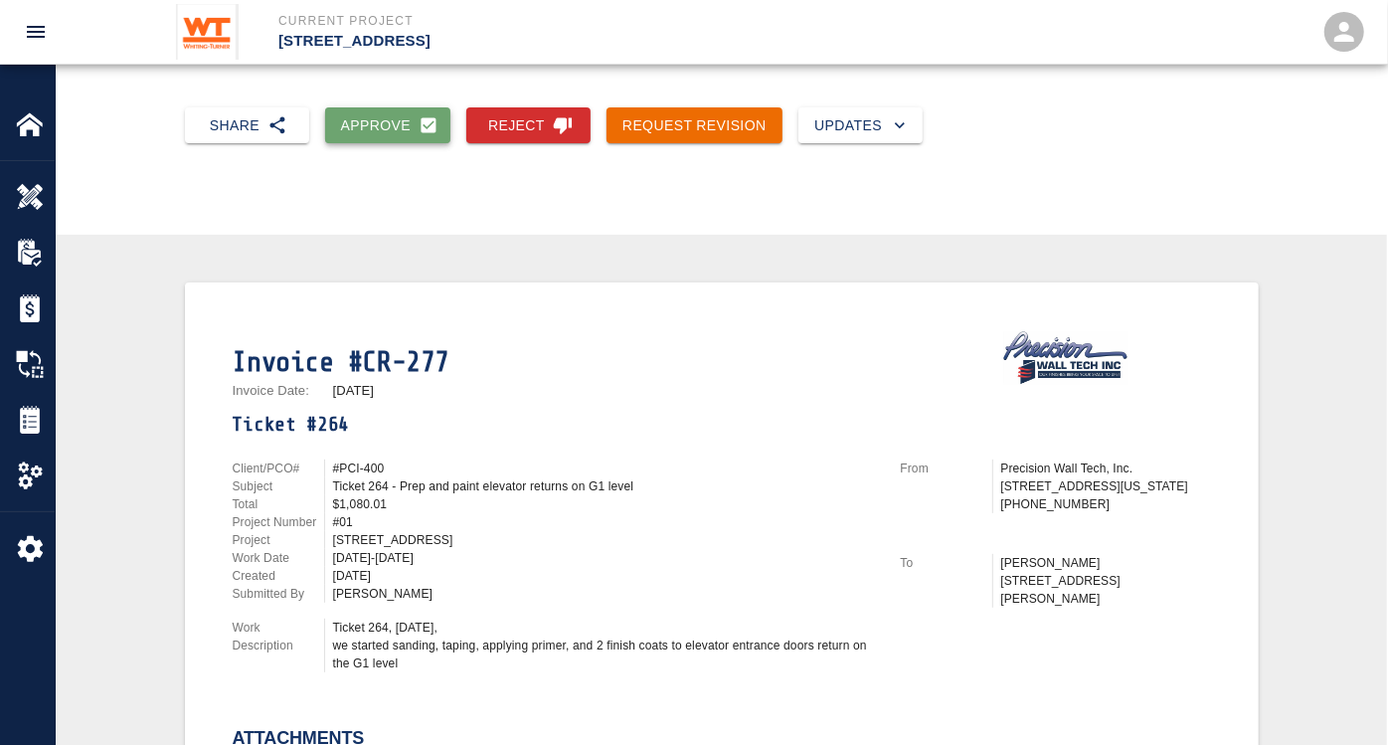
click at [371, 121] on button "Approve" at bounding box center [388, 125] width 126 height 37
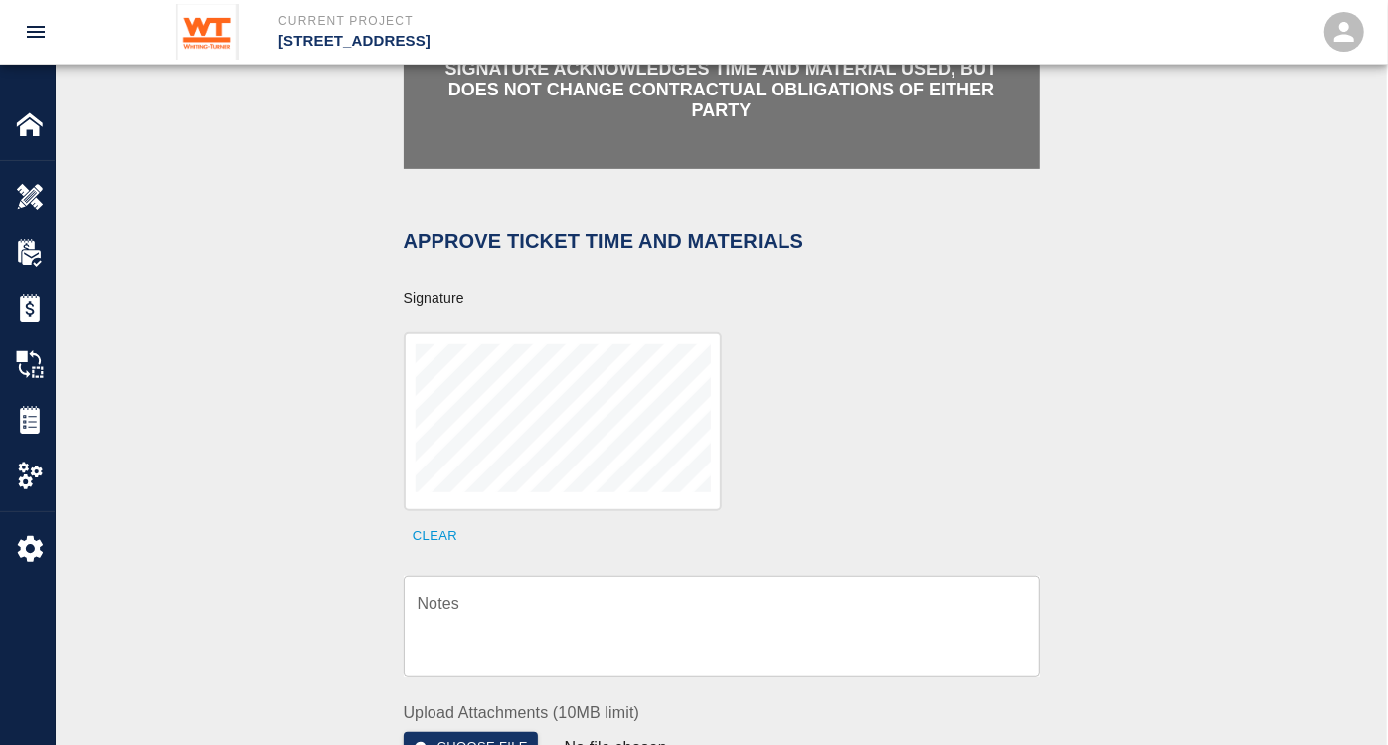
scroll to position [552, 0]
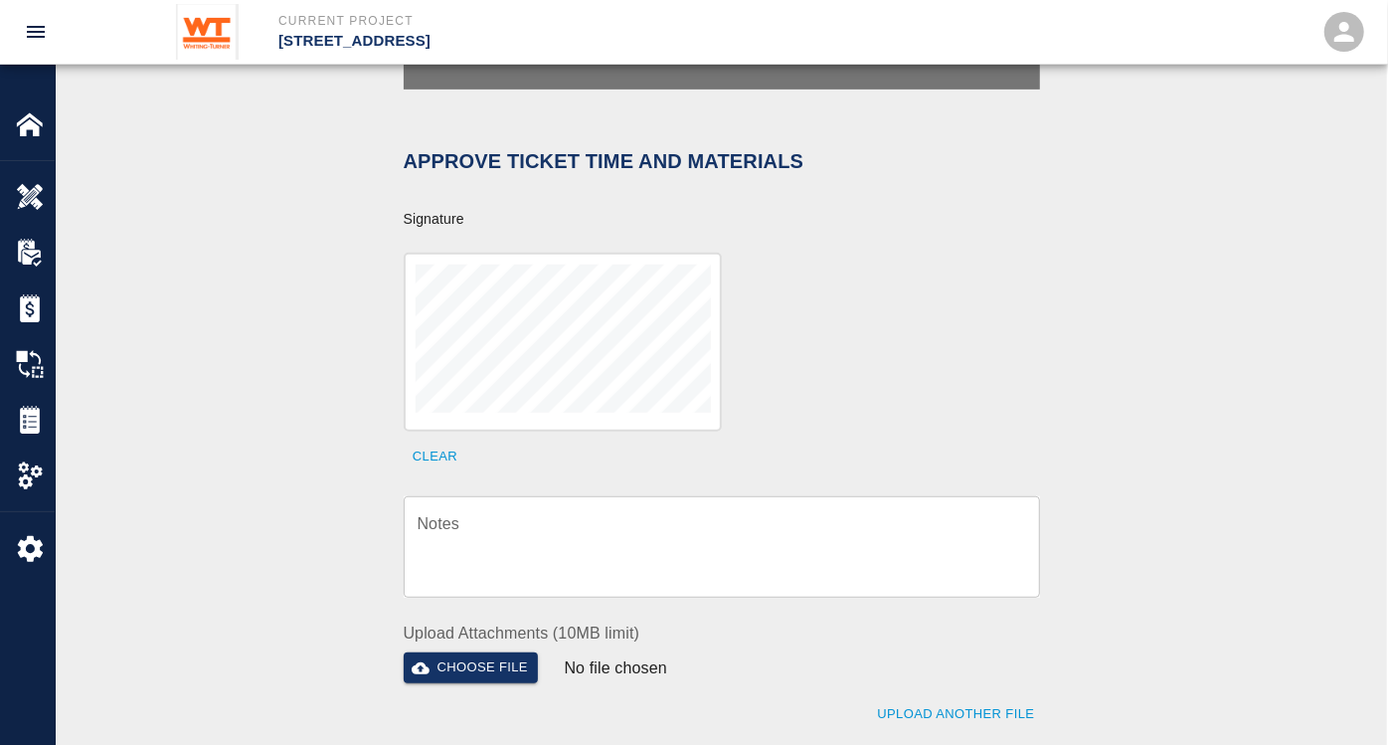
click at [768, 307] on div "Clear" at bounding box center [710, 351] width 660 height 244
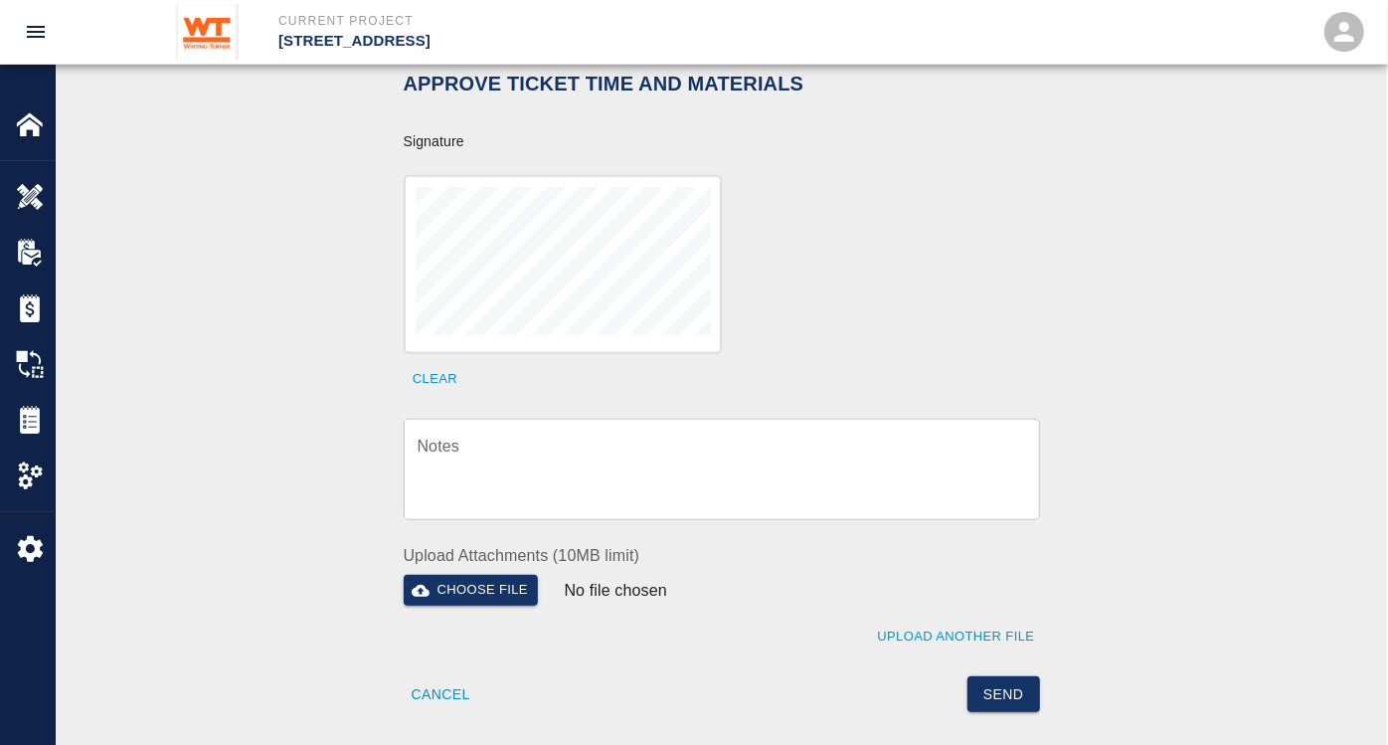
scroll to position [662, 0]
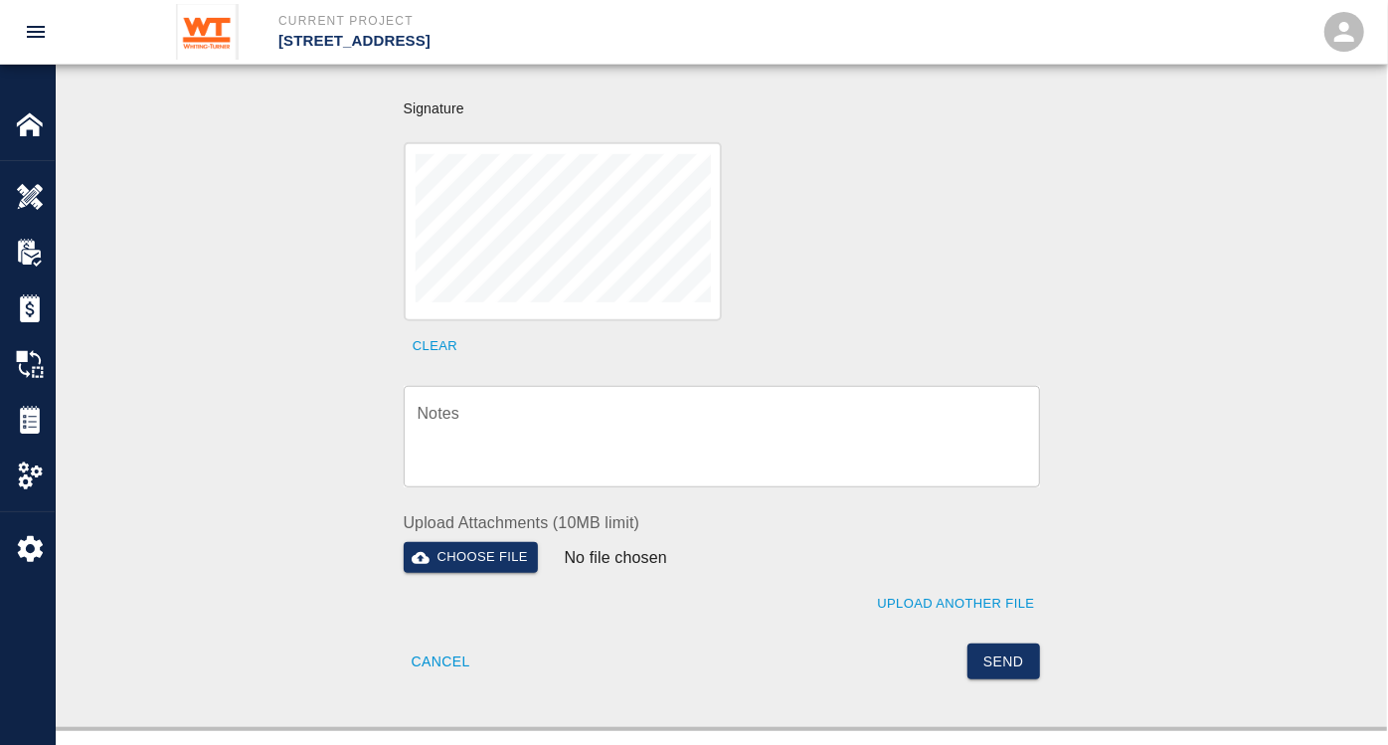
drag, startPoint x: 995, startPoint y: 631, endPoint x: 836, endPoint y: 613, distance: 159.1
click at [836, 620] on div "Send" at bounding box center [875, 650] width 330 height 61
click at [1012, 643] on button "Send" at bounding box center [1004, 661] width 73 height 37
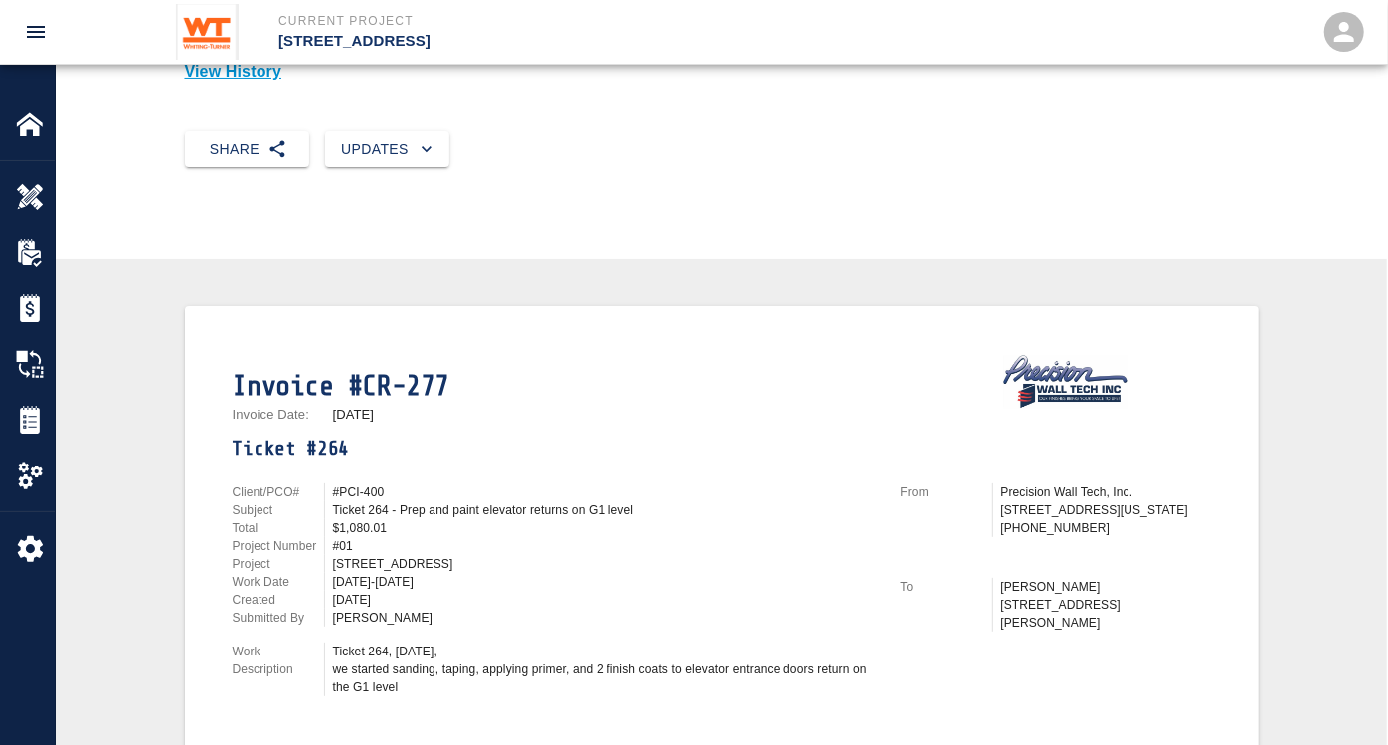
scroll to position [0, 0]
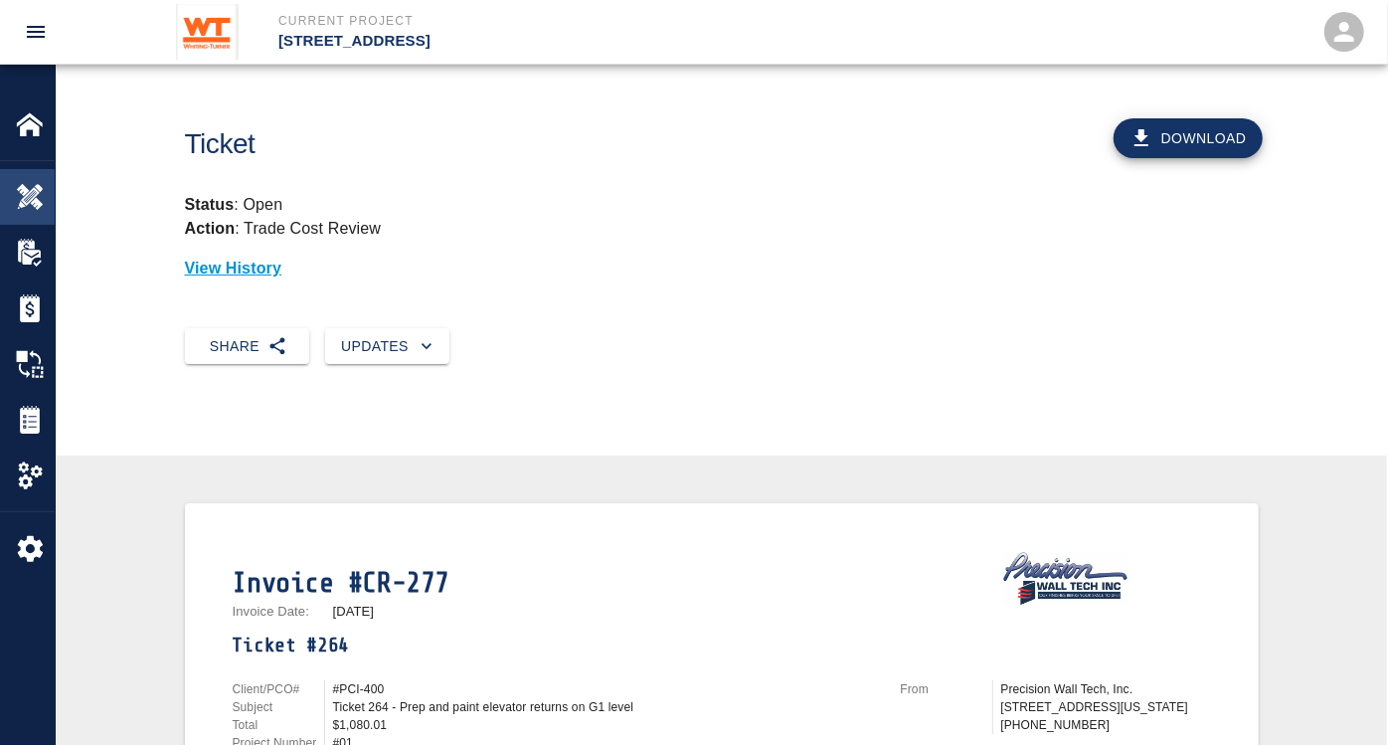
click at [36, 195] on img at bounding box center [30, 197] width 28 height 28
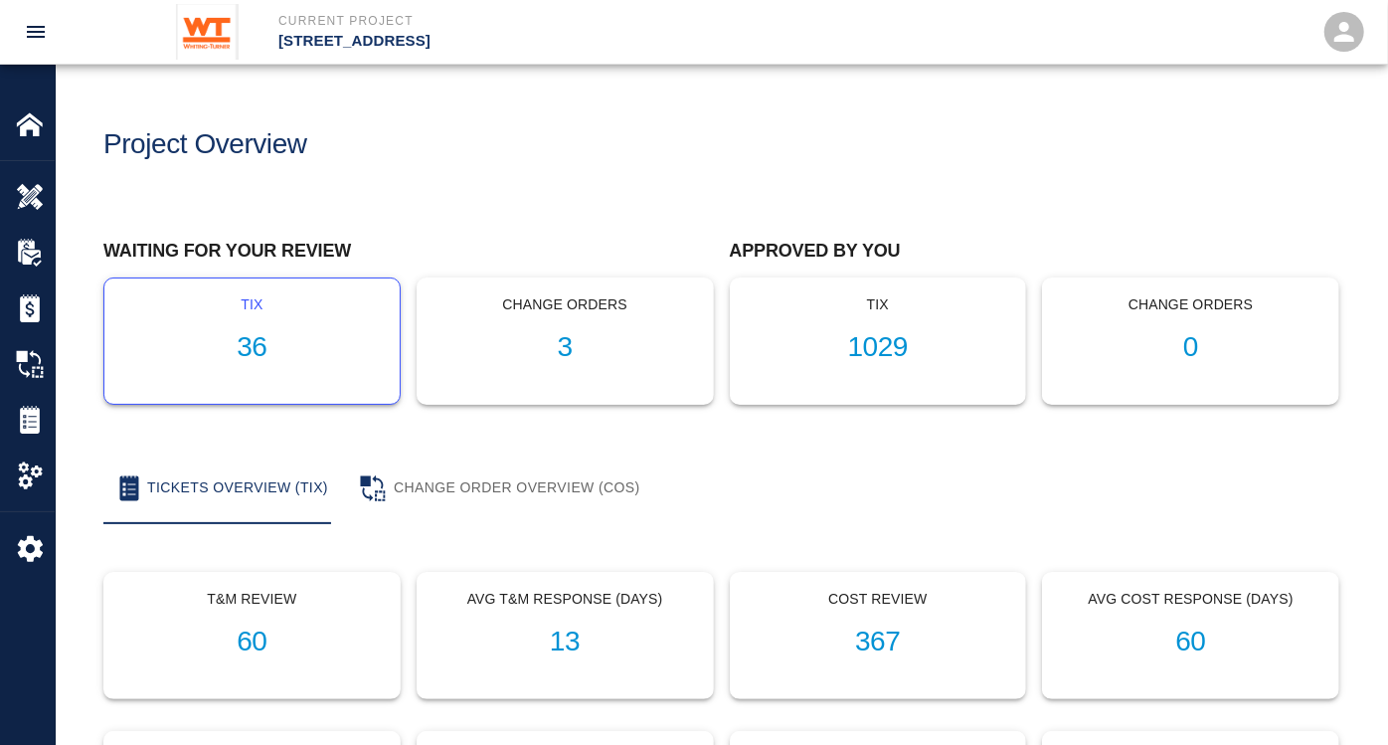
click at [261, 342] on h1 "36" at bounding box center [252, 347] width 264 height 33
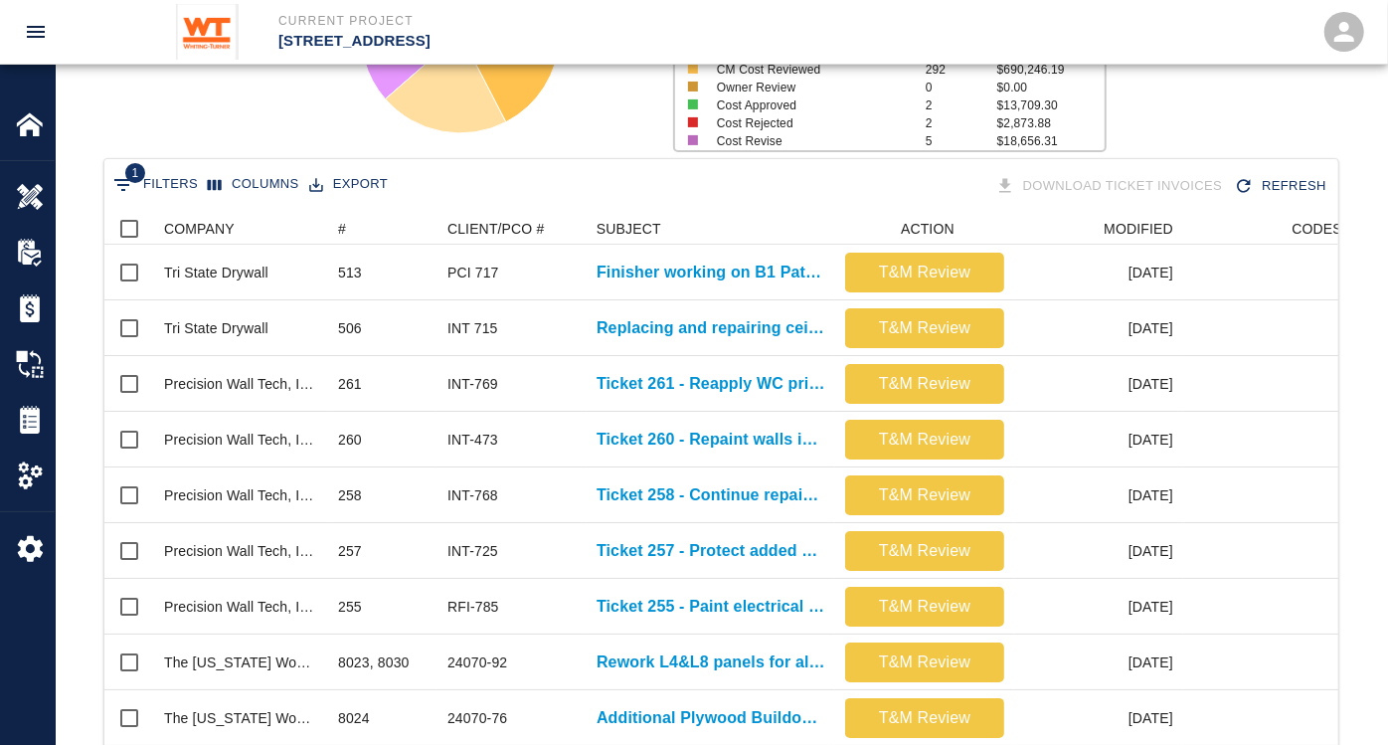
scroll to position [331, 0]
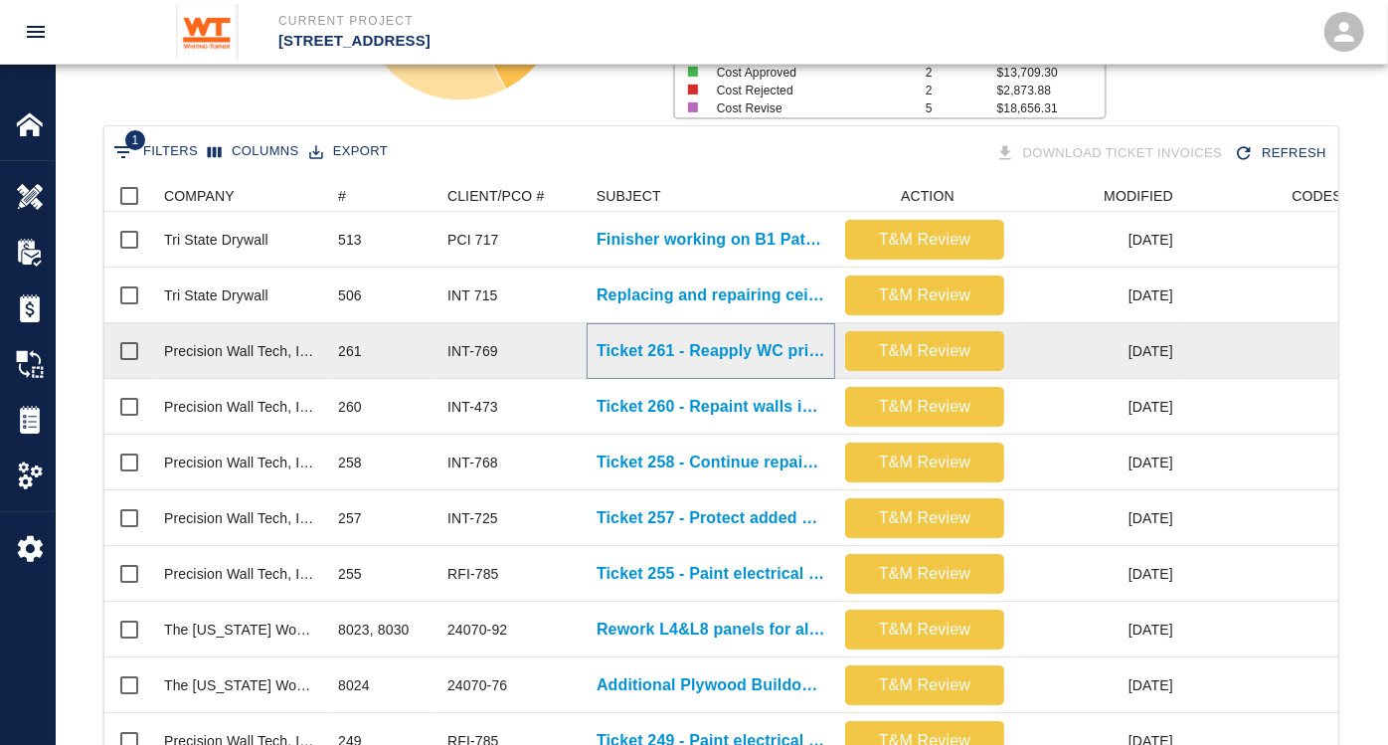
click at [744, 357] on p "Ticket 261 - Reapply WC primer to walls on 4th and 5th floor" at bounding box center [711, 351] width 229 height 24
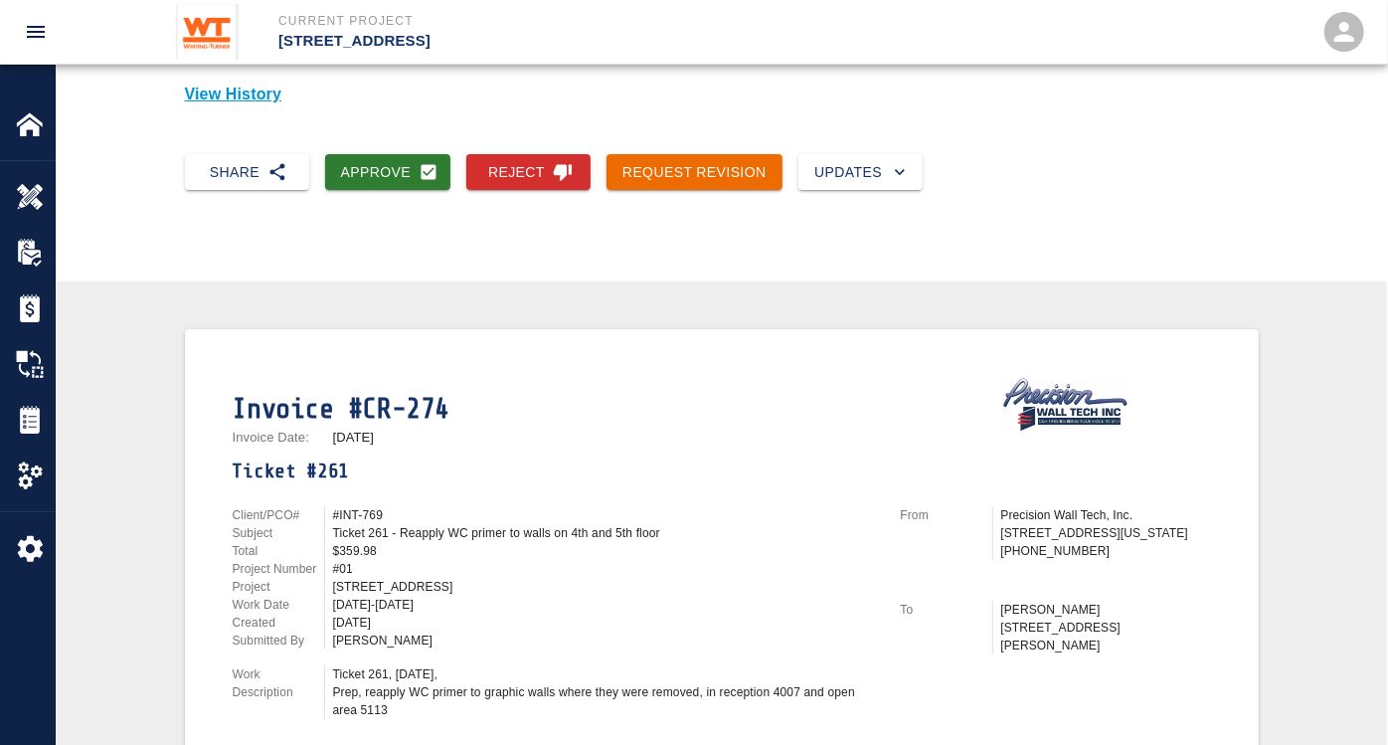
scroll to position [221, 0]
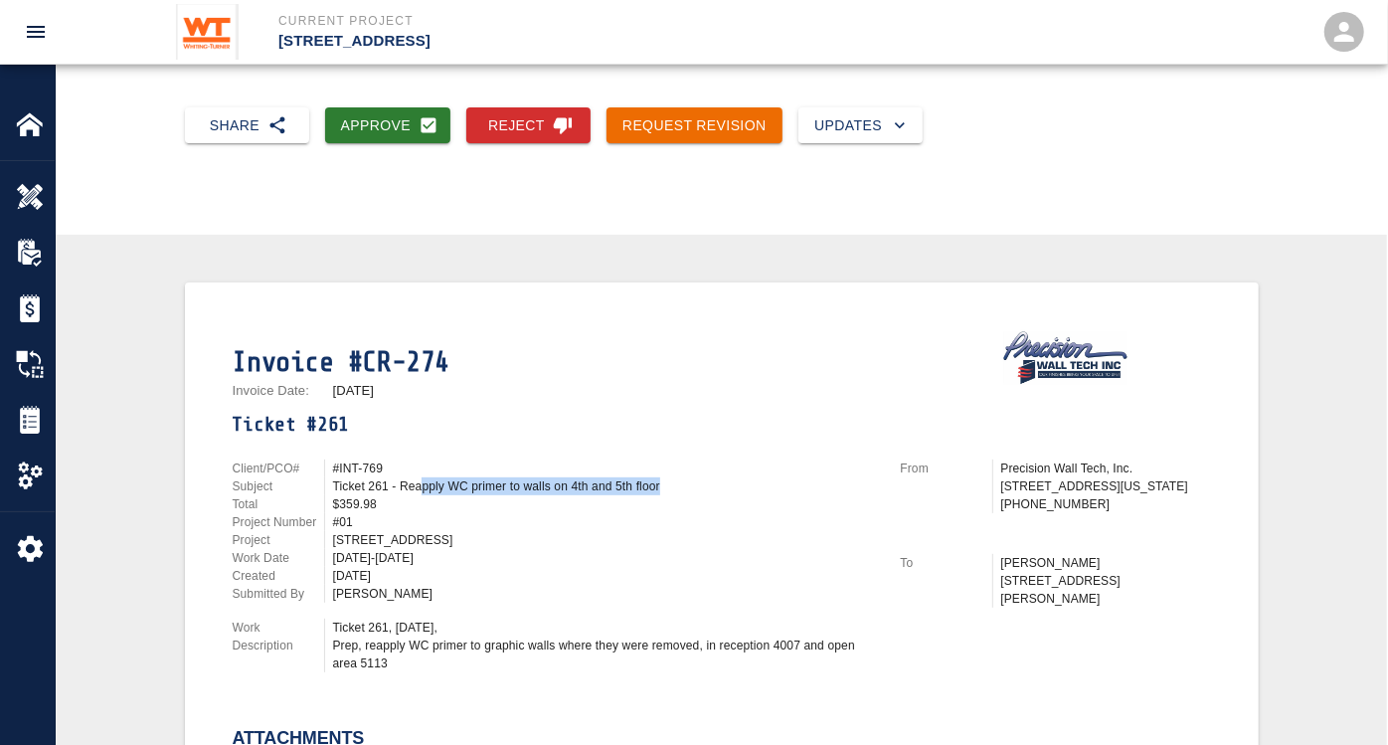
drag, startPoint x: 420, startPoint y: 479, endPoint x: 671, endPoint y: 479, distance: 251.6
click at [671, 479] on div "Ticket 261 - Reapply WC primer to walls on 4th and 5th floor" at bounding box center [605, 486] width 544 height 18
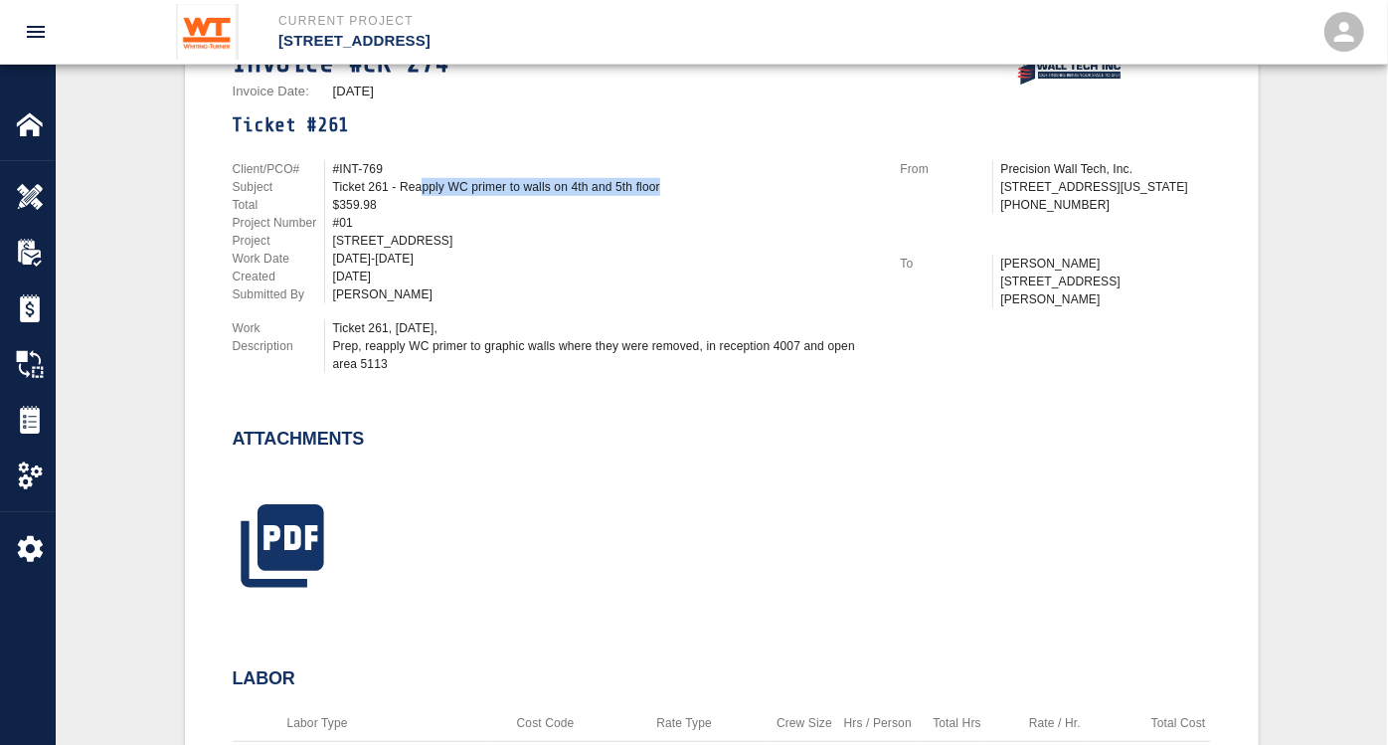
scroll to position [552, 0]
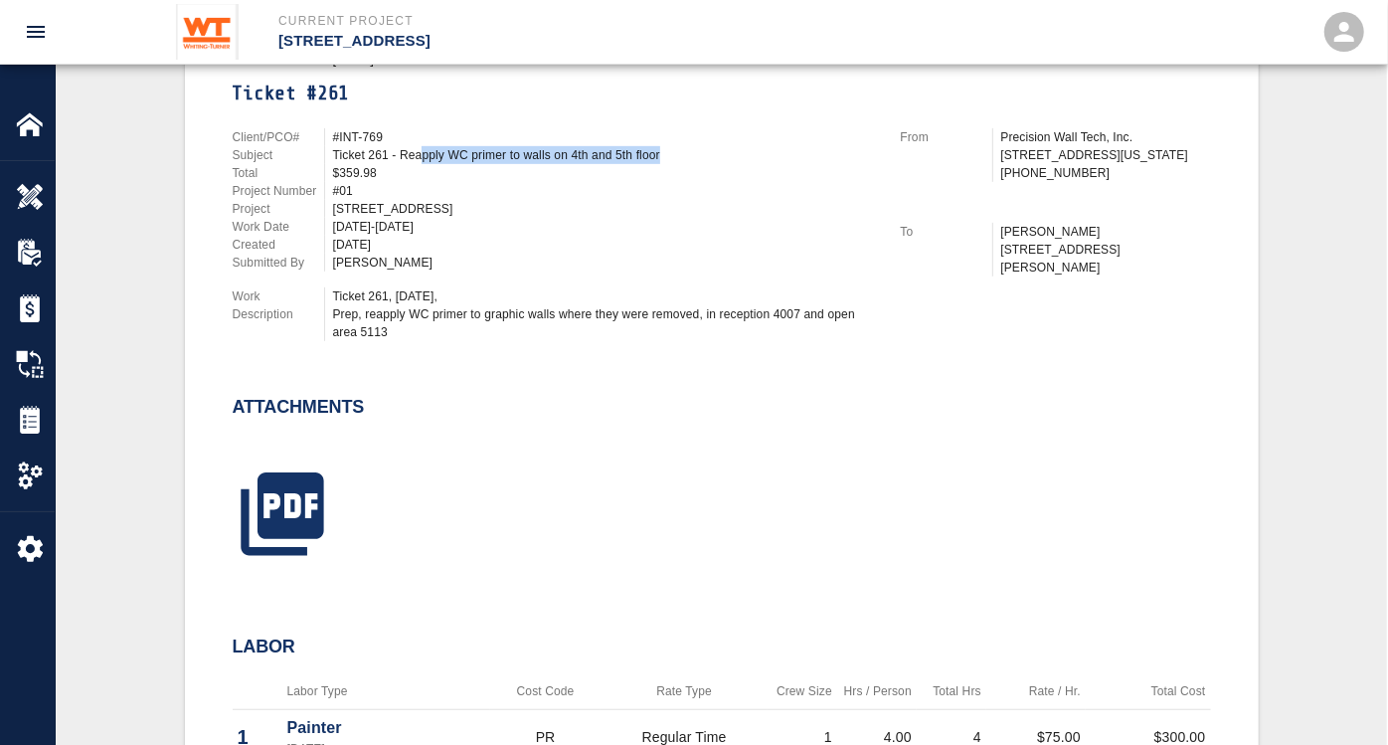
drag, startPoint x: 497, startPoint y: 311, endPoint x: 841, endPoint y: 322, distance: 344.3
click at [841, 322] on div "Ticket 261, [DATE], Prep, reapply WC primer to graphic walls where they were re…" at bounding box center [605, 314] width 544 height 54
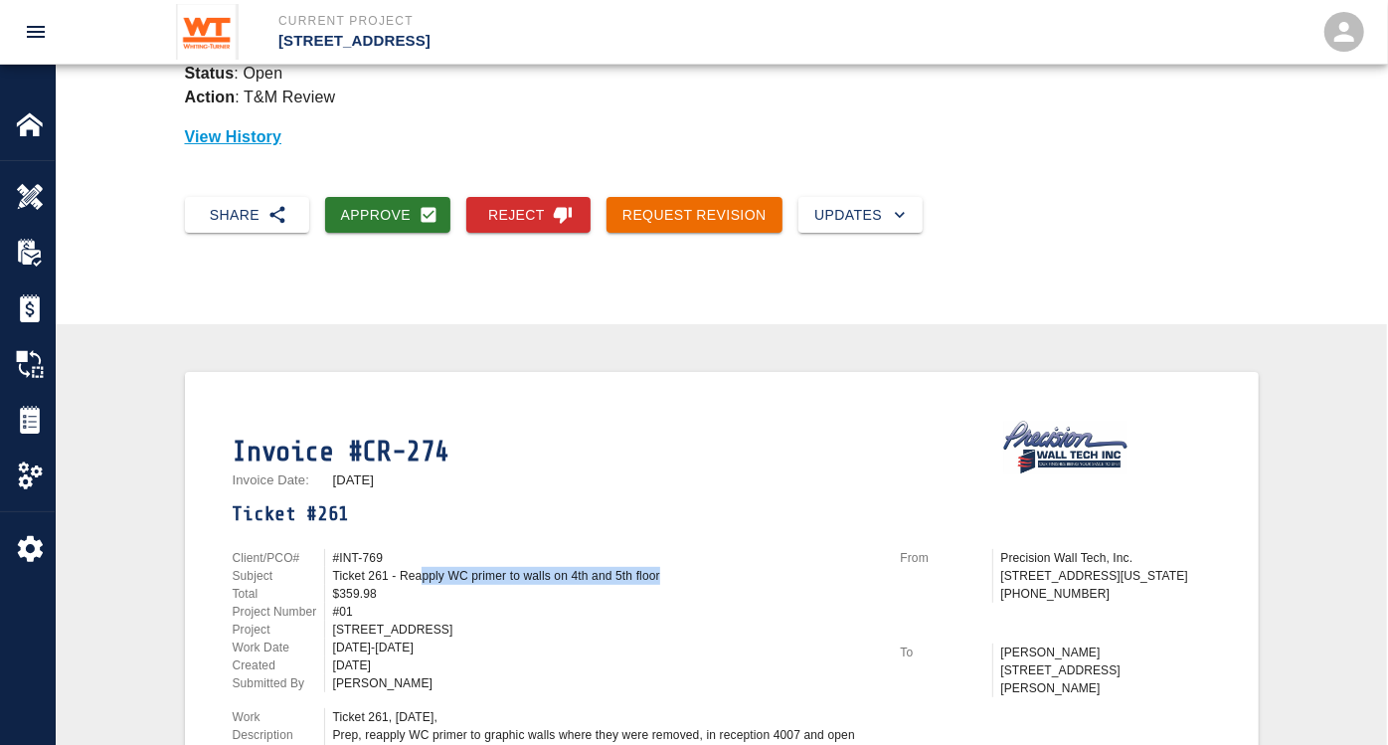
scroll to position [110, 0]
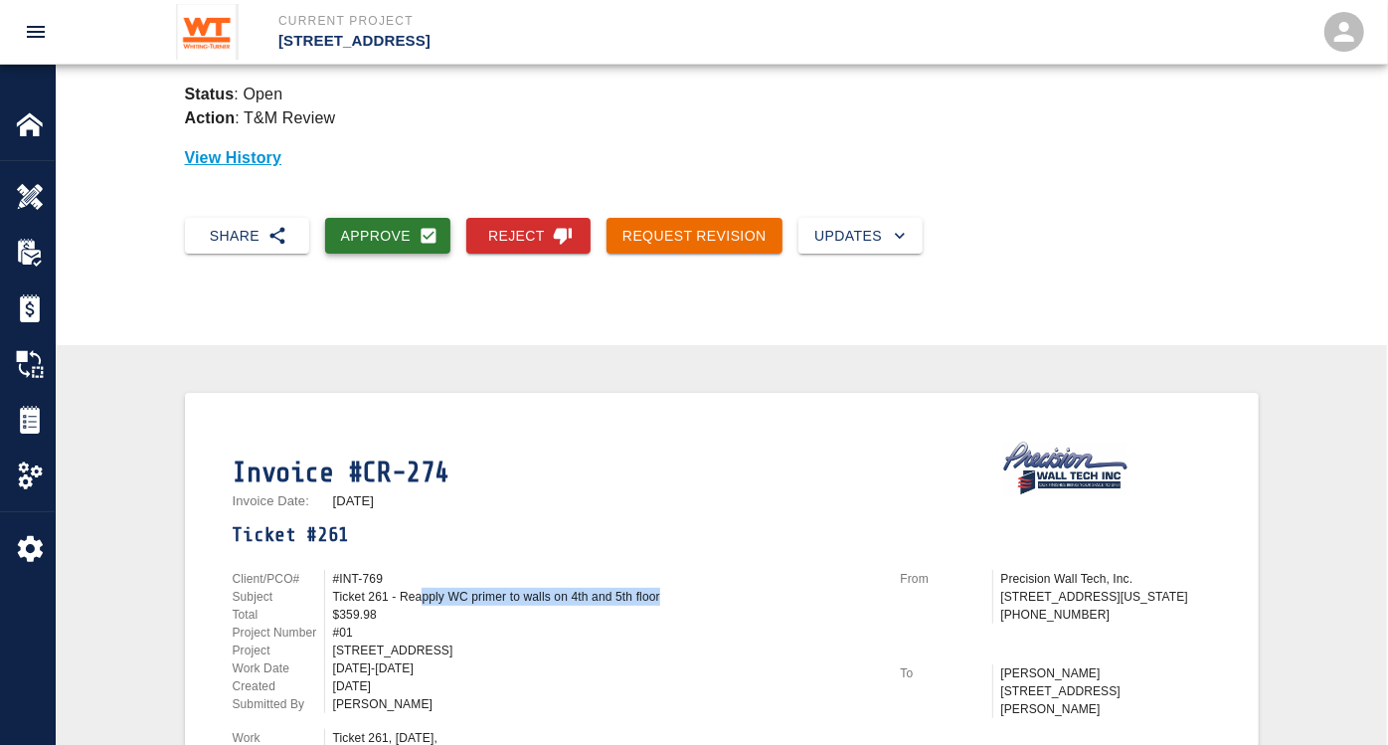
click at [364, 226] on button "Approve" at bounding box center [388, 236] width 126 height 37
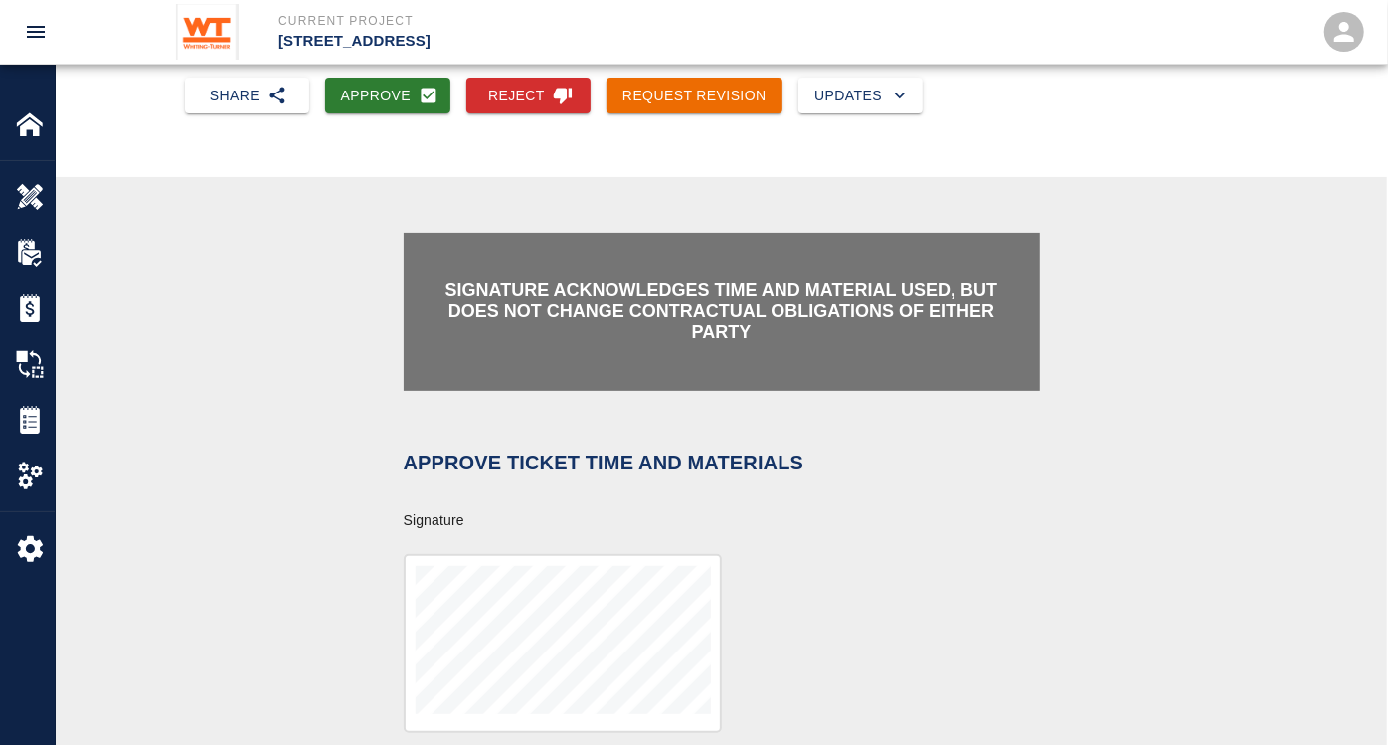
scroll to position [552, 0]
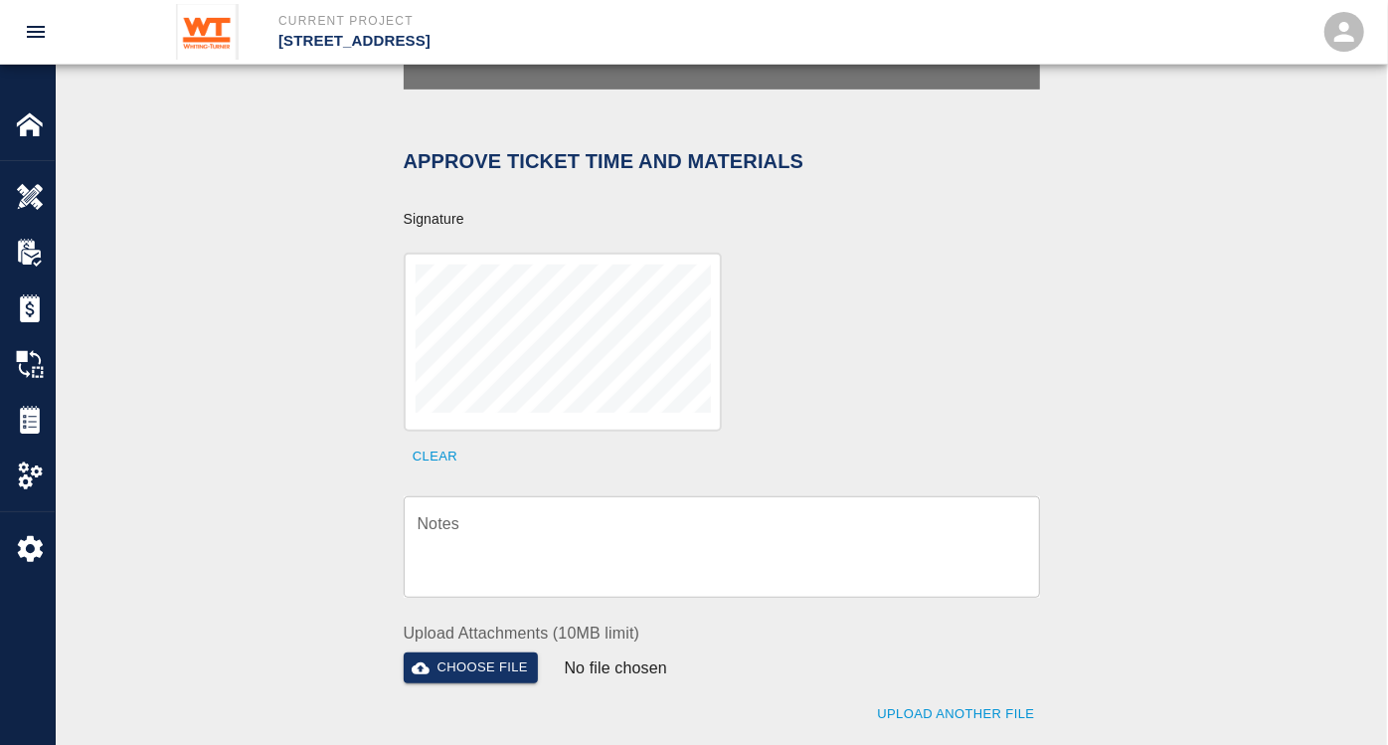
click at [523, 522] on textarea "Notes" at bounding box center [722, 547] width 609 height 69
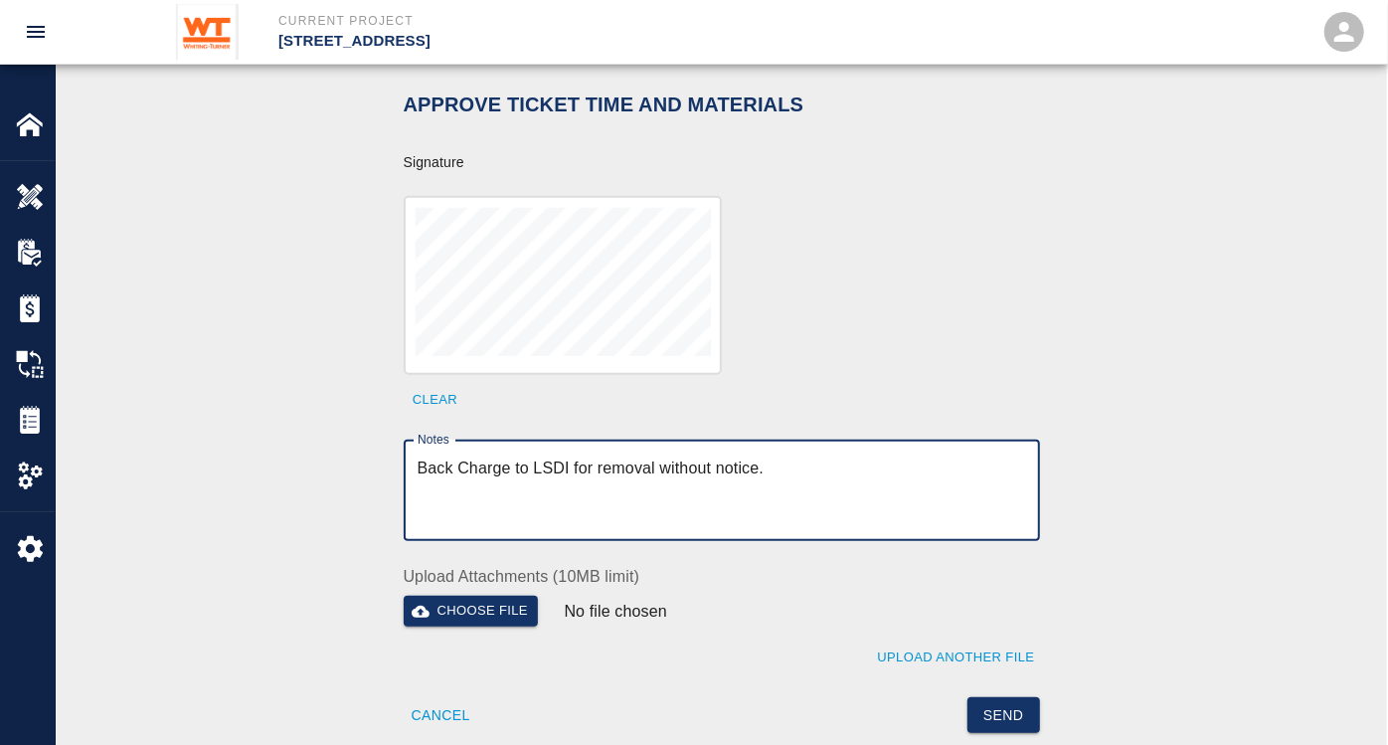
scroll to position [773, 0]
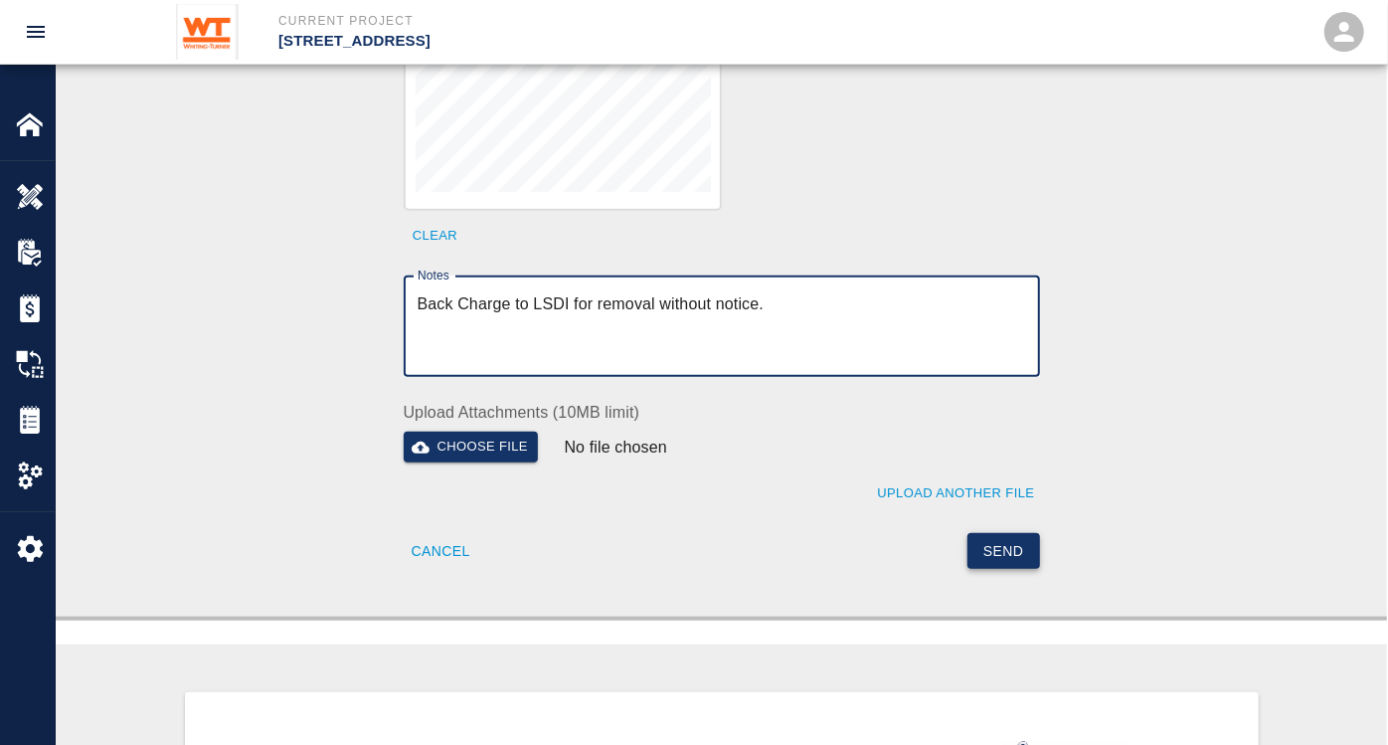
type textarea "Back Charge to LSDI for removal without notice."
click at [1004, 534] on button "Send" at bounding box center [1004, 551] width 73 height 37
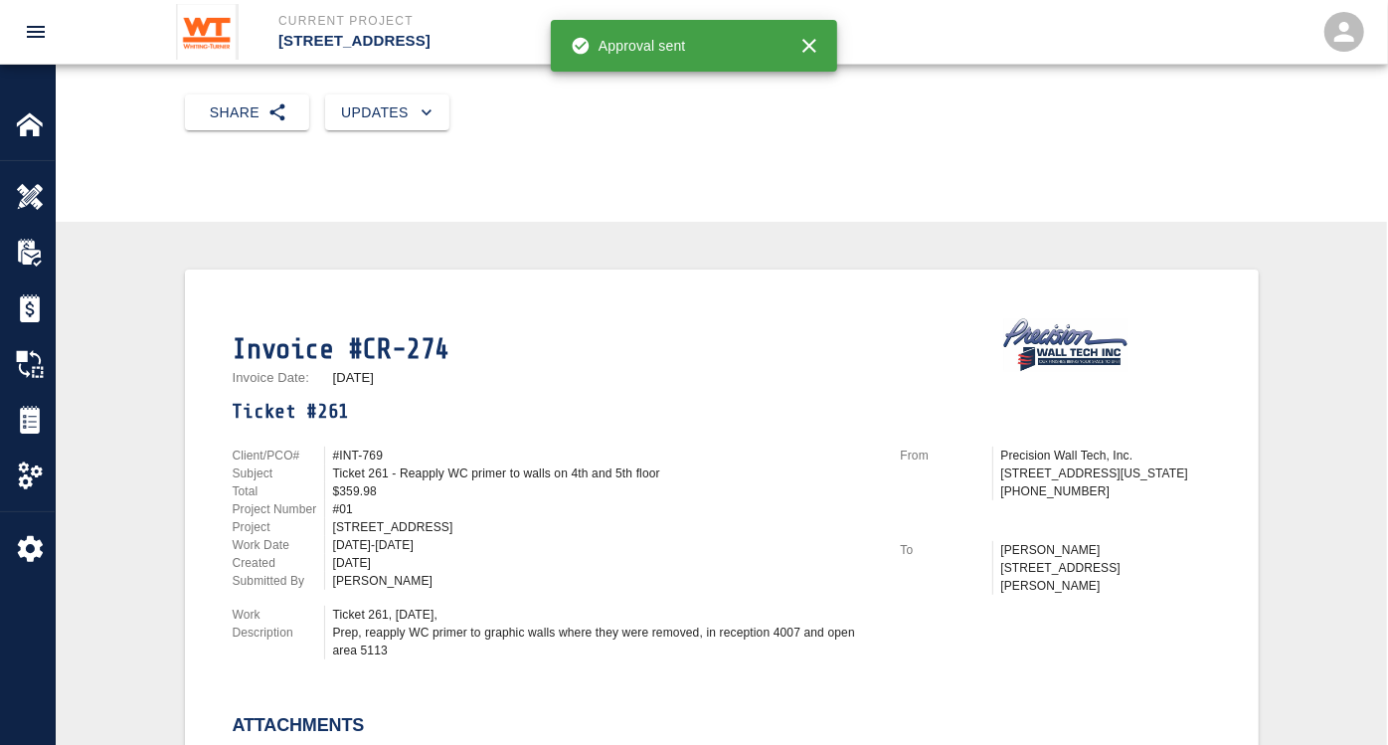
scroll to position [0, 0]
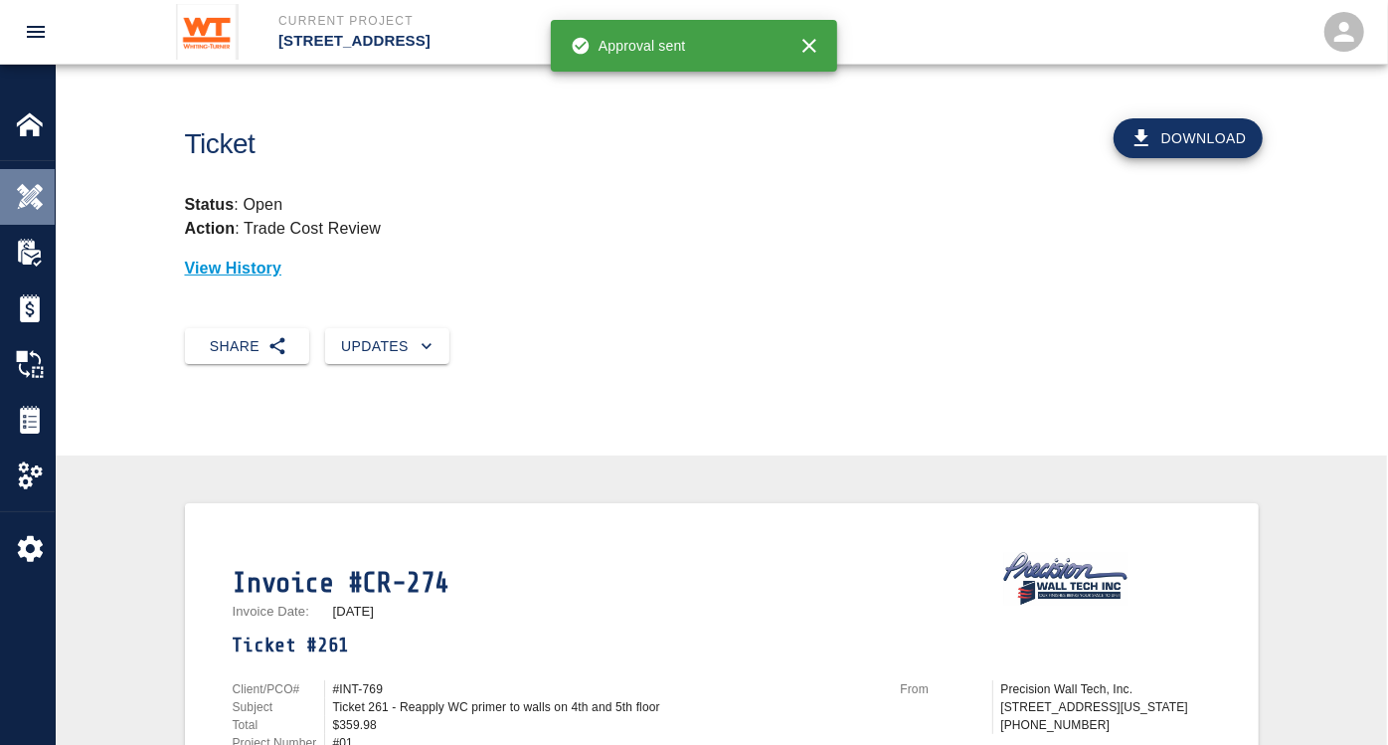
click at [23, 195] on img at bounding box center [30, 197] width 28 height 28
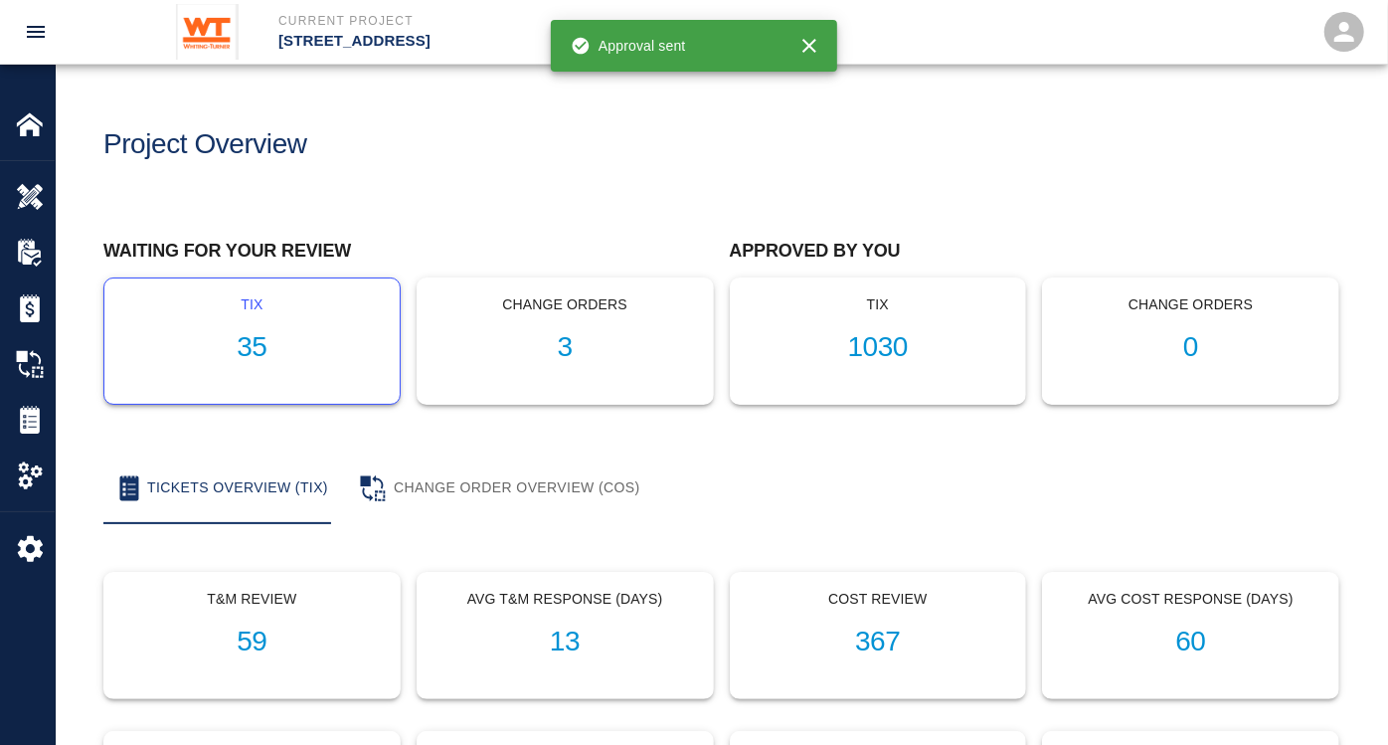
click at [262, 347] on h1 "35" at bounding box center [252, 347] width 264 height 33
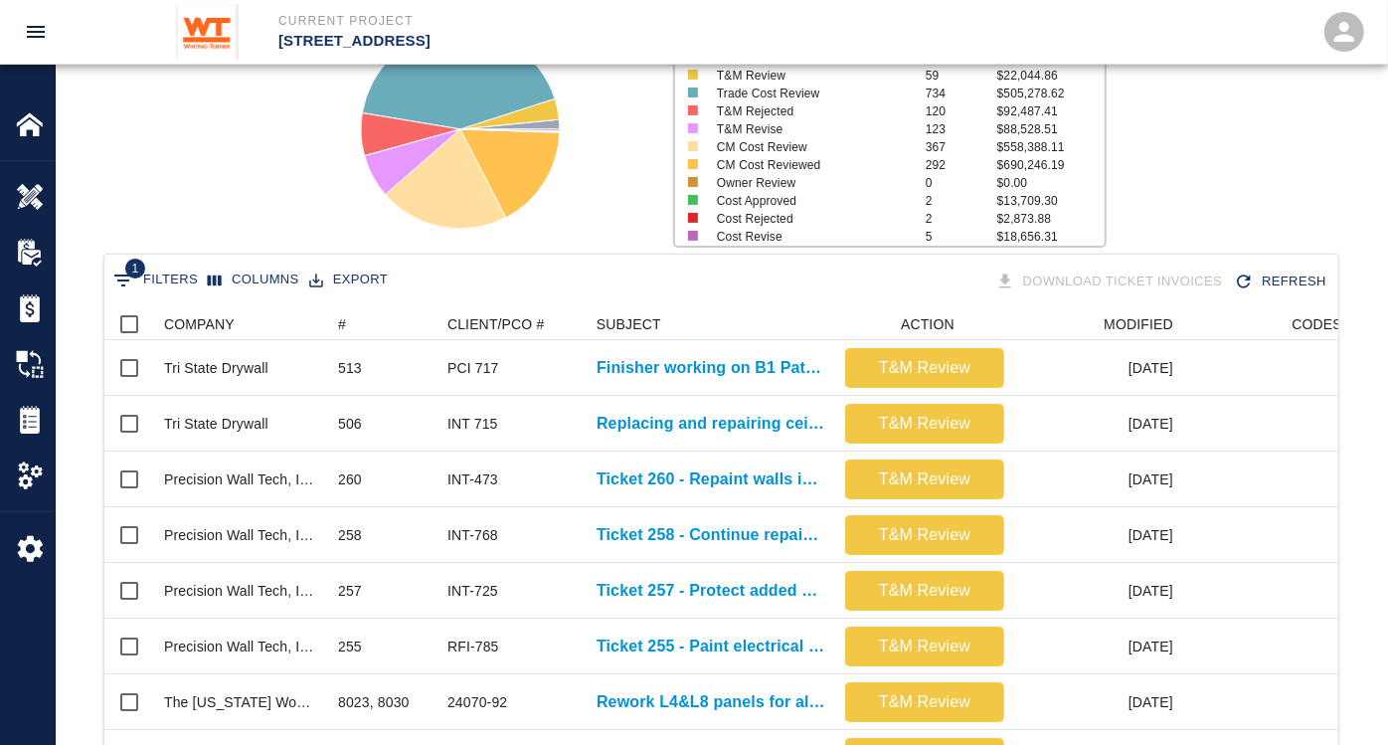
scroll to position [331, 0]
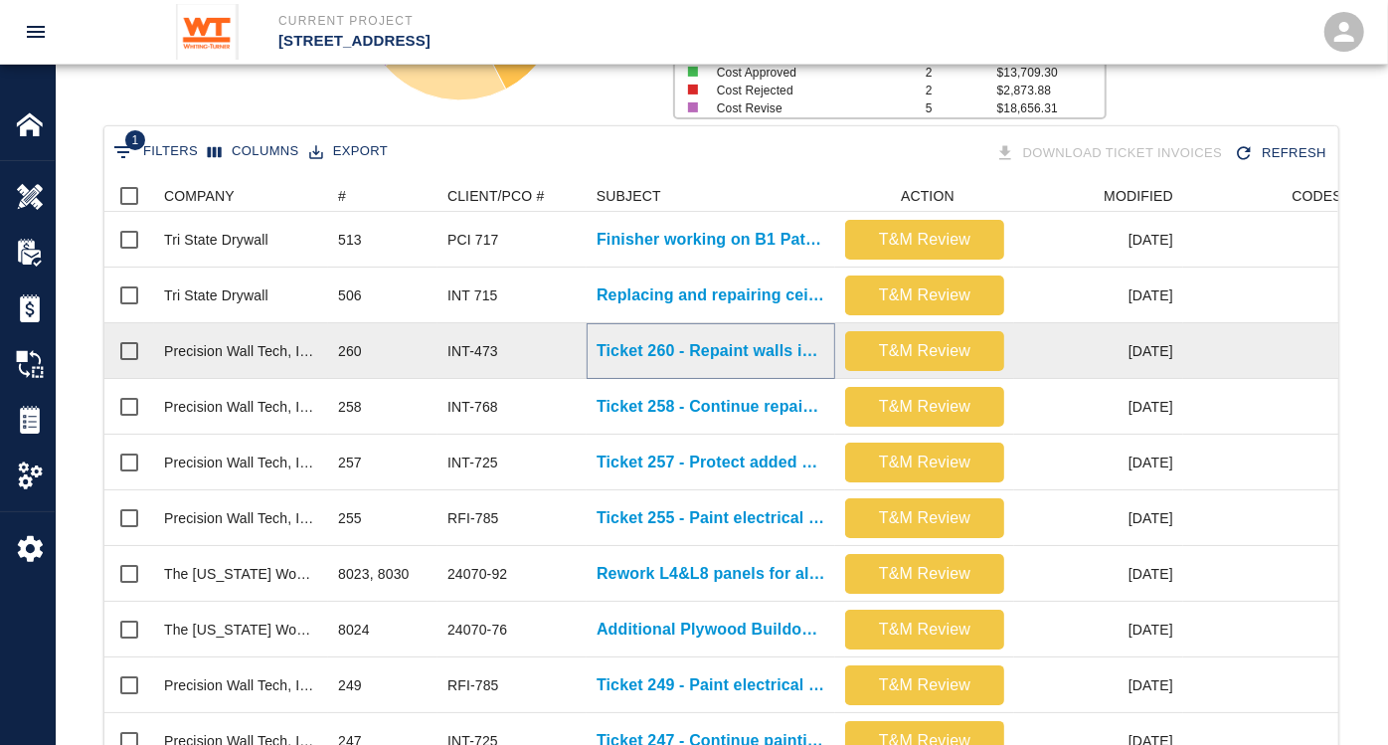
click at [733, 343] on p "Ticket 260 - Repaint walls in corridor 4008 and office 4520" at bounding box center [711, 351] width 229 height 24
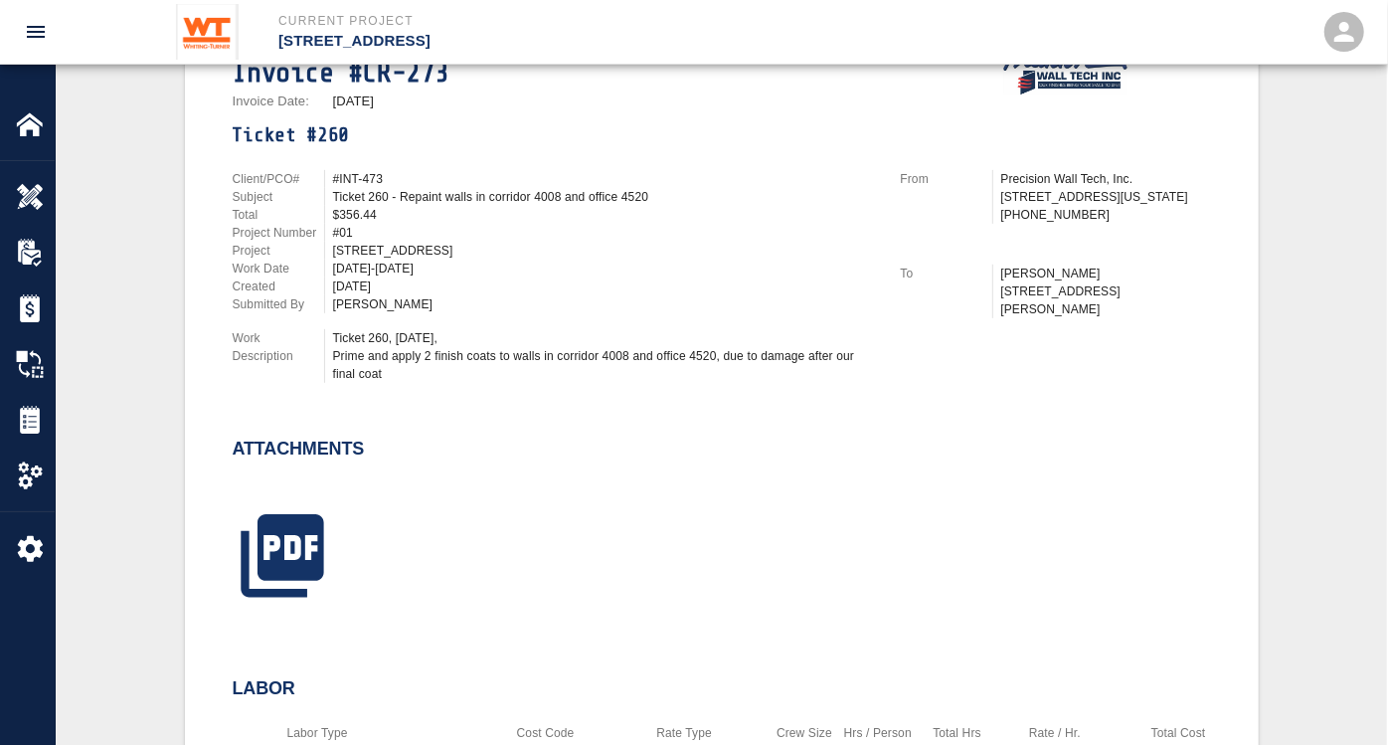
scroll to position [552, 0]
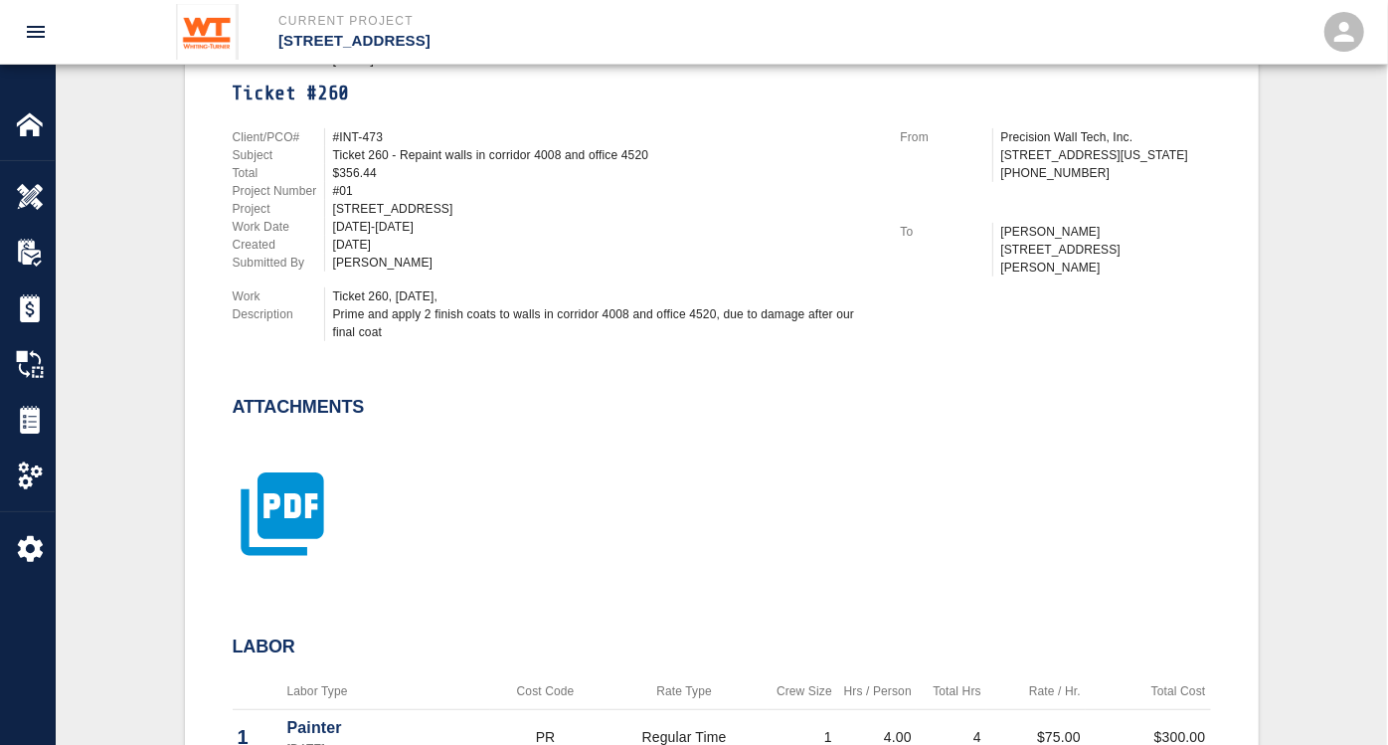
click at [298, 502] on icon "button" at bounding box center [282, 513] width 99 height 99
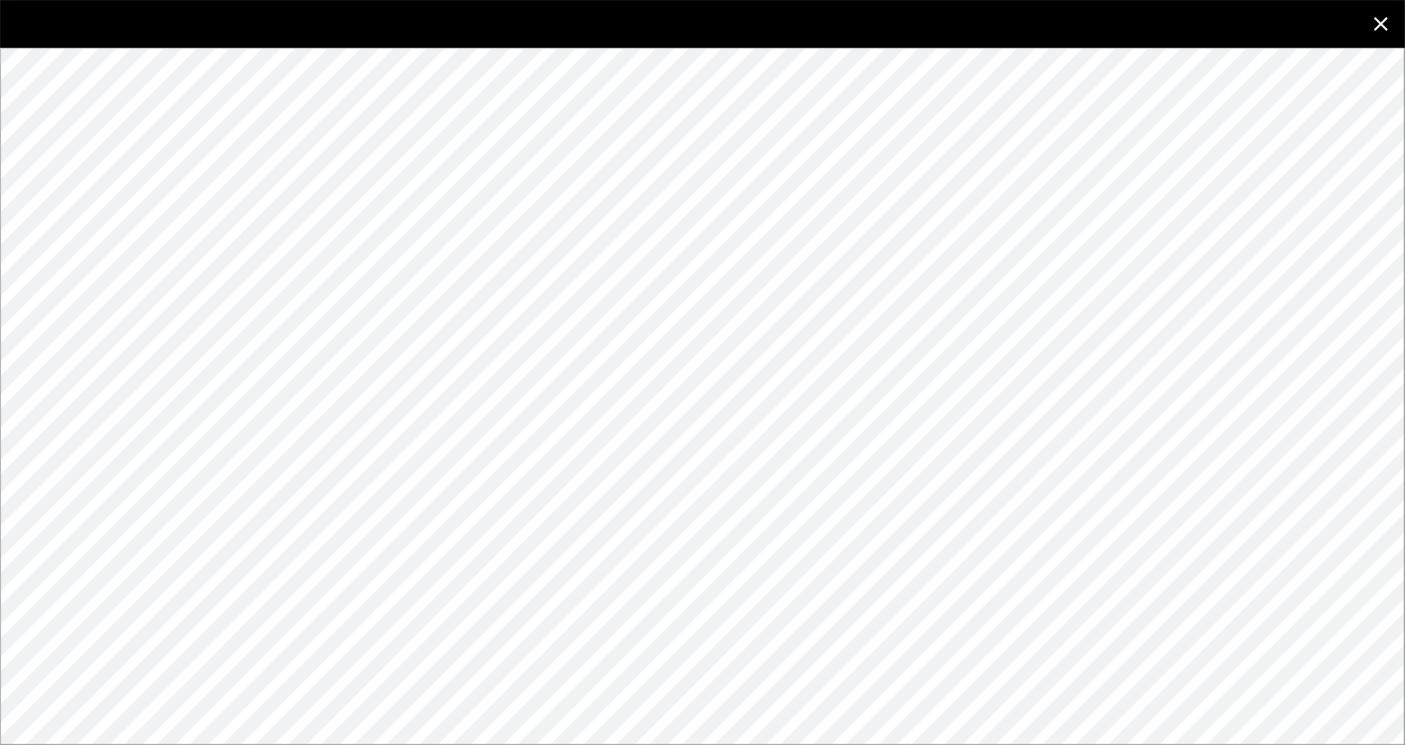
drag, startPoint x: 1379, startPoint y: 15, endPoint x: 1221, endPoint y: -76, distance: 182.2
click at [1380, 14] on icon "close" at bounding box center [1382, 24] width 24 height 24
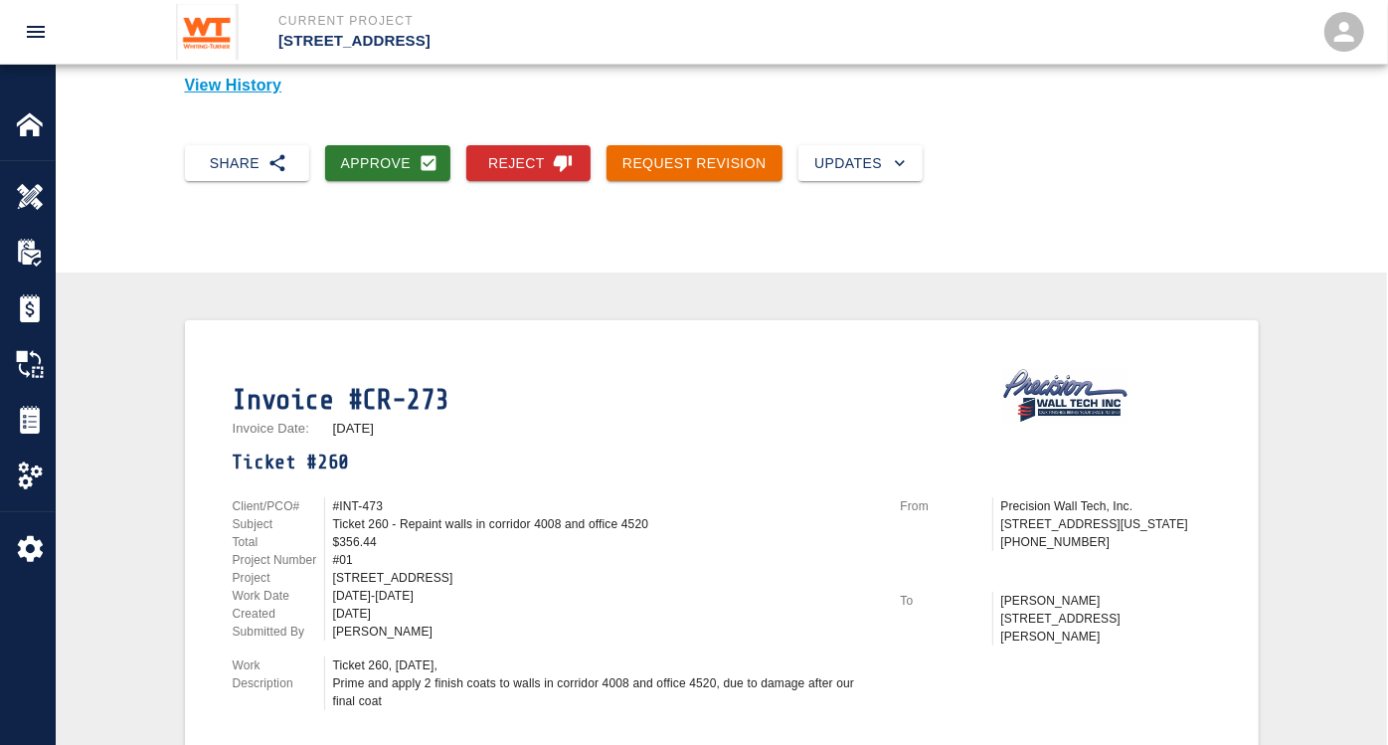
scroll to position [110, 0]
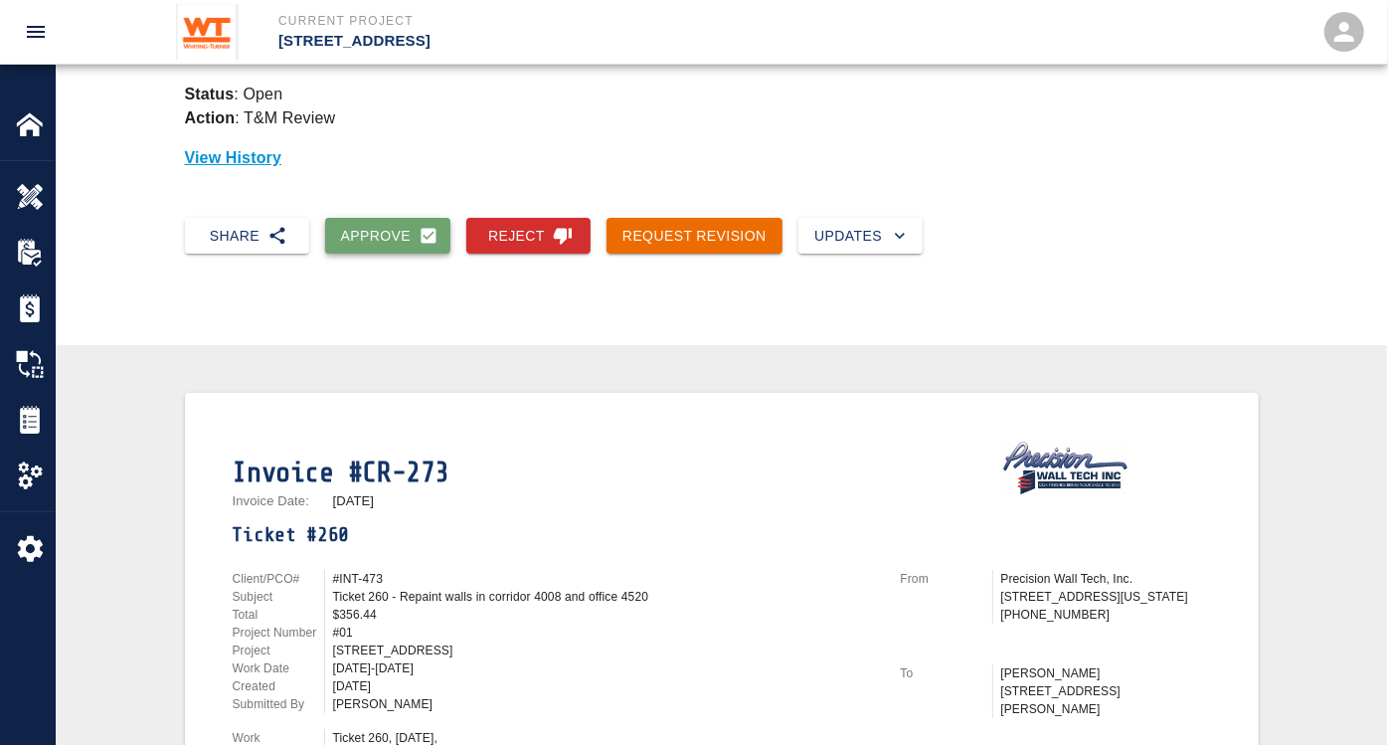
click at [372, 228] on button "Approve" at bounding box center [388, 236] width 126 height 37
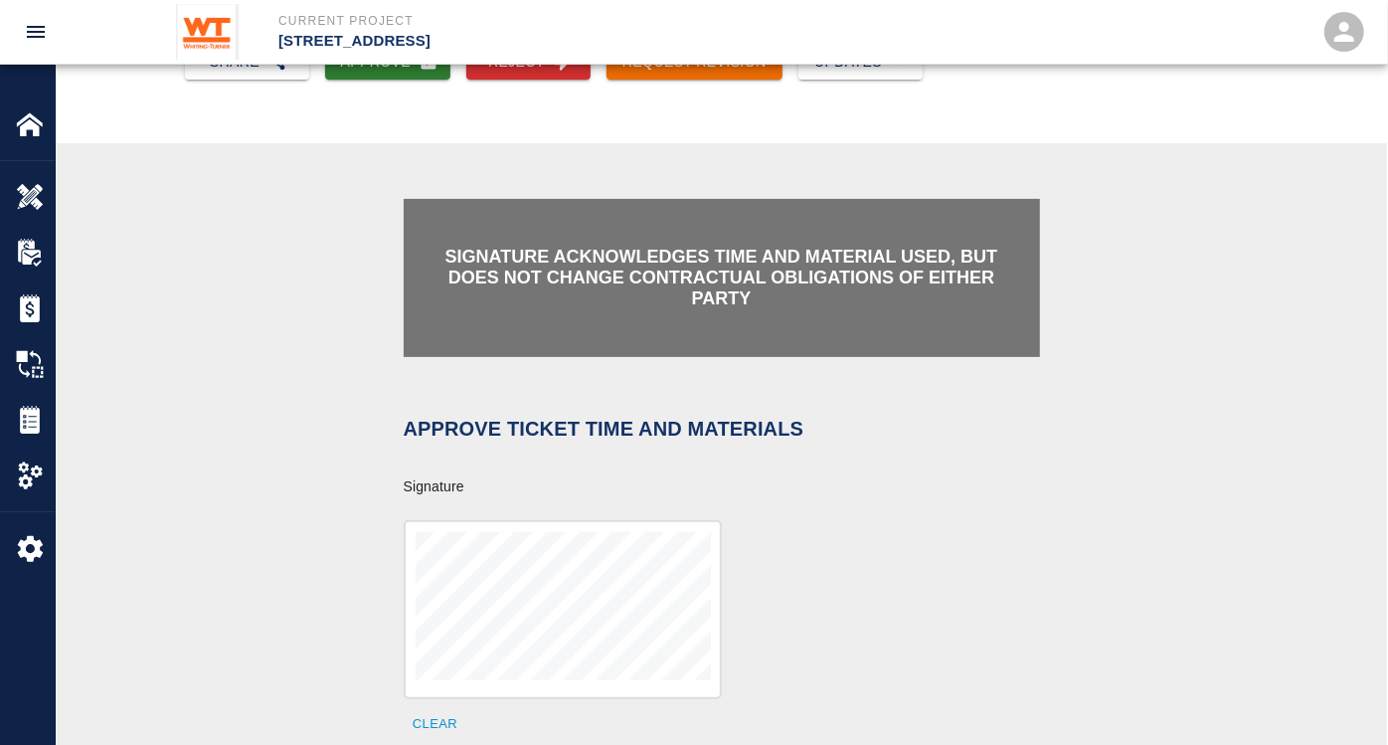
scroll to position [442, 0]
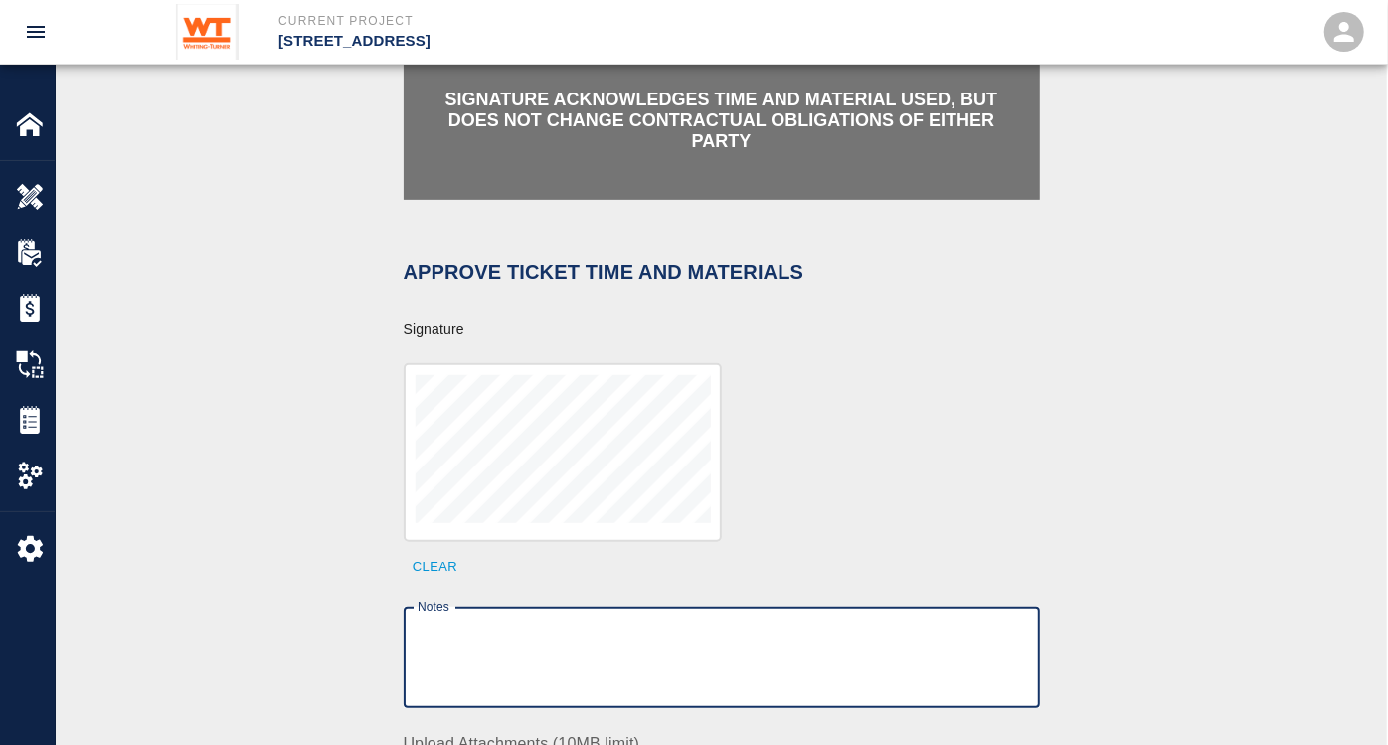
click at [536, 624] on textarea "Notes" at bounding box center [722, 658] width 609 height 69
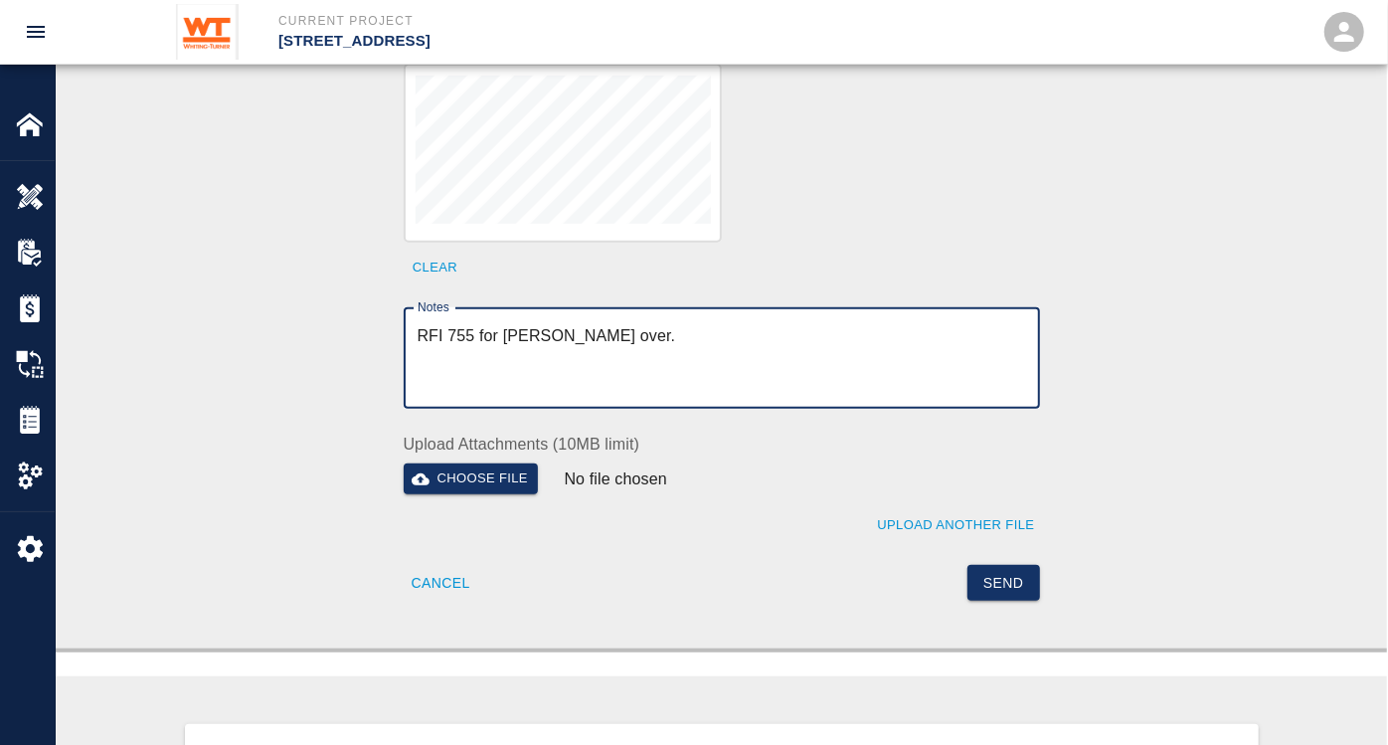
scroll to position [773, 0]
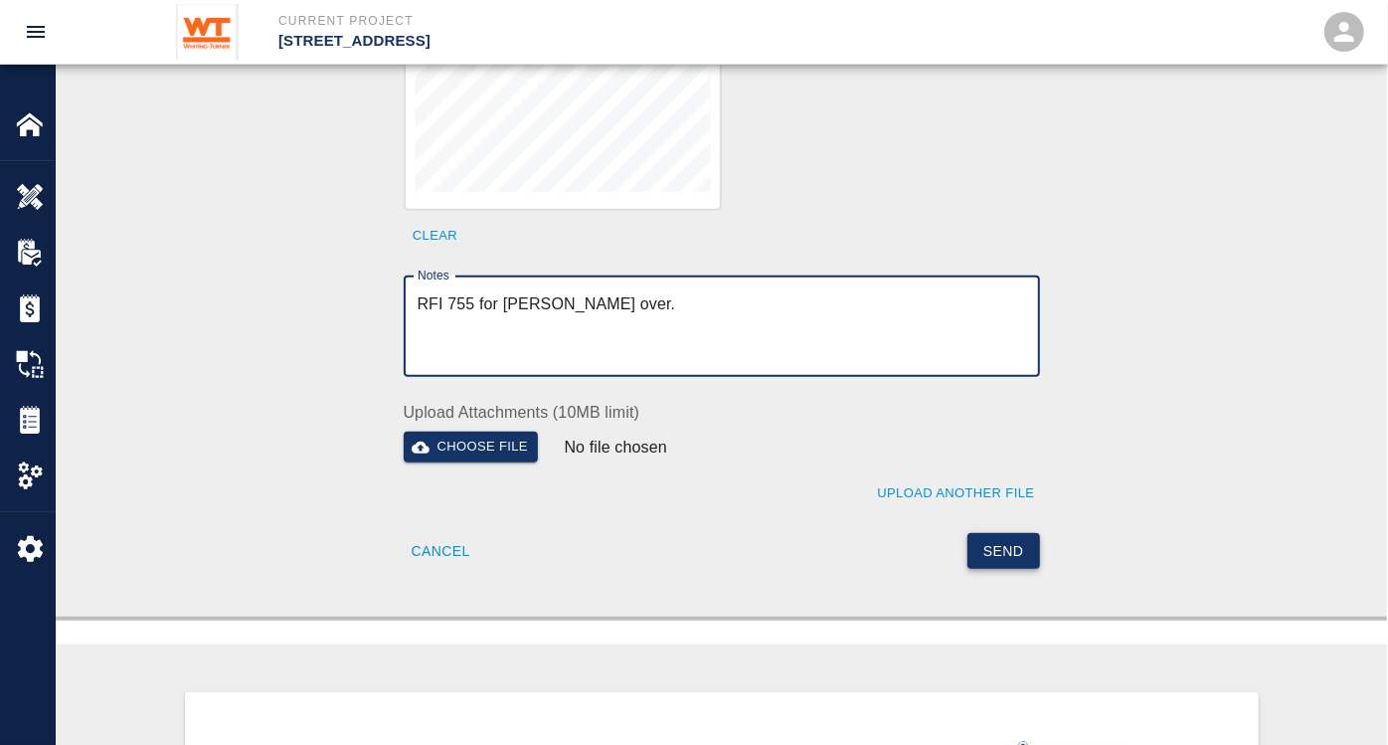
type textarea "RFI 755 for [PERSON_NAME] over."
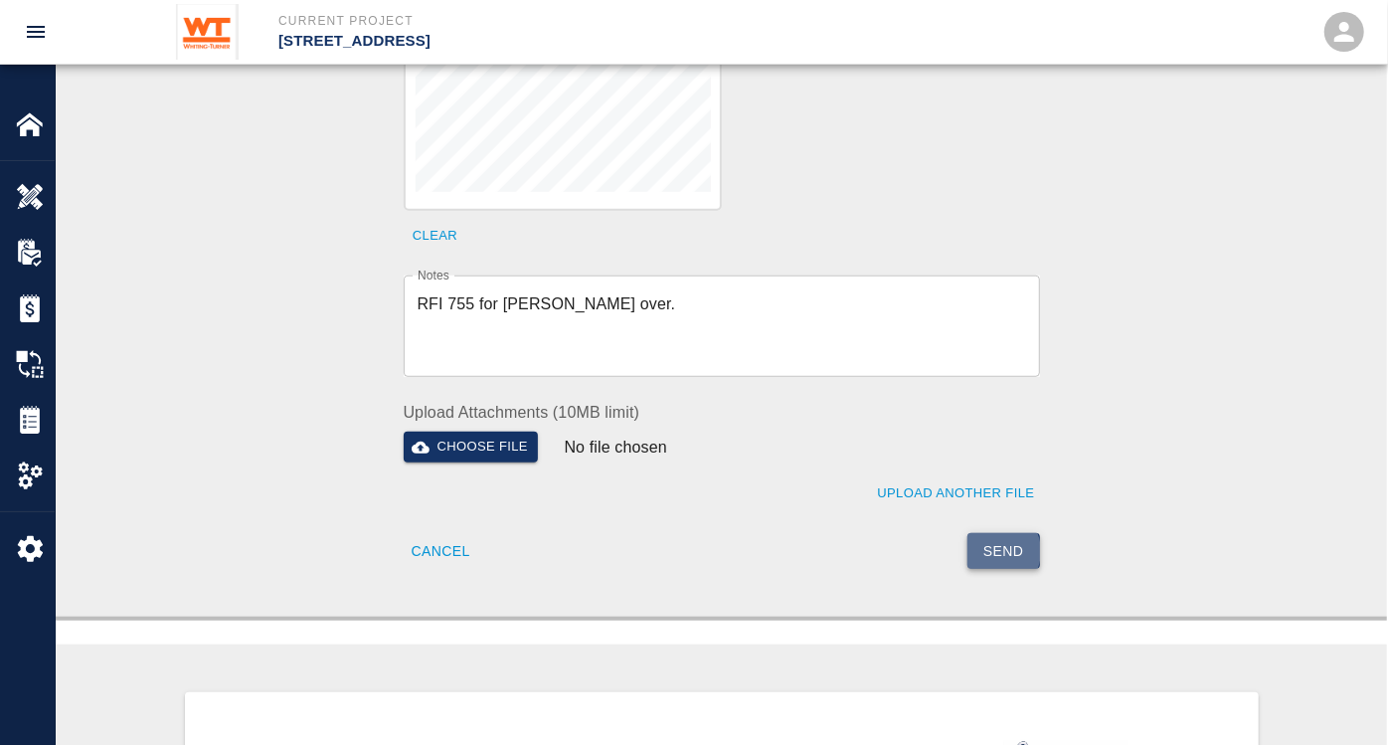
click at [992, 533] on button "Send" at bounding box center [1004, 551] width 73 height 37
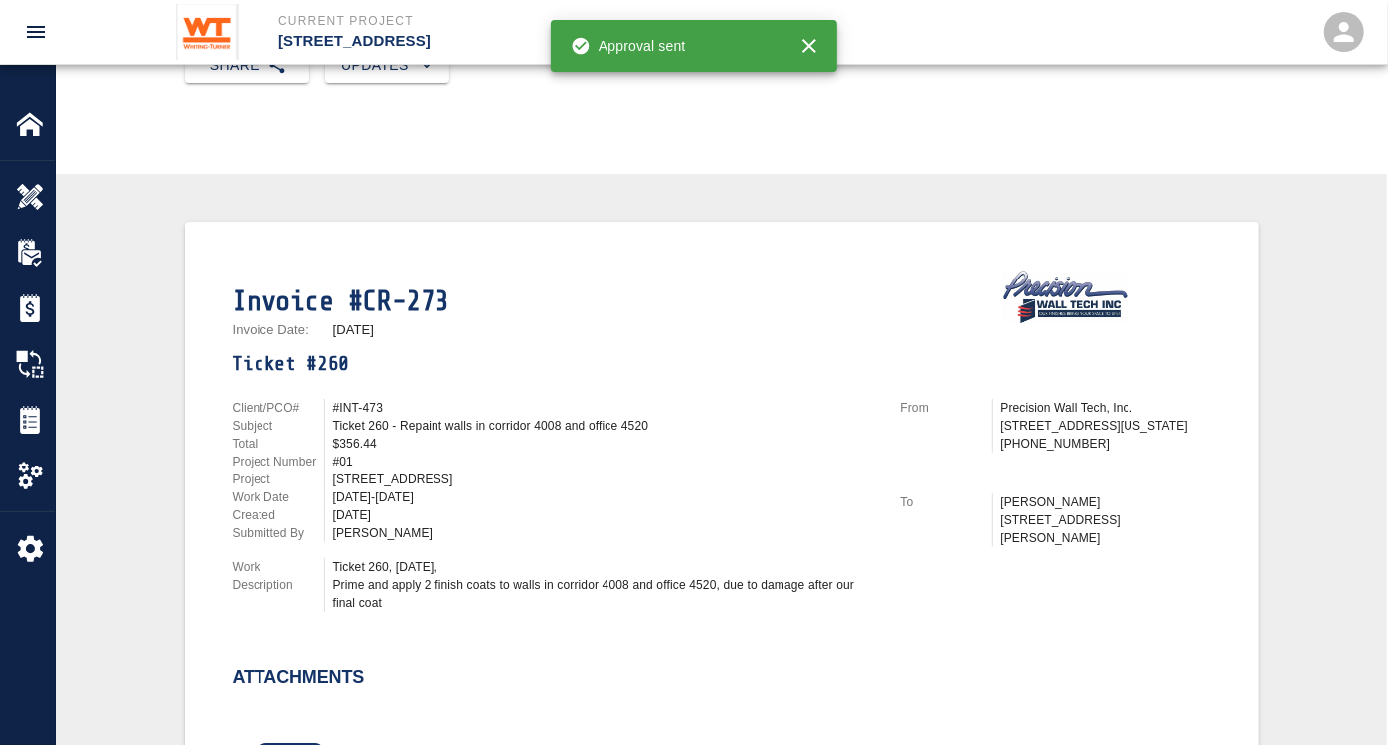
scroll to position [0, 0]
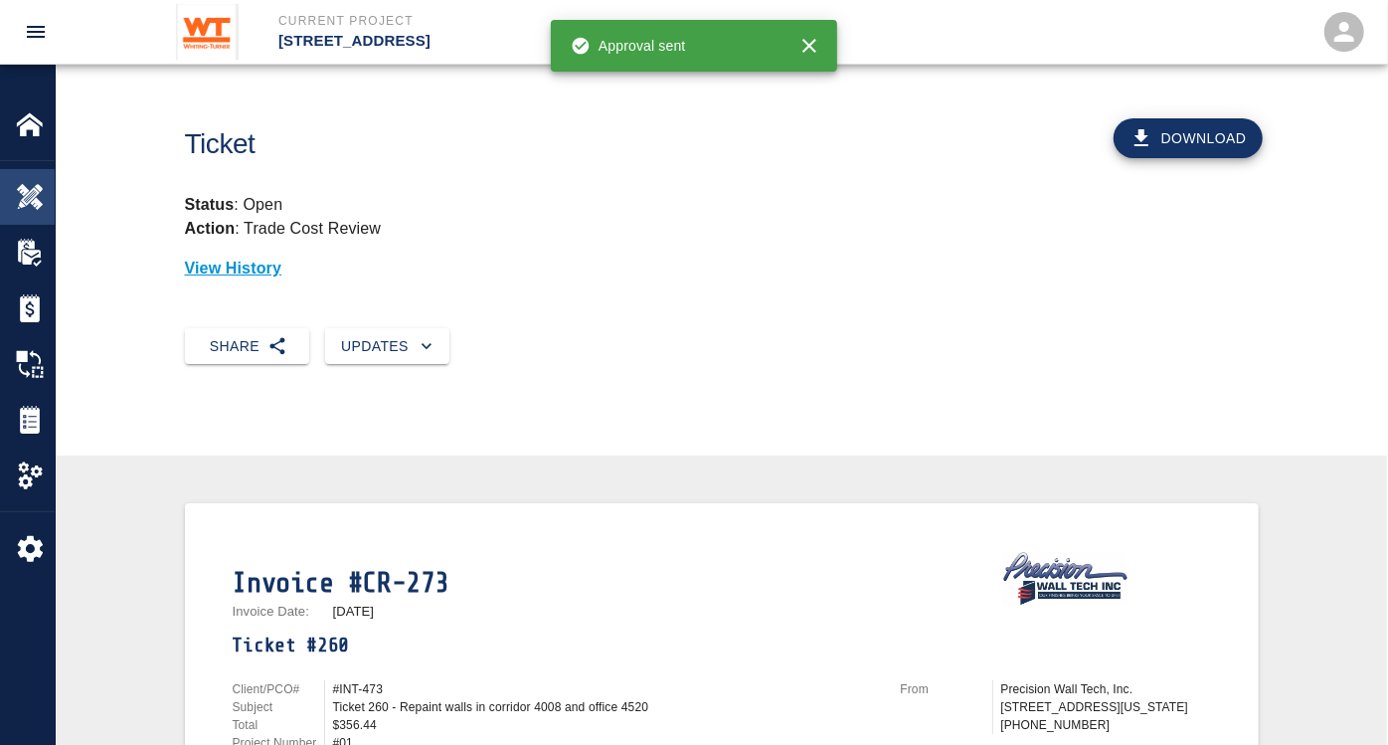
click at [37, 199] on img at bounding box center [30, 197] width 28 height 28
